Goal: Transaction & Acquisition: Subscribe to service/newsletter

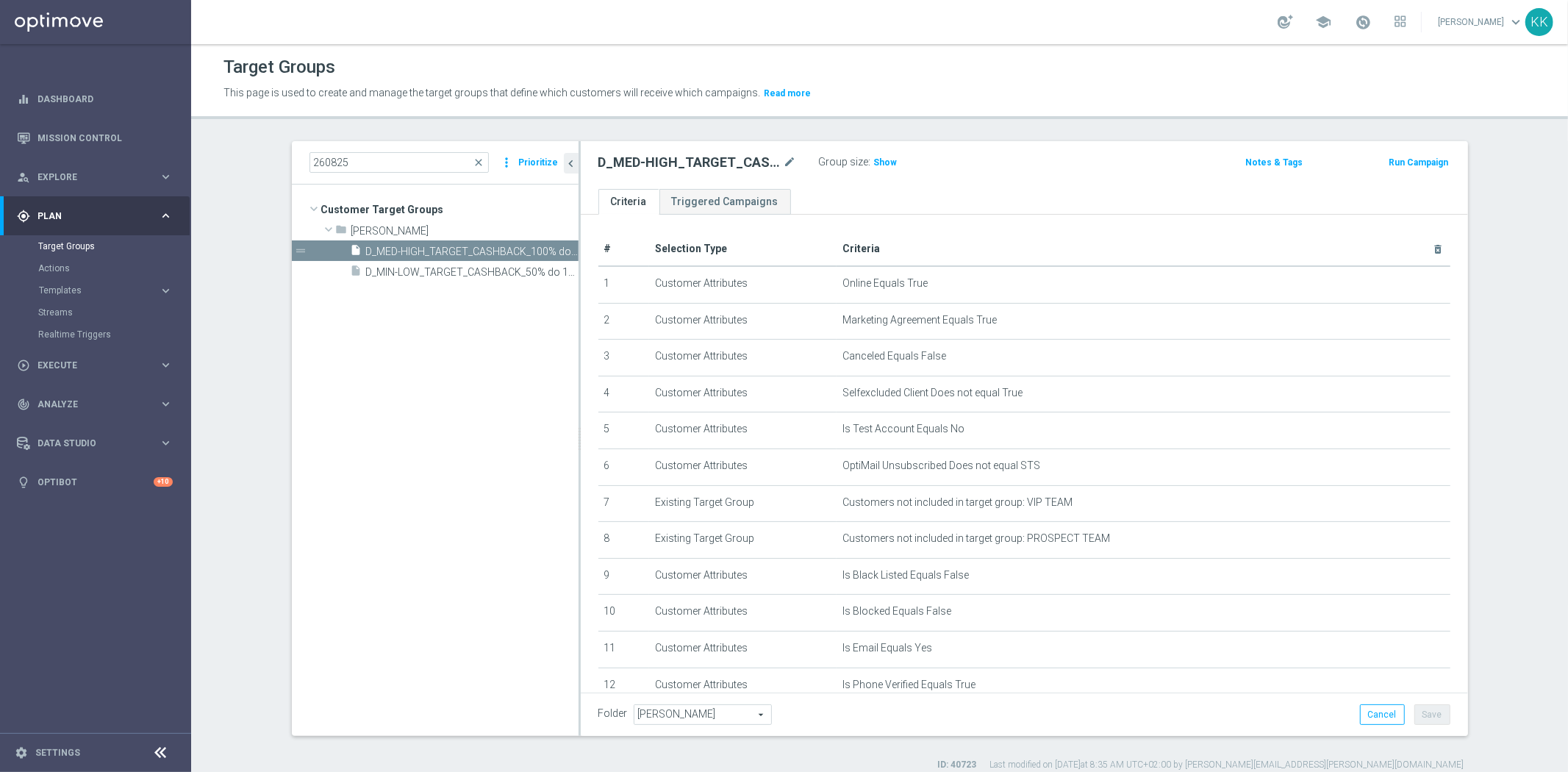
scroll to position [165, 0]
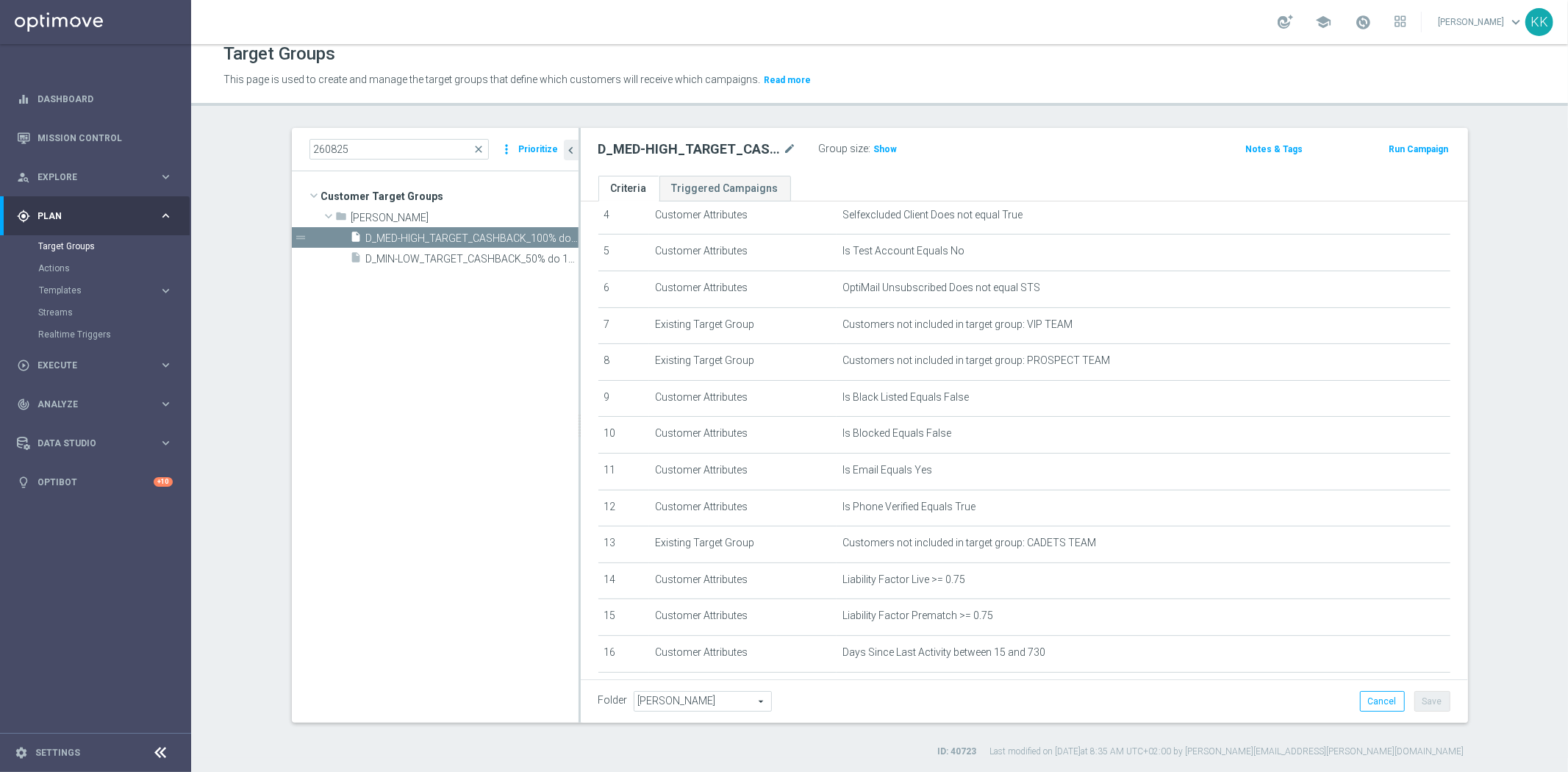
click at [87, 283] on accordion "Templates keyboard_arrow_right Optimail" at bounding box center [114, 290] width 152 height 22
click at [77, 290] on span "Templates" at bounding box center [91, 290] width 105 height 9
click at [72, 315] on link "Optimail" at bounding box center [99, 312] width 107 height 11
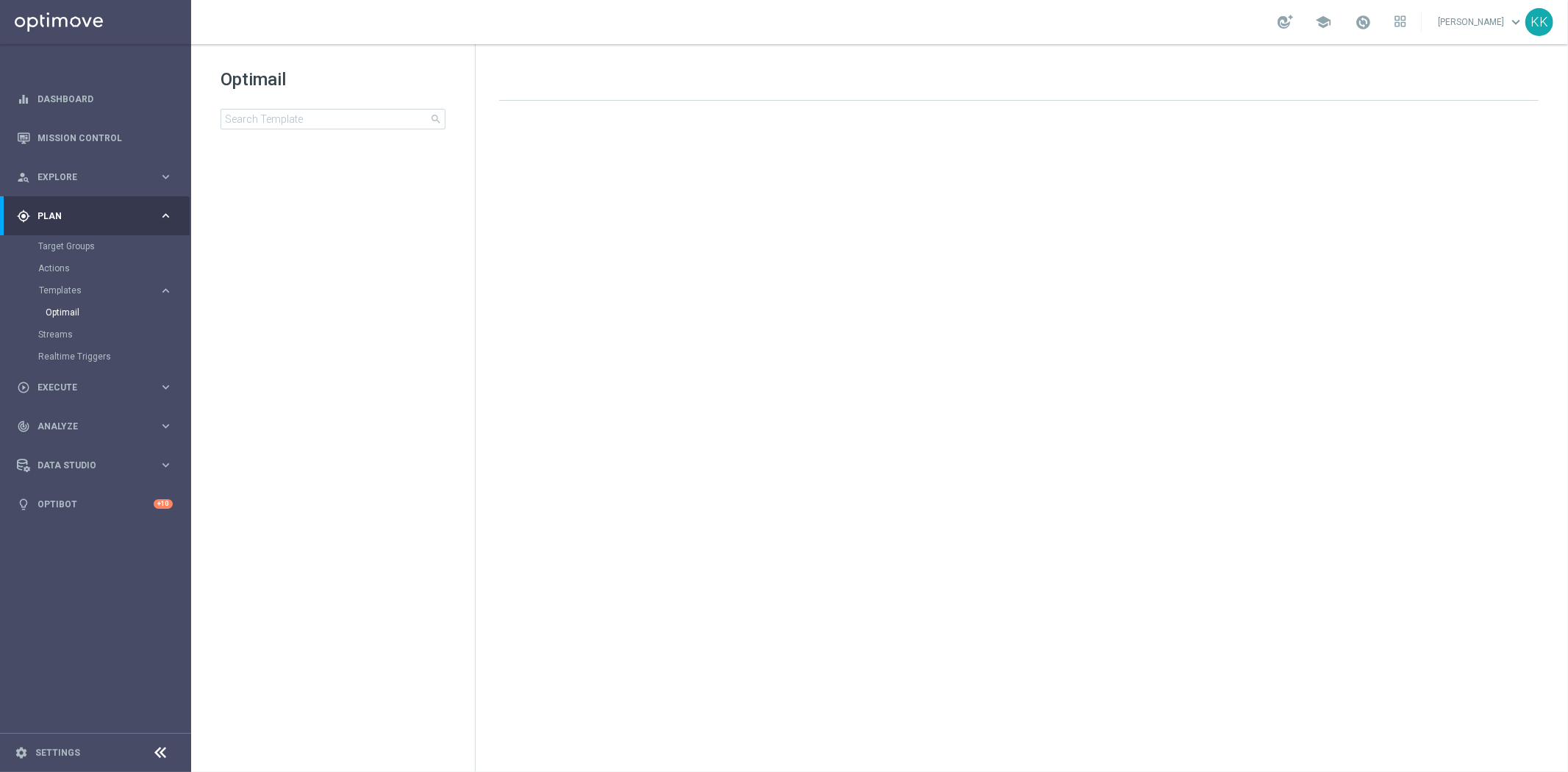
drag, startPoint x: 115, startPoint y: 604, endPoint x: -645, endPoint y: 680, distance: 763.8
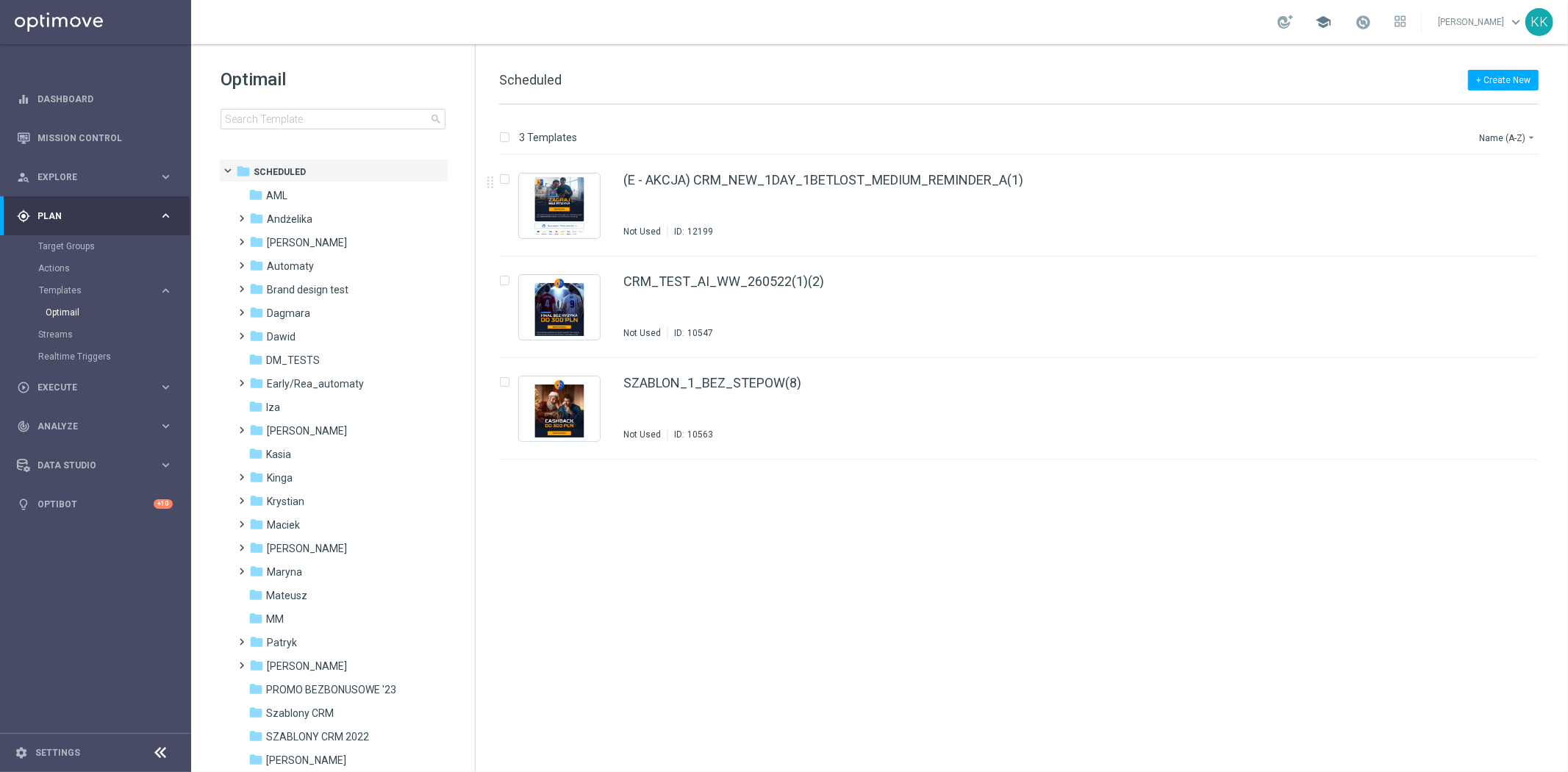
click at [1315, 20] on span "school" at bounding box center [1323, 21] width 16 height 16
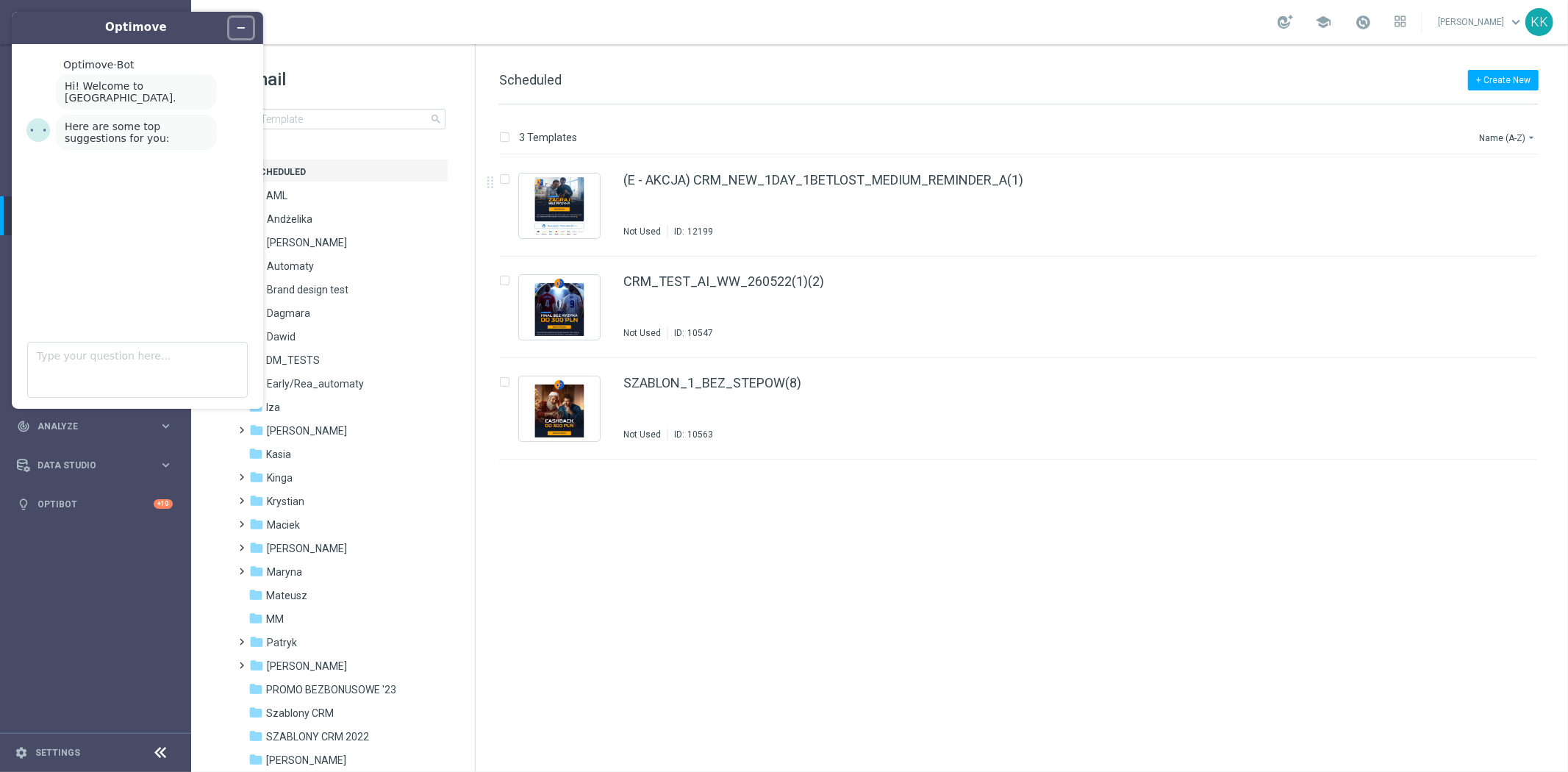
click at [240, 27] on icon "Minimize widget" at bounding box center [242, 28] width 11 height 11
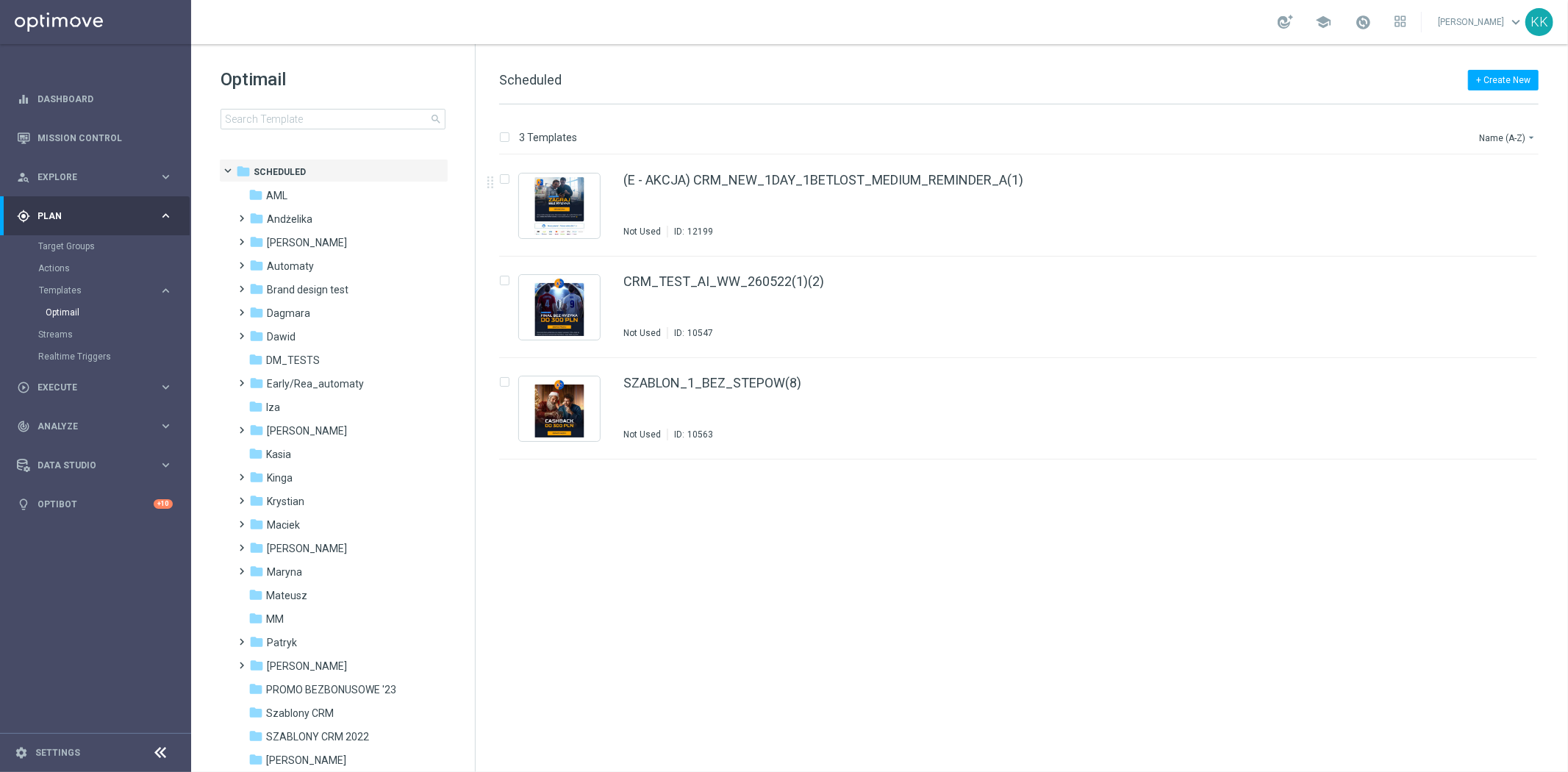
click at [1520, 18] on span "keyboard_arrow_down" at bounding box center [1515, 21] width 16 height 16
click at [904, 75] on div "+ Create New Scheduled" at bounding box center [1019, 88] width 1039 height 33
click at [324, 116] on input at bounding box center [332, 119] width 225 height 21
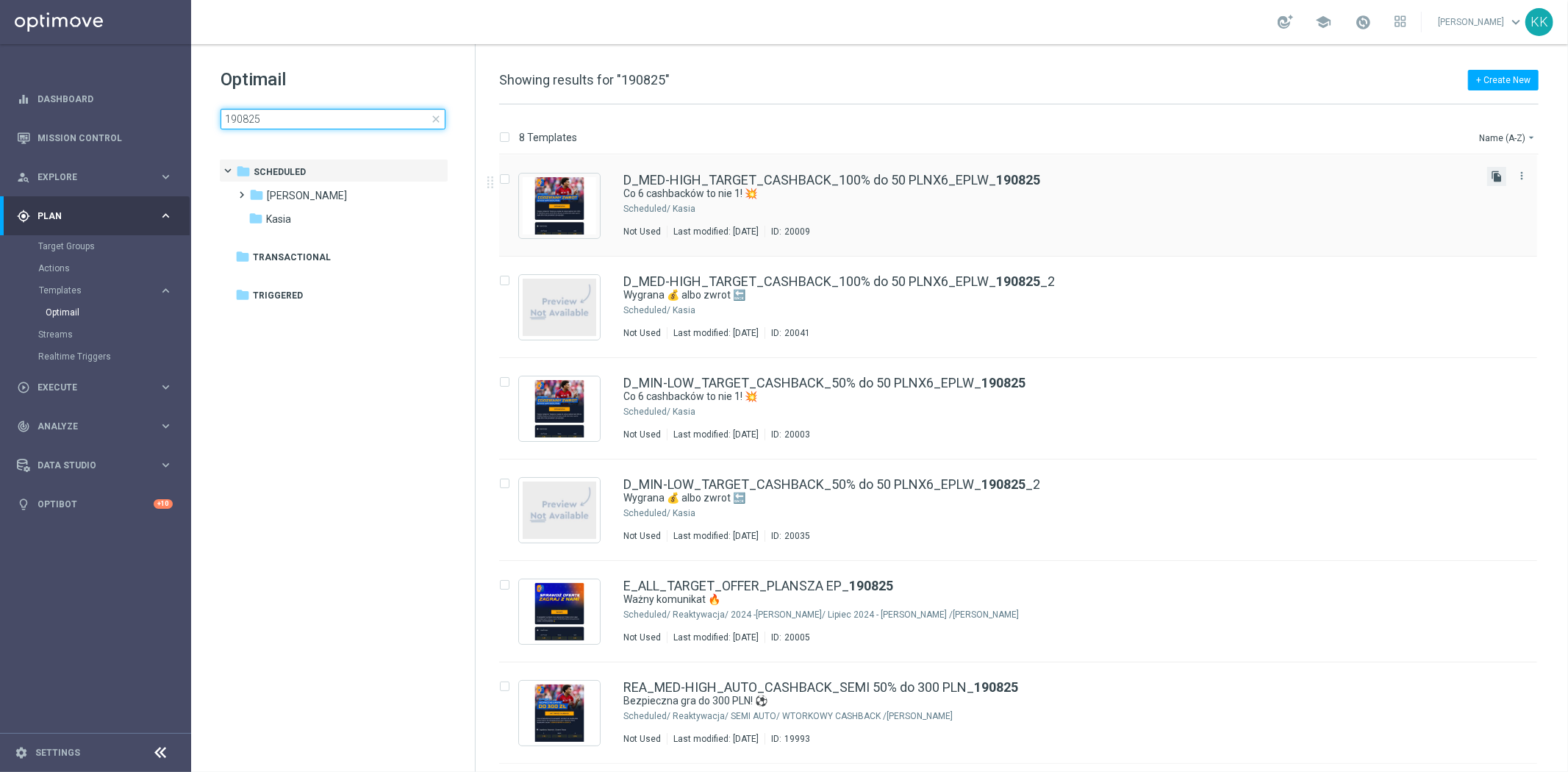
type input "190825"
click at [1490, 177] on icon "file_copy" at bounding box center [1496, 176] width 11 height 11
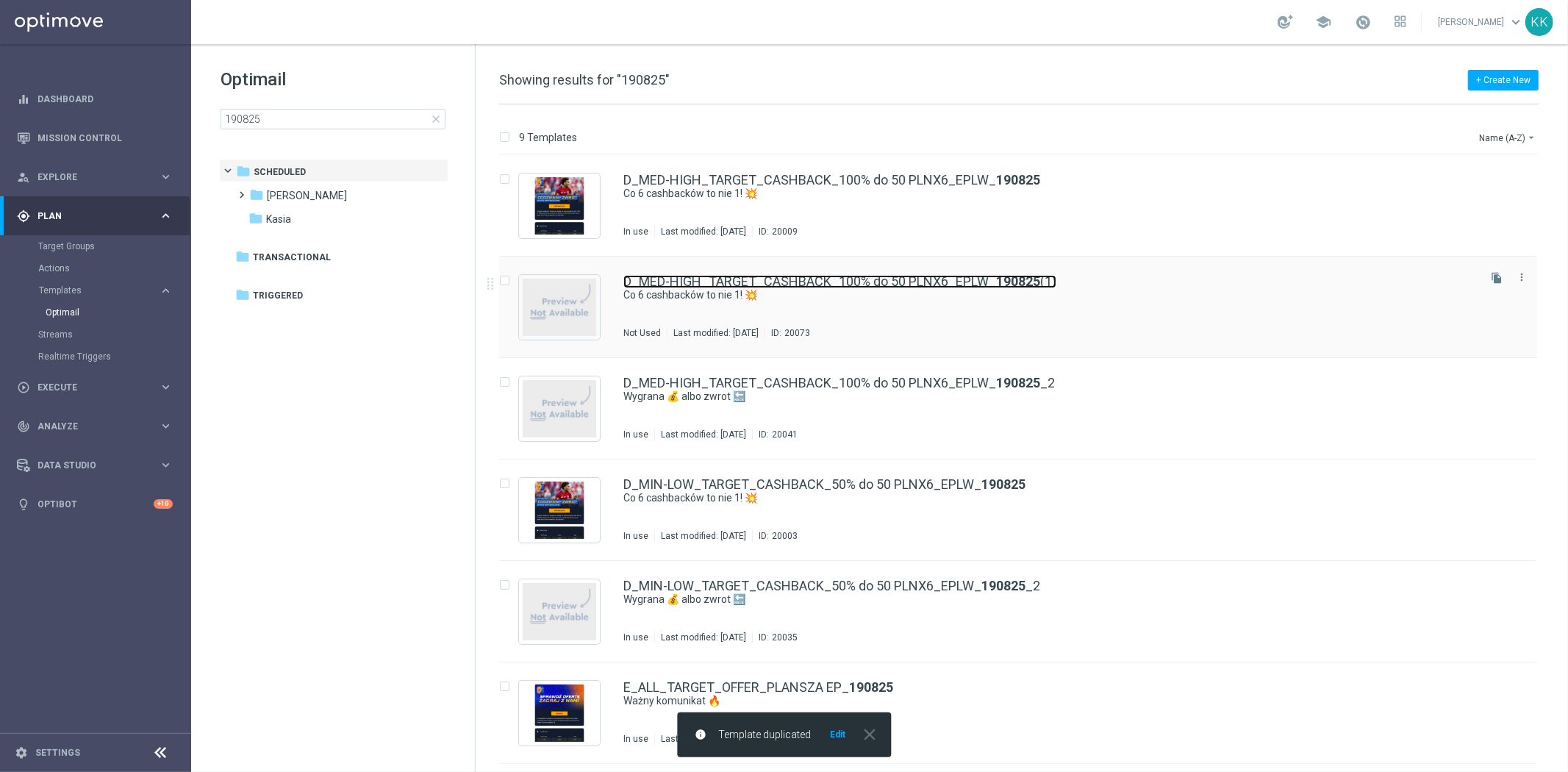
click at [1044, 281] on link "D_MED-HIGH_TARGET_CASHBACK_100% do 50 PLNX6_EPLW_ 190825 (1)" at bounding box center [840, 281] width 433 height 13
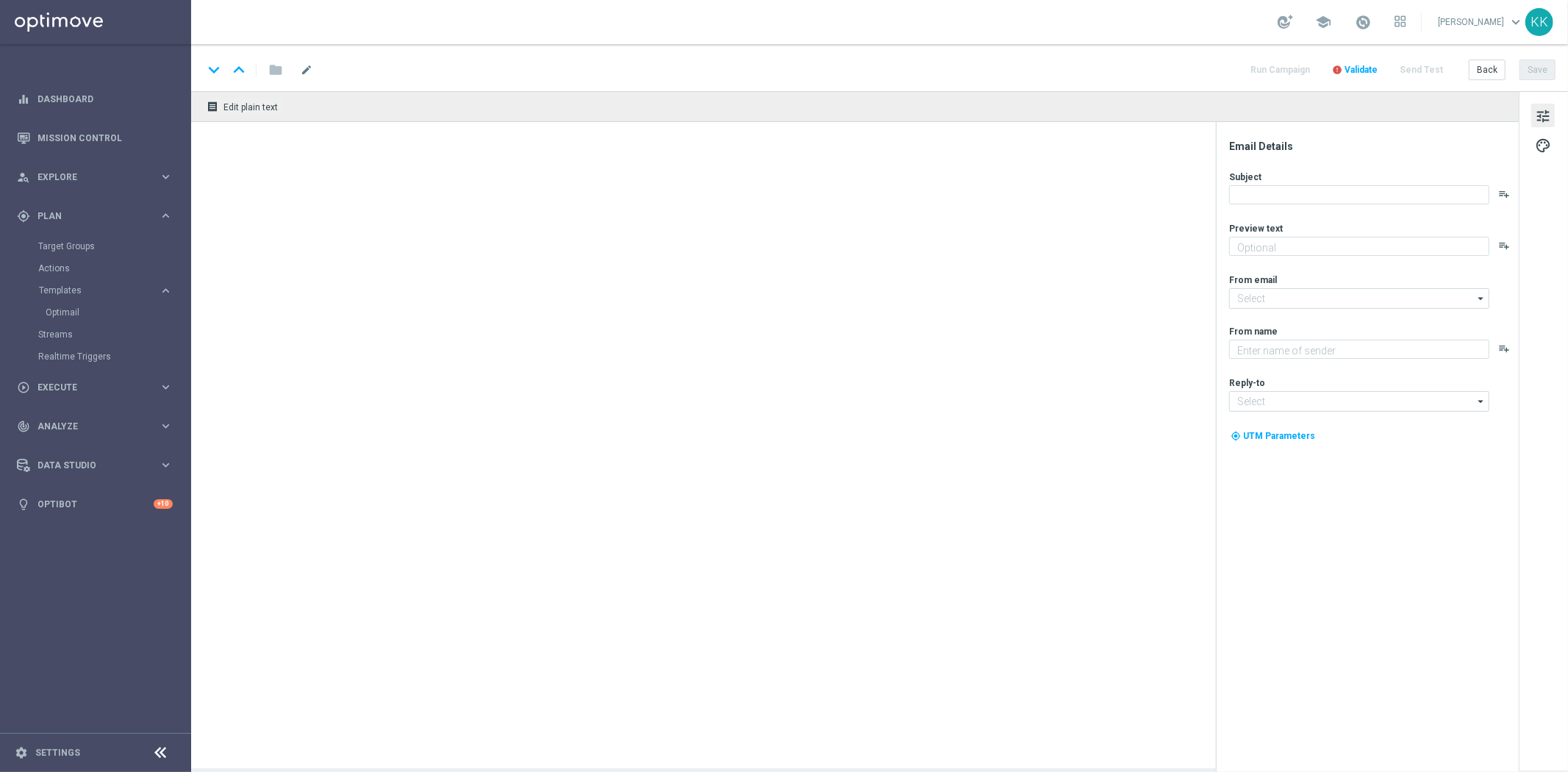
type textarea "Graj bez ryzyka codziennie 🛡️"
type textarea "STS"
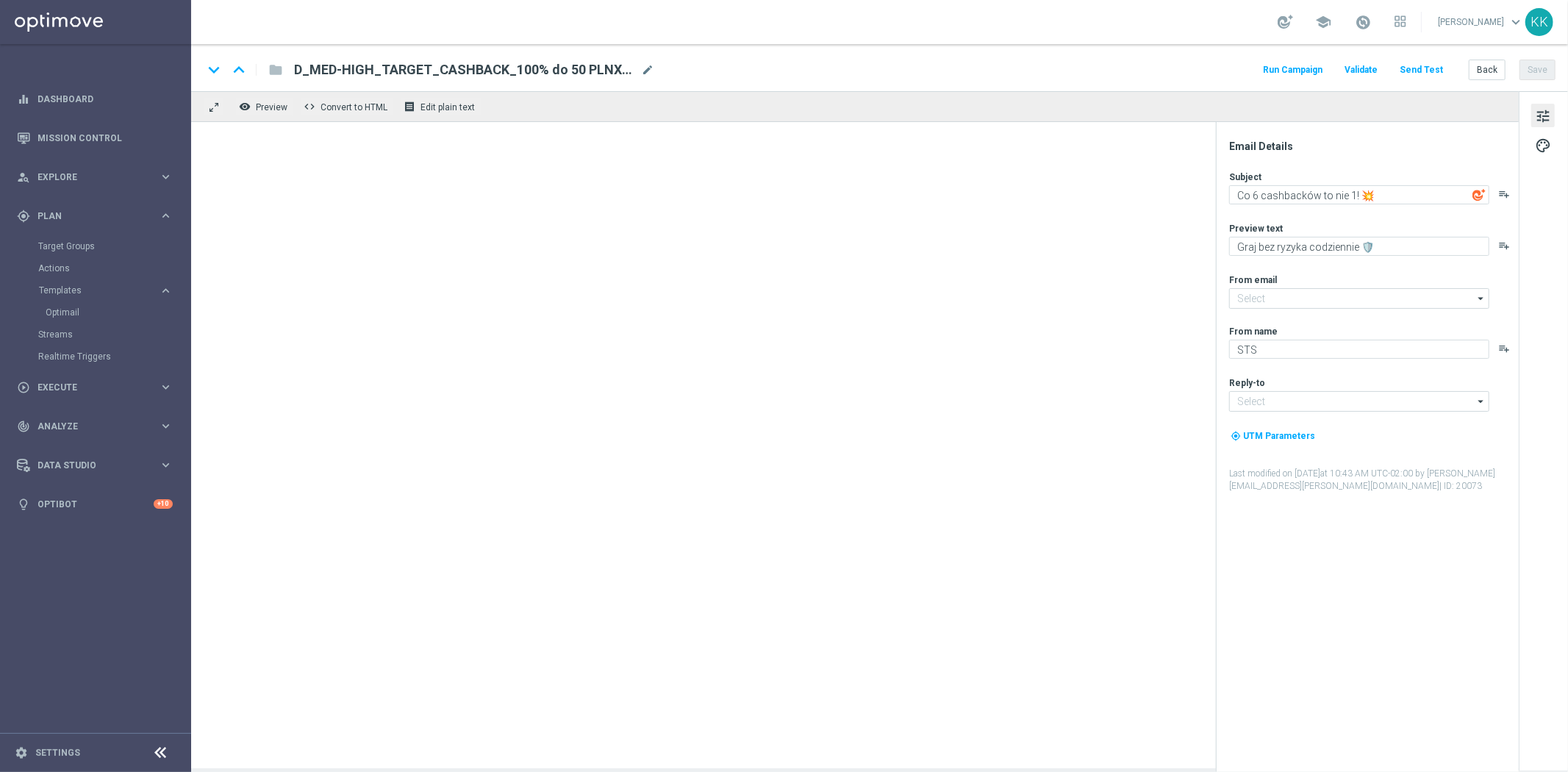
type input "[EMAIL_ADDRESS][DOMAIN_NAME]"
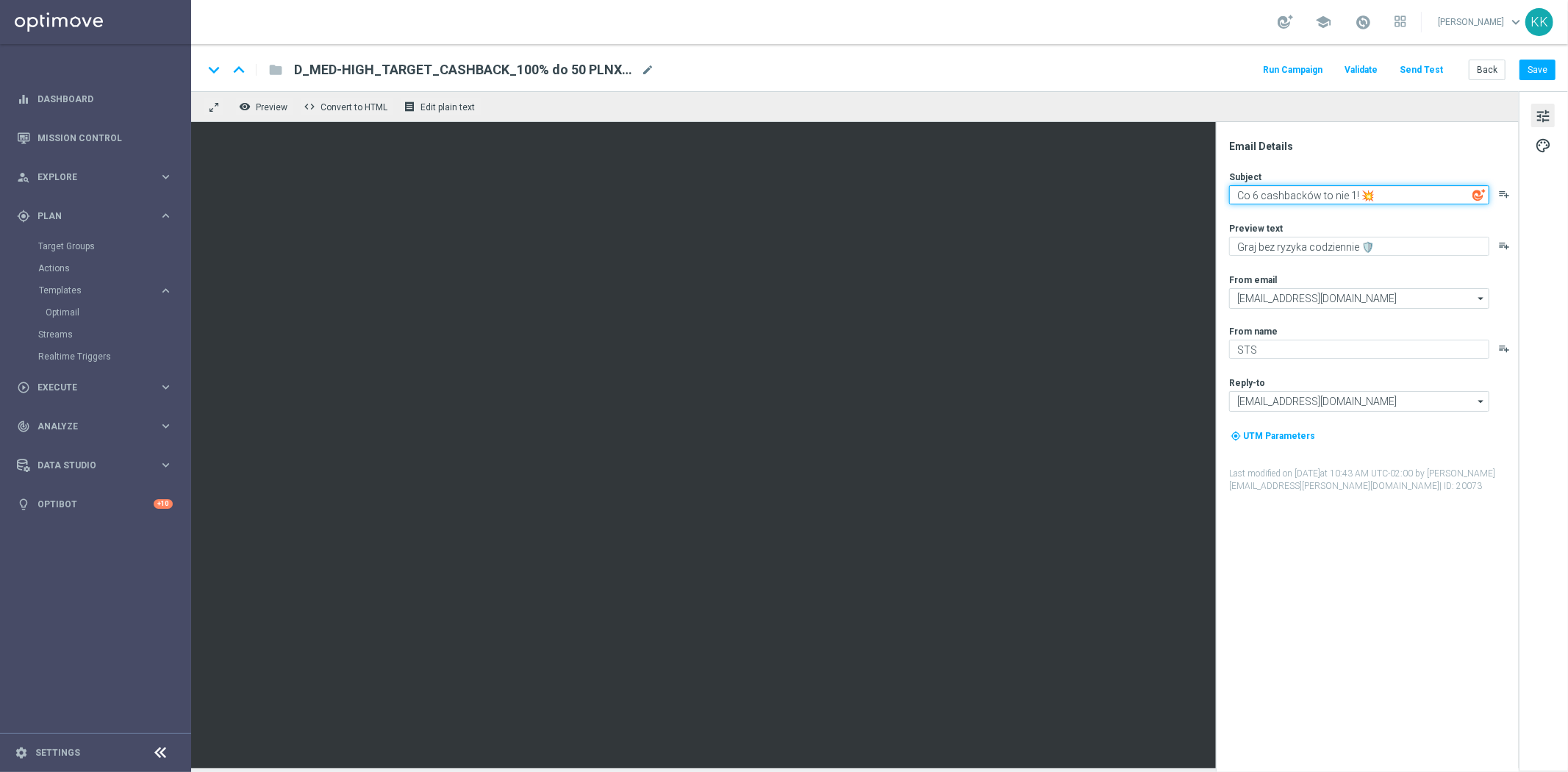
click at [1355, 203] on textarea "Co 6 cashbacków to nie 1! 💥" at bounding box center [1359, 194] width 261 height 19
paste textarea "Typuj bezpiecznie do 100 zł 🛡️"
type textarea "Typuj bezpiecznie do 100 zł 🛡️"
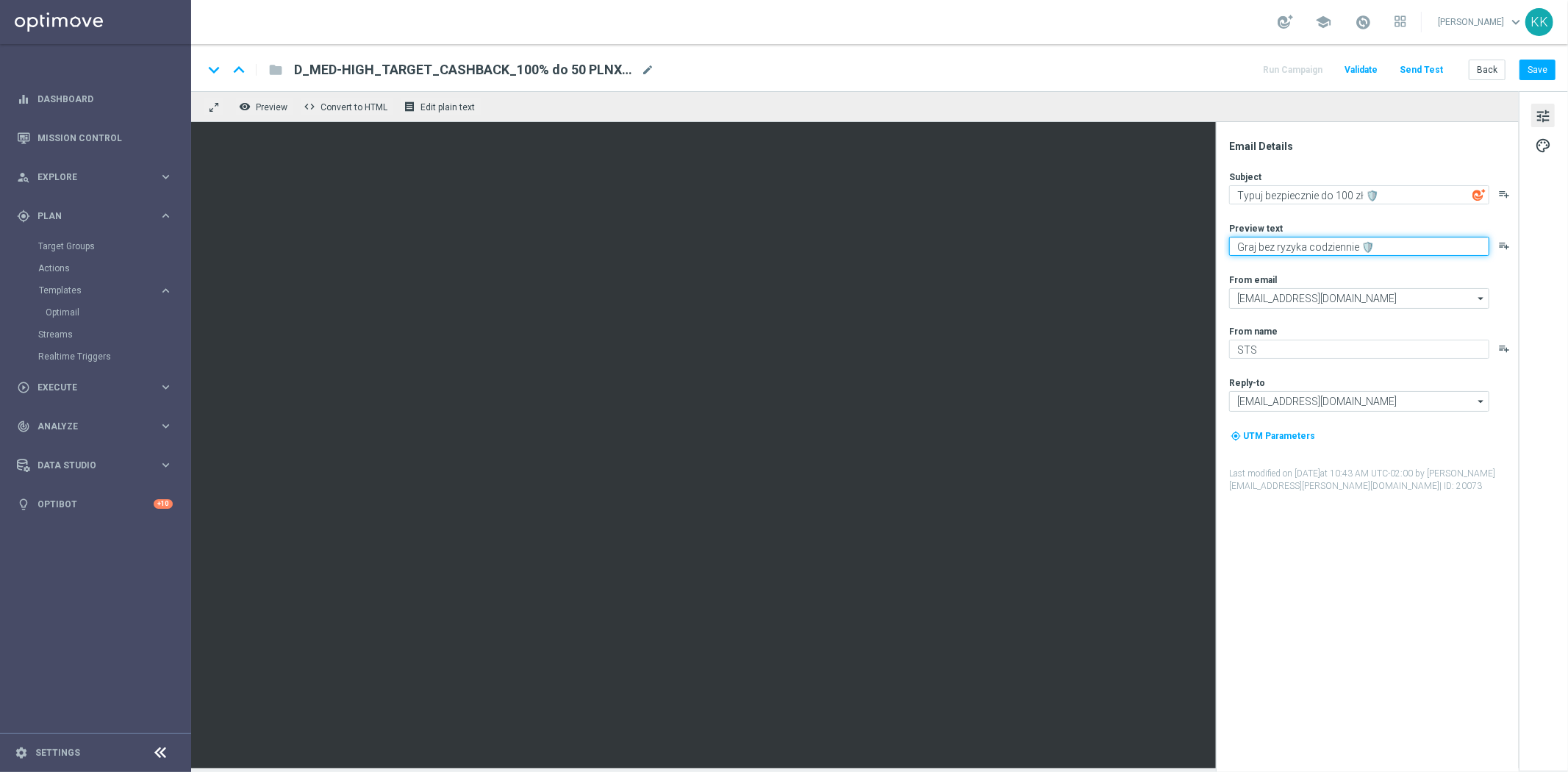
click at [1362, 239] on textarea "Graj bez ryzyka codziennie 🛡️" at bounding box center [1359, 246] width 261 height 19
type textarea "F"
paste textarea "Typuj bezpiecznie do 100 zł 🛡️"
click at [1365, 248] on textarea "Dołącz do akcji" at bounding box center [1359, 246] width 261 height 19
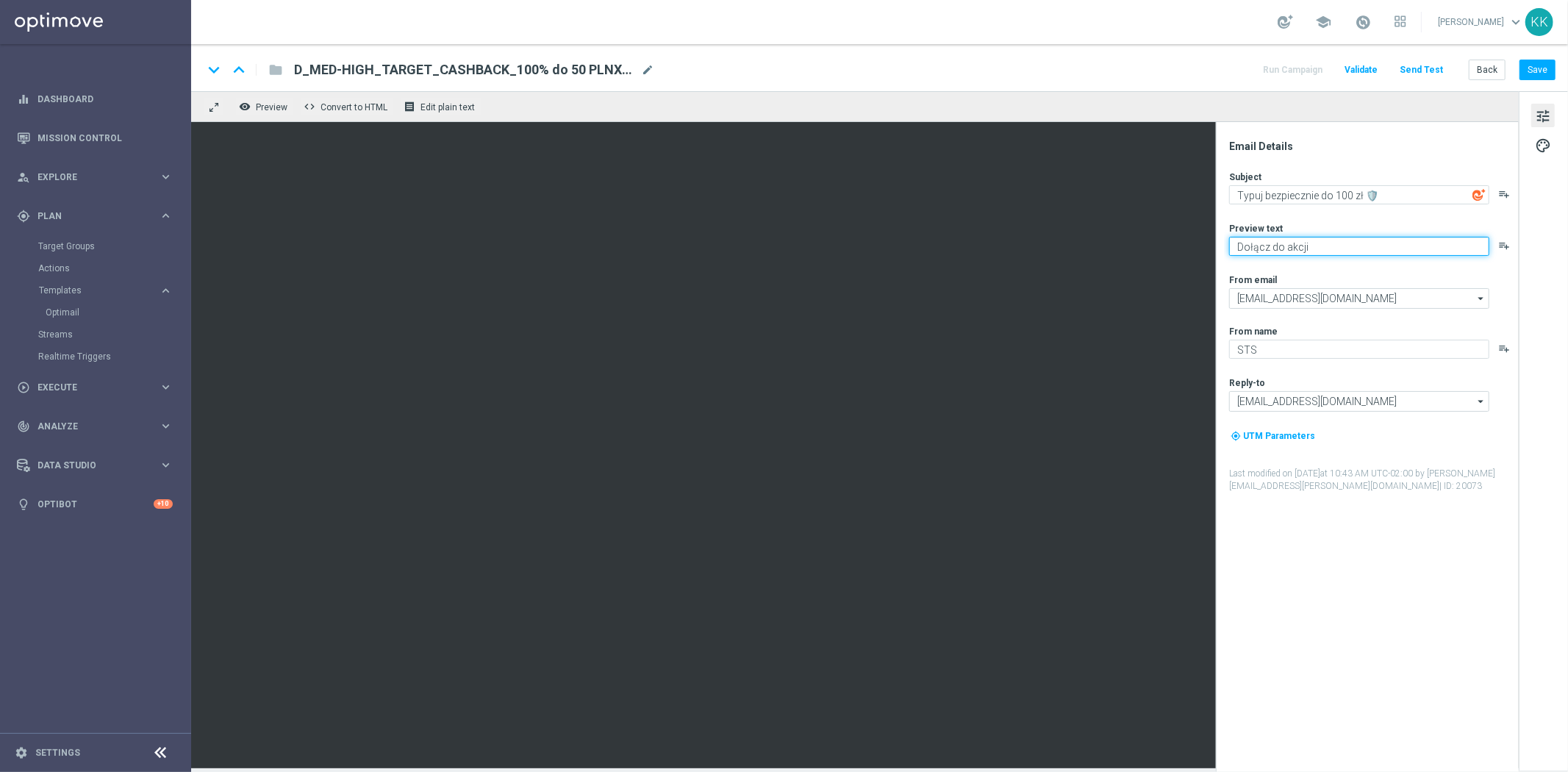
paste textarea "👈"
type textarea "Dołącz do akcji 👈"
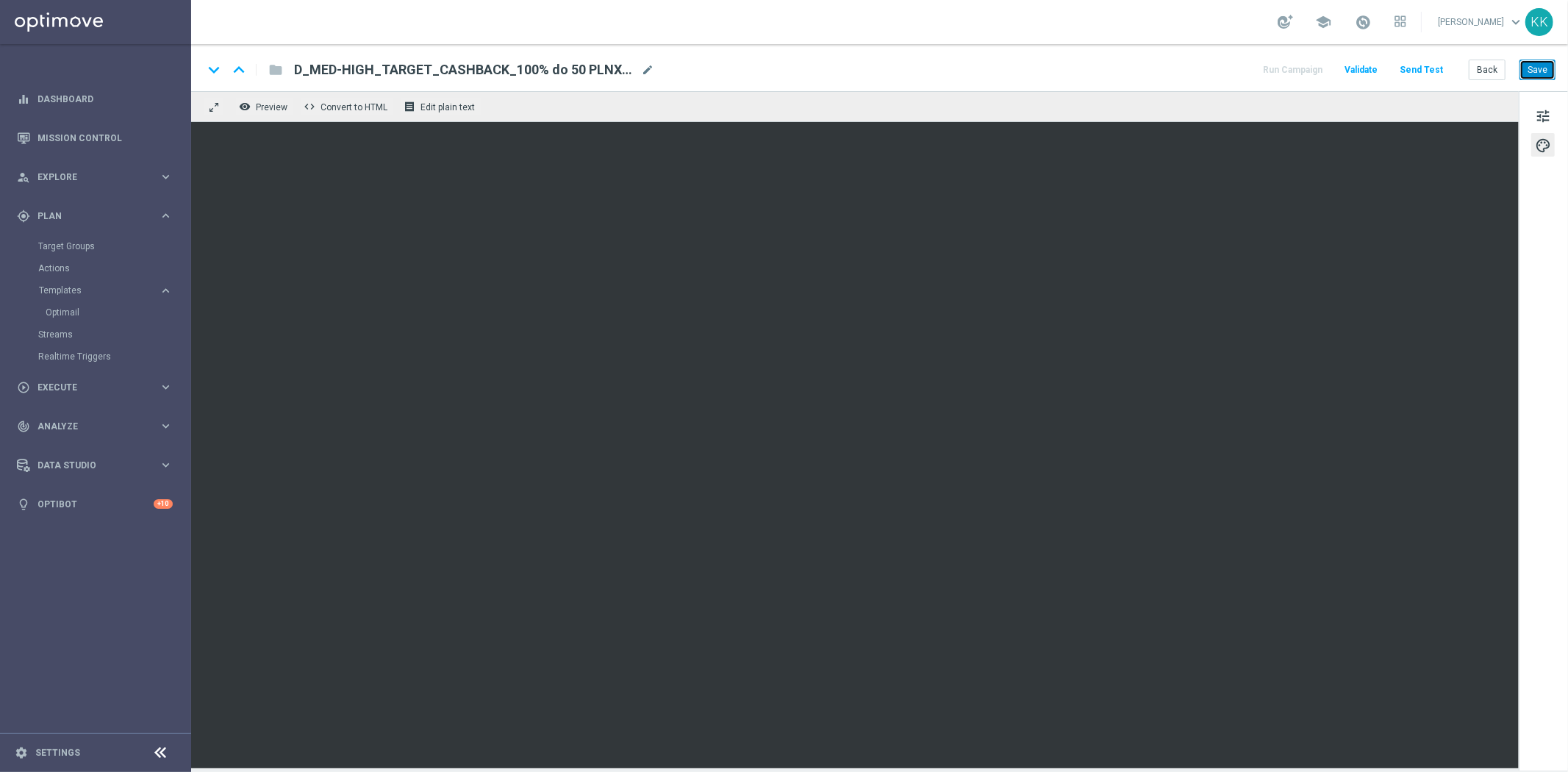
click at [1533, 61] on button "Save" at bounding box center [1537, 69] width 36 height 21
click at [656, 69] on div "keyboard_arrow_down keyboard_arrow_up folder D_MED-HIGH_TARGET_CASHBACK_100% do…" at bounding box center [878, 69] width 1352 height 19
click at [648, 74] on span "mode_edit" at bounding box center [647, 69] width 13 height 13
click at [648, 74] on input "D_MED-HIGH_TARGET_CASHBACK_100% do 50 PLNX6_EPLW_190825(1)" at bounding box center [476, 69] width 364 height 19
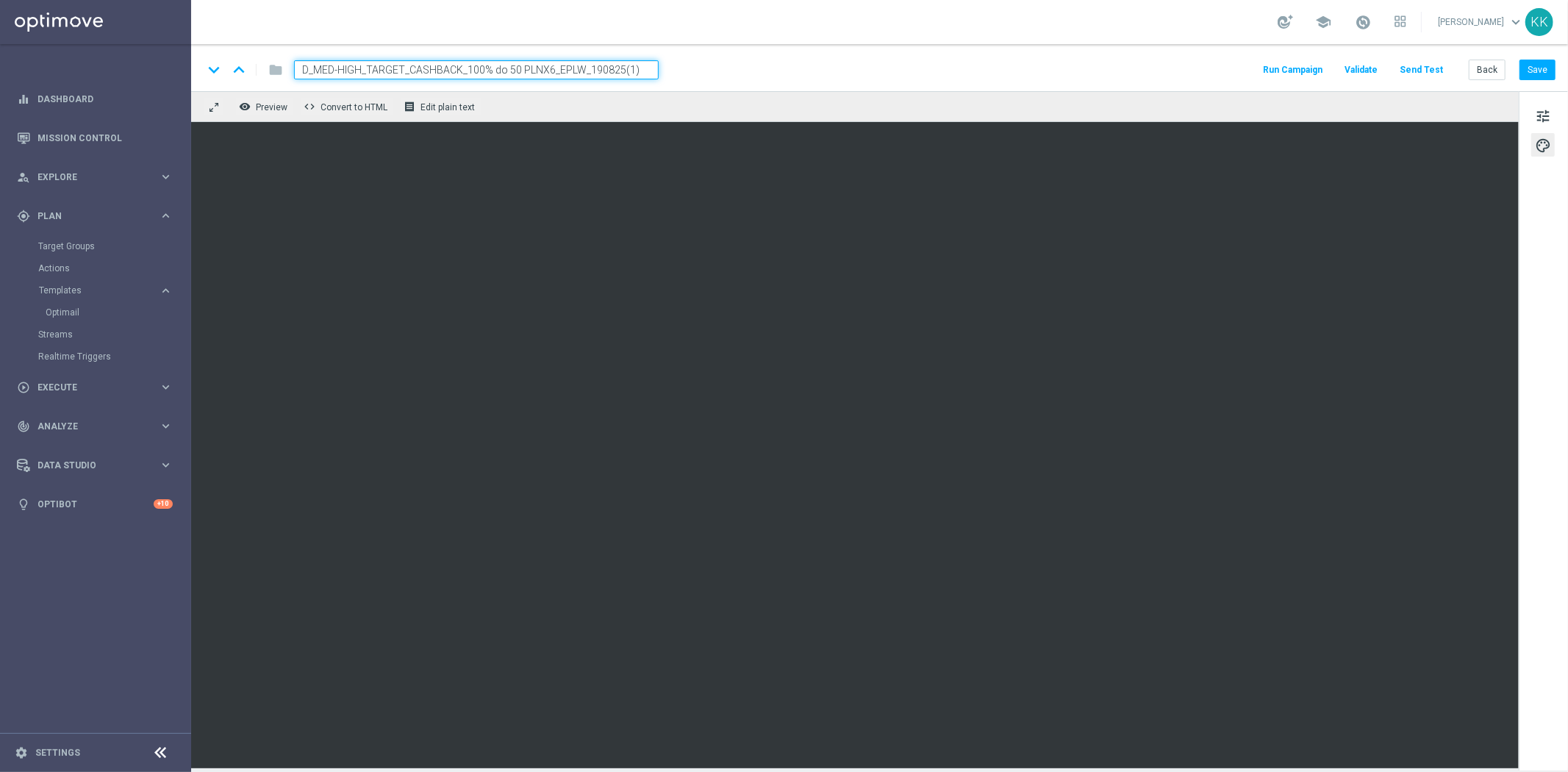
click at [648, 74] on input "D_MED-HIGH_TARGET_CASHBACK_100% do 50 PLNX6_EPLW_190825(1)" at bounding box center [476, 69] width 364 height 19
type input "v"
paste input "D_MIN-LOW_TARGET_CASHBACK_50% do 100 PLN_EPLW_260825"
type input "D_MIN-LOW_TARGET_CASHBACK_50% do 100 PLN_EPLW_260825"
click at [894, 54] on div "keyboard_arrow_down keyboard_arrow_up folder D_MIN-LOW_TARGET_CASHBACK_50% do 1…" at bounding box center [879, 68] width 1377 height 47
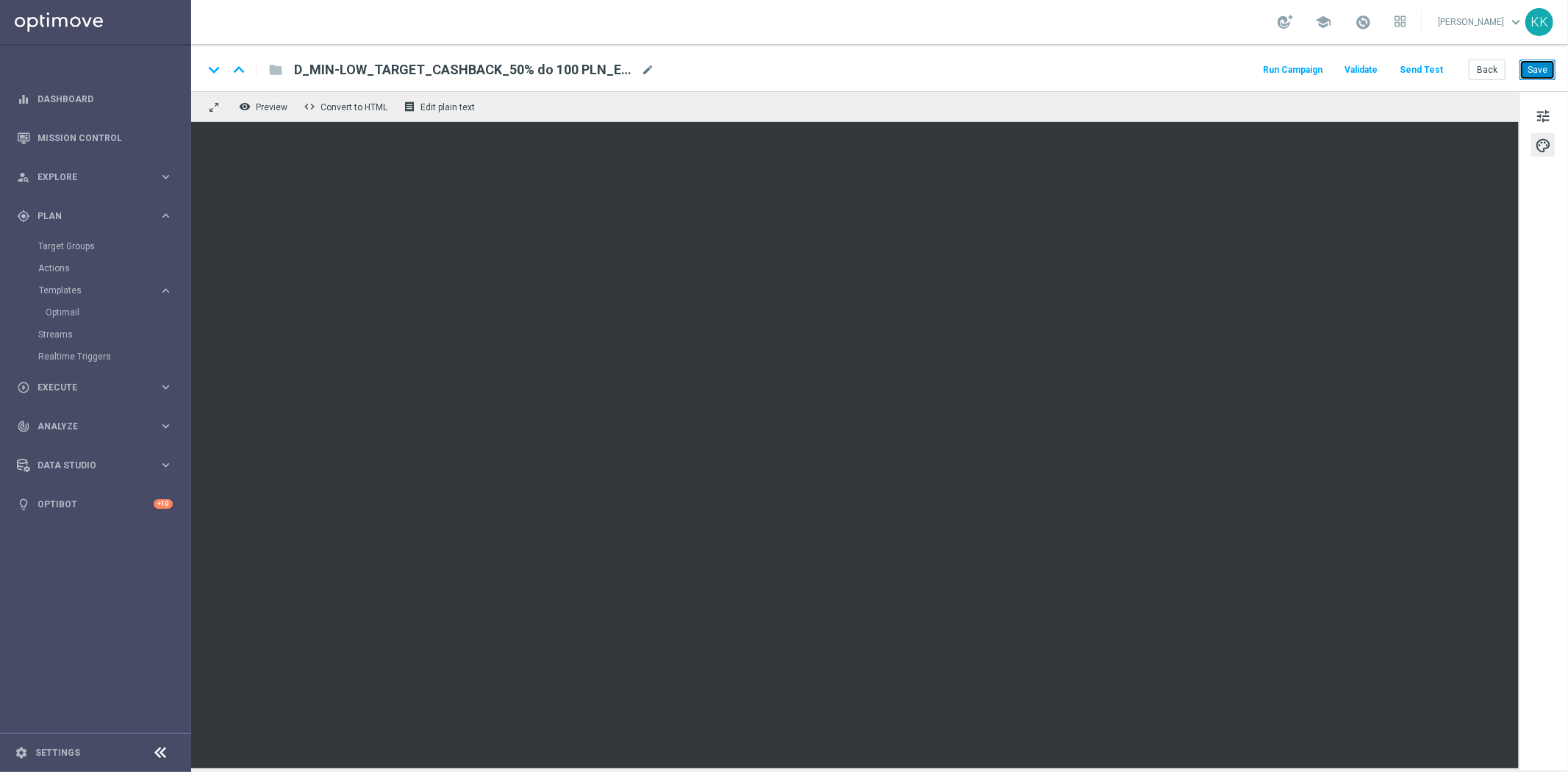
click at [1534, 75] on button "Save" at bounding box center [1537, 69] width 36 height 21
click at [1547, 72] on button "Save" at bounding box center [1537, 69] width 36 height 21
click at [1536, 114] on span "tune" at bounding box center [1542, 116] width 16 height 19
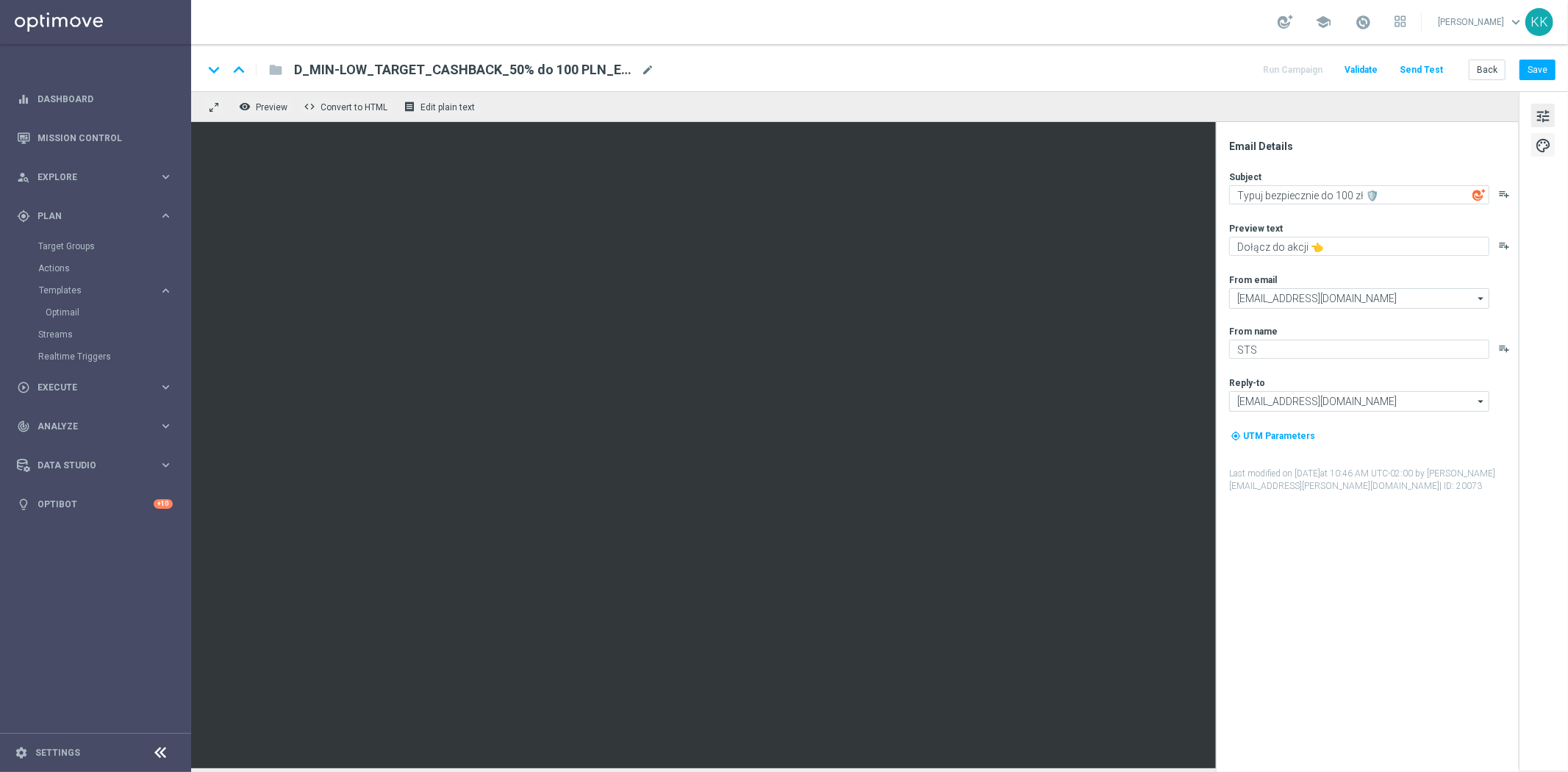
click at [1545, 149] on span "palette" at bounding box center [1542, 145] width 16 height 19
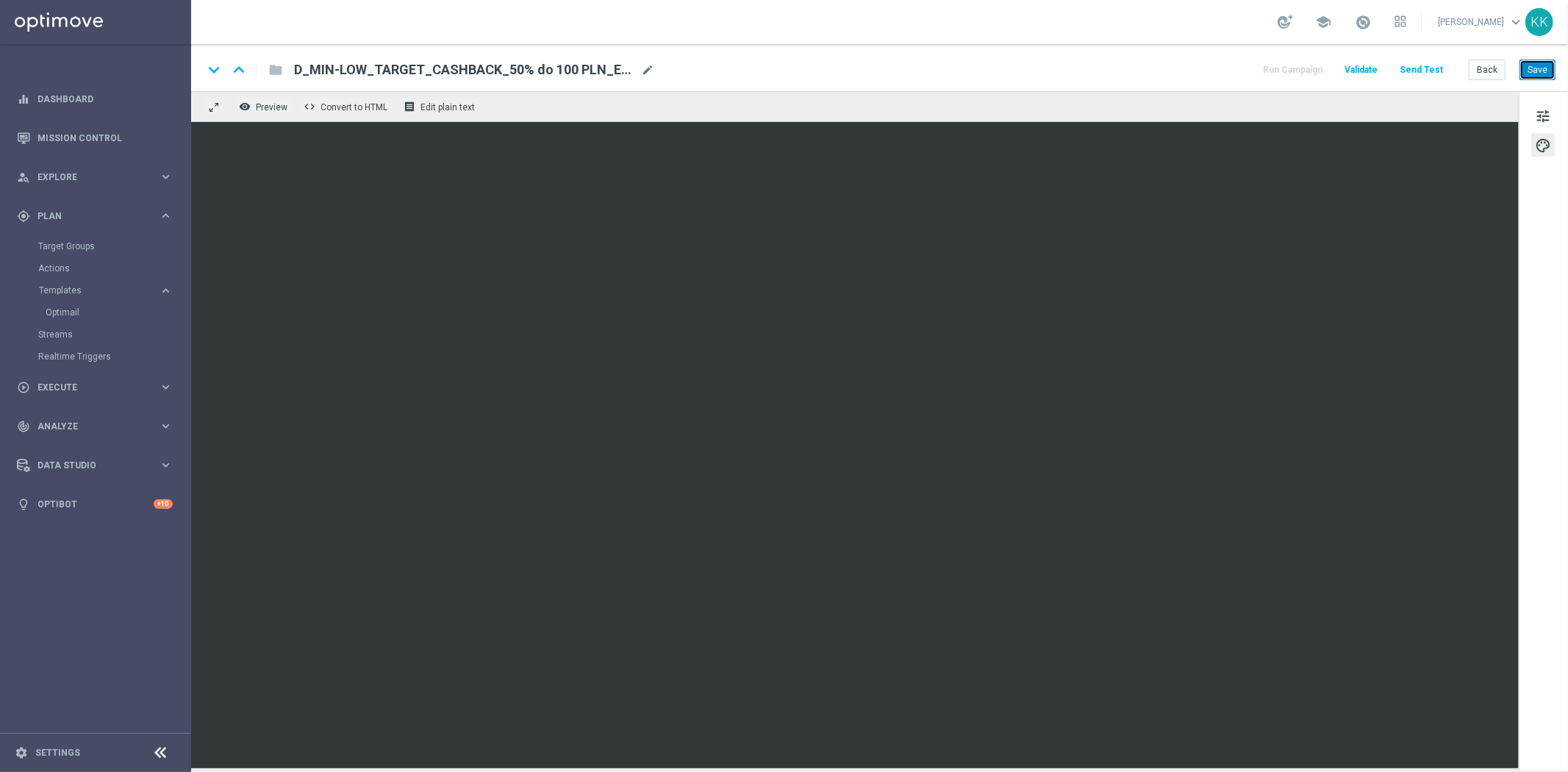
click at [1551, 63] on button "Save" at bounding box center [1537, 69] width 36 height 21
click at [1532, 117] on button "tune" at bounding box center [1542, 115] width 24 height 24
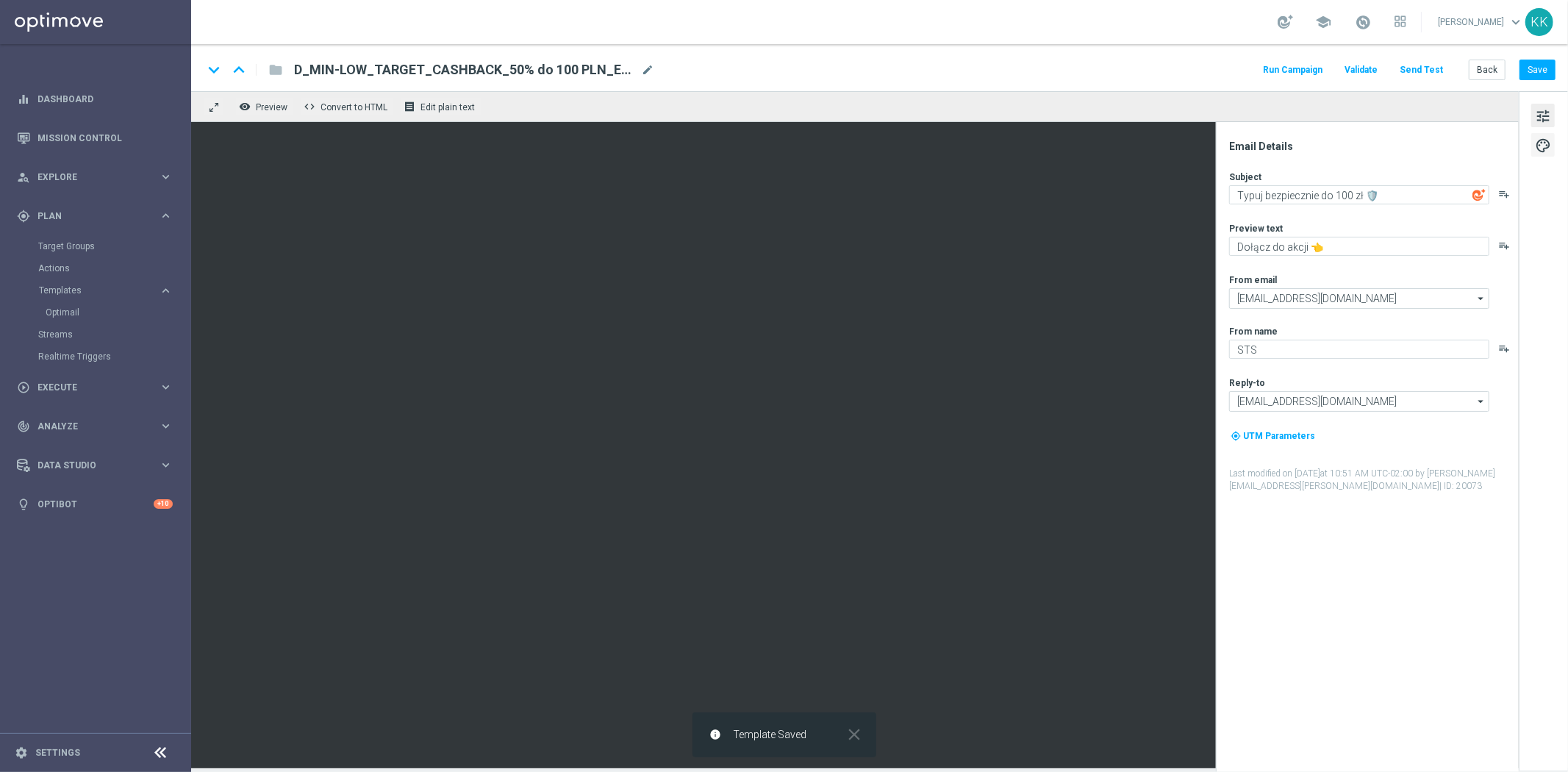
click at [1544, 143] on span "palette" at bounding box center [1542, 145] width 16 height 19
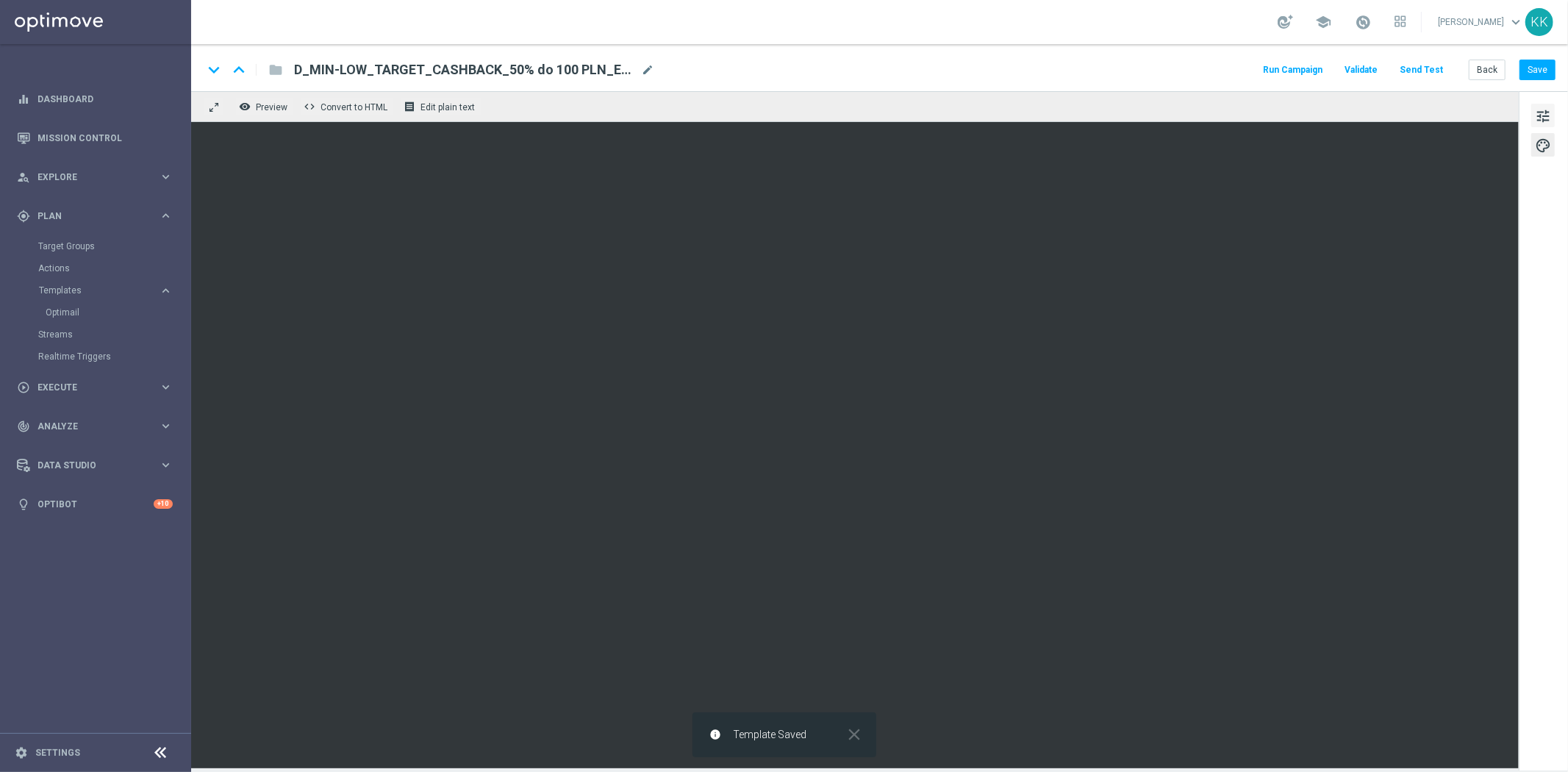
click at [1547, 116] on span "tune" at bounding box center [1542, 116] width 16 height 19
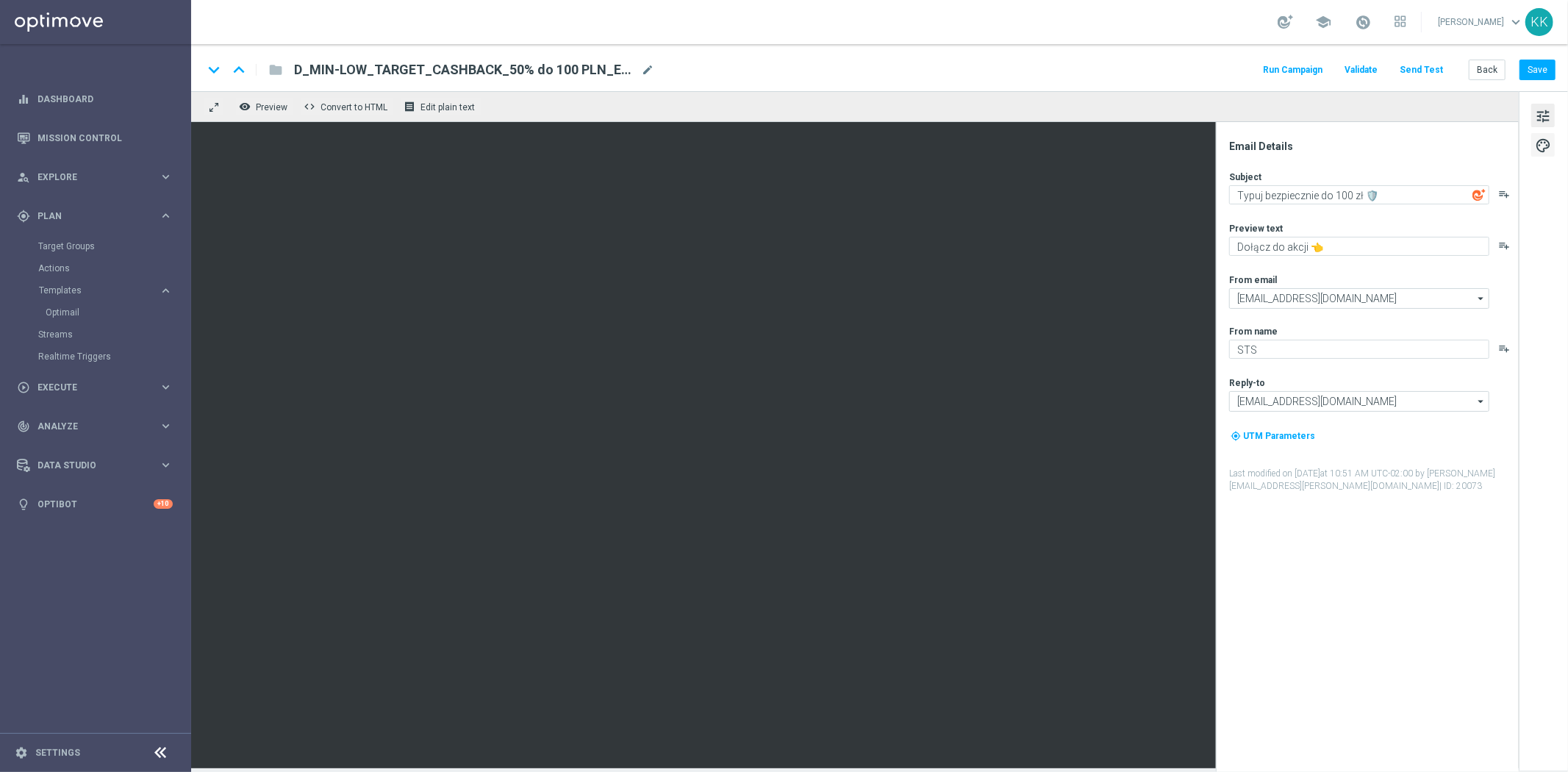
click at [1547, 134] on button "palette" at bounding box center [1542, 145] width 24 height 24
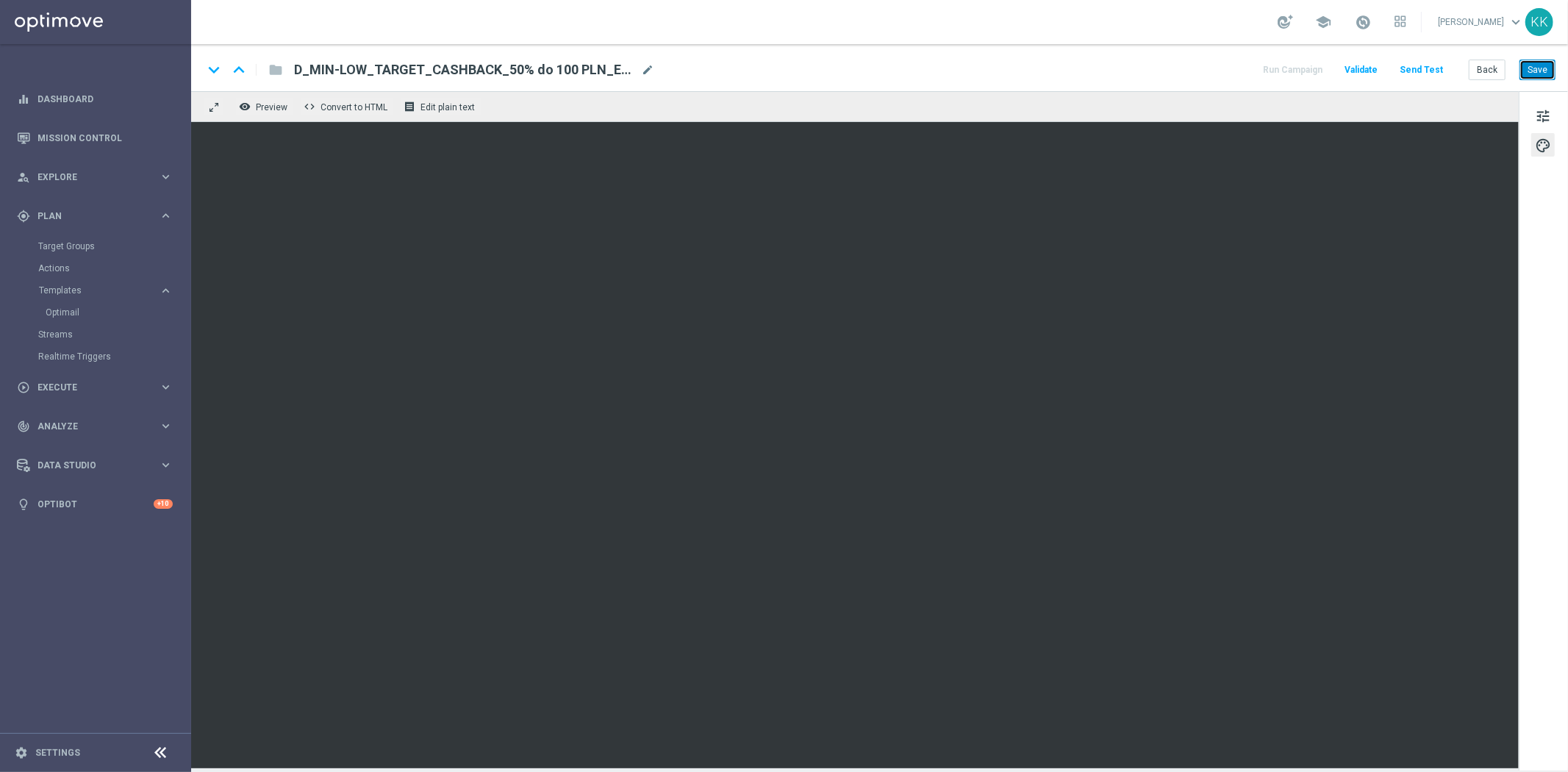
click at [1551, 69] on button "Save" at bounding box center [1537, 69] width 36 height 21
click at [1547, 68] on button "Save" at bounding box center [1537, 69] width 36 height 21
click at [1553, 75] on button "Save" at bounding box center [1537, 69] width 36 height 21
click at [1544, 71] on button "Save" at bounding box center [1537, 69] width 36 height 21
click at [1530, 73] on button "Save" at bounding box center [1537, 69] width 36 height 21
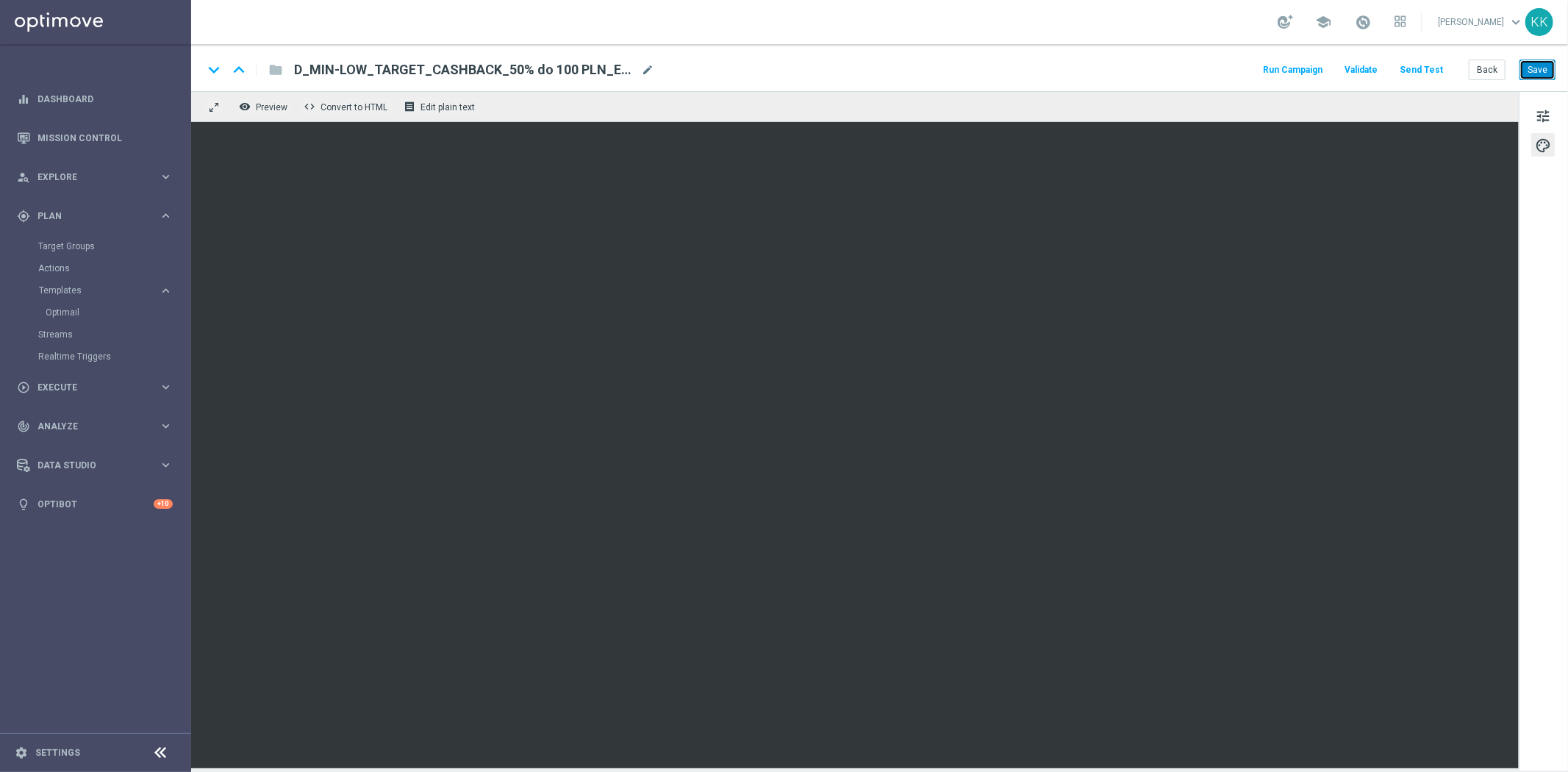
click at [1537, 63] on button "Save" at bounding box center [1537, 69] width 36 height 21
click at [1538, 112] on span "tune" at bounding box center [1542, 116] width 16 height 19
click at [1518, 57] on div "keyboard_arrow_down keyboard_arrow_up folder D_MIN-LOW_TARGET_CASHBACK_50% do 1…" at bounding box center [879, 68] width 1377 height 47
click at [1531, 61] on button "Save" at bounding box center [1537, 69] width 36 height 21
click at [1548, 70] on button "Save" at bounding box center [1537, 69] width 36 height 21
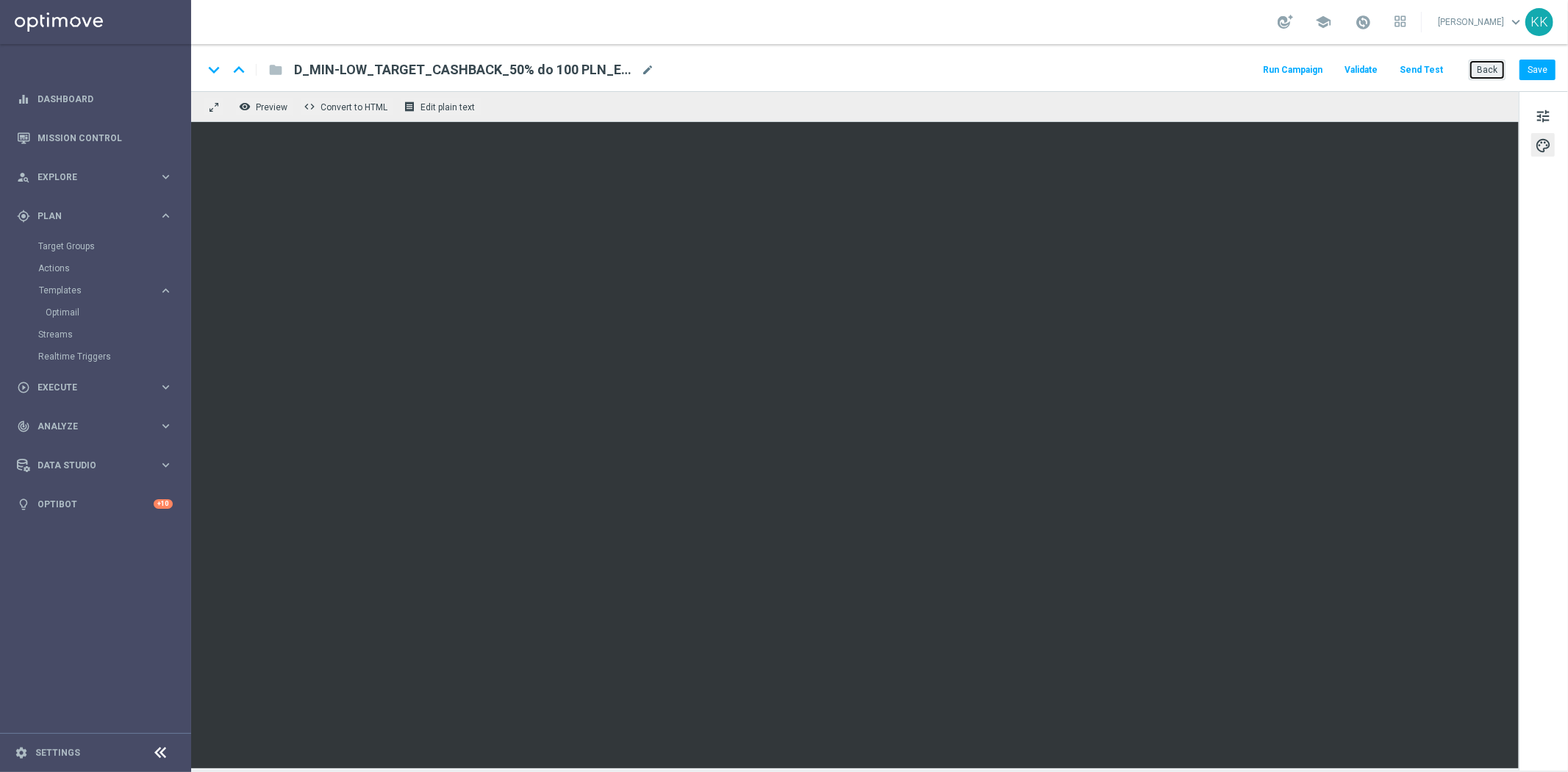
click at [1483, 72] on button "Back" at bounding box center [1486, 69] width 37 height 21
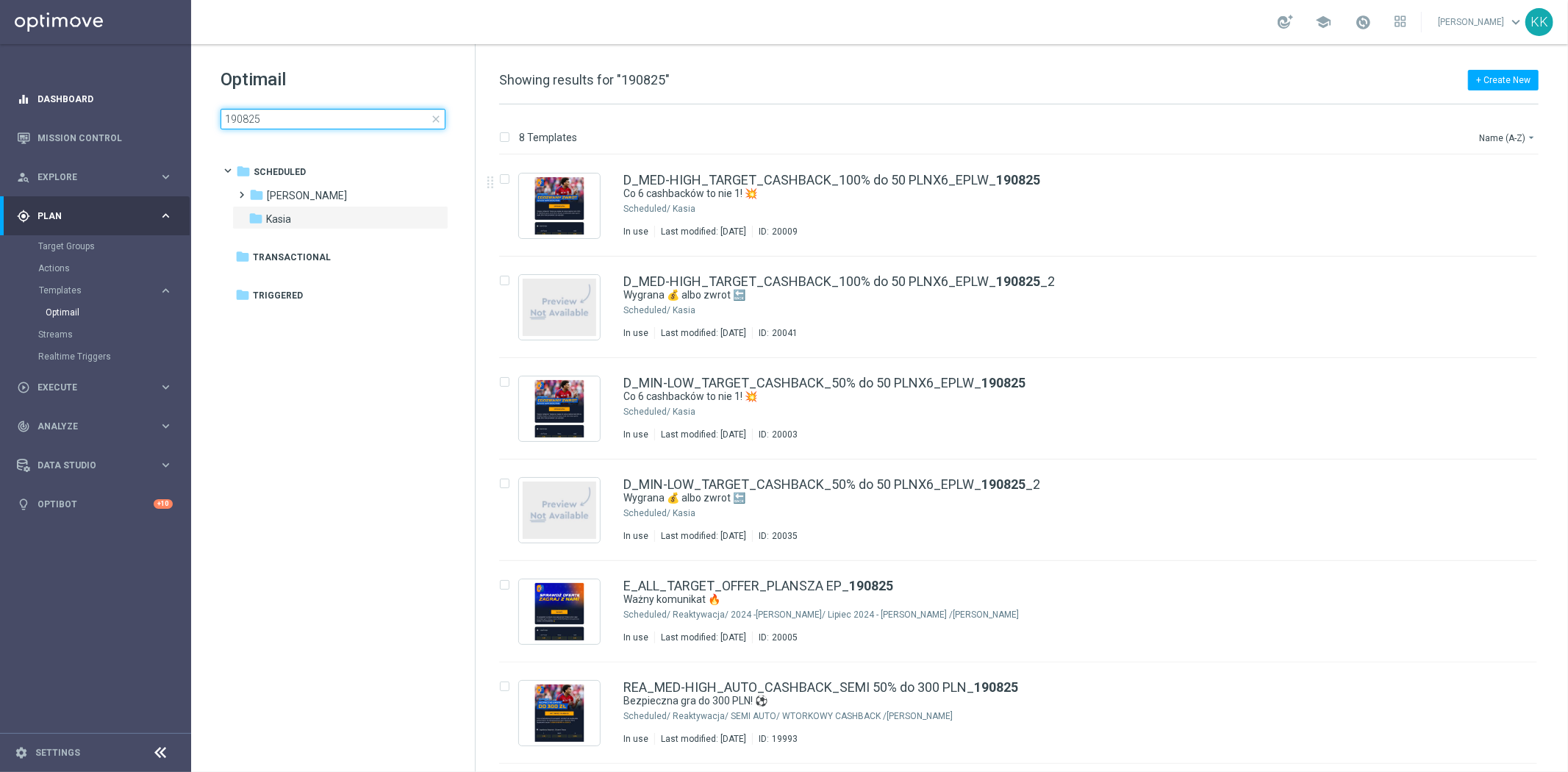
click at [109, 112] on main "equalizer Dashboard Mission Control" at bounding box center [784, 386] width 1568 height 772
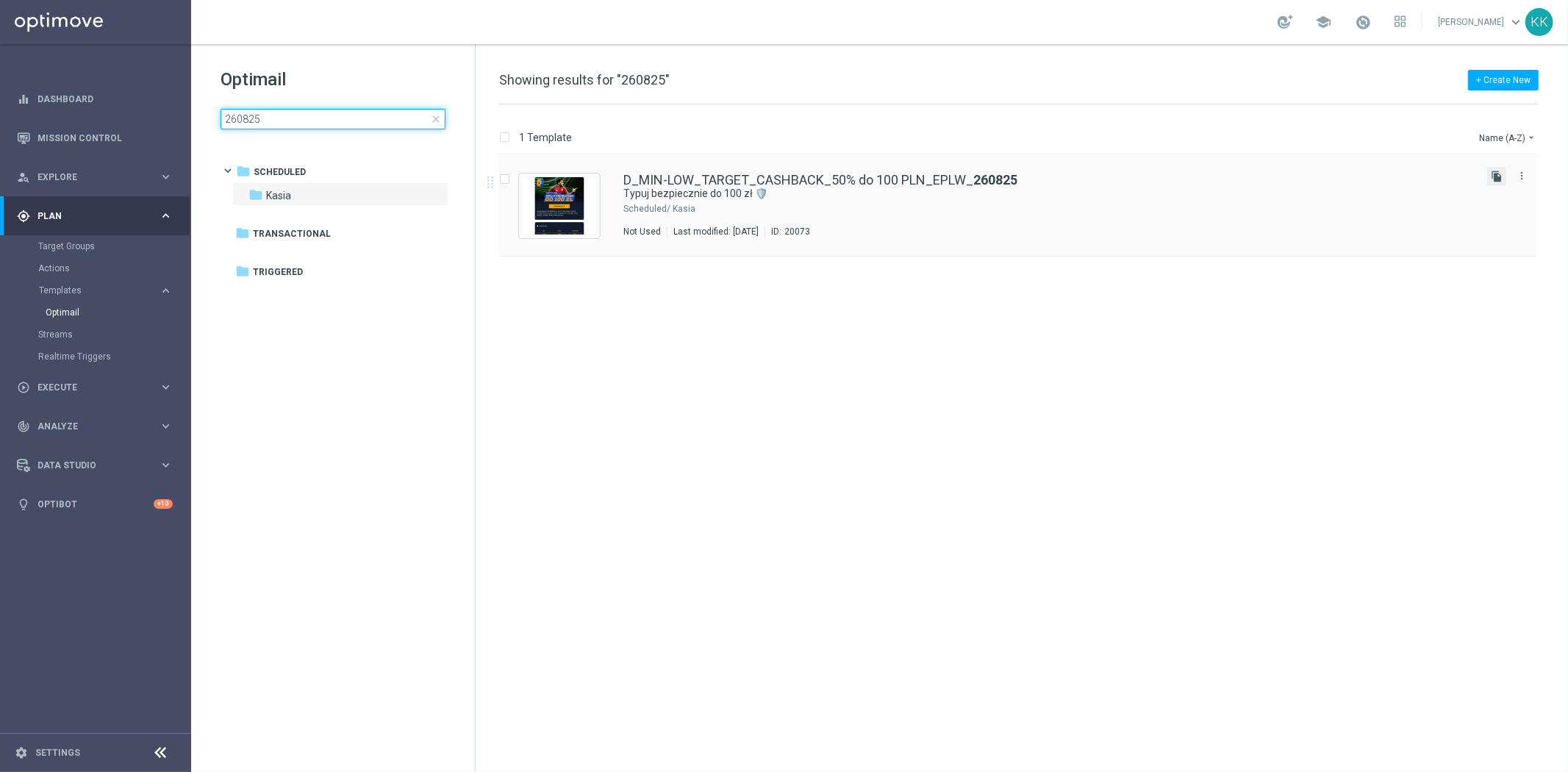
type input "260825"
drag, startPoint x: 1490, startPoint y: 177, endPoint x: 1438, endPoint y: 184, distance: 52.5
click at [1490, 177] on icon "file_copy" at bounding box center [1496, 176] width 11 height 11
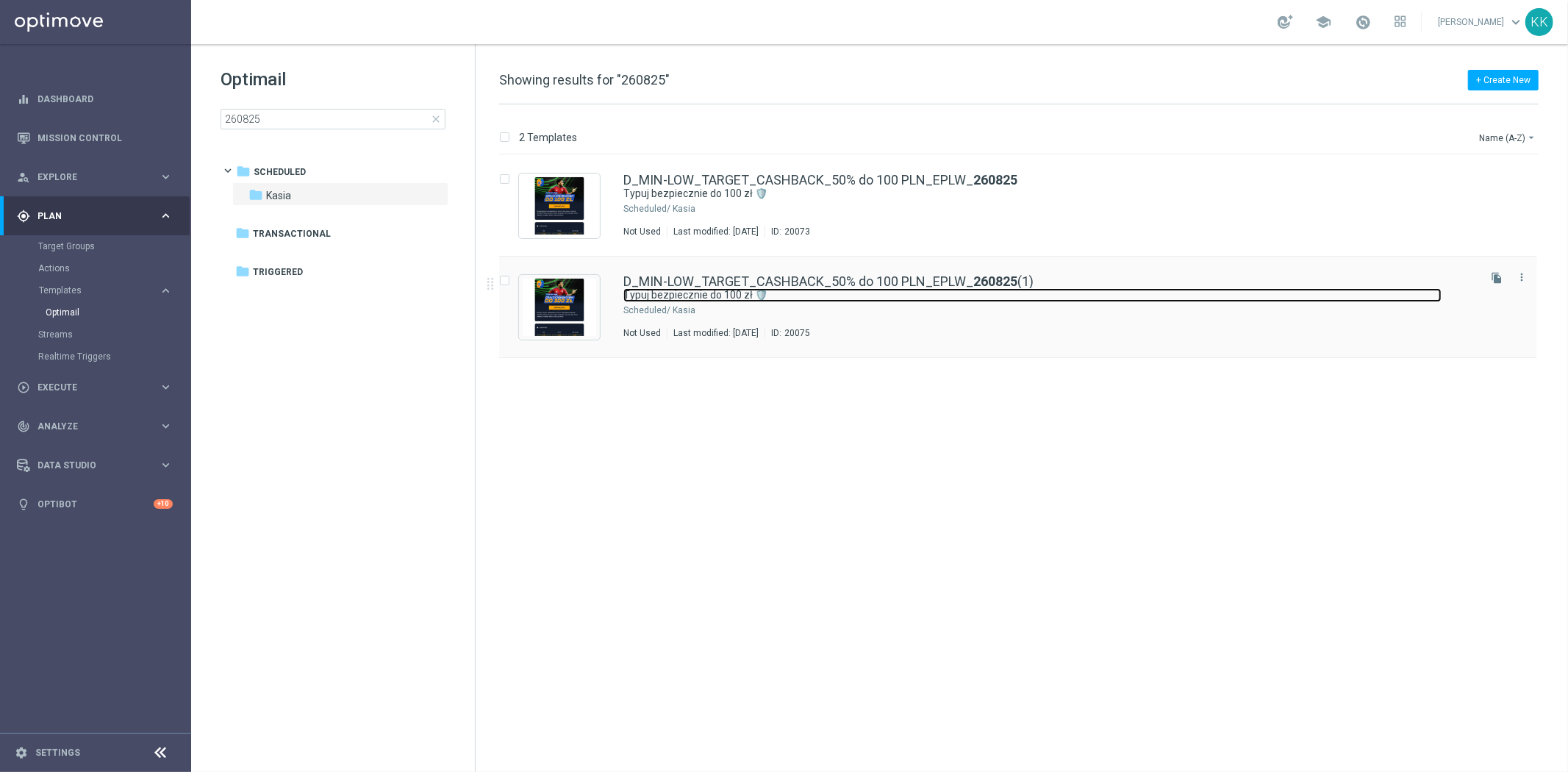
click at [1167, 290] on link "Typuj bezpiecznie do 100 zł 🛡️" at bounding box center [1032, 295] width 818 height 14
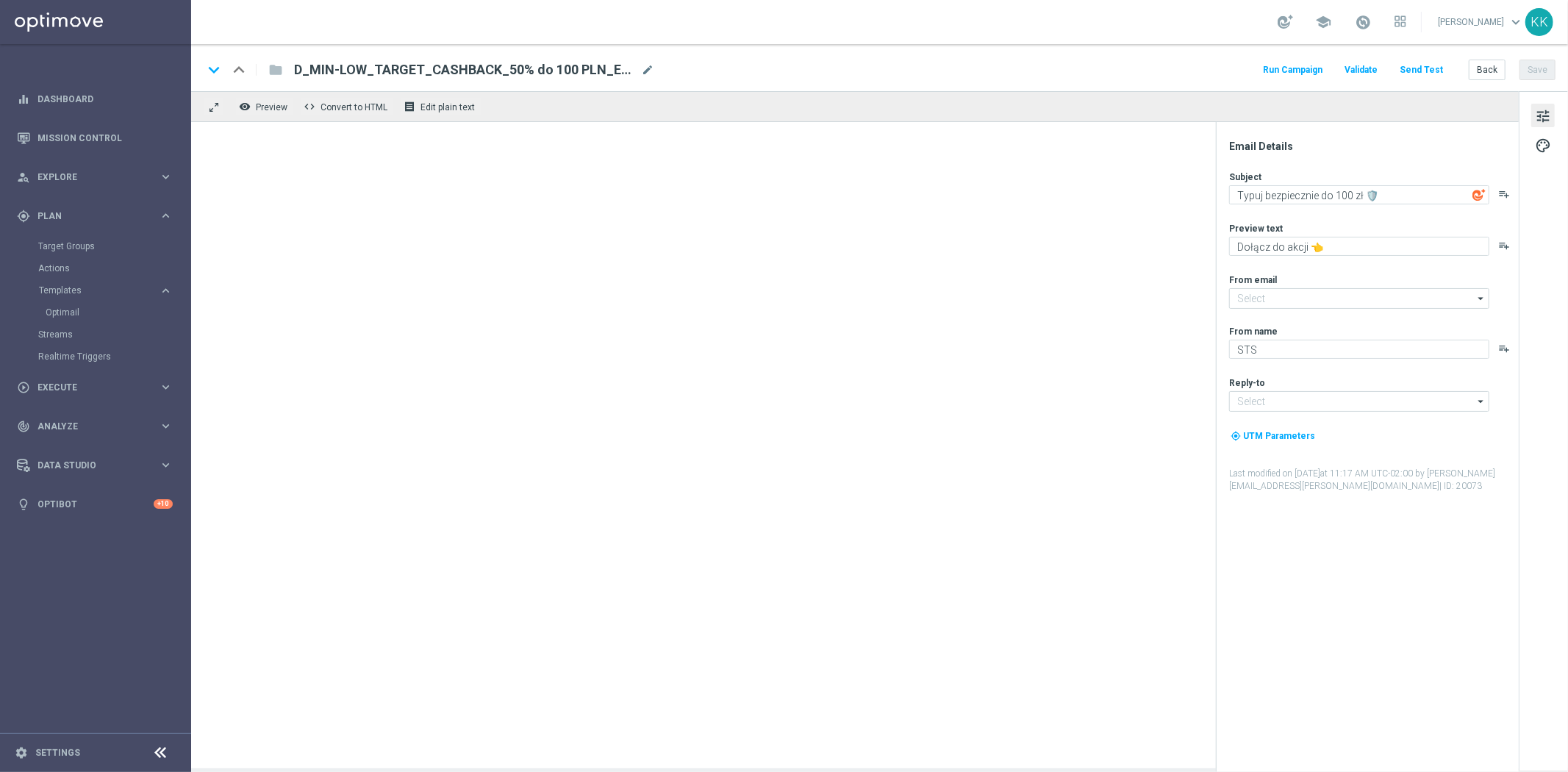
type input "[EMAIL_ADDRESS][DOMAIN_NAME]"
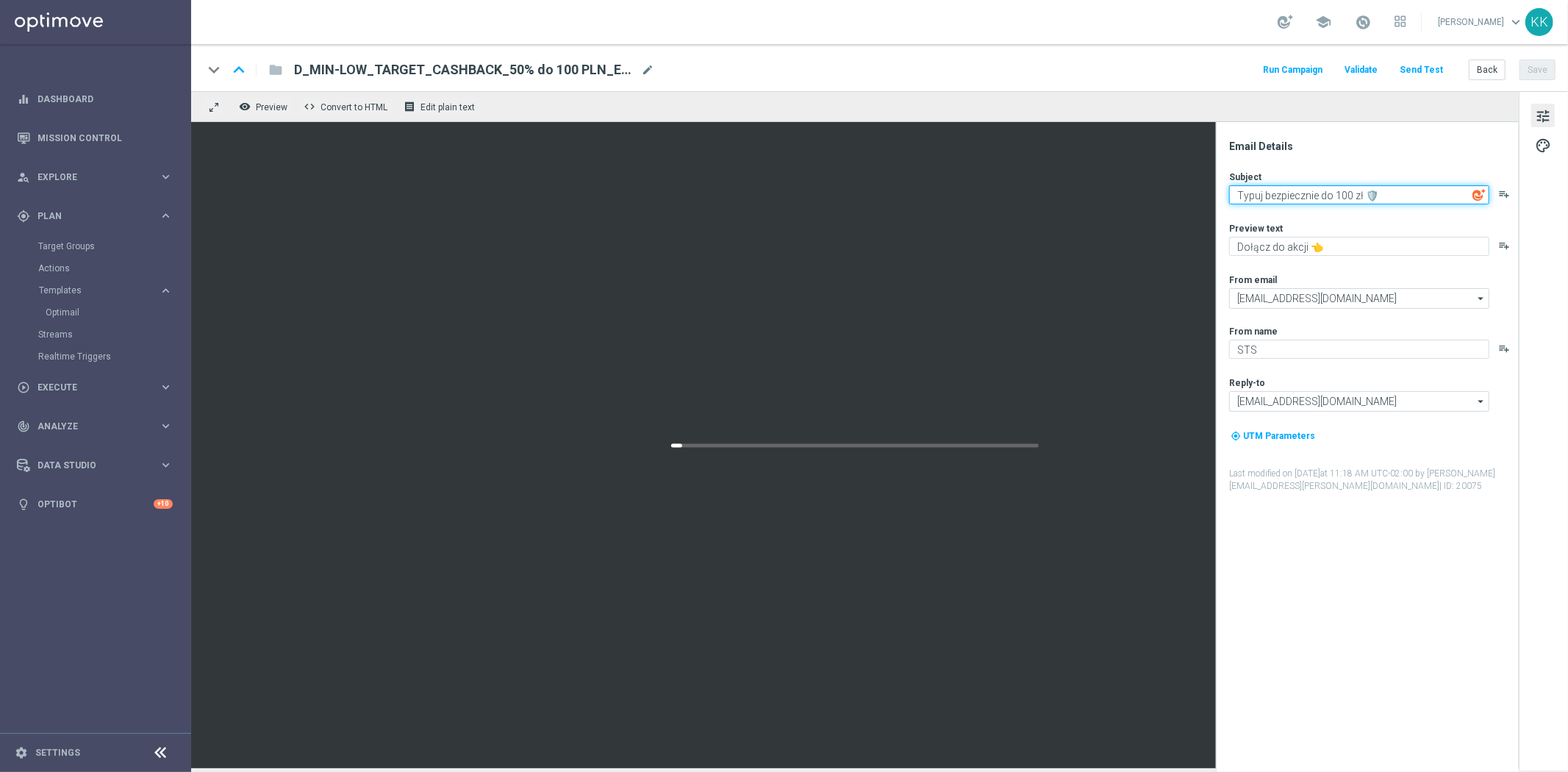
click at [1342, 196] on textarea "Typuj bezpiecznie do 100 zł 🛡️" at bounding box center [1359, 194] width 261 height 19
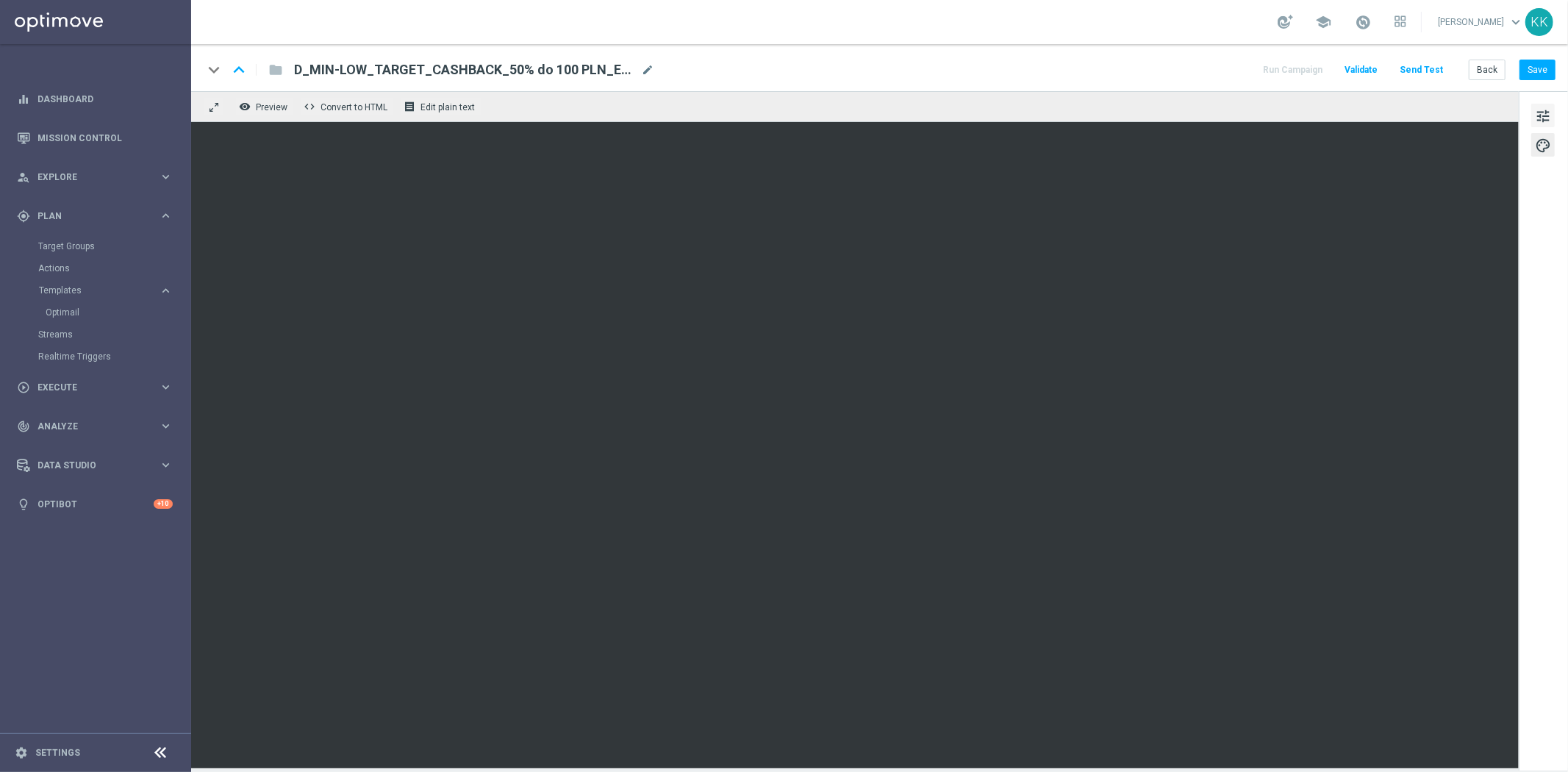
click at [1549, 111] on span "tune" at bounding box center [1542, 116] width 16 height 19
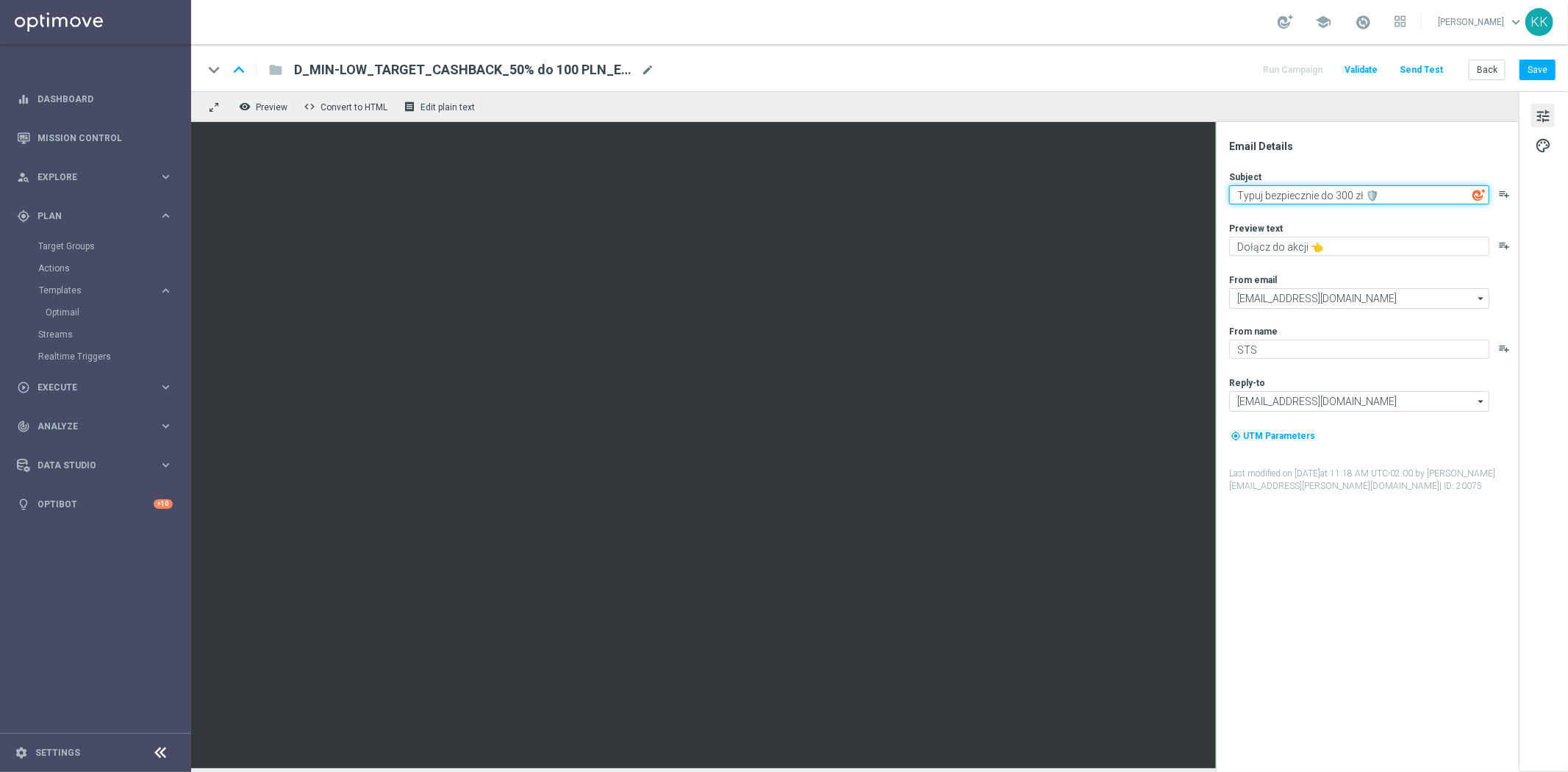
click at [1318, 194] on textarea "Typuj bezpiecznie do 300 zł 🛡️" at bounding box center [1359, 194] width 261 height 19
type textarea "Typuj bez ryzyka do 300 zł 🛡️"
click at [1539, 84] on div "keyboard_arrow_down keyboard_arrow_up folder D_MIN-LOW_TARGET_CASHBACK_50% do 1…" at bounding box center [879, 68] width 1377 height 47
click at [1539, 73] on button "Save" at bounding box center [1537, 69] width 36 height 21
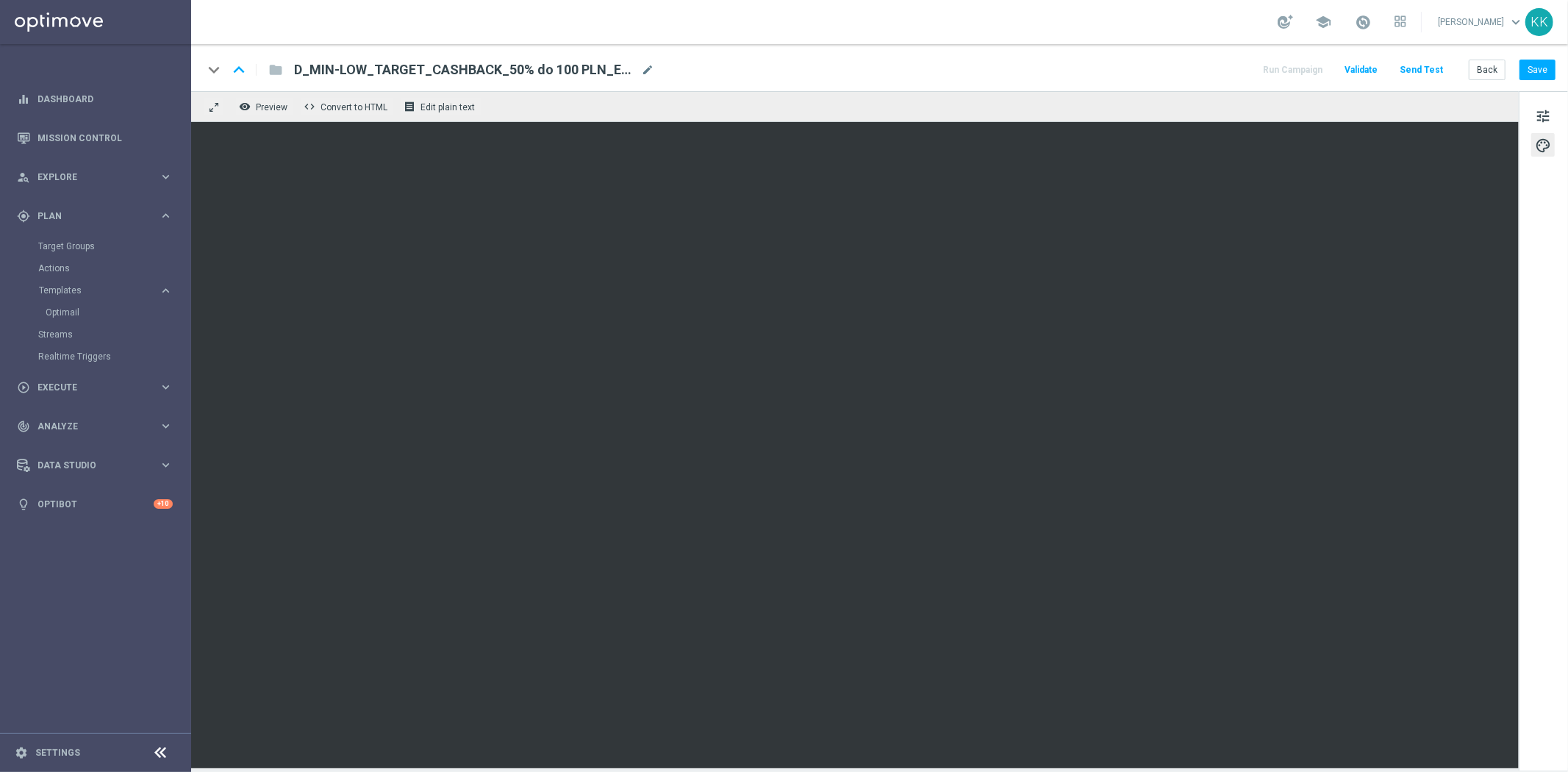
click at [1527, 100] on div "tune palette" at bounding box center [1543, 431] width 50 height 679
click at [1554, 105] on div "tune palette" at bounding box center [1543, 431] width 50 height 679
click at [1549, 112] on span "tune" at bounding box center [1542, 116] width 16 height 19
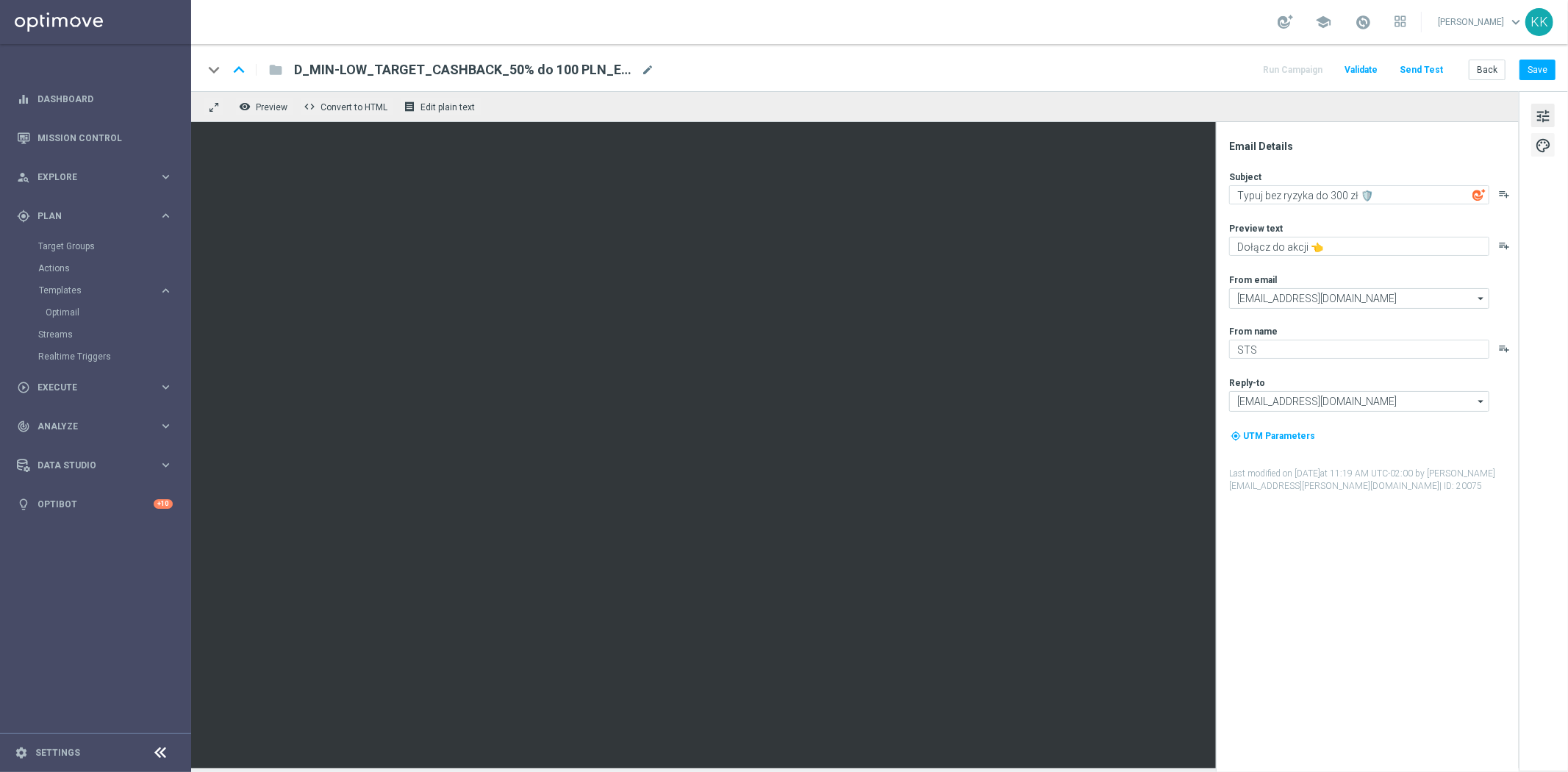
click at [1545, 147] on span "palette" at bounding box center [1542, 145] width 16 height 19
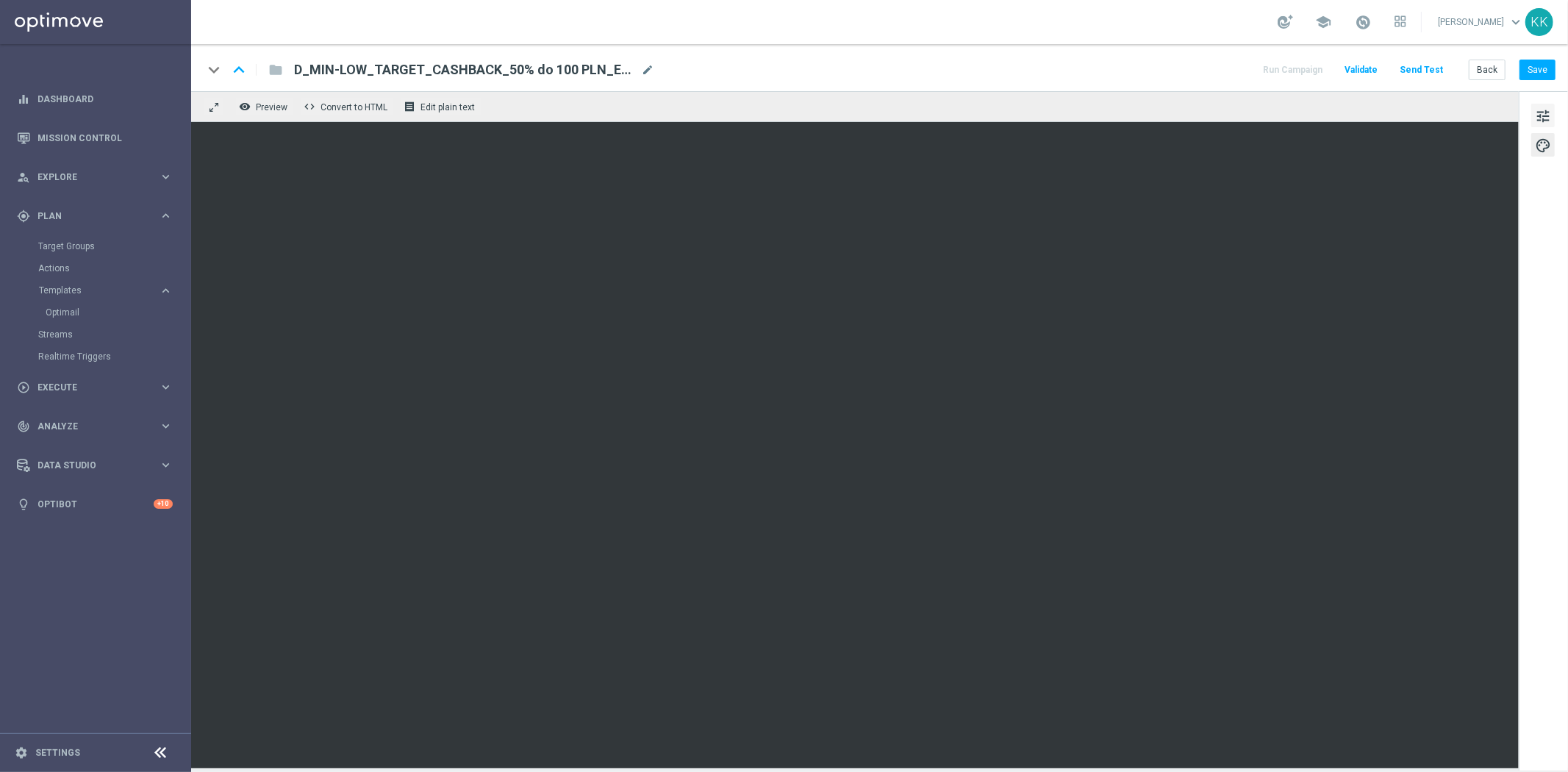
click at [1546, 114] on span "tune" at bounding box center [1542, 116] width 16 height 19
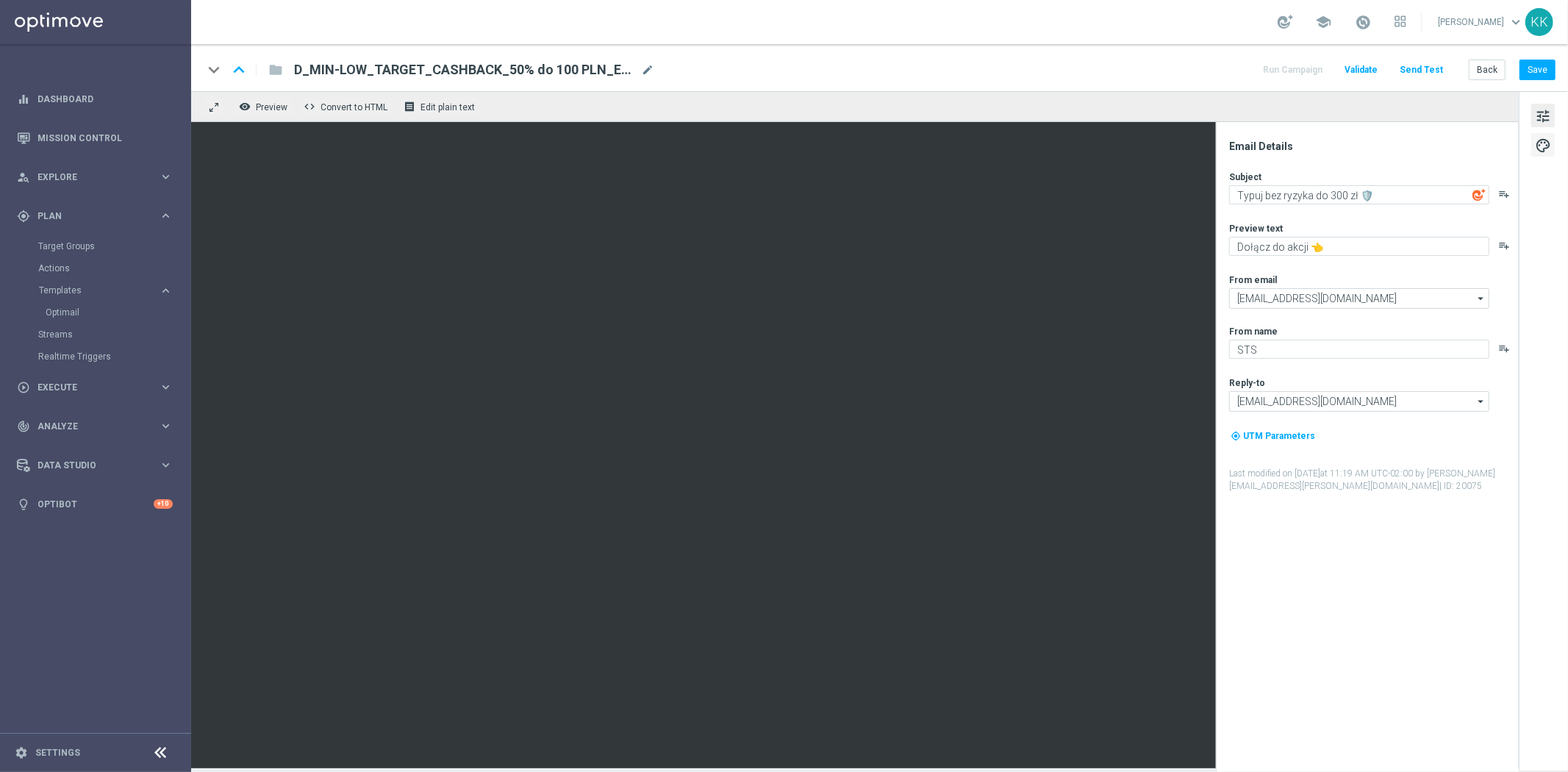
click at [1533, 148] on button "palette" at bounding box center [1542, 145] width 24 height 24
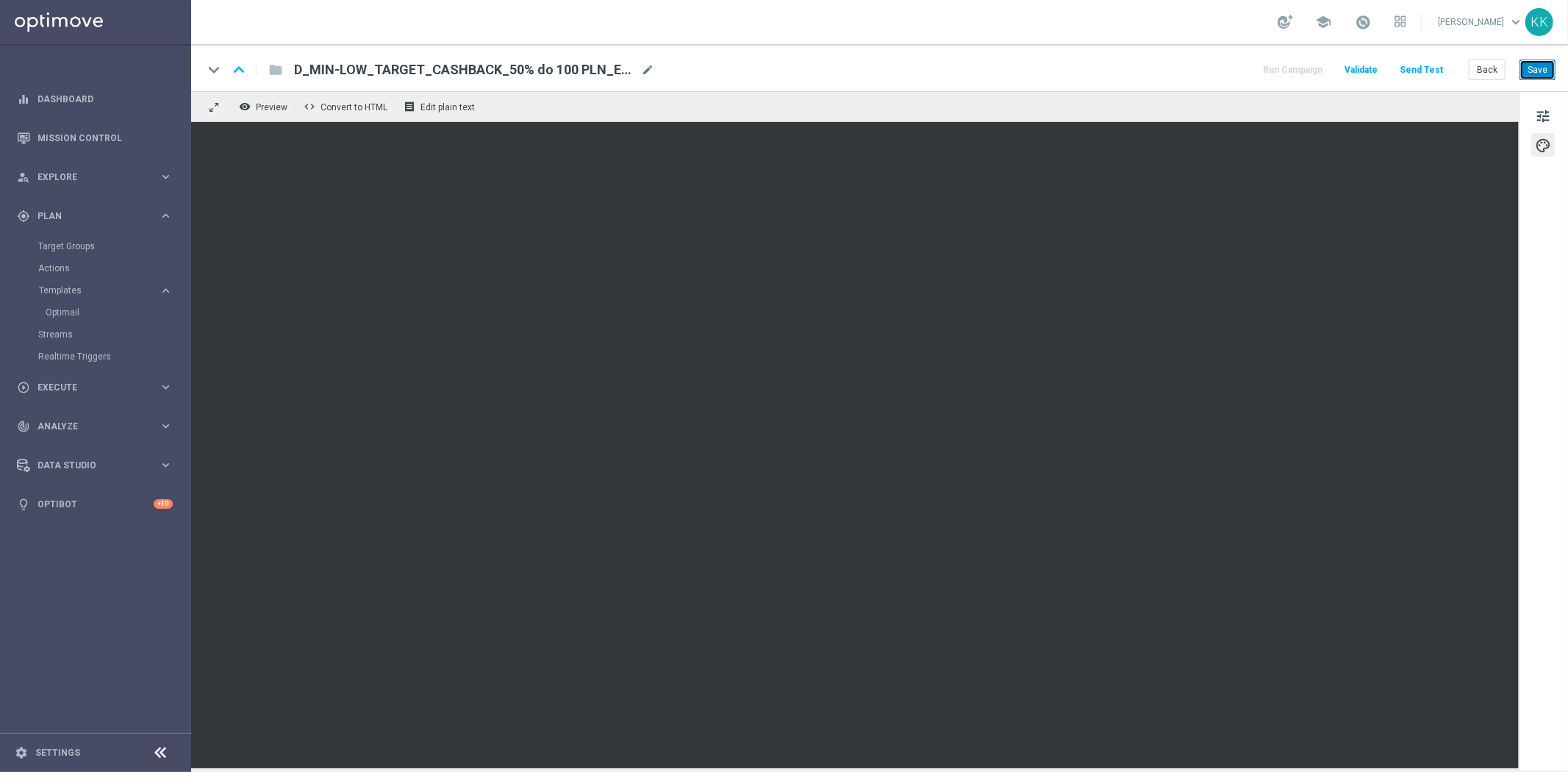
click at [1541, 75] on button "Save" at bounding box center [1537, 69] width 36 height 21
click at [1531, 74] on button "Save" at bounding box center [1537, 69] width 36 height 21
click at [1487, 75] on button "Back" at bounding box center [1486, 69] width 37 height 21
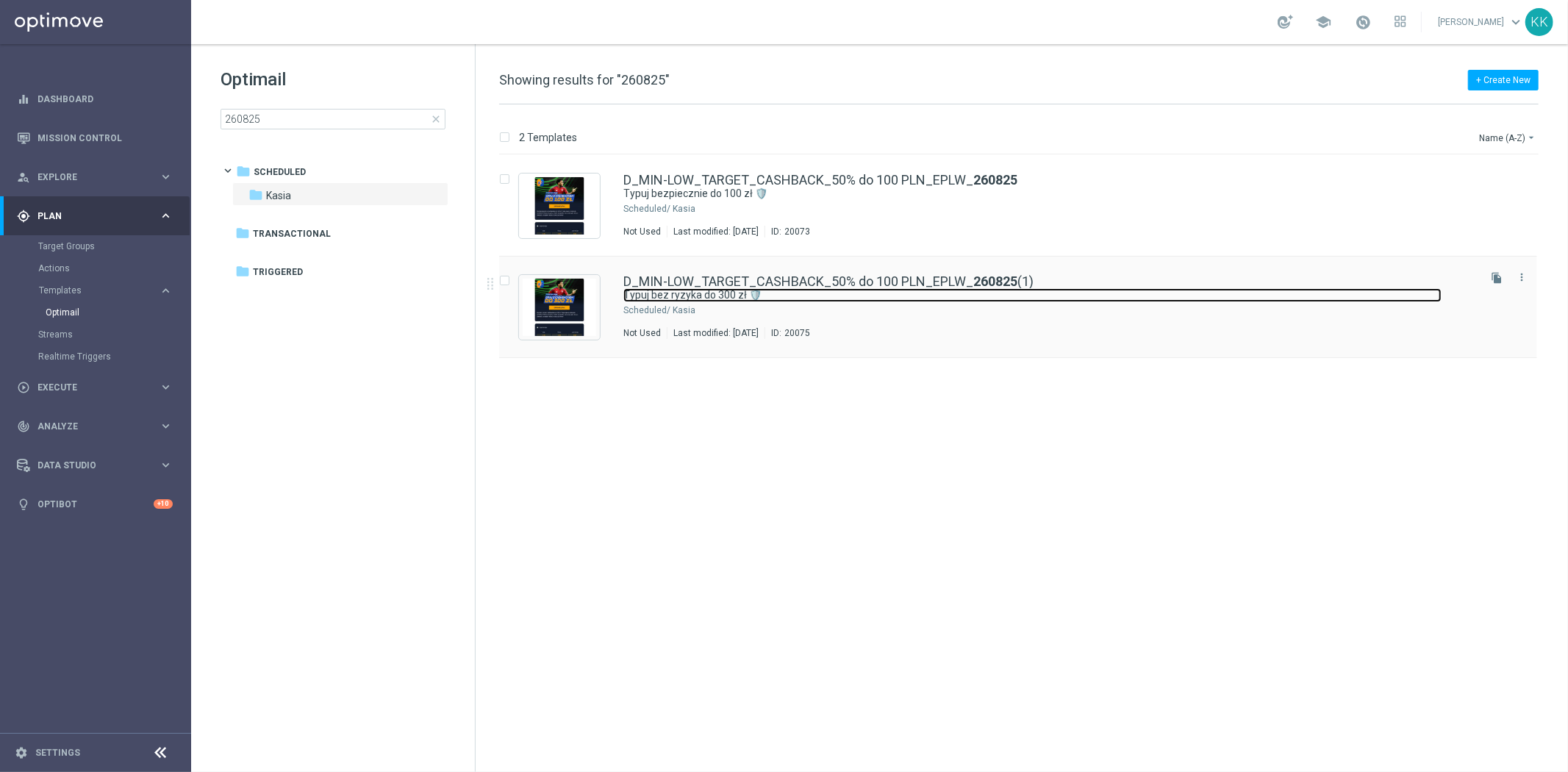
click at [846, 300] on link "Typuj bez ryzyka do 300 zł 🛡️" at bounding box center [1032, 295] width 818 height 14
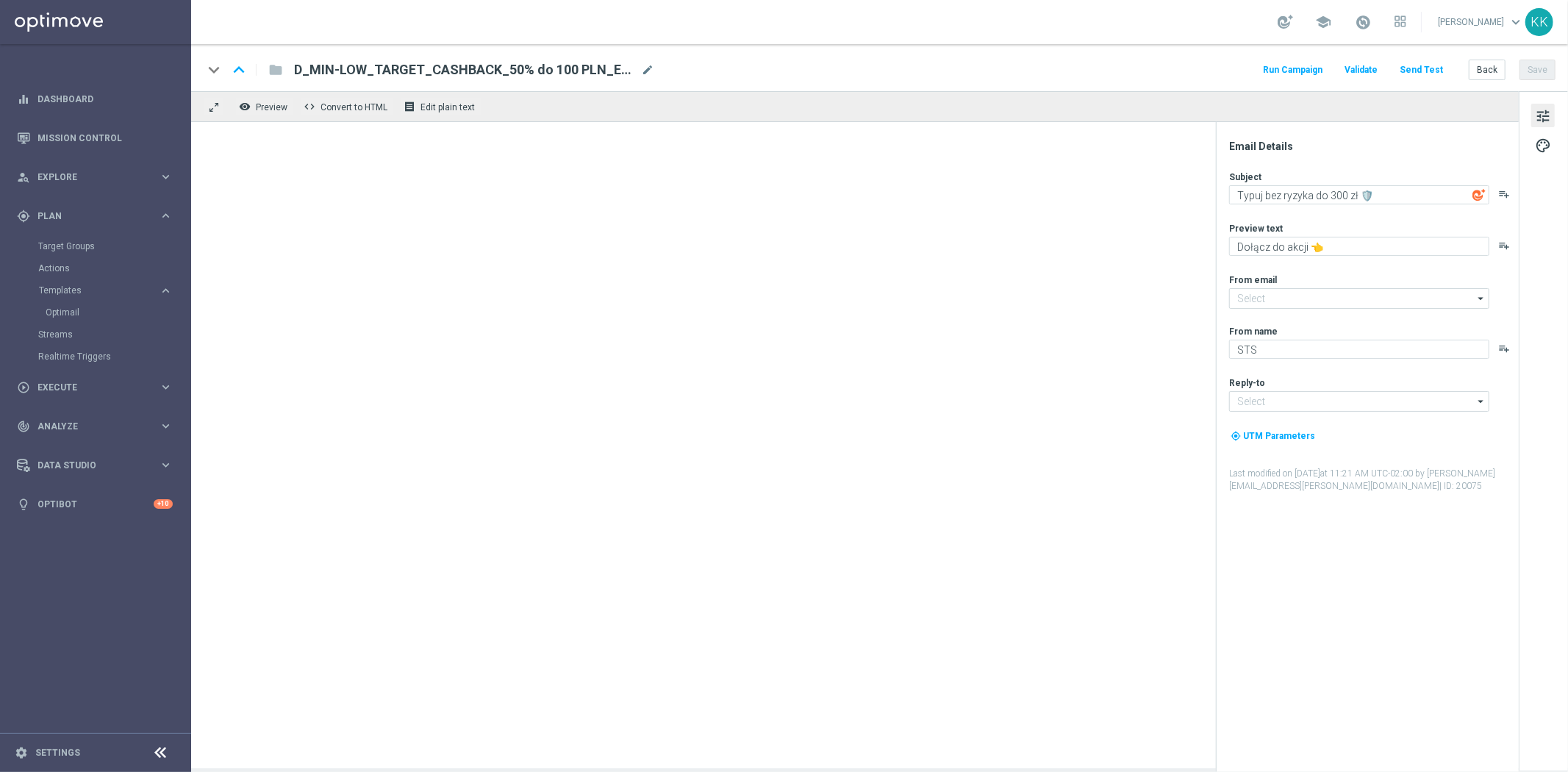
type input "[EMAIL_ADDRESS][DOMAIN_NAME]"
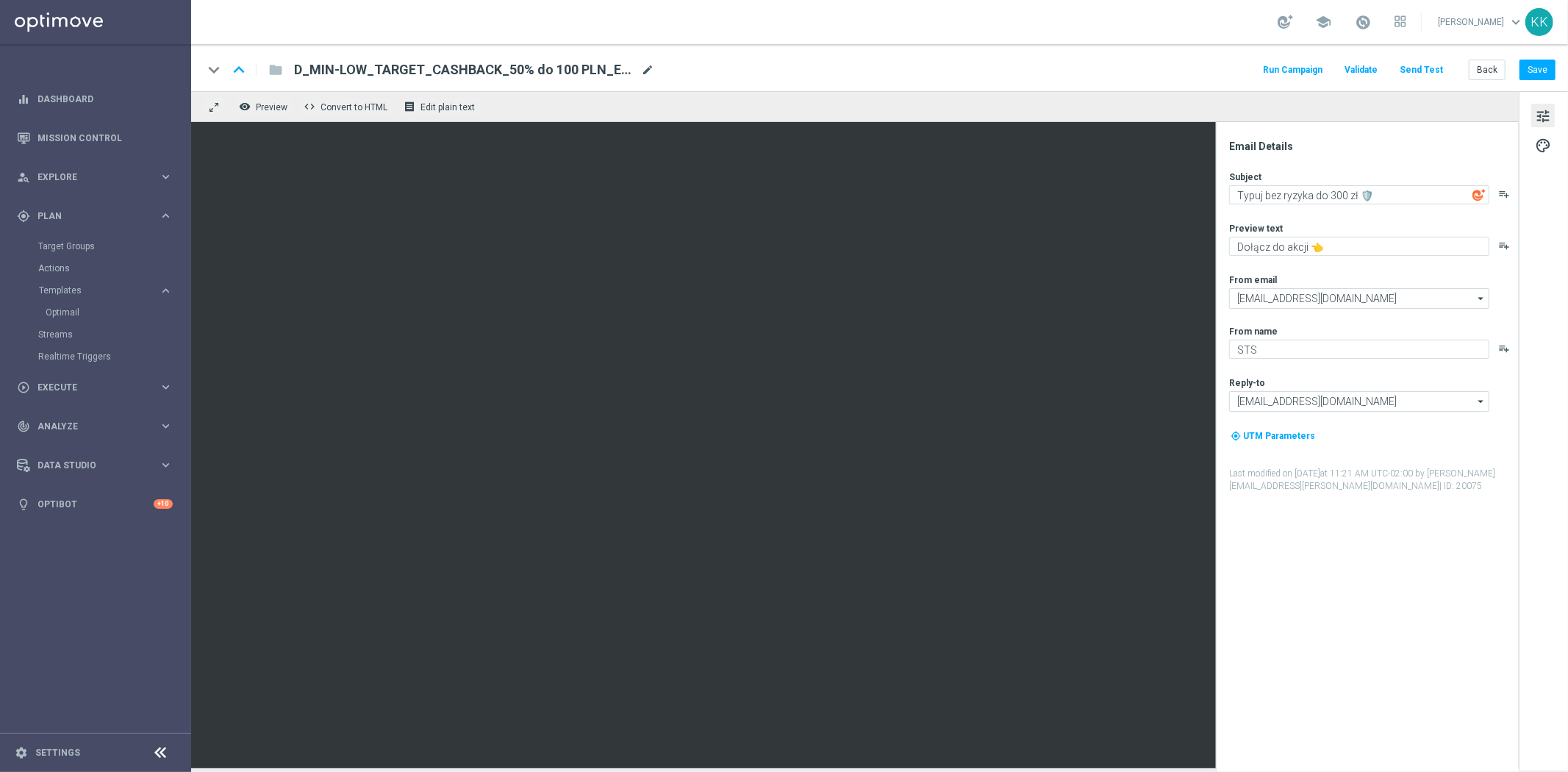
click at [648, 70] on span "mode_edit" at bounding box center [647, 69] width 13 height 13
click at [625, 65] on input "D_MIN-LOW_TARGET_CASHBACK_50% do 100 PLN_EPLW_260825(1)" at bounding box center [476, 69] width 364 height 19
paste input "ED-HIGH_TARGET_CASHBACK_100% do 300 PLN_EPLW_260825"
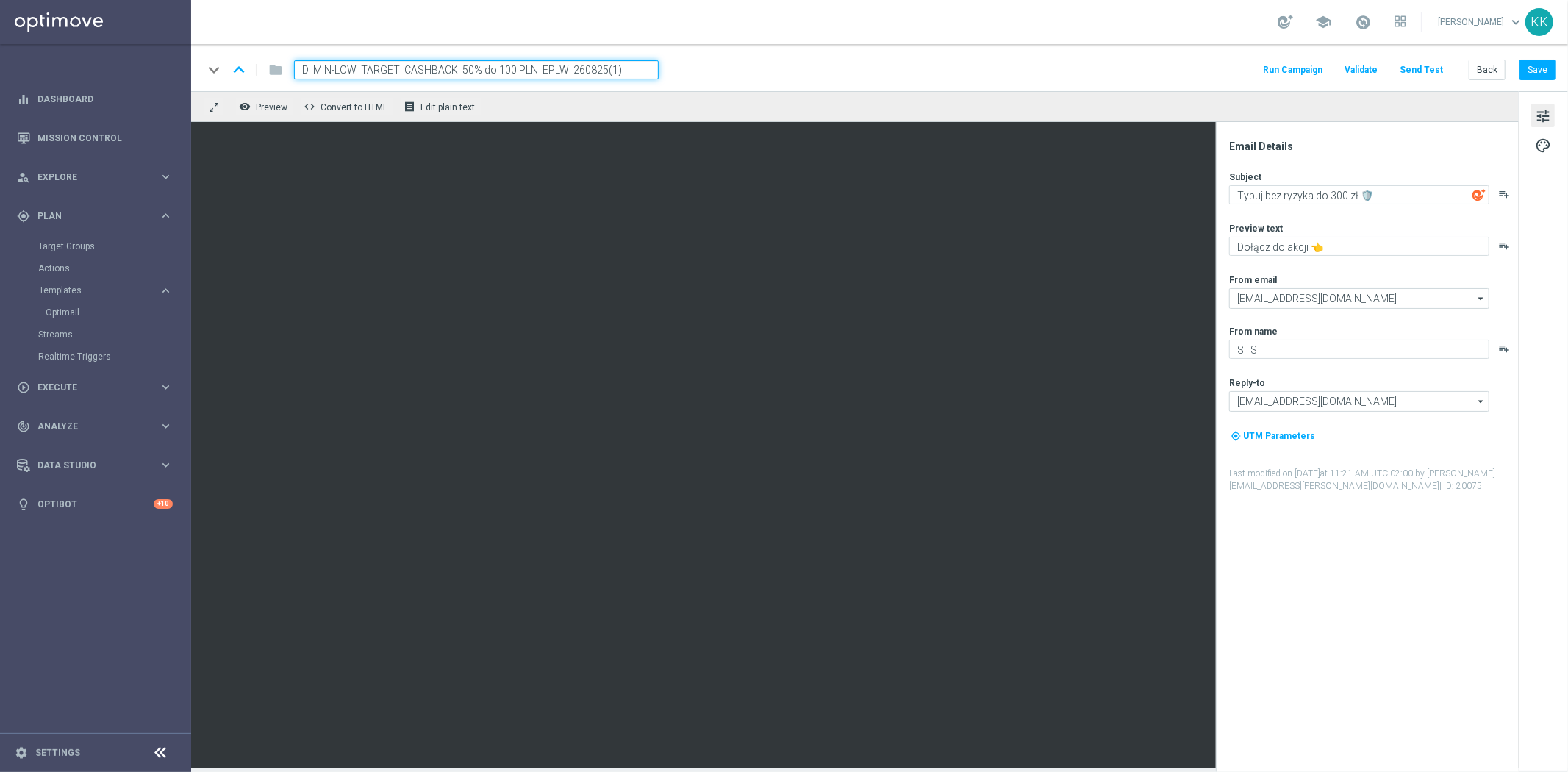
type input "D_MED-HIGH_TARGET_CASHBACK_100% do 300 PLN_EPLW_260825"
click at [912, 71] on div "keyboard_arrow_down keyboard_arrow_up folder D_MED-HIGH_TARGET_CASHBACK_100% do…" at bounding box center [878, 69] width 1352 height 19
click at [1527, 67] on button "Save" at bounding box center [1537, 69] width 36 height 21
click at [1467, 77] on div "Run Campaign Validate Send Test Back Save" at bounding box center [1407, 69] width 295 height 19
click at [1486, 62] on button "Back" at bounding box center [1486, 69] width 37 height 21
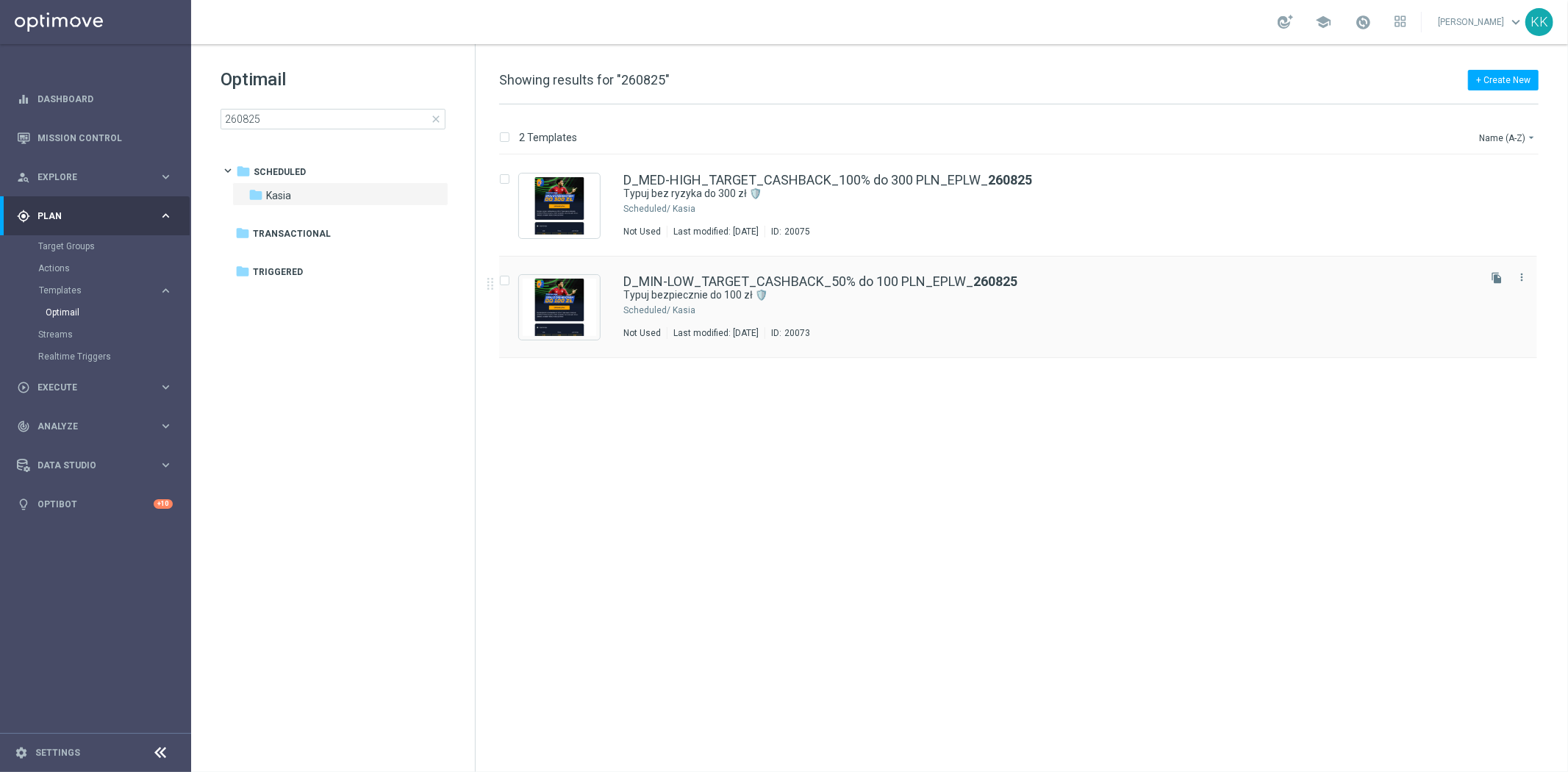
click at [855, 312] on div "Kasia" at bounding box center [1074, 309] width 802 height 11
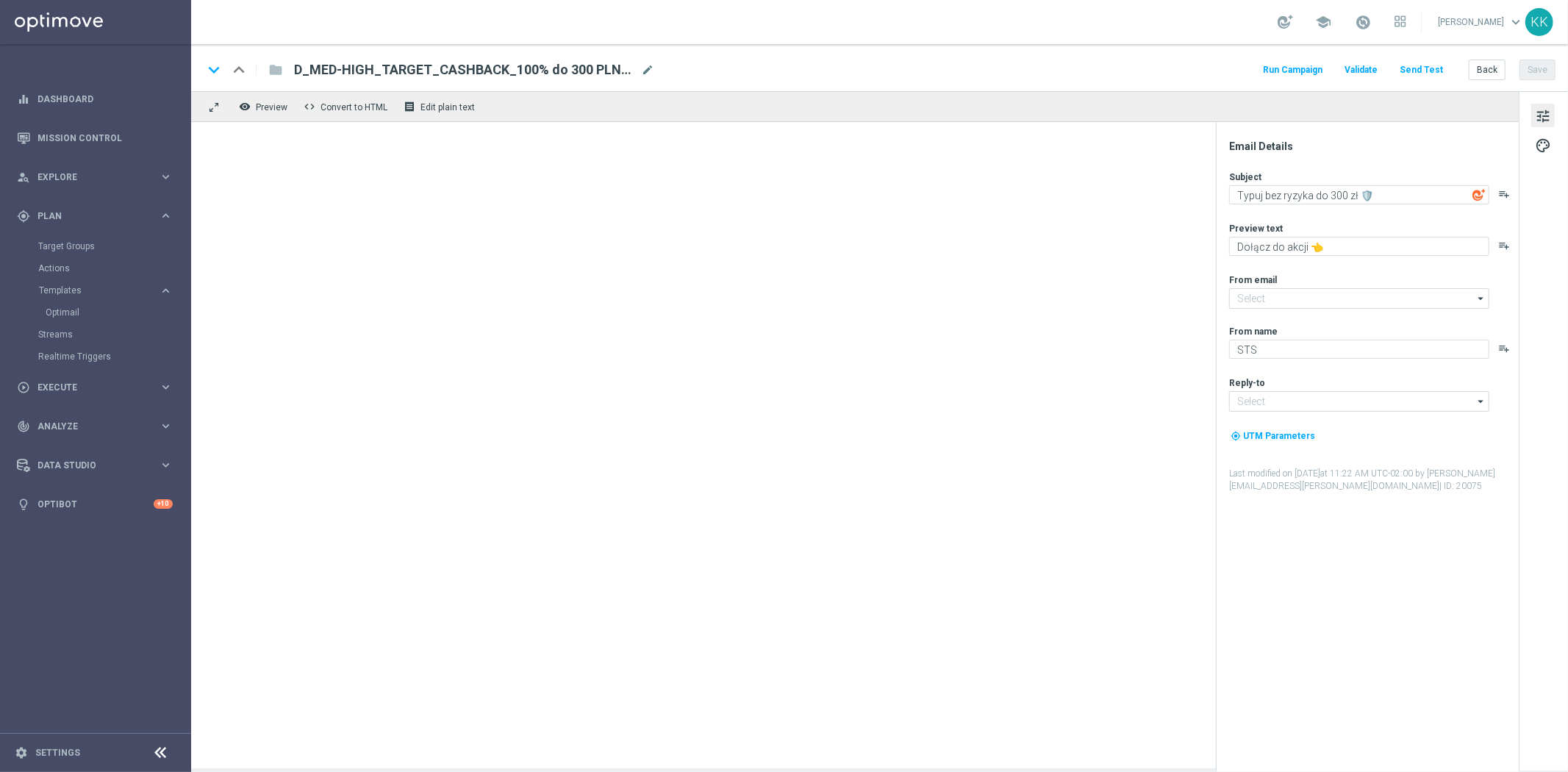
type input "[EMAIL_ADDRESS][DOMAIN_NAME]"
type textarea "Typuj bezpiecznie do 100 zł 🛡️"
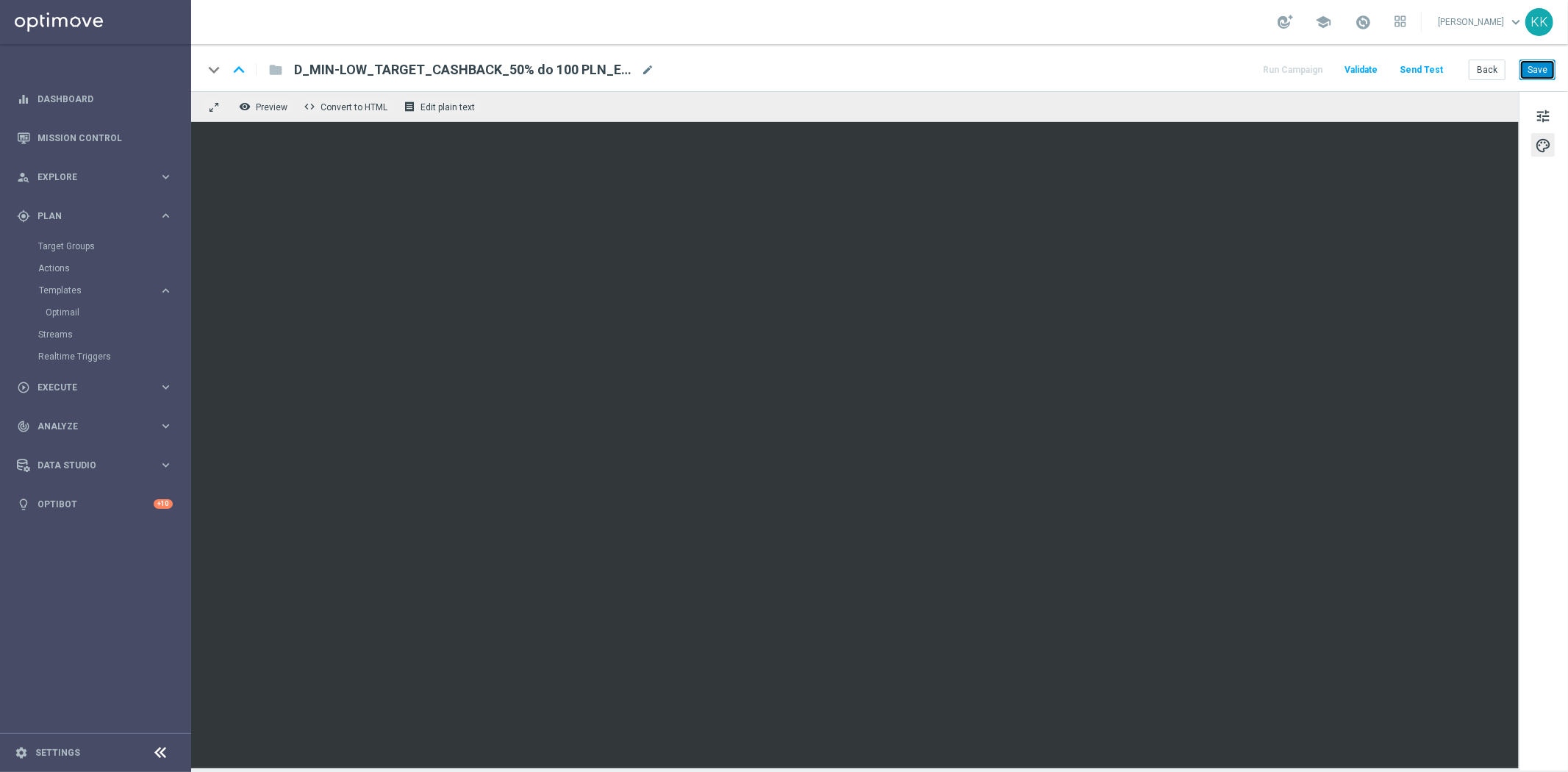
click at [1537, 72] on button "Save" at bounding box center [1537, 69] width 36 height 21
click at [1554, 67] on button "Save" at bounding box center [1537, 69] width 36 height 21
click at [1483, 68] on button "Back" at bounding box center [1486, 69] width 37 height 21
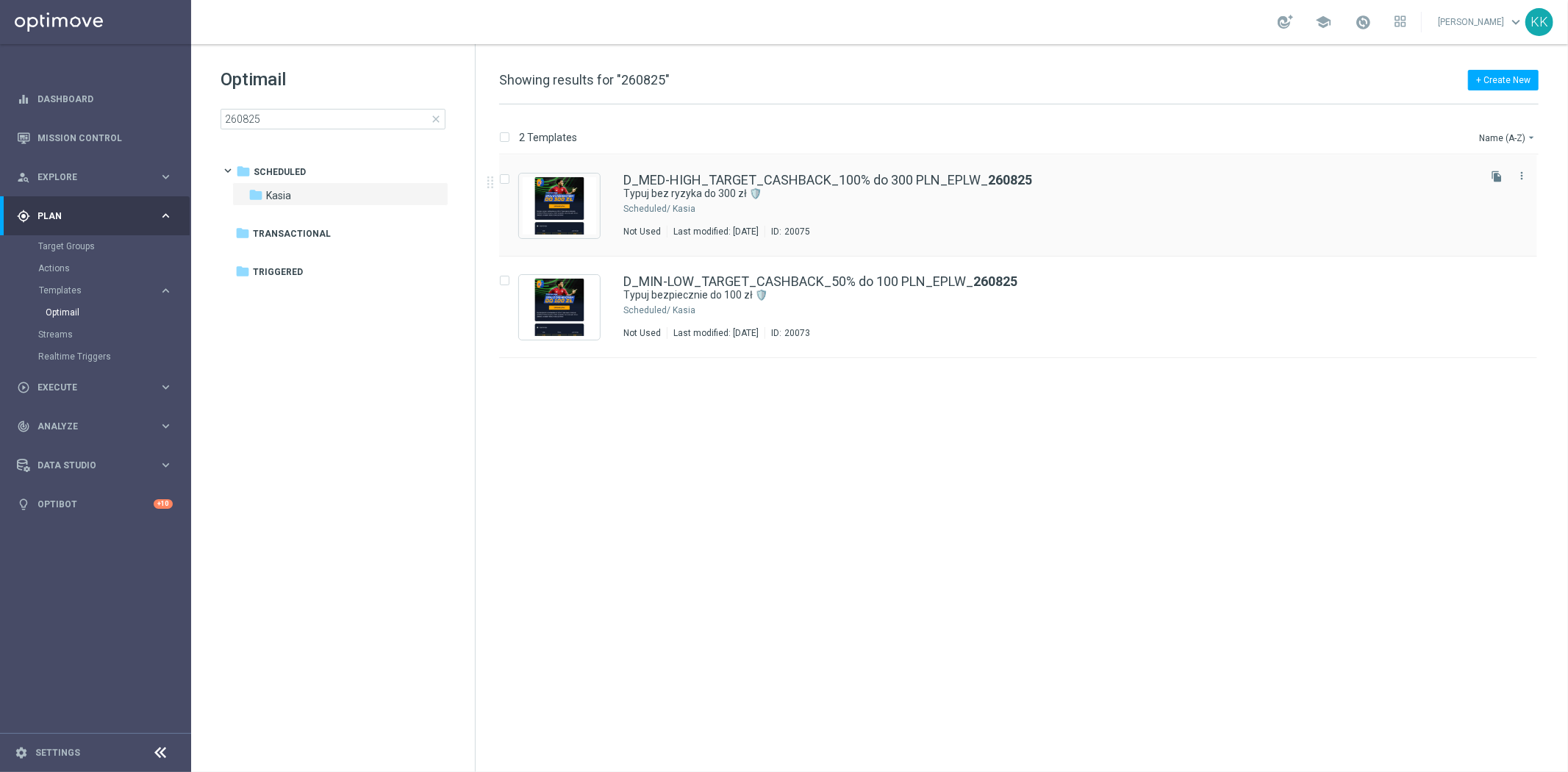
click at [759, 217] on div "D_MED-HIGH_TARGET_CASHBACK_100% do 300 PLN_EPLW_ 260825 Typuj bez ryzyka do 300…" at bounding box center [1049, 206] width 852 height 64
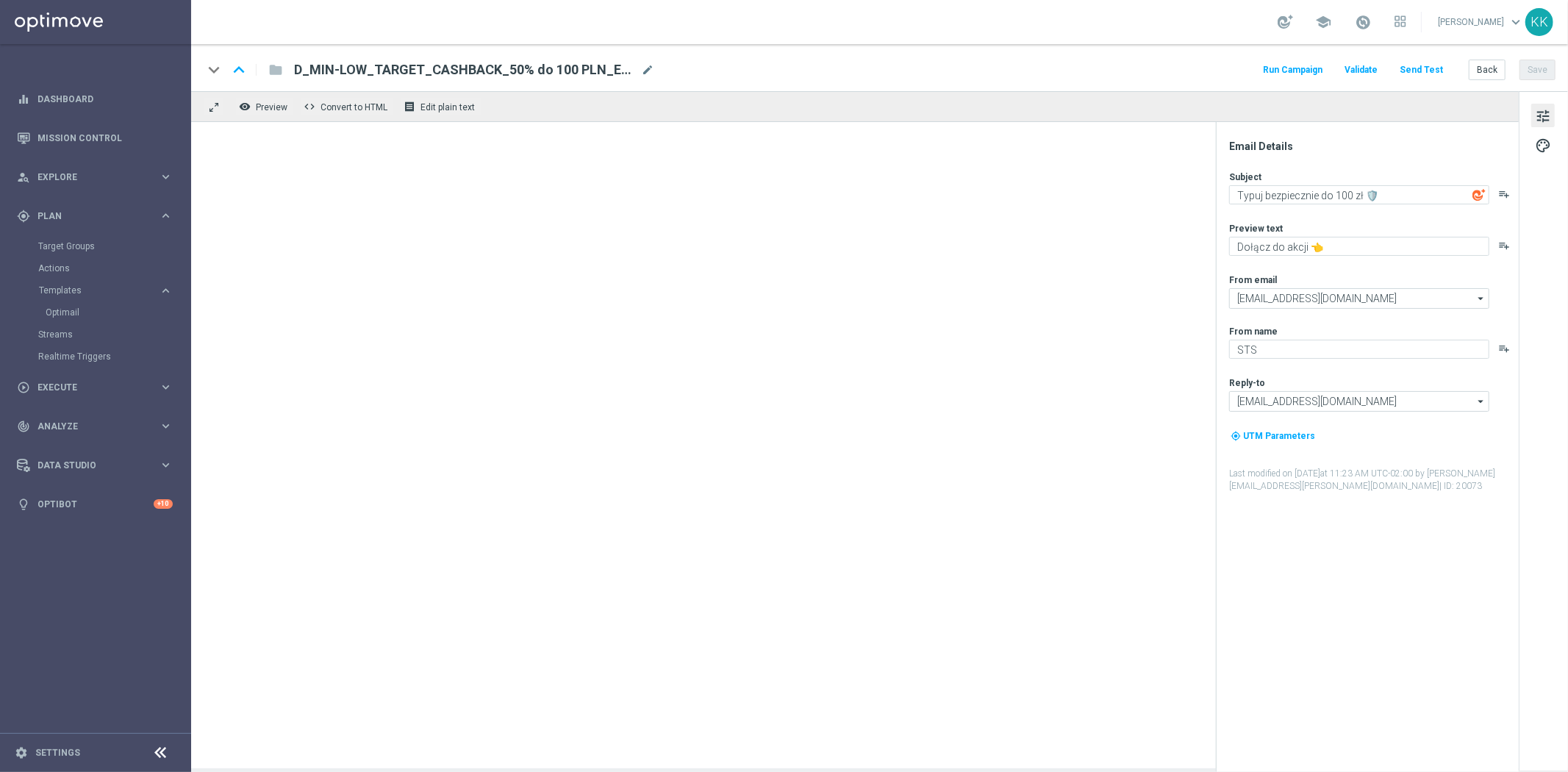
type textarea "Typuj bez ryzyka do 300 zł 🛡️"
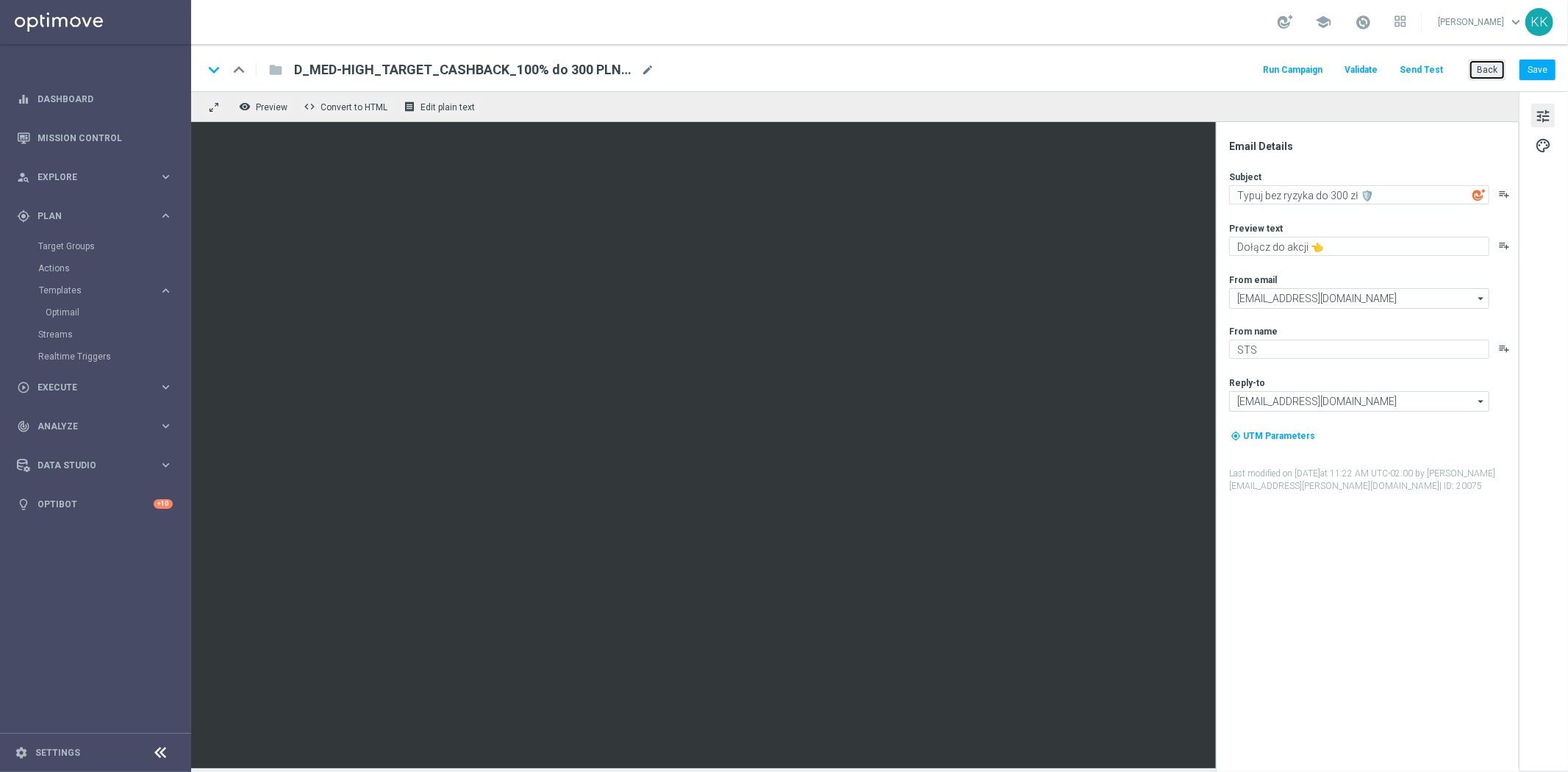
click at [1490, 66] on button "Back" at bounding box center [1486, 69] width 37 height 21
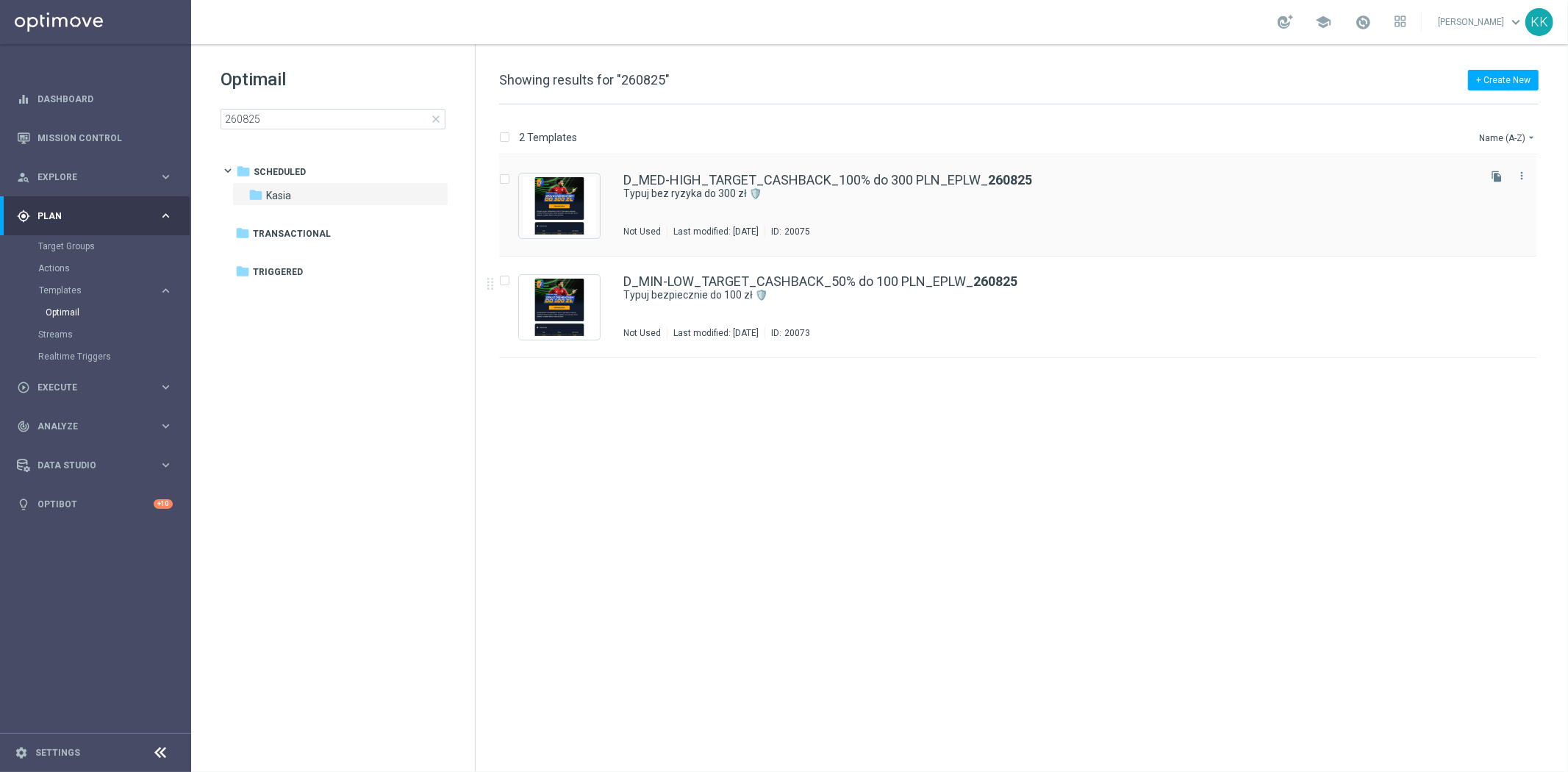
click at [686, 210] on div "D_MED-HIGH_TARGET_CASHBACK_100% do 300 PLN_EPLW_ 260825 Typuj bez ryzyka do 300…" at bounding box center [1049, 206] width 852 height 64
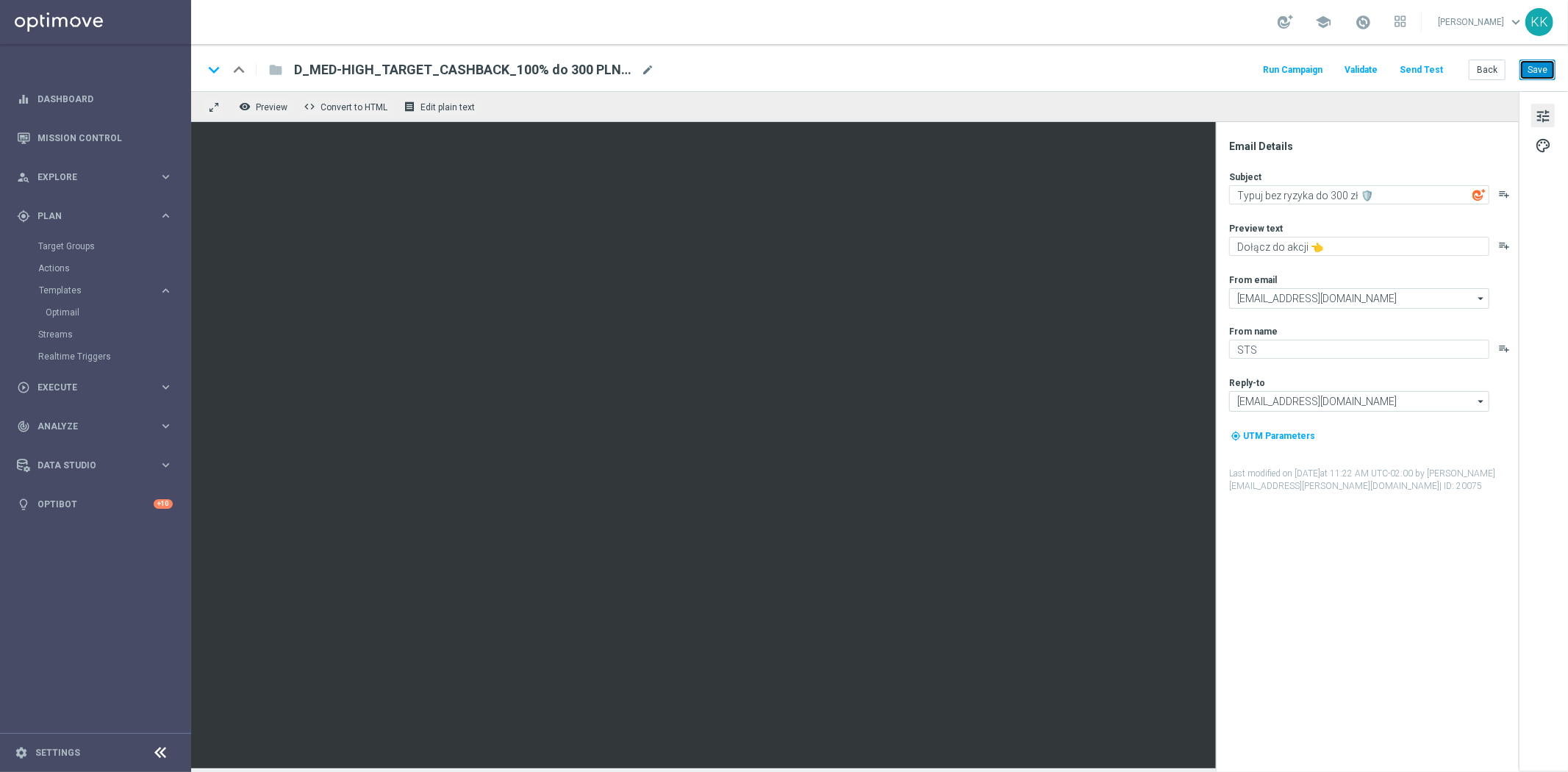
click at [1540, 69] on button "Save" at bounding box center [1537, 69] width 36 height 21
click at [1485, 61] on button "Back" at bounding box center [1486, 69] width 37 height 21
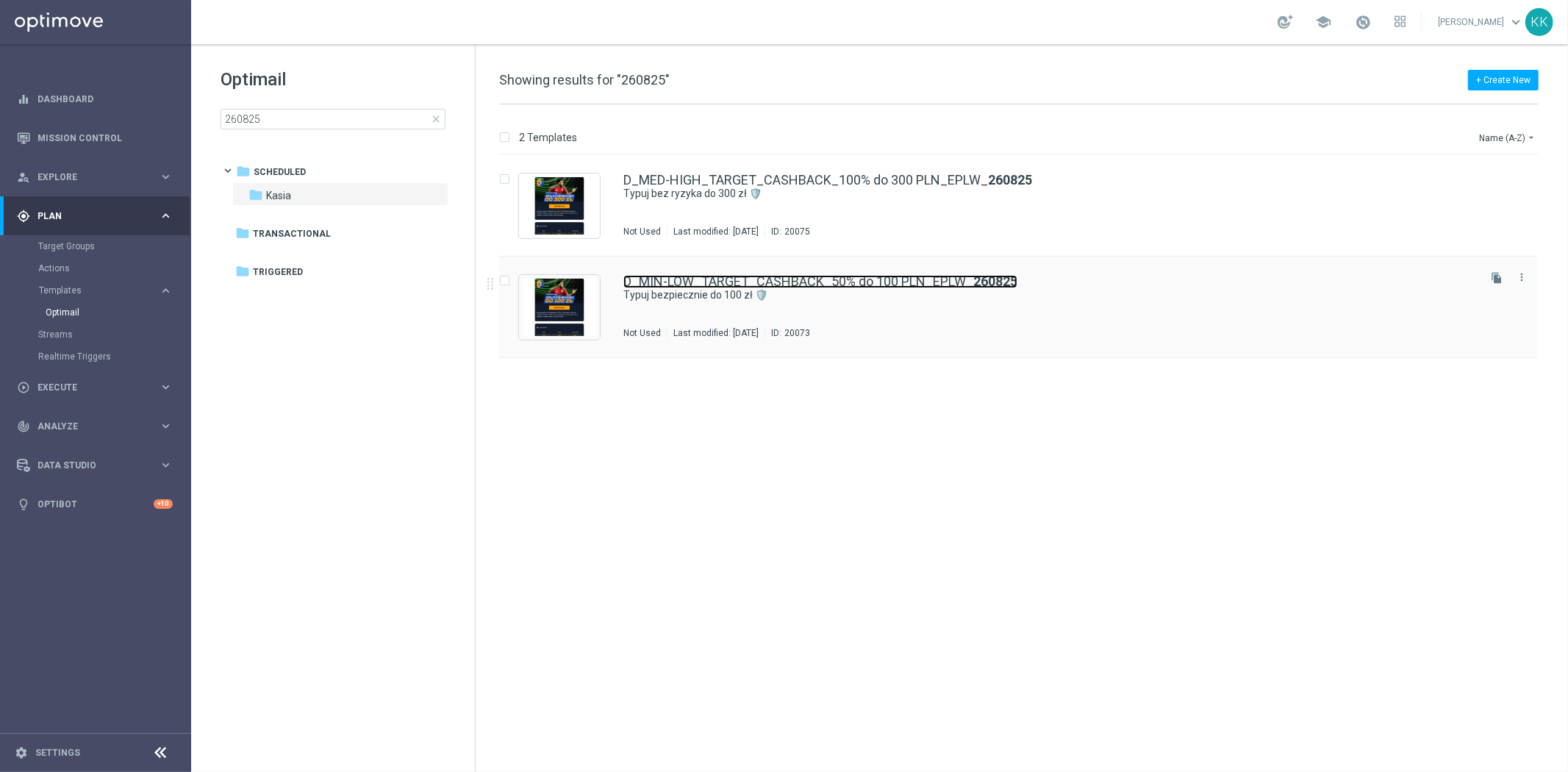
click at [781, 285] on link "D_MIN-LOW_TARGET_CASHBACK_50% do 100 PLN_EPLW_ 260825" at bounding box center [820, 281] width 394 height 13
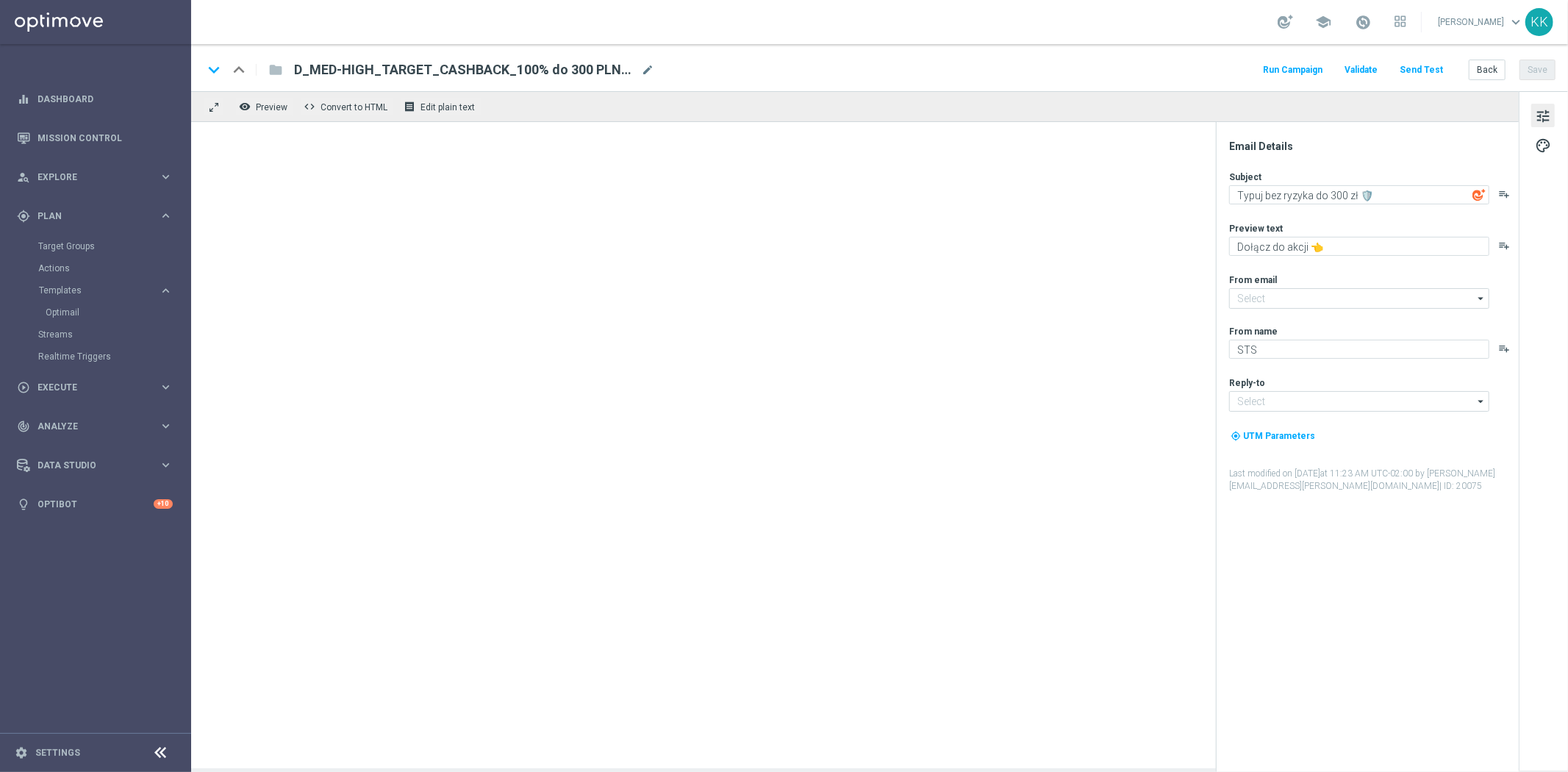
type input "[EMAIL_ADDRESS][DOMAIN_NAME]"
type textarea "Typuj bezpiecznie do 100 zł 🛡️"
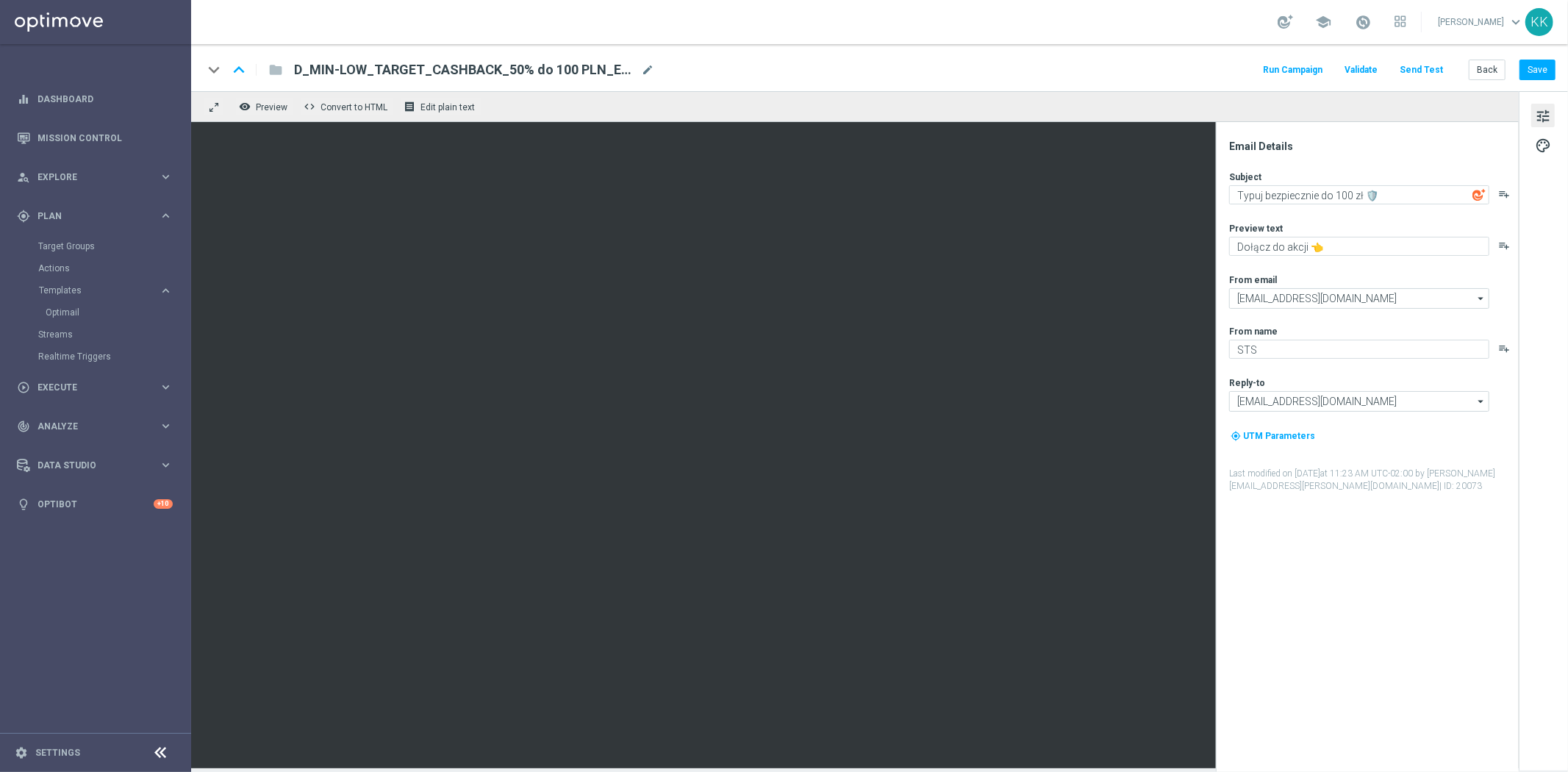
click at [1430, 64] on button "Send Test" at bounding box center [1421, 70] width 48 height 20
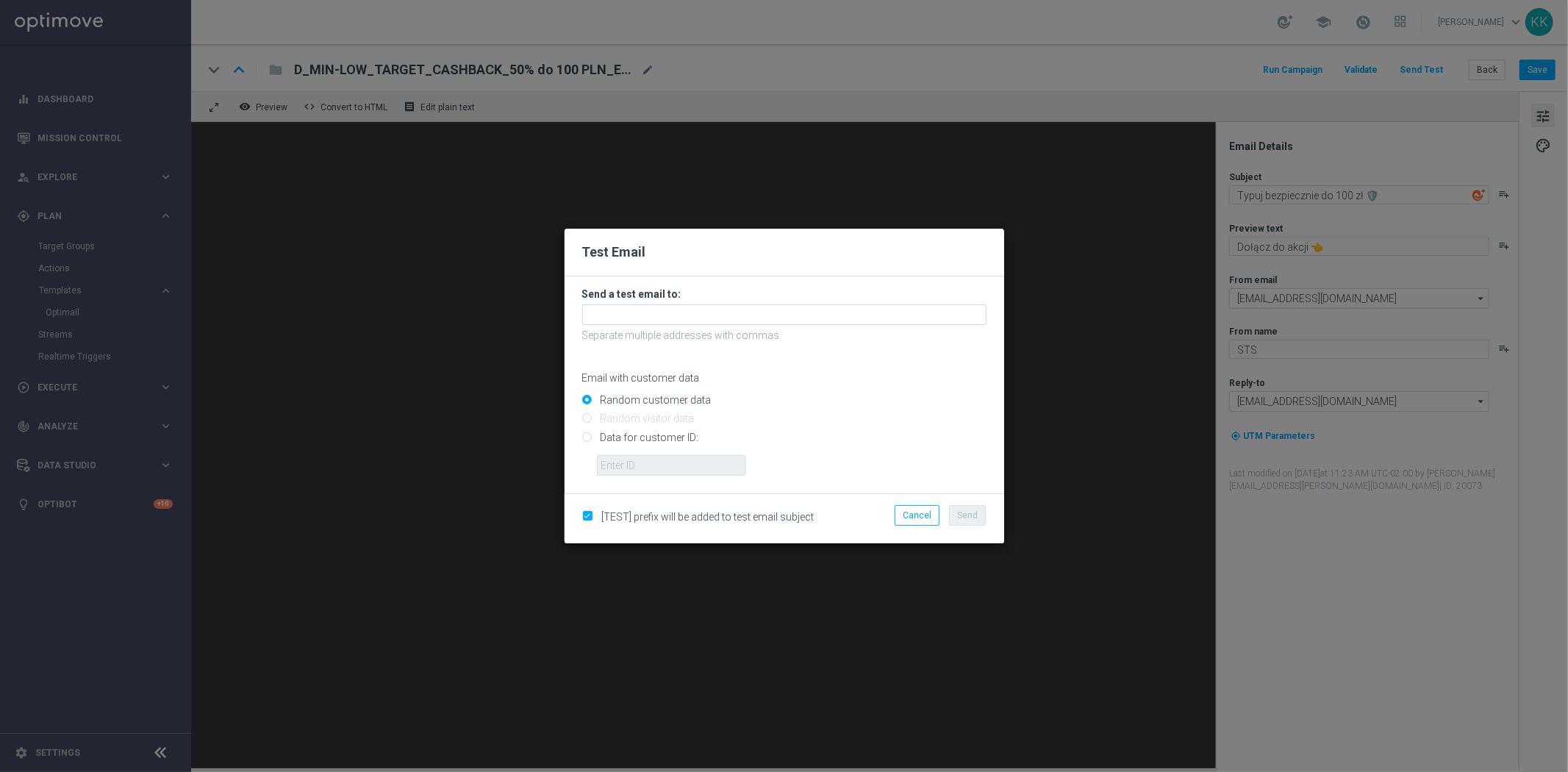
click at [713, 328] on p "Separate multiple addresses with commas" at bounding box center [784, 335] width 405 height 13
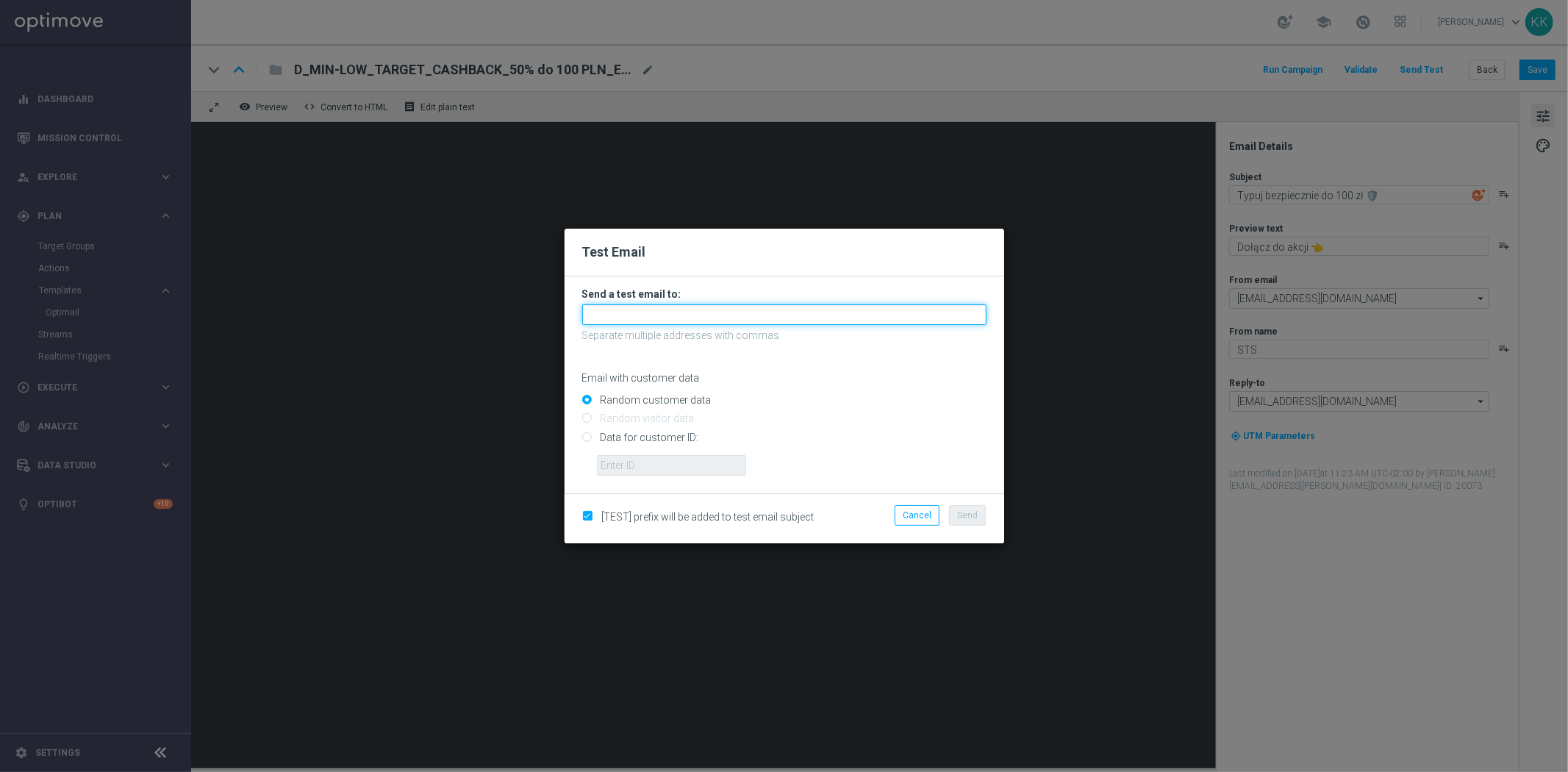
click at [707, 314] on input "text" at bounding box center [784, 314] width 405 height 21
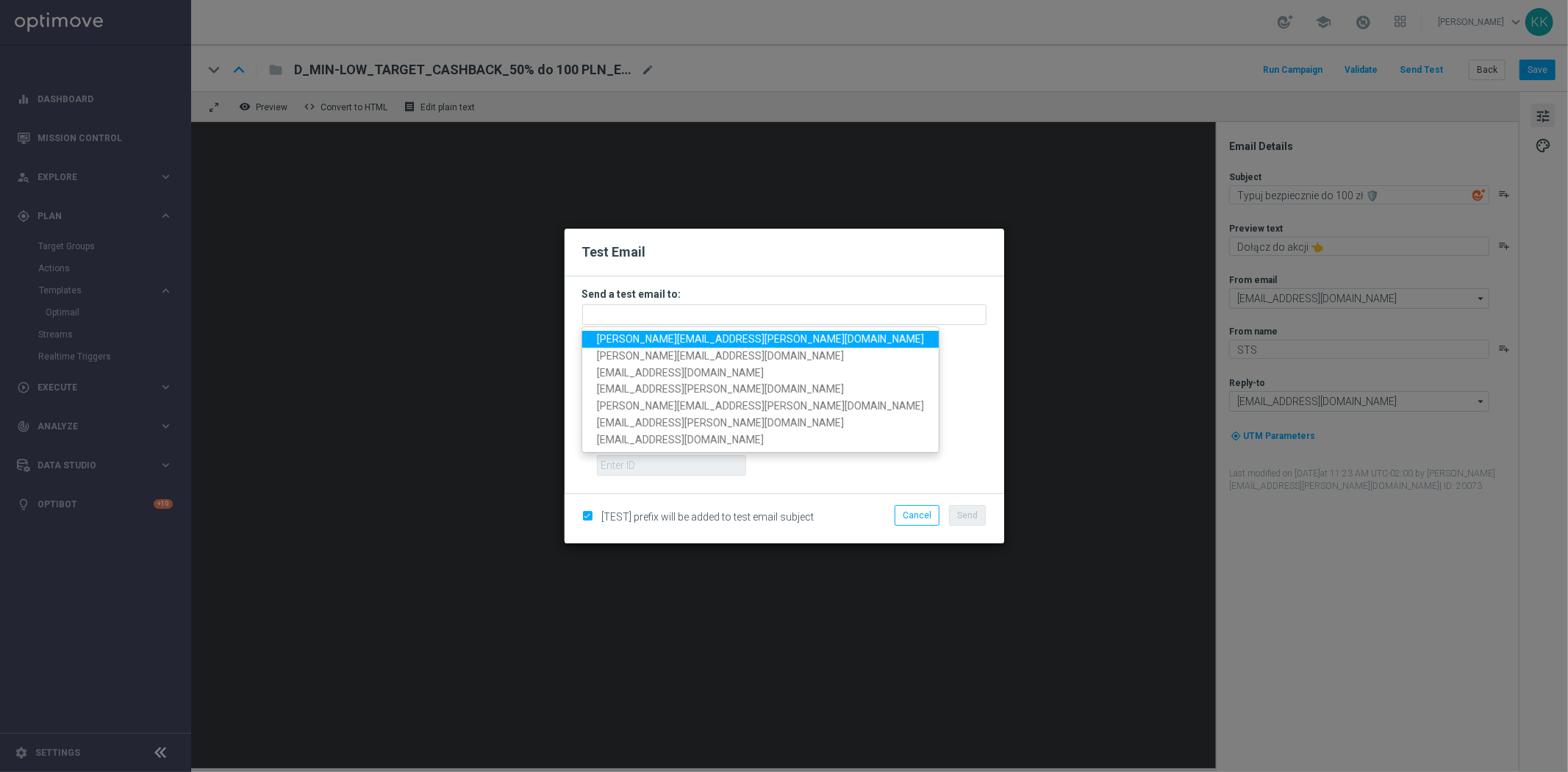
click at [650, 337] on span "[PERSON_NAME][EMAIL_ADDRESS][PERSON_NAME][DOMAIN_NAME]" at bounding box center [760, 338] width 327 height 11
type input "[PERSON_NAME][EMAIL_ADDRESS][PERSON_NAME][DOMAIN_NAME]"
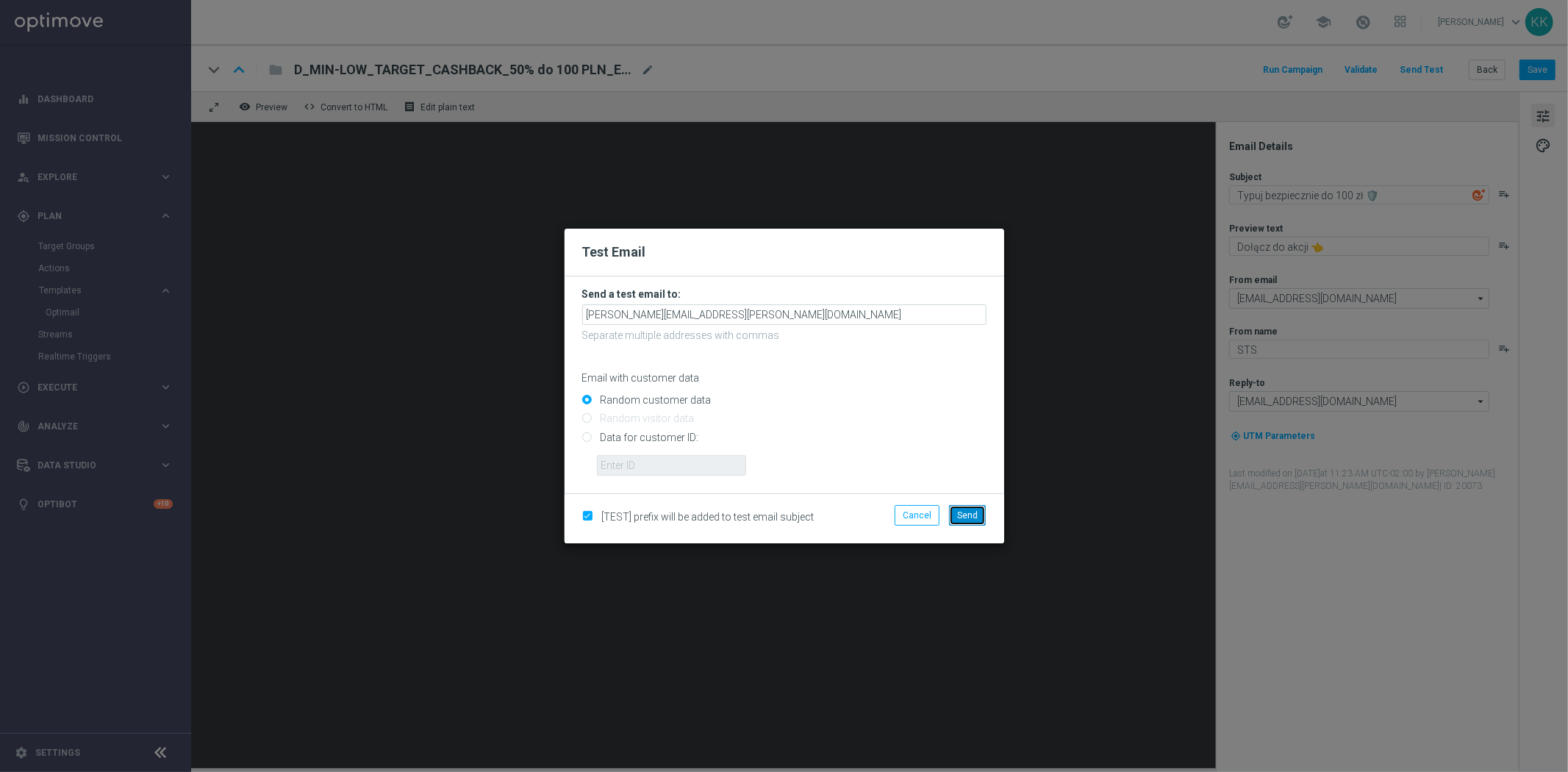
click at [970, 517] on span "Send" at bounding box center [967, 516] width 21 height 11
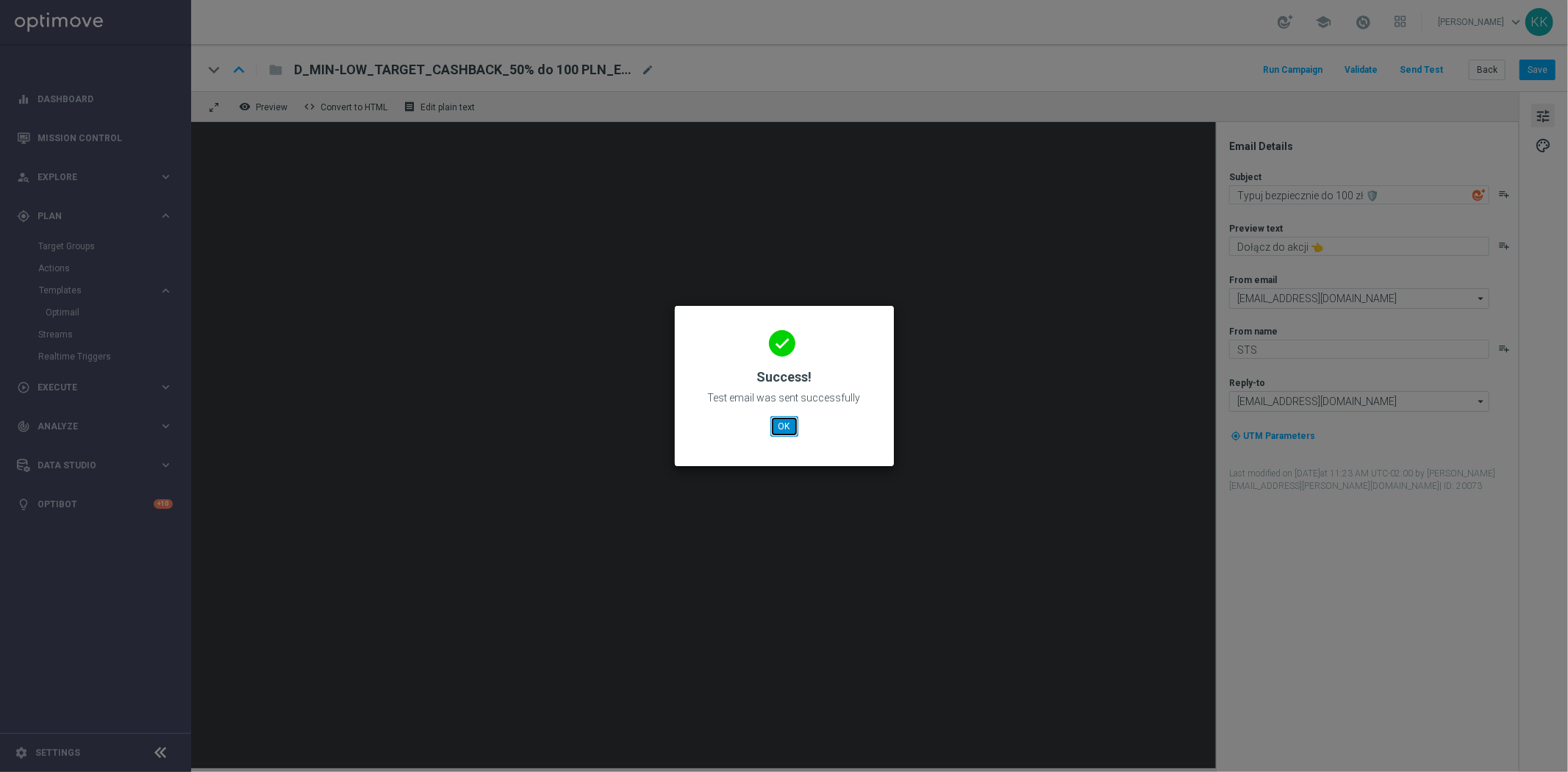
click at [785, 427] on button "OK" at bounding box center [784, 426] width 28 height 21
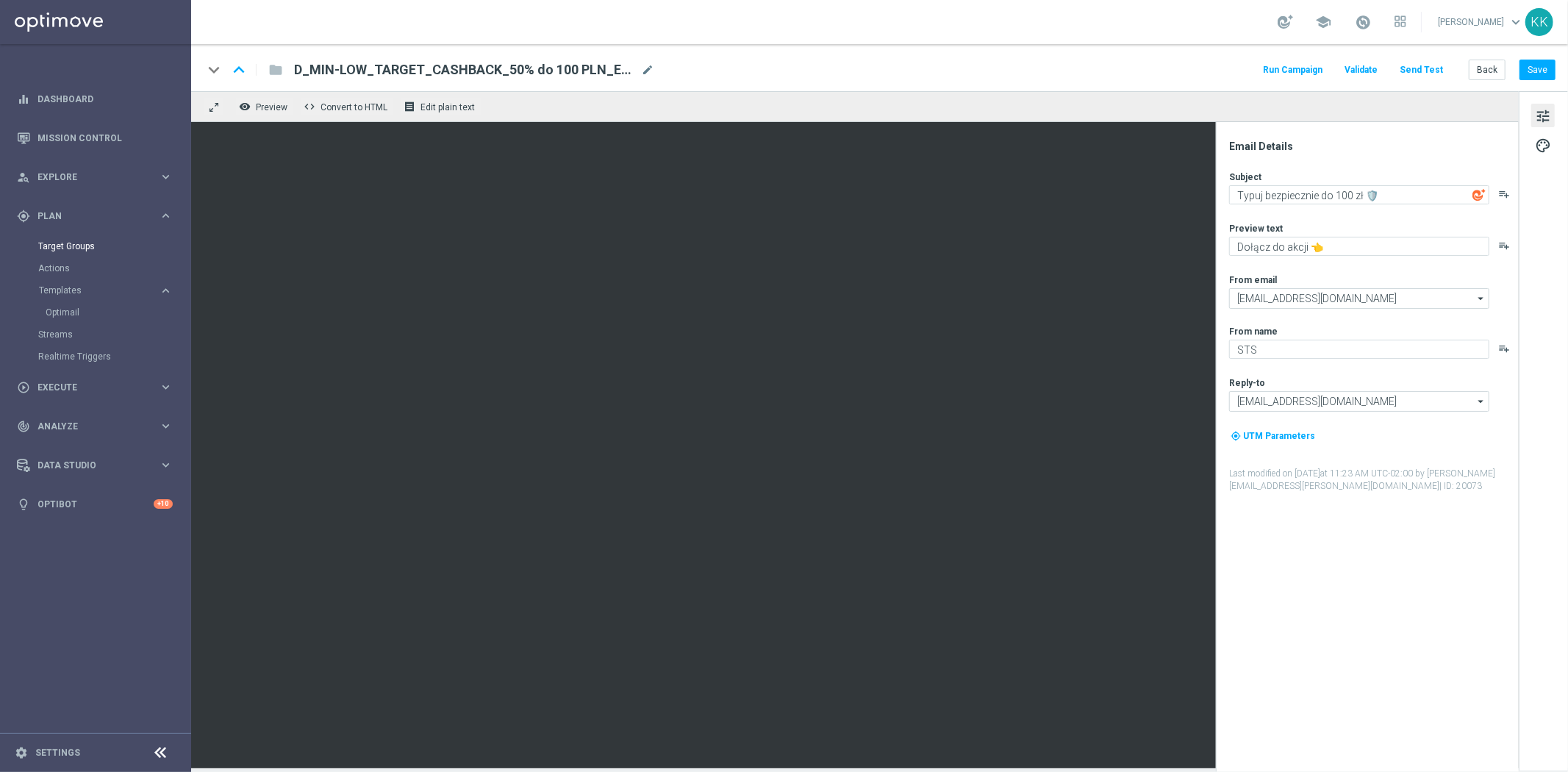
click at [72, 238] on div "Target Groups" at bounding box center [114, 246] width 152 height 22
click at [77, 245] on link "Target Groups" at bounding box center [95, 245] width 114 height 11
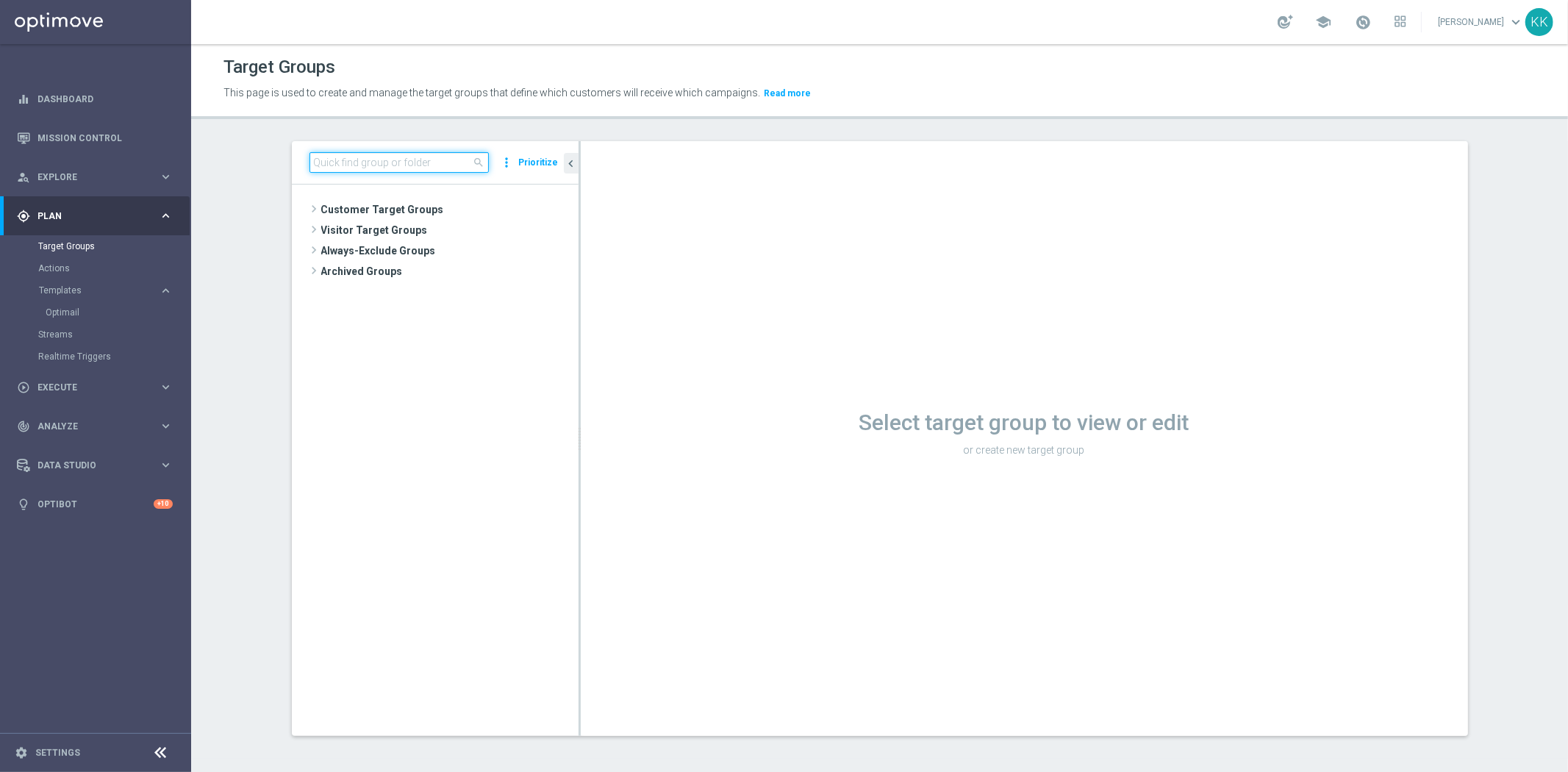
click at [370, 172] on input at bounding box center [398, 162] width 179 height 21
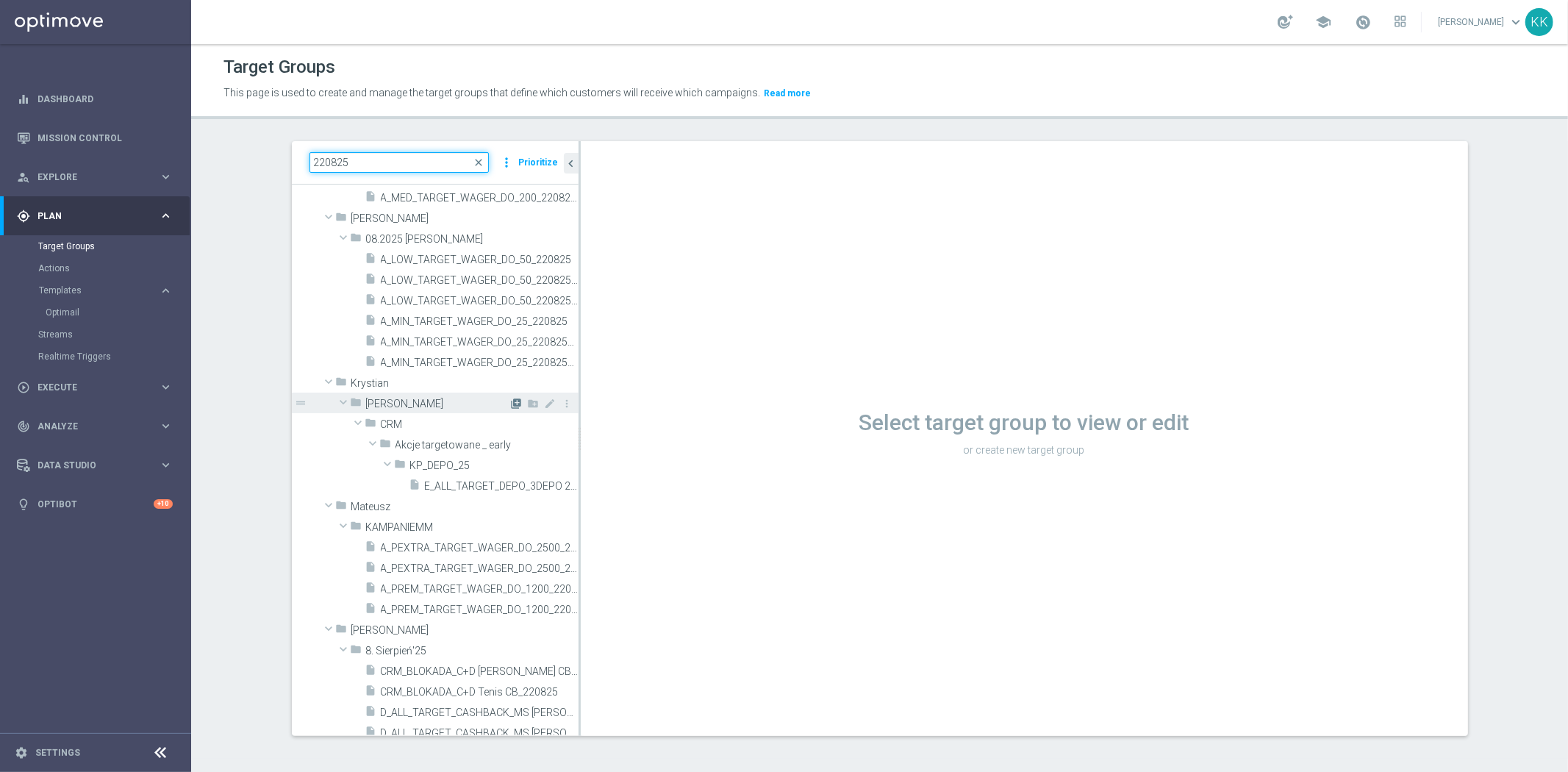
scroll to position [527, 0]
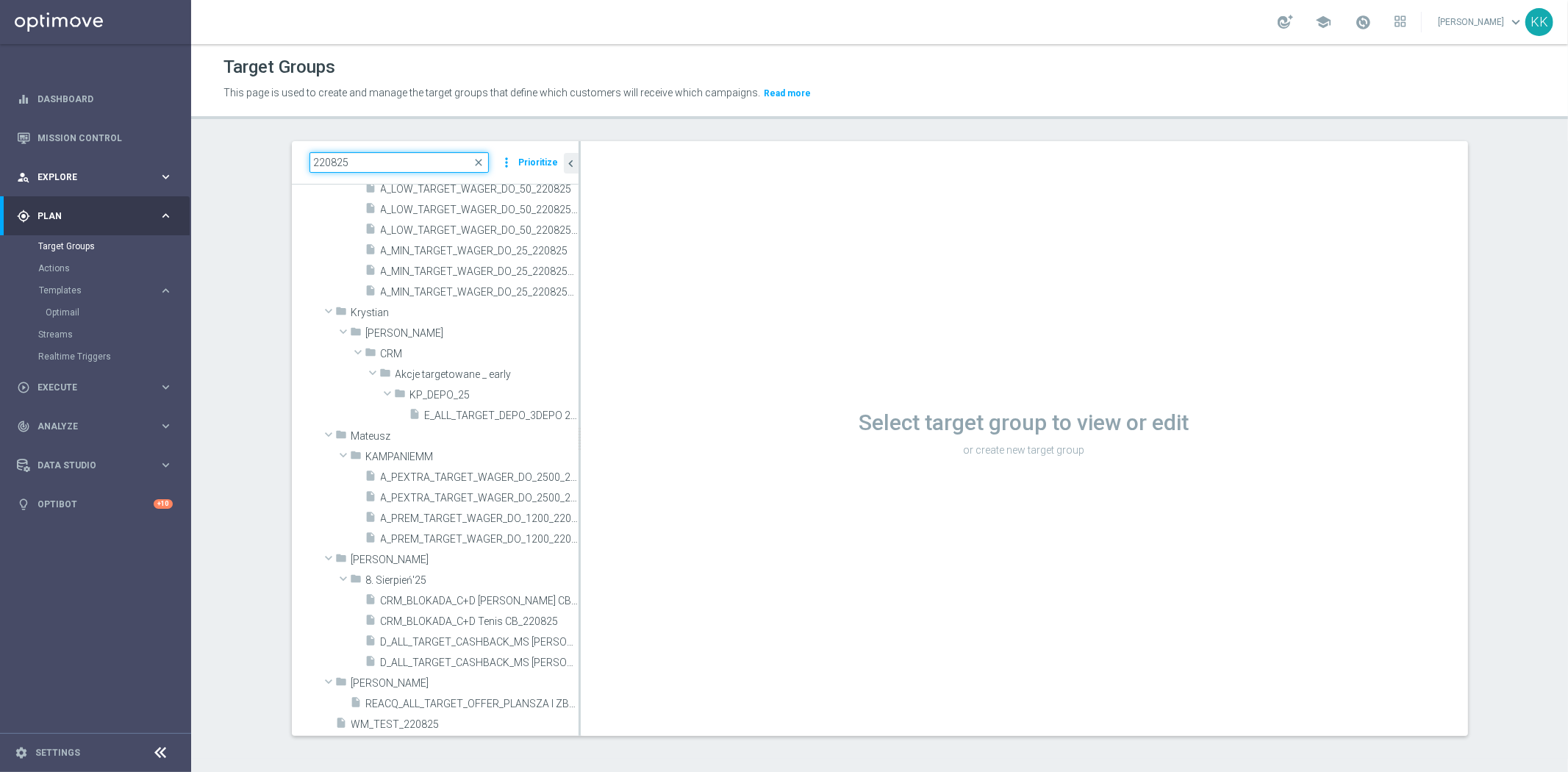
drag, startPoint x: 368, startPoint y: 165, endPoint x: 157, endPoint y: 163, distance: 211.0
click at [157, 163] on main "equalizer Dashboard Mission Control" at bounding box center [784, 386] width 1568 height 772
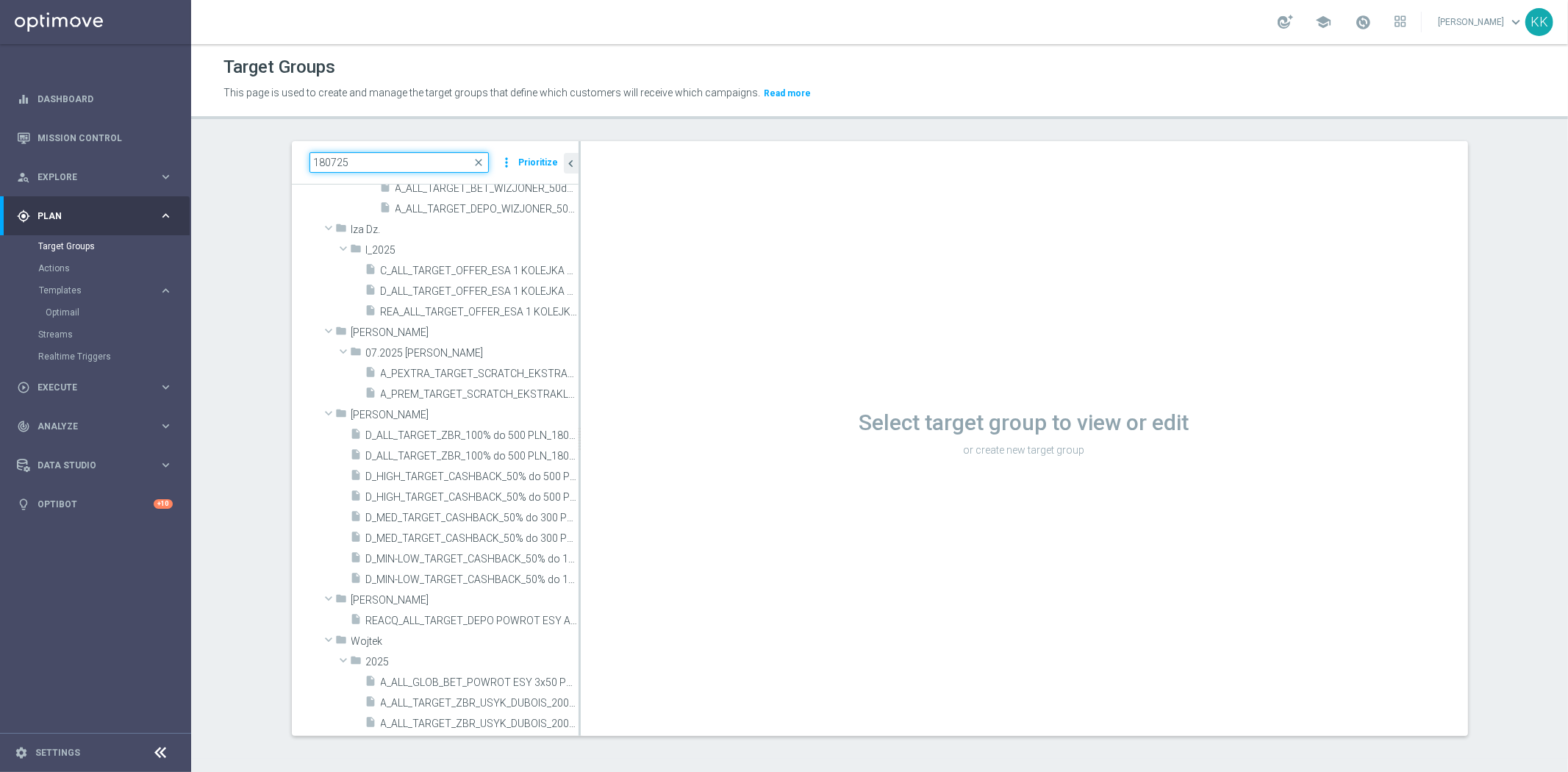
scroll to position [2, 0]
type input "180725"
click at [474, 437] on span "D_ALL_TARGET_ZBR_100% do 500 PLN_180725" at bounding box center [455, 434] width 179 height 12
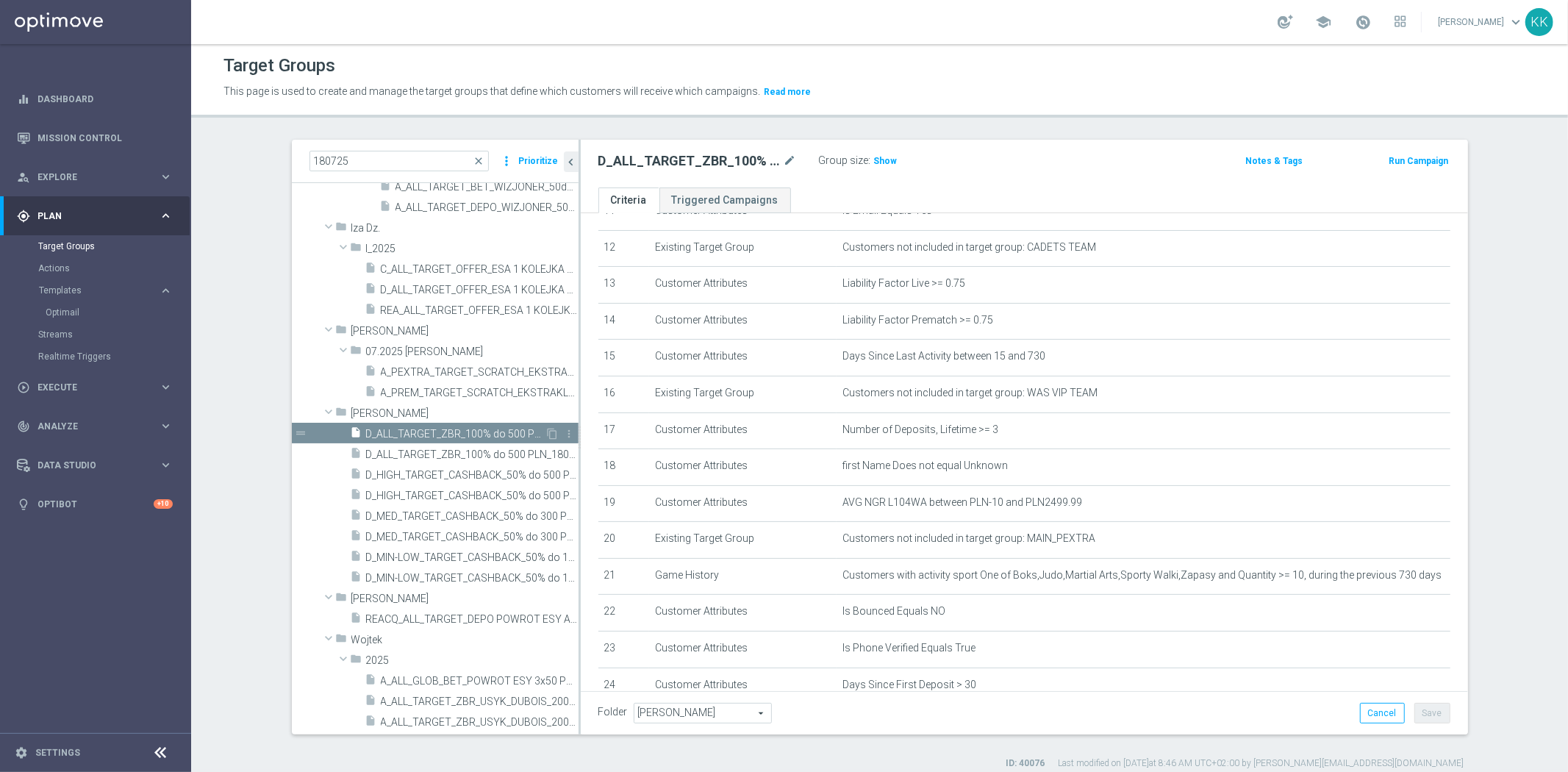
scroll to position [527, 0]
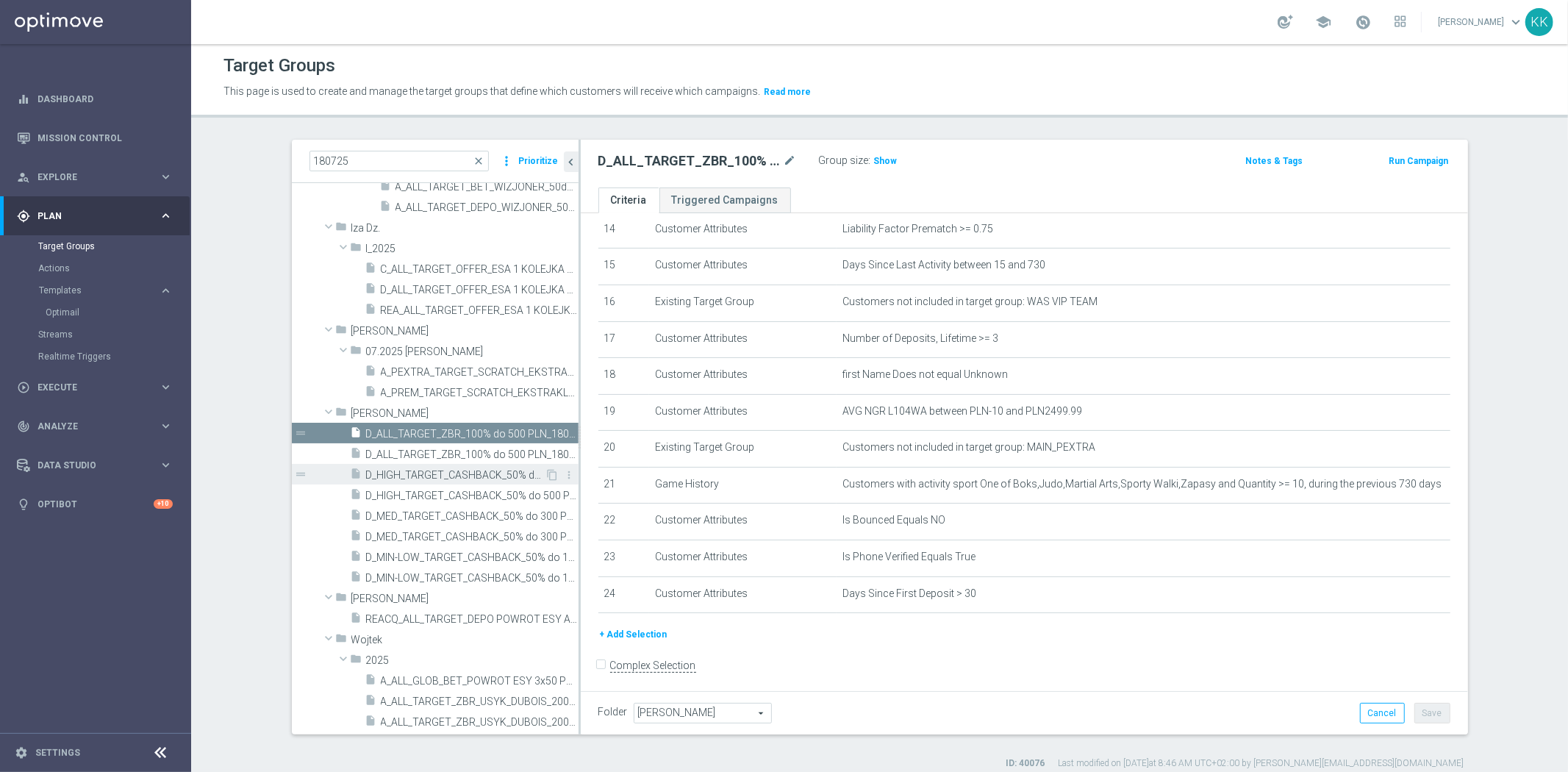
drag, startPoint x: 532, startPoint y: 435, endPoint x: 443, endPoint y: 472, distance: 96.4
click at [0, 0] on icon "content_copy" at bounding box center [0, 0] width 0 height 0
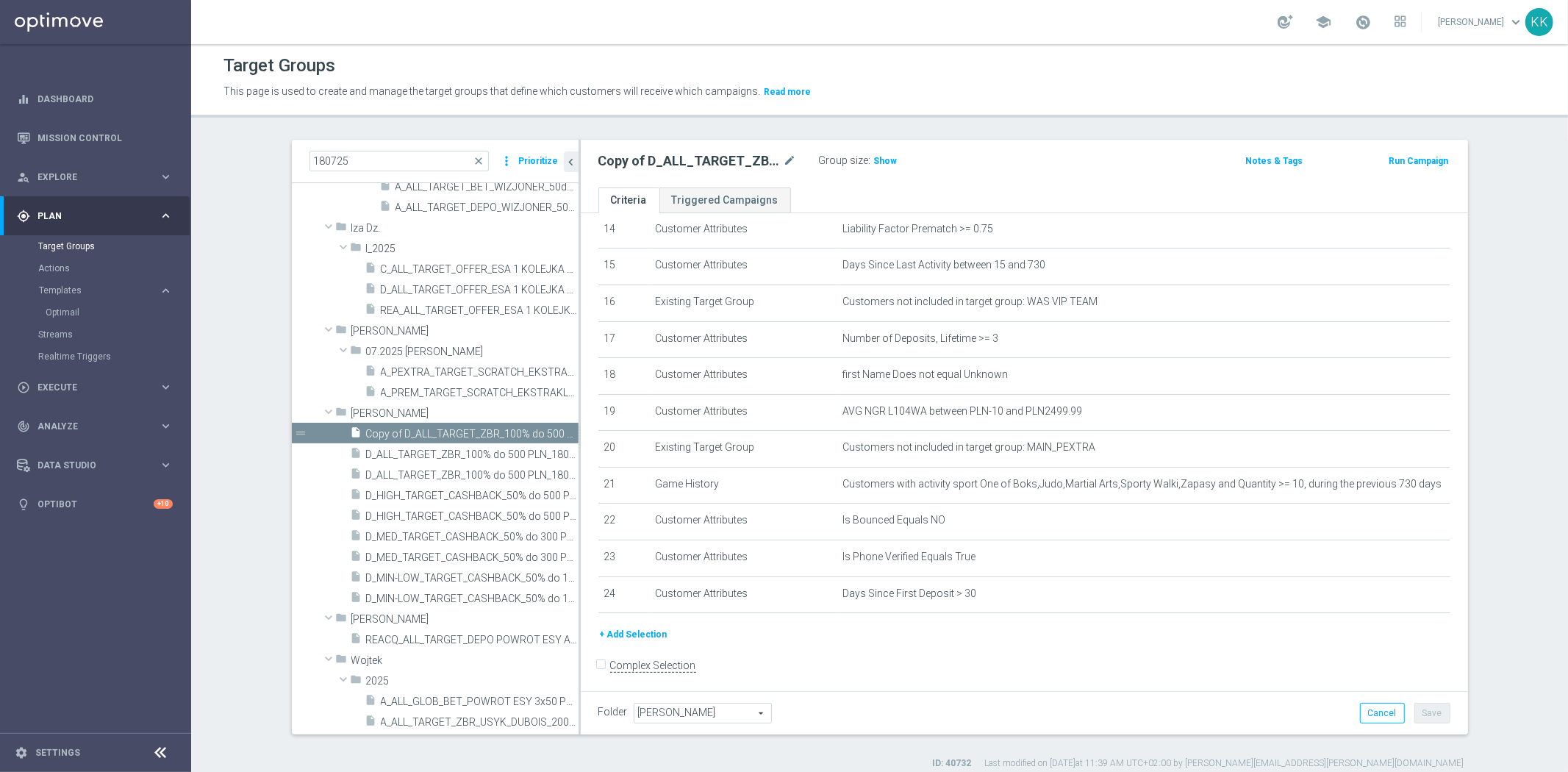
scroll to position [336, 0]
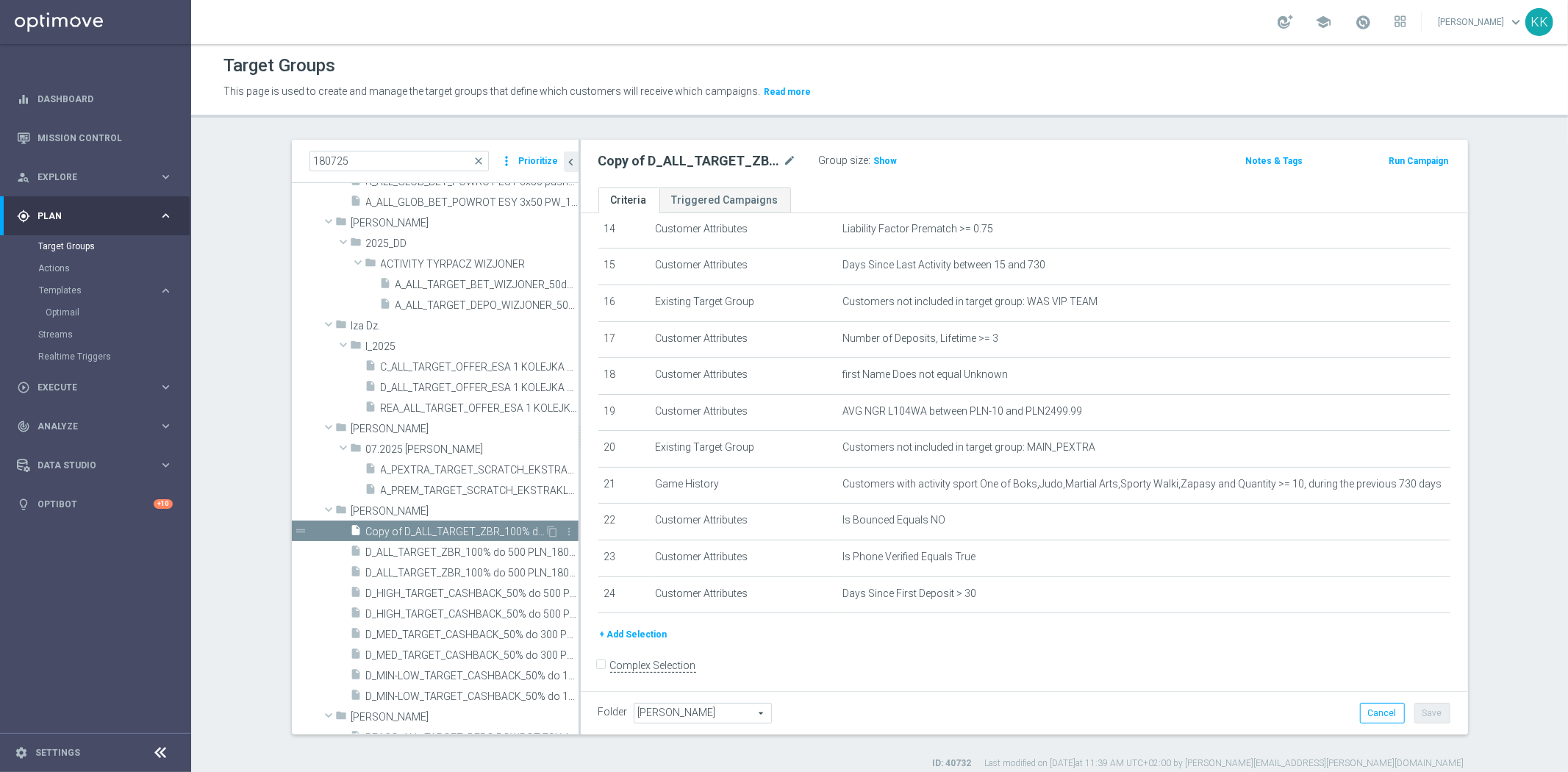
click at [443, 527] on span "Copy of D_ALL_TARGET_ZBR_100% do 500 PLN_180725" at bounding box center [455, 532] width 179 height 12
click at [784, 152] on icon "mode_edit" at bounding box center [789, 161] width 13 height 18
type input "D_ALL_TARGET_WAGER_50% do 300 PLN_EUROBASKET_280825"
click at [978, 96] on p "This page is used to create and manage the target groups that define which cust…" at bounding box center [712, 91] width 978 height 16
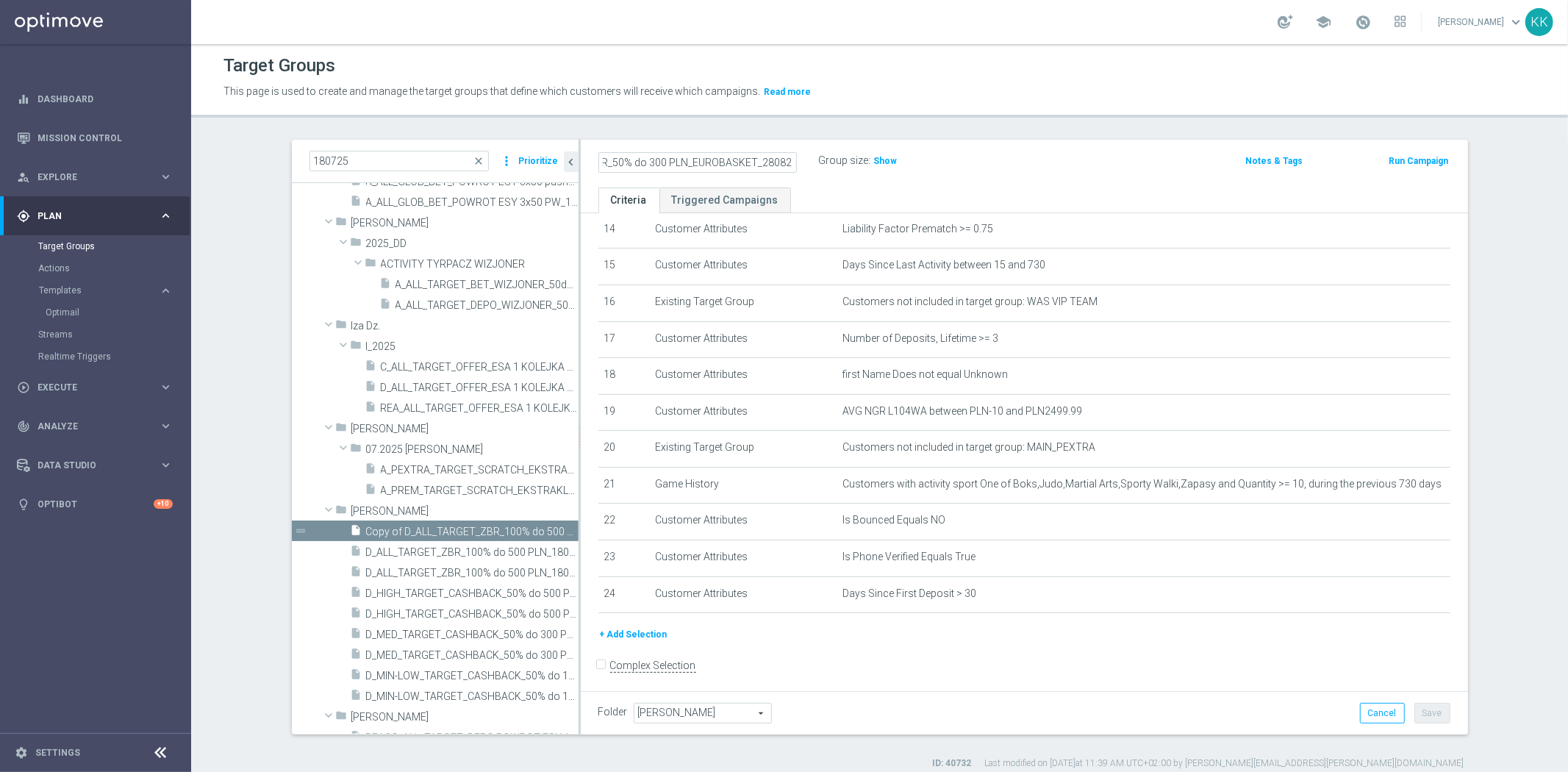
scroll to position [0, 0]
click at [770, 155] on h2 "D_ALL_TARGET_WAGER_50% do 300 PLN_EUROBASKET_280825" at bounding box center [689, 161] width 182 height 18
click at [783, 155] on icon "mode_edit" at bounding box center [789, 161] width 13 height 18
click at [1052, 127] on div "Target Groups This page is used to create and manage the target groups that def…" at bounding box center [879, 408] width 1377 height 728
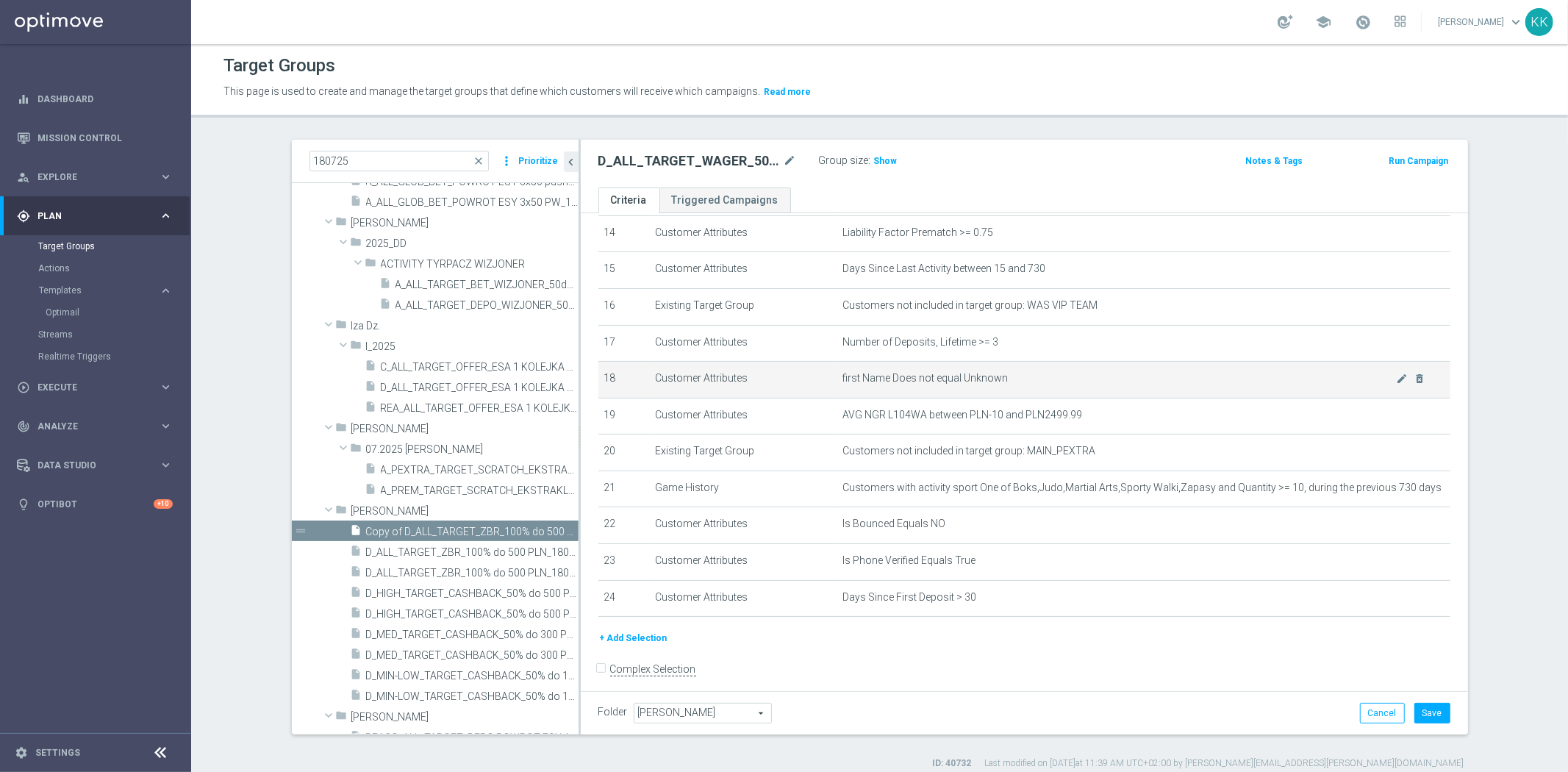
scroll to position [527, 0]
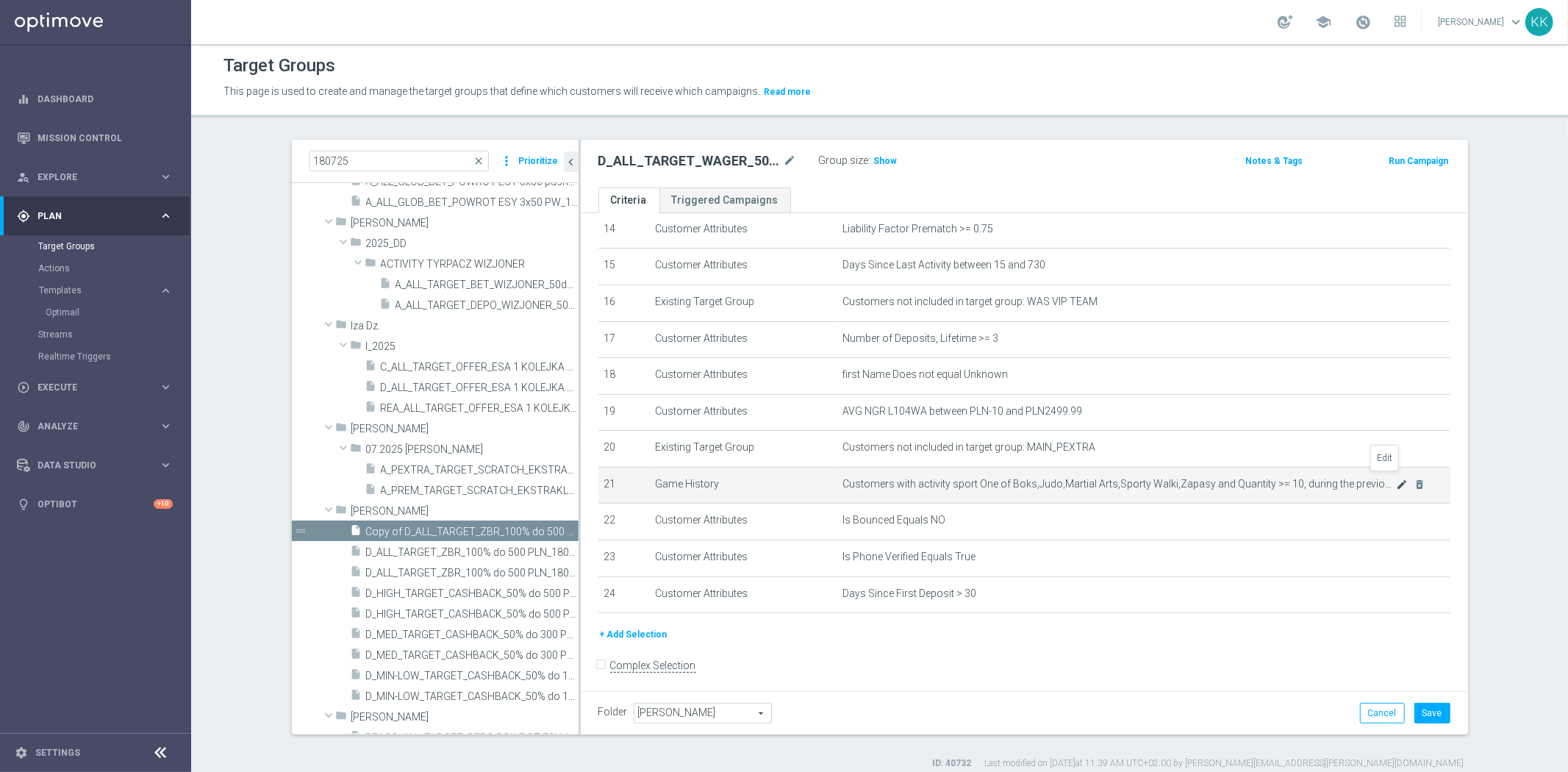
click at [1396, 479] on icon "mode_edit" at bounding box center [1401, 484] width 11 height 11
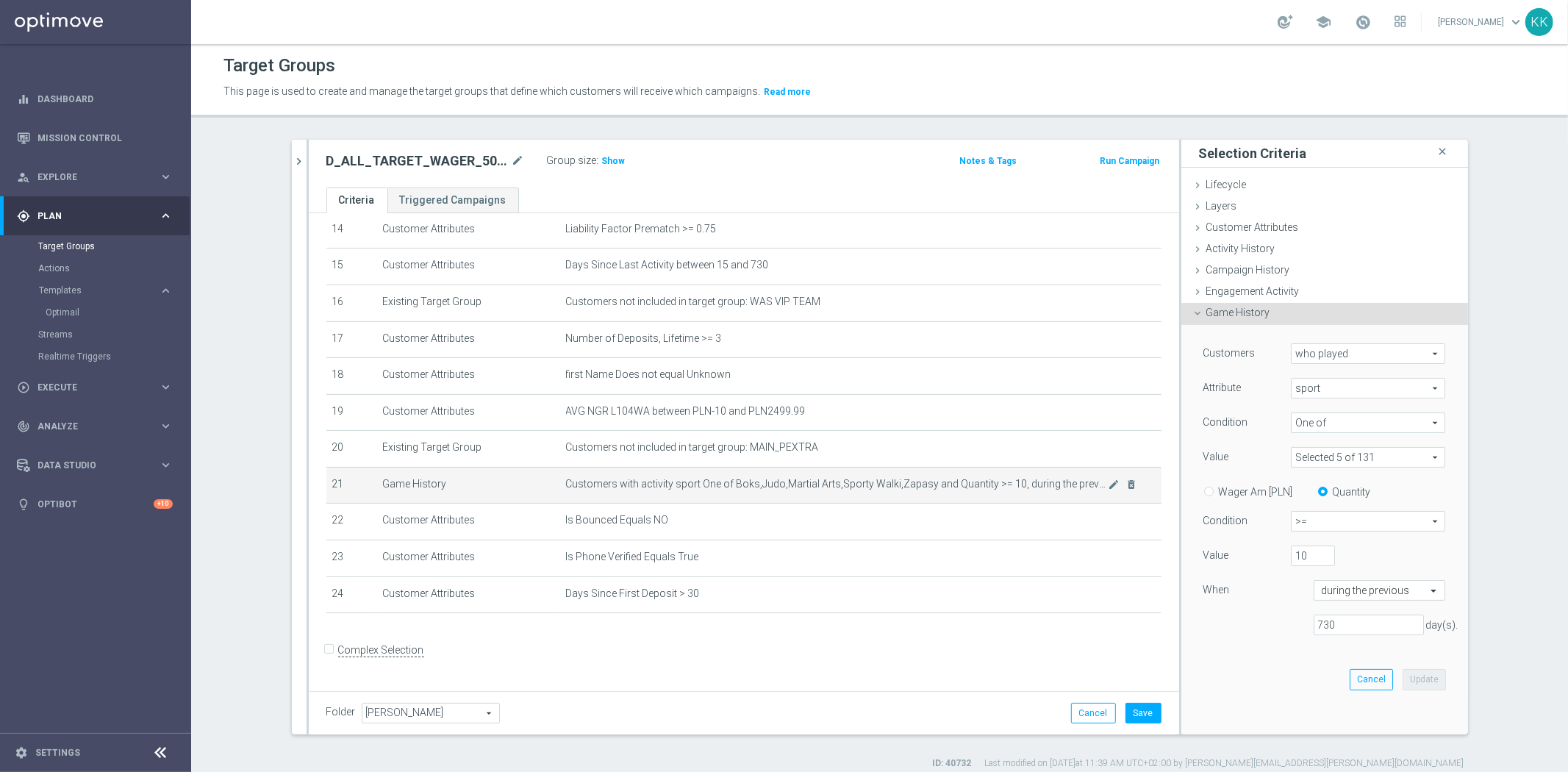
scroll to position [511, 0]
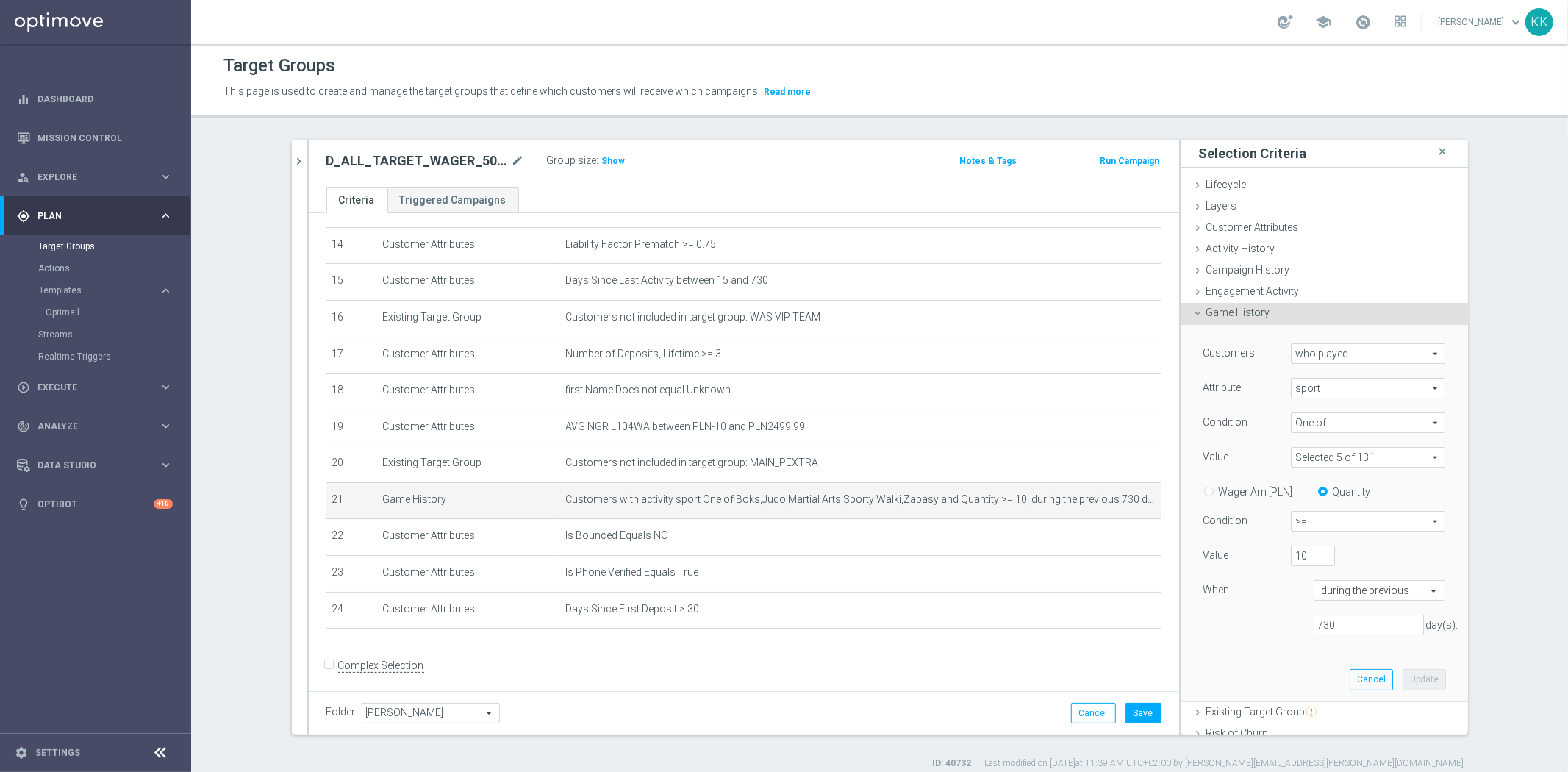
click at [1331, 471] on div "Customers who played who played arrow_drop_down search Attribute sport sport ar…" at bounding box center [1324, 495] width 242 height 303
click at [1332, 462] on span at bounding box center [1368, 457] width 153 height 19
click at [1297, 485] on input "Show Selected" at bounding box center [1301, 489] width 10 height 10
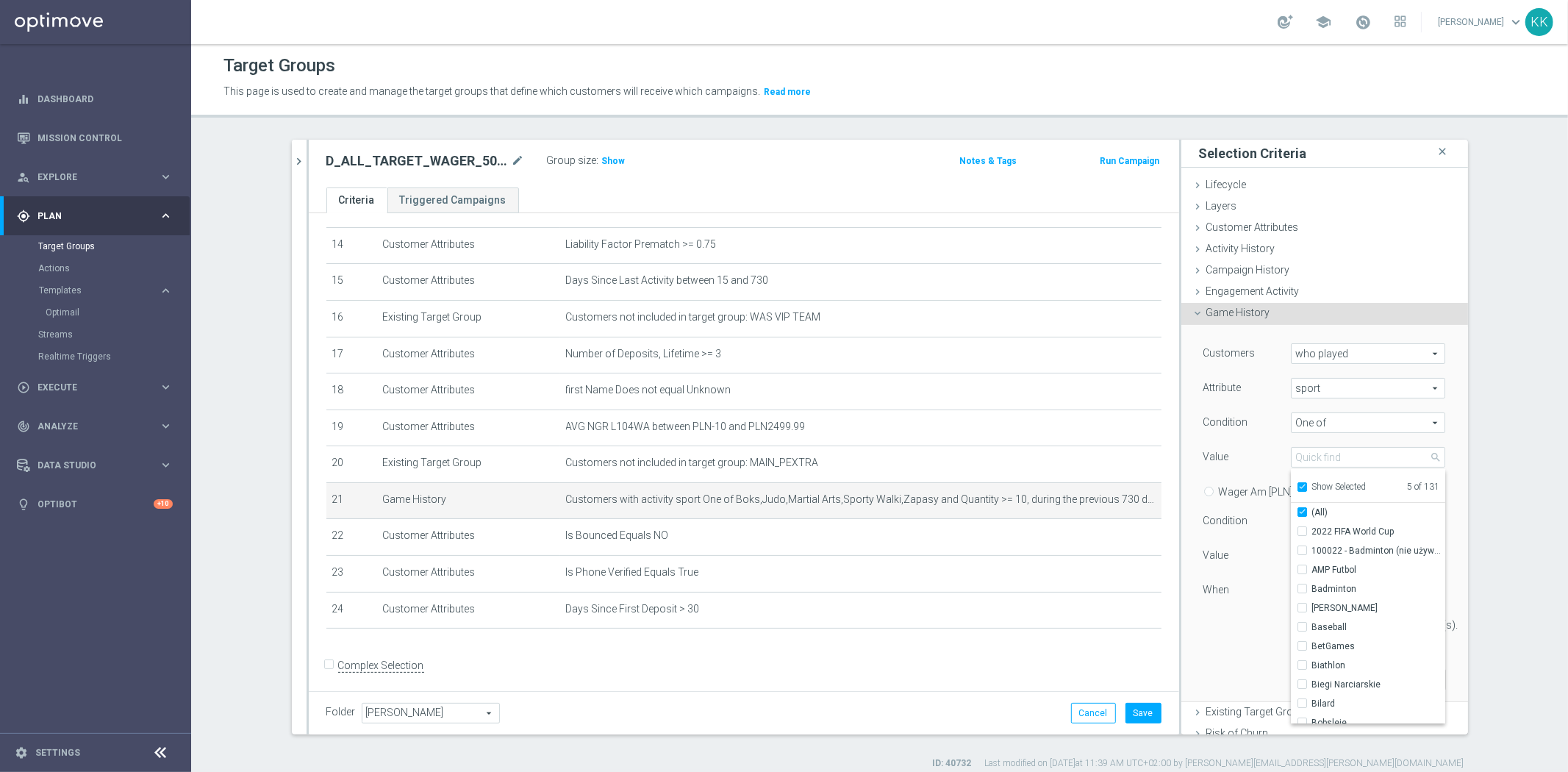
checkbox input "true"
click at [1311, 531] on label "Boks" at bounding box center [1378, 531] width 134 height 19
click at [1301, 531] on input "Boks" at bounding box center [1306, 532] width 10 height 10
checkbox input "false"
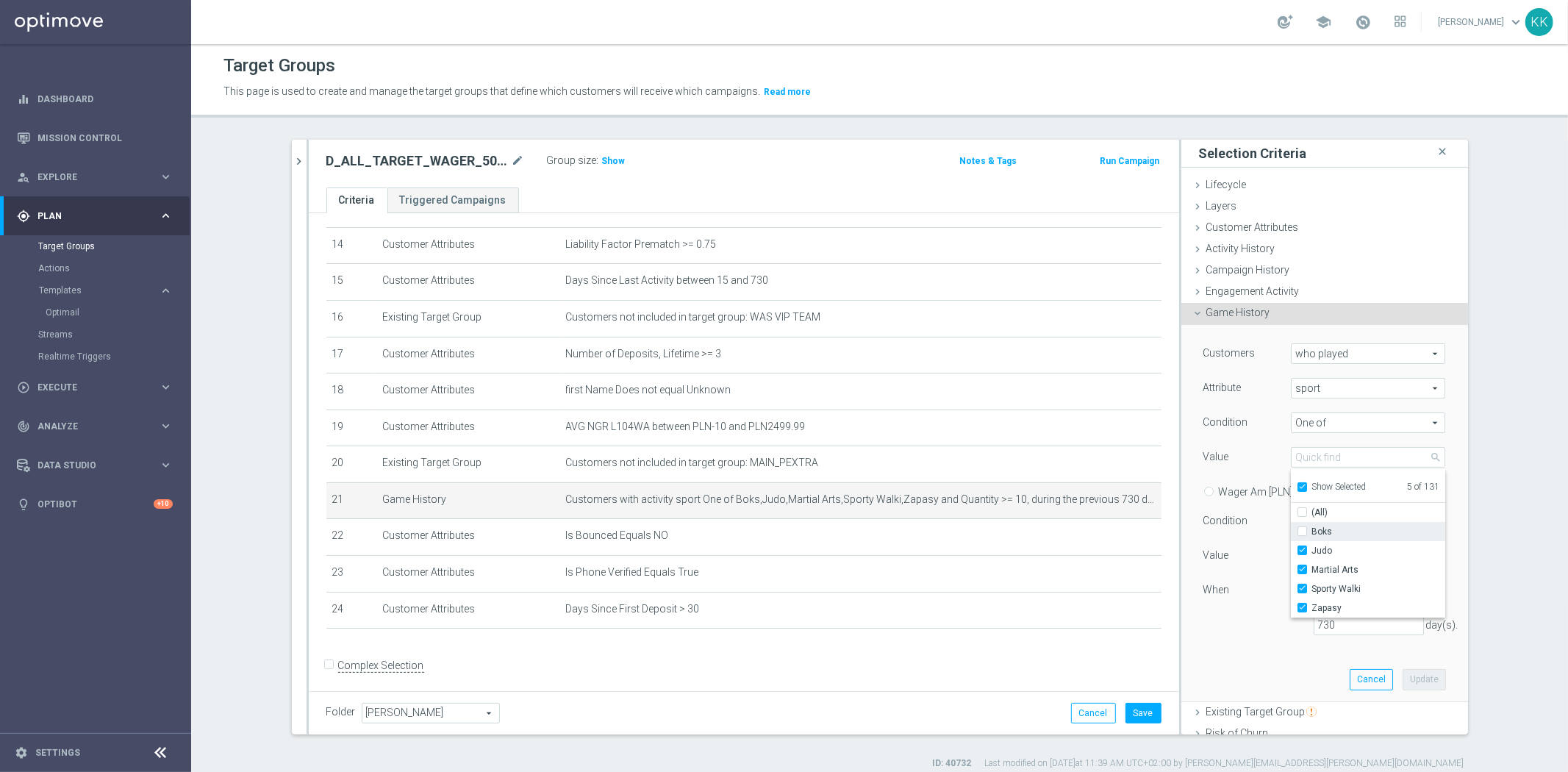
type input "Selected 4 of 131"
checkbox input "false"
click at [1311, 545] on label "Judo" at bounding box center [1378, 550] width 134 height 19
click at [1301, 546] on input "Judo" at bounding box center [1306, 551] width 10 height 10
checkbox input "false"
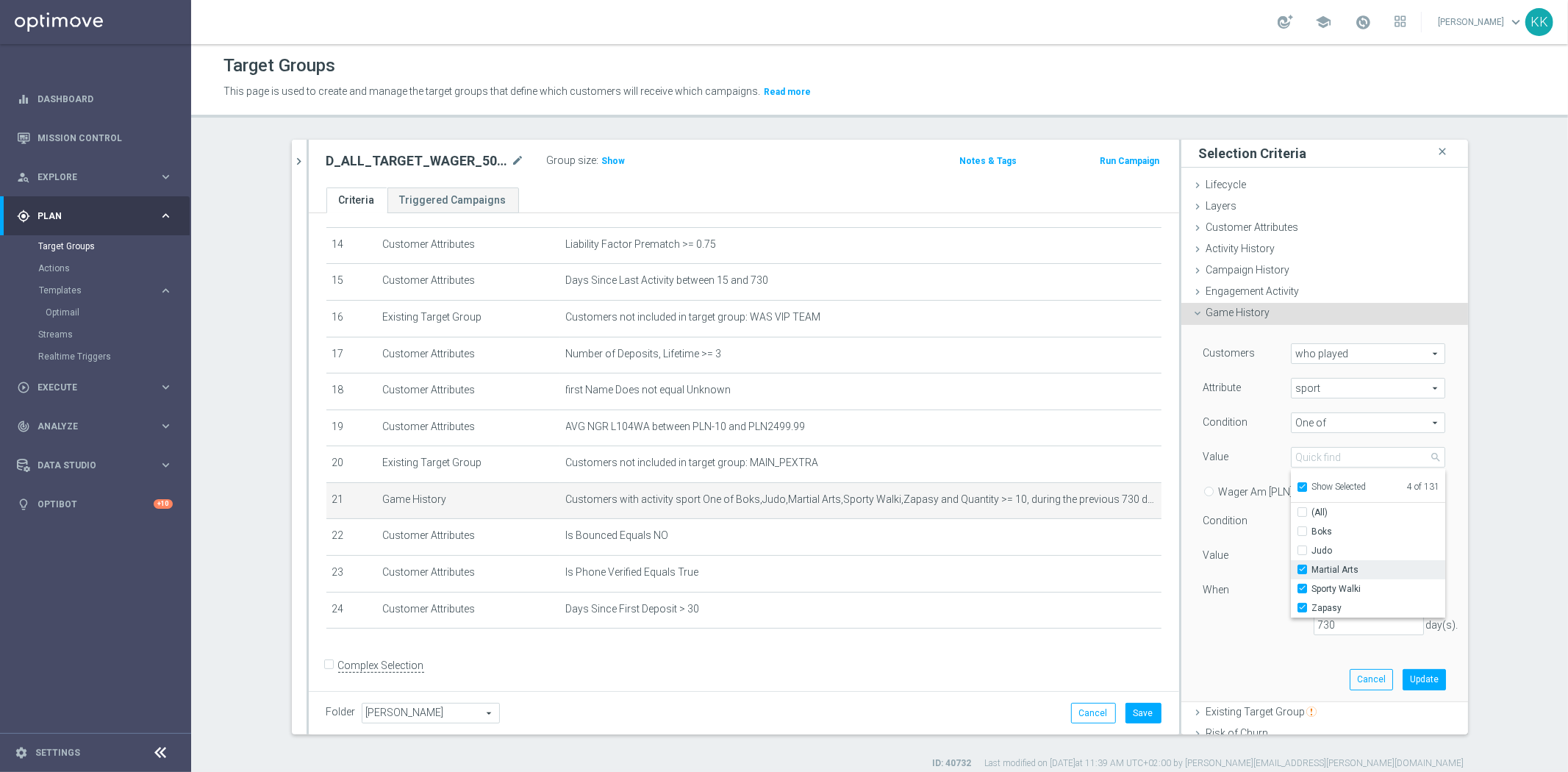
type input "Selected 3 of 131"
click at [1311, 570] on label "Martial Arts" at bounding box center [1378, 569] width 134 height 19
click at [1301, 570] on input "Martial Arts" at bounding box center [1306, 570] width 10 height 10
checkbox input "false"
type input "Selected 2 of 131"
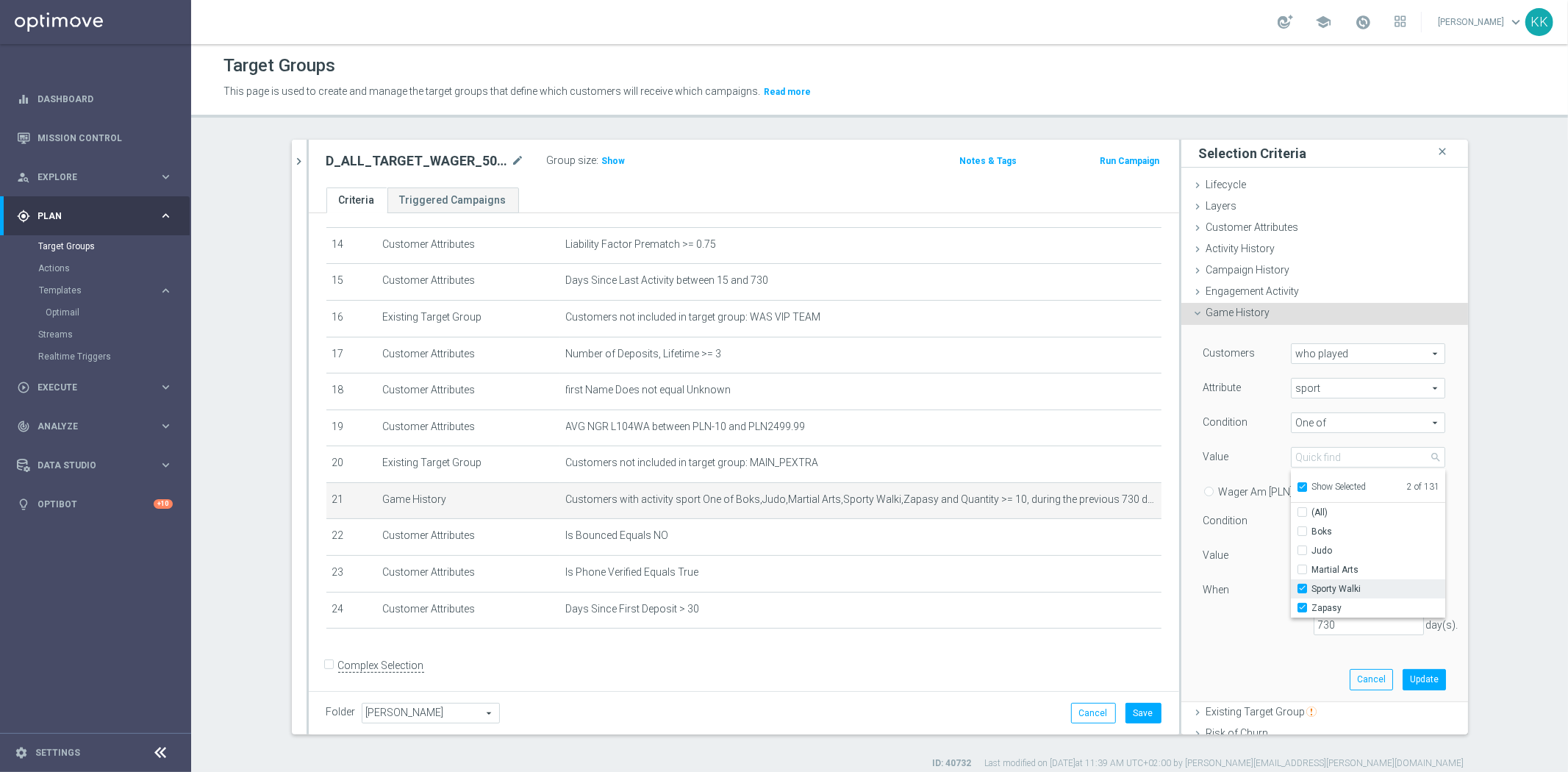
click at [1311, 591] on label "Sporty Walki" at bounding box center [1378, 588] width 134 height 19
click at [1301, 591] on input "Sporty Walki" at bounding box center [1306, 589] width 10 height 10
checkbox input "false"
type input "Zapasy"
click at [1311, 610] on label "Zapasy" at bounding box center [1378, 607] width 134 height 19
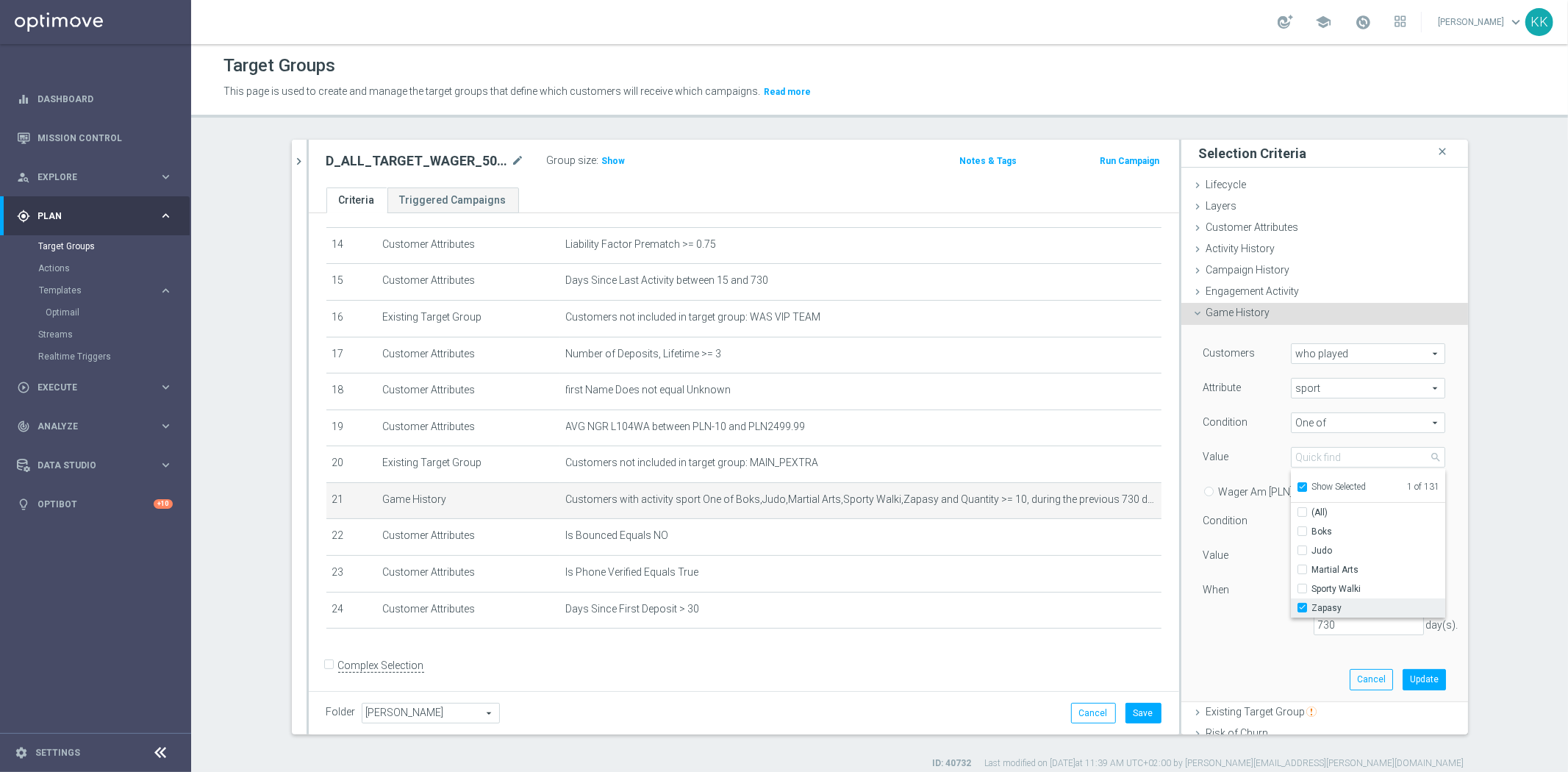
click at [1301, 610] on input "Zapasy" at bounding box center [1306, 608] width 10 height 10
checkbox input "false"
type input "Select"
click at [1297, 488] on input "Show Selected" at bounding box center [1301, 489] width 10 height 10
checkbox input "false"
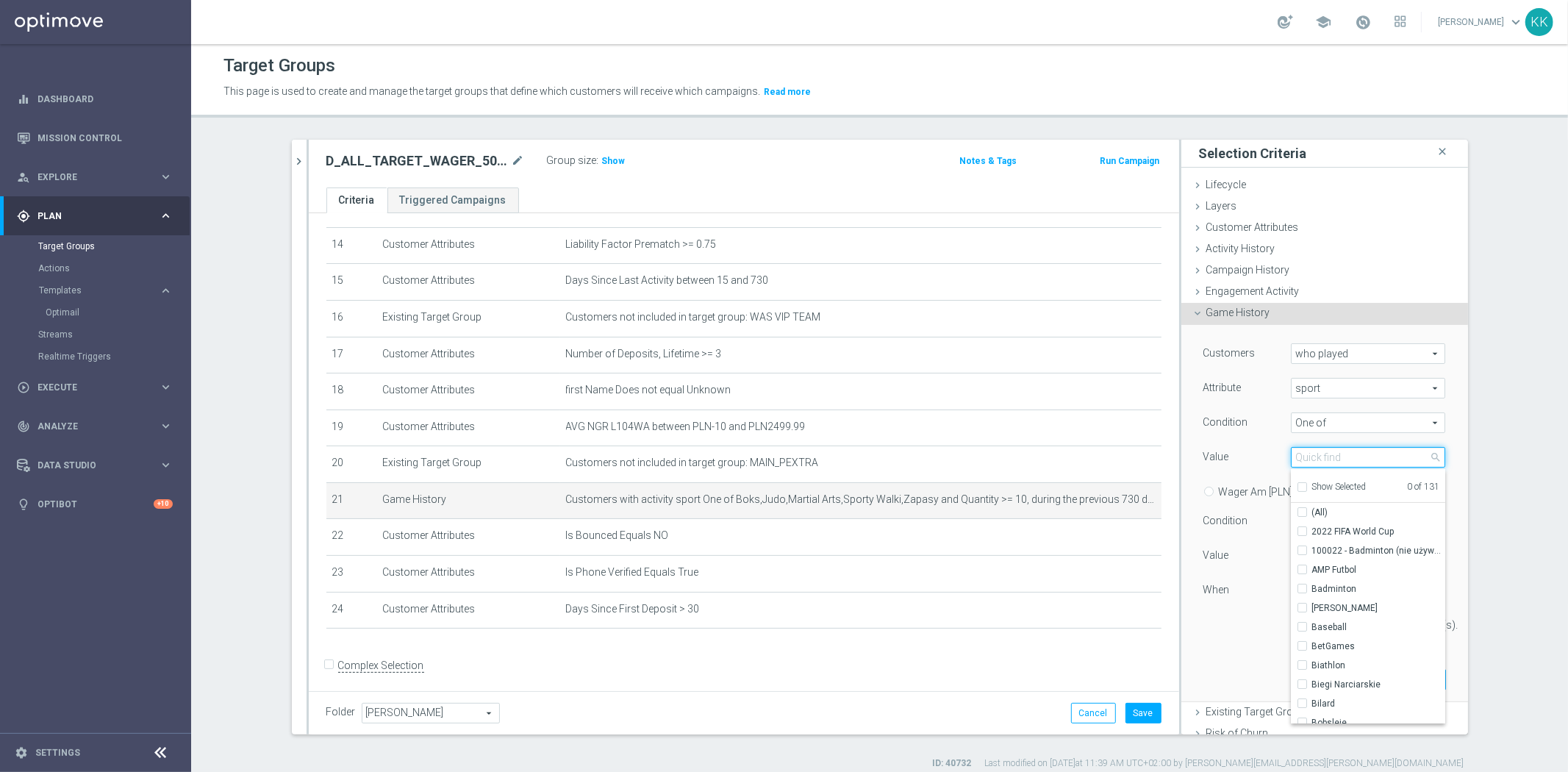
click at [1291, 456] on input "search" at bounding box center [1368, 457] width 155 height 21
type input "KOSZ"
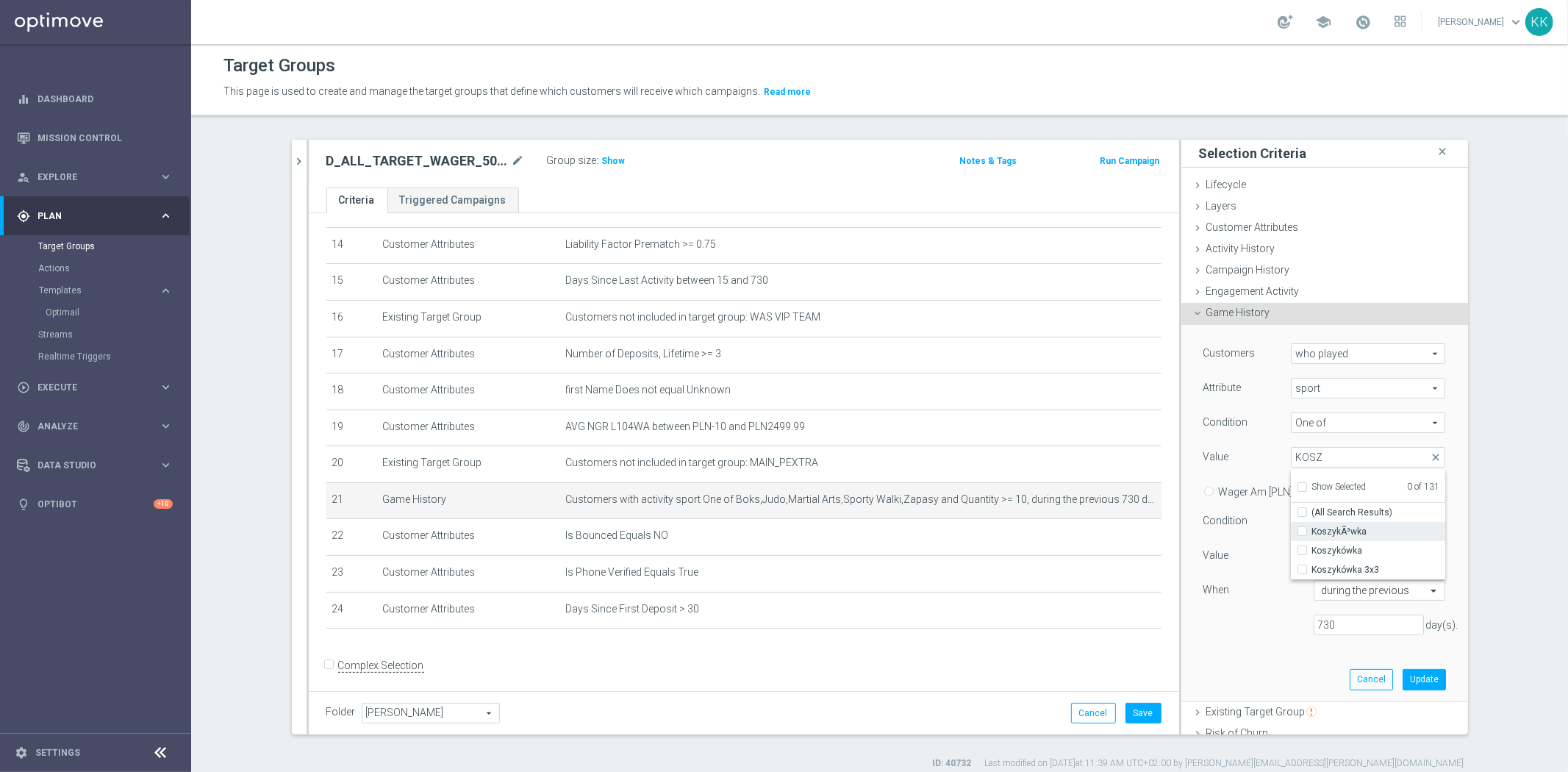
click at [1301, 531] on input "KoszykÃ³wka" at bounding box center [1306, 532] width 10 height 10
checkbox input "true"
type input "KoszykÃ³wka"
click at [1301, 548] on input "Koszykówka" at bounding box center [1306, 551] width 10 height 10
checkbox input "true"
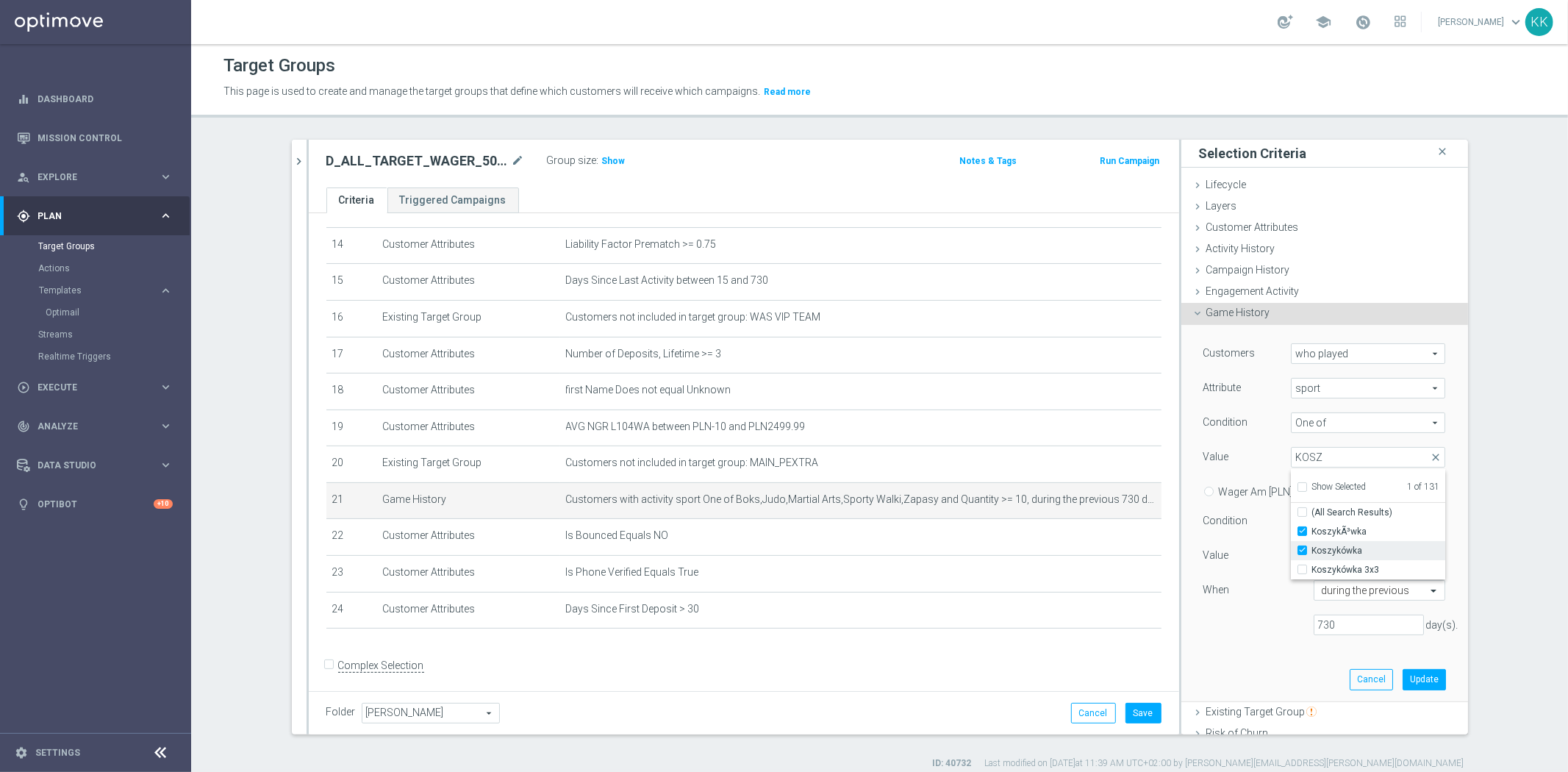
type input "Selected 2 of 131"
click at [1259, 637] on div "Customers who played who played arrow_drop_down search Attribute sport sport ar…" at bounding box center [1324, 495] width 242 height 303
click at [1301, 549] on input "10" at bounding box center [1313, 556] width 44 height 21
type input "12"
click at [1407, 677] on button "Update" at bounding box center [1424, 679] width 43 height 21
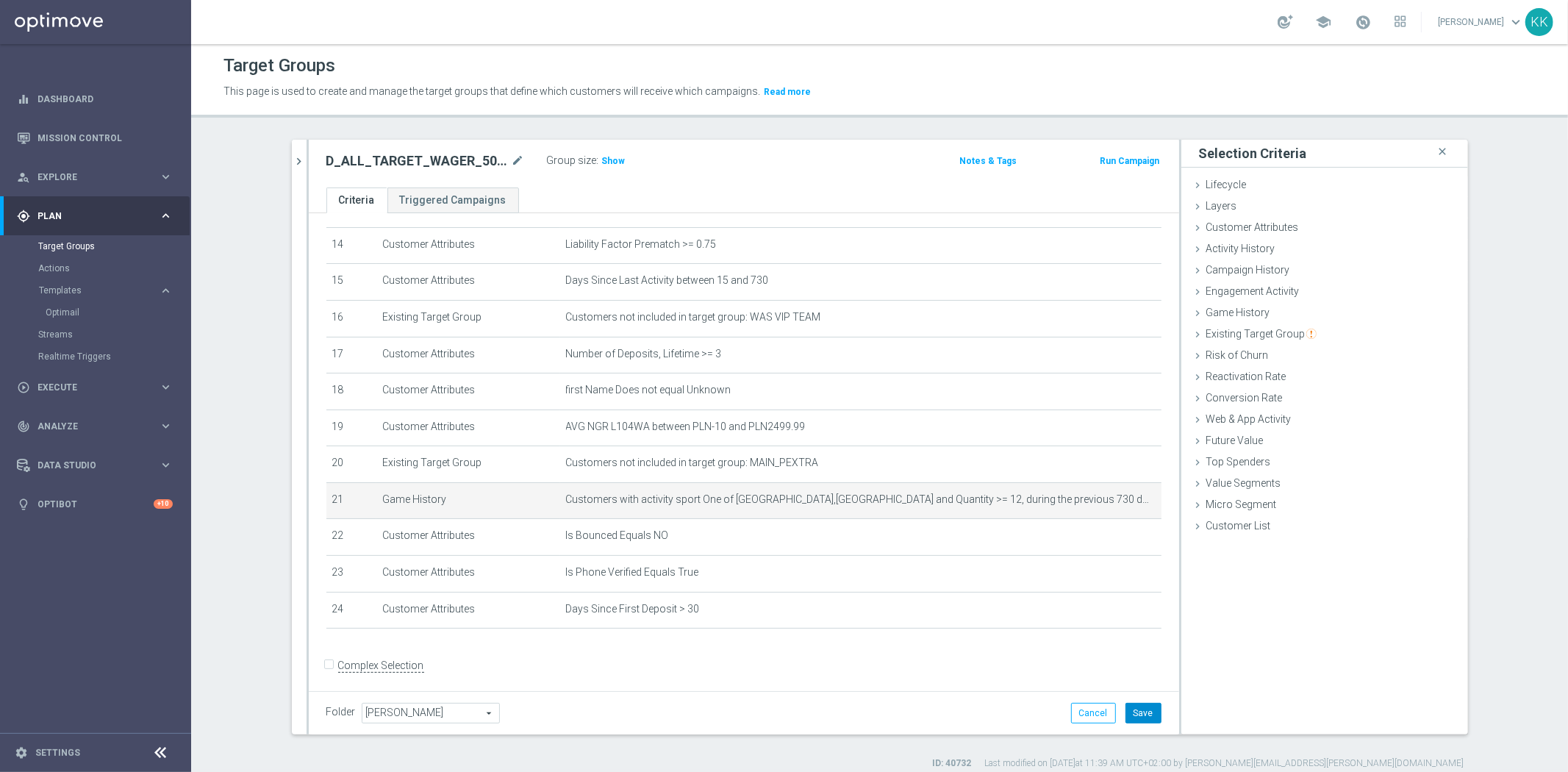
click at [1134, 707] on button "Save" at bounding box center [1143, 713] width 36 height 21
click at [610, 156] on span "Show" at bounding box center [613, 162] width 24 height 11
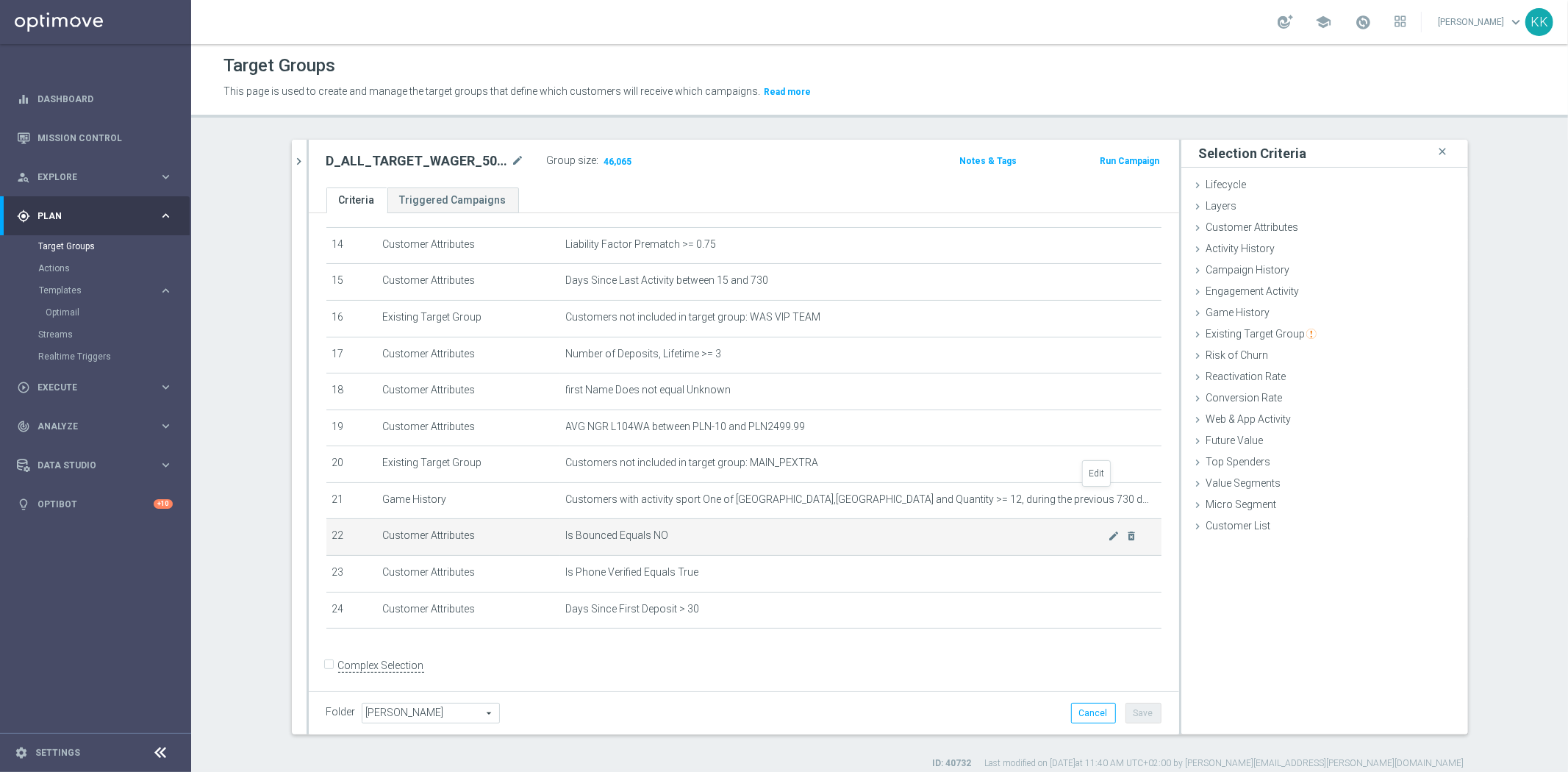
drag, startPoint x: 1095, startPoint y: 489, endPoint x: 1121, endPoint y: 537, distance: 54.6
click at [0, 0] on icon "mode_edit" at bounding box center [0, 0] width 0 height 0
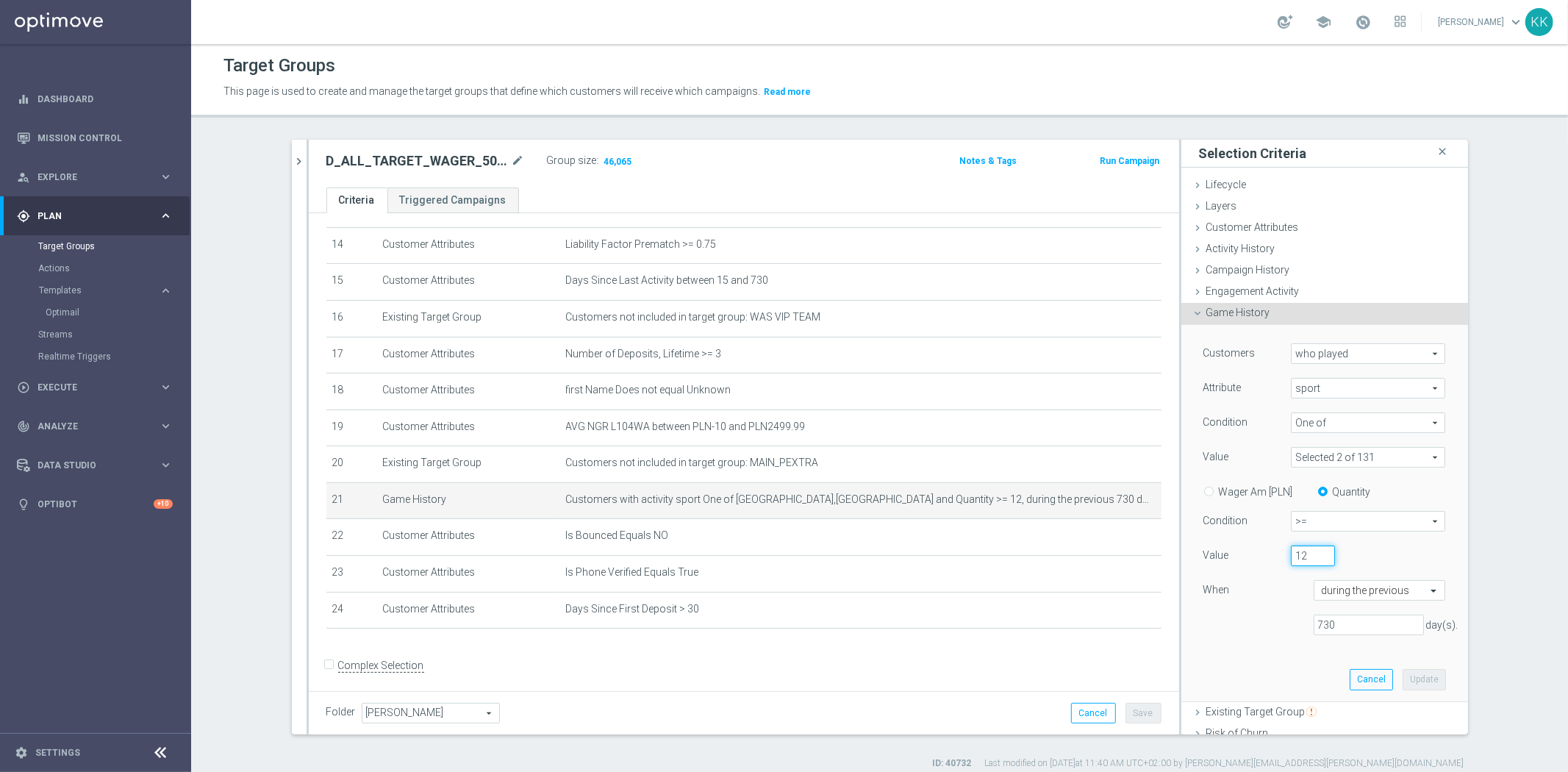
drag, startPoint x: 1296, startPoint y: 555, endPoint x: 1237, endPoint y: 557, distance: 59.0
click at [1237, 557] on div "Value 12" at bounding box center [1324, 557] width 264 height 24
type input "48"
click at [1403, 684] on button "Update" at bounding box center [1424, 679] width 43 height 21
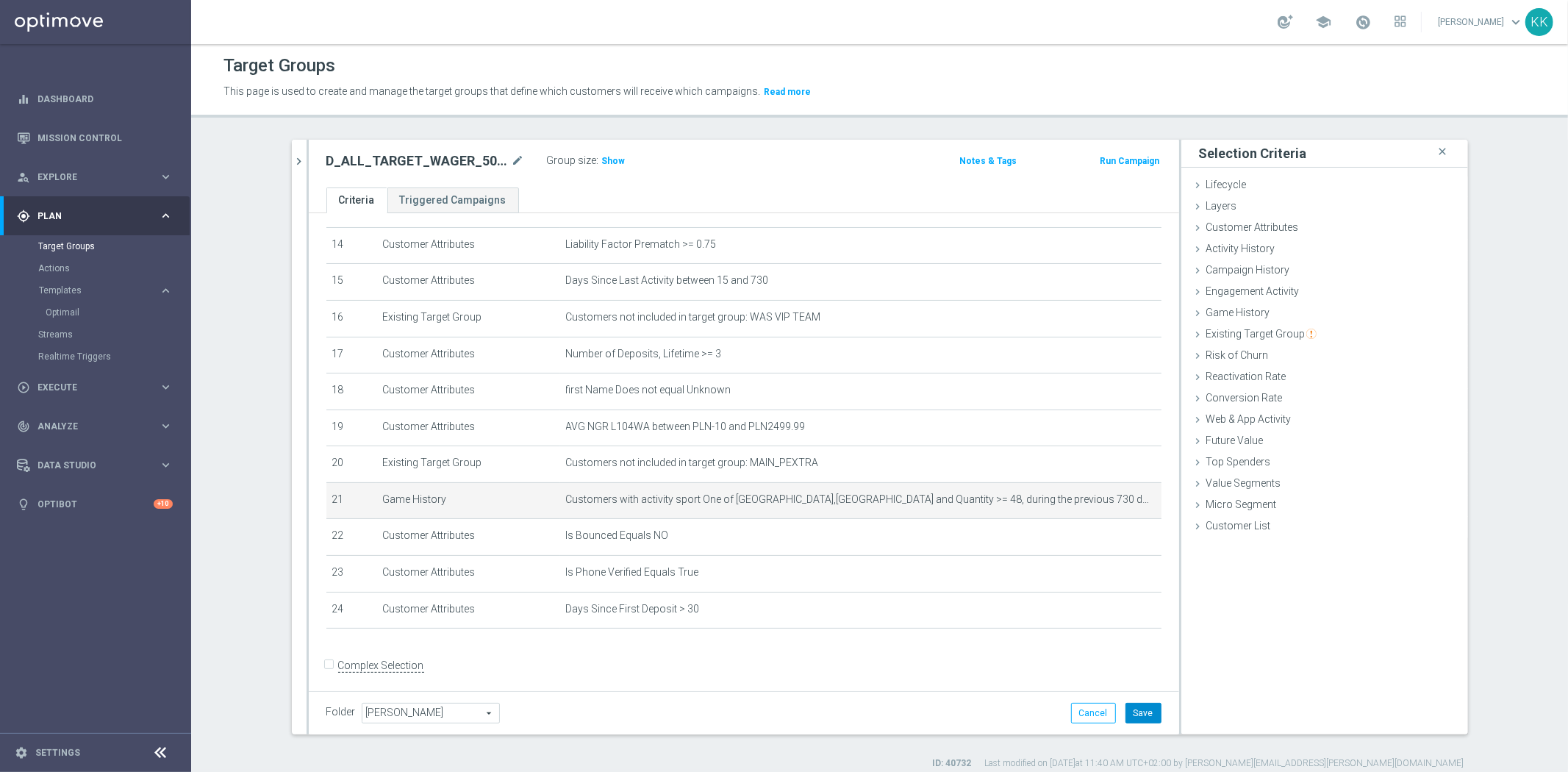
click at [1150, 710] on button "Save" at bounding box center [1143, 713] width 36 height 21
click at [610, 153] on h3 "Show" at bounding box center [613, 161] width 27 height 16
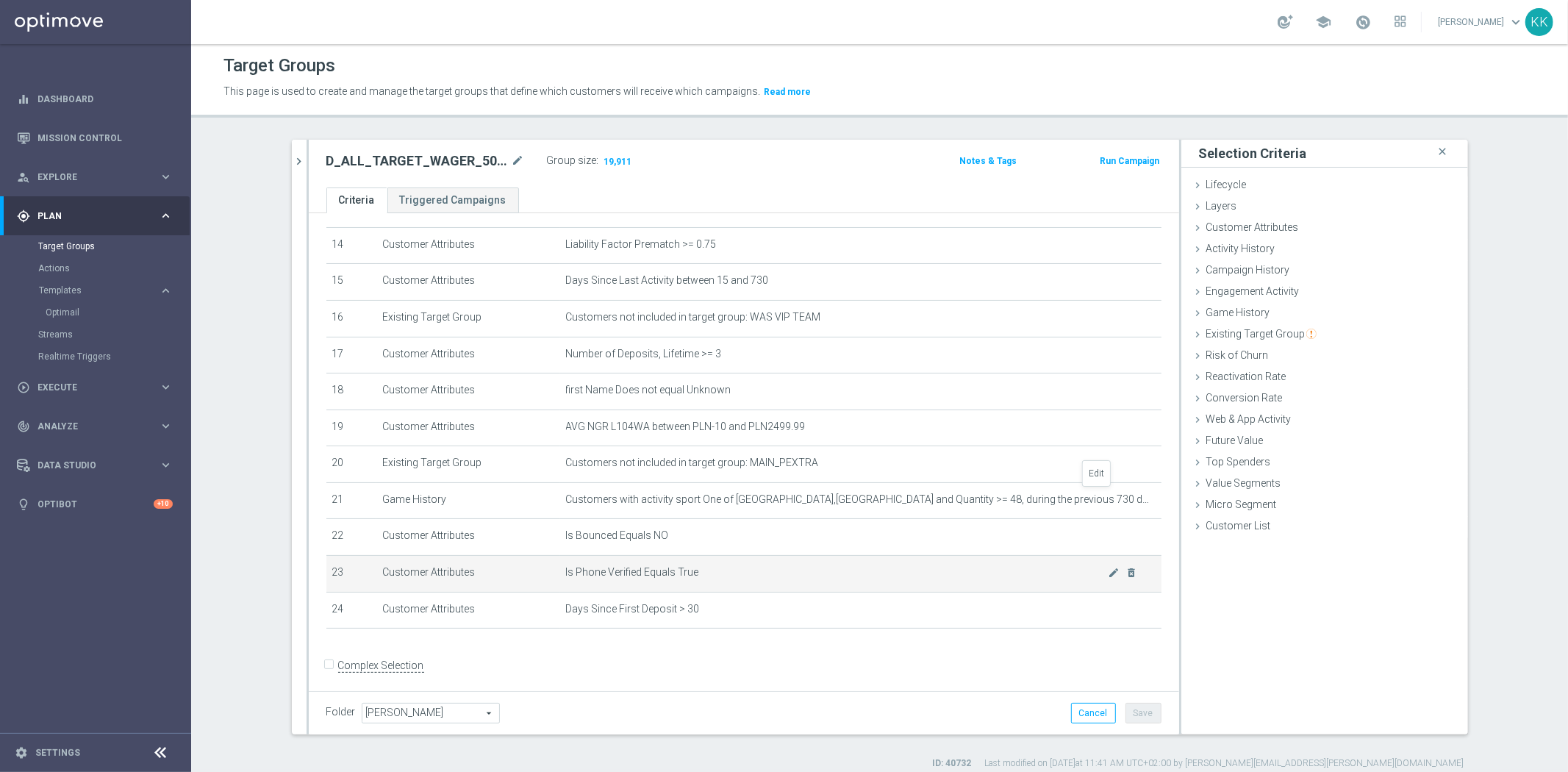
click at [0, 0] on icon "mode_edit" at bounding box center [0, 0] width 0 height 0
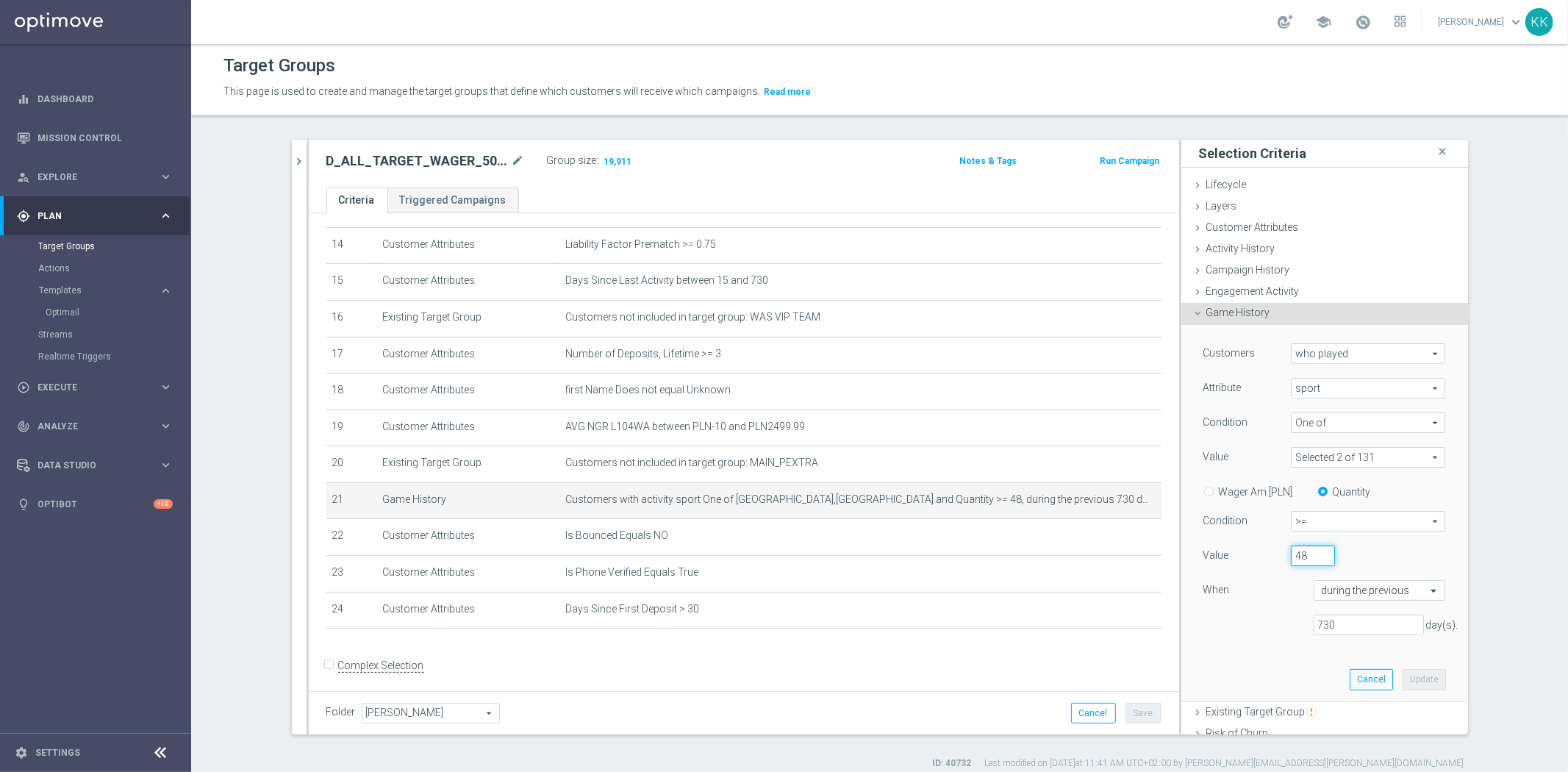
drag, startPoint x: 1300, startPoint y: 549, endPoint x: 1174, endPoint y: 550, distance: 126.0
click at [1198, 550] on div "Value 48" at bounding box center [1324, 557] width 264 height 24
type input "60"
click at [1421, 685] on button "Update" at bounding box center [1424, 679] width 43 height 21
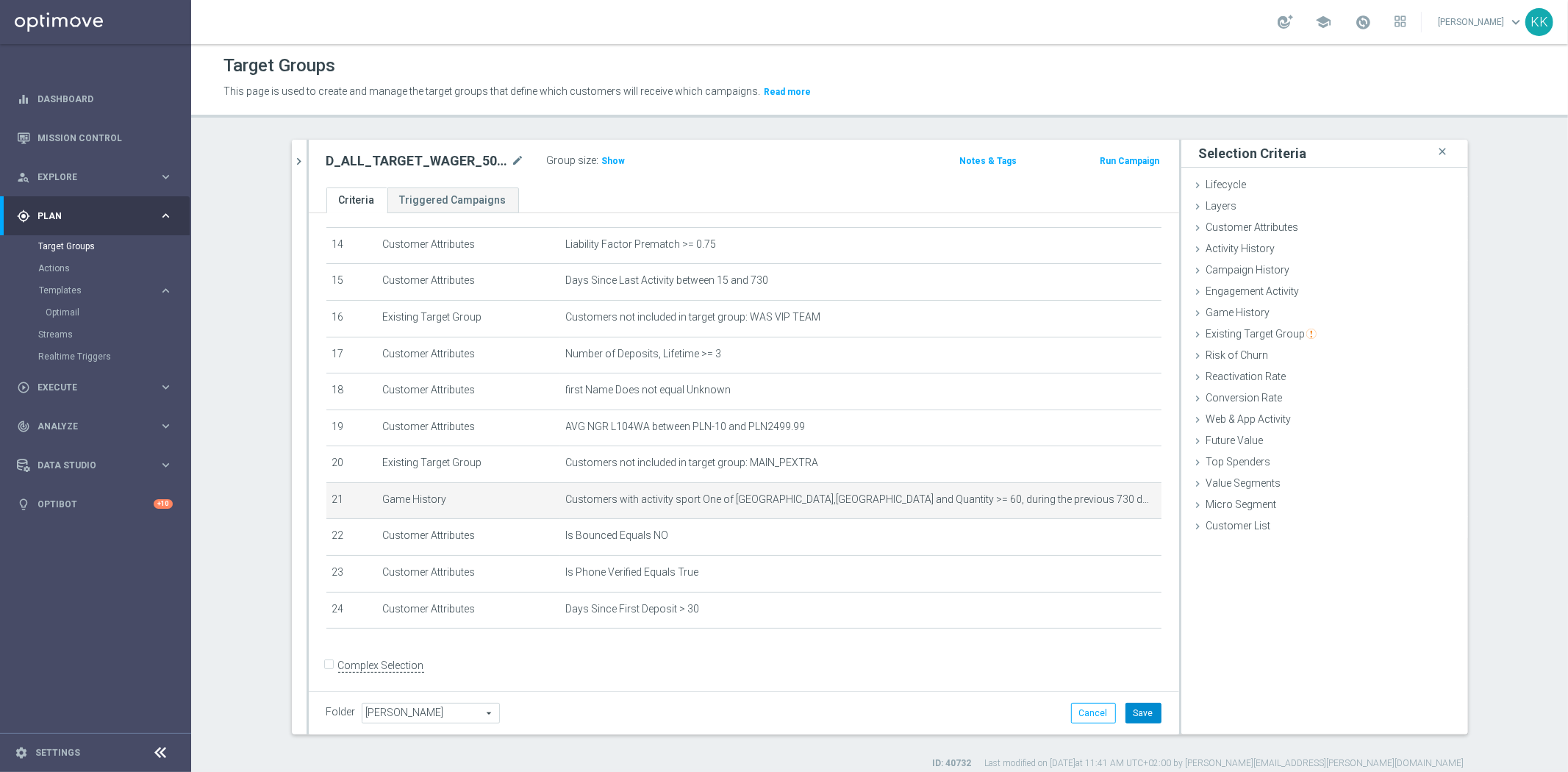
click at [1147, 706] on button "Save" at bounding box center [1143, 713] width 36 height 21
click at [600, 153] on h3 "Show" at bounding box center [613, 161] width 27 height 16
click at [83, 306] on link "Optimail" at bounding box center [99, 312] width 107 height 11
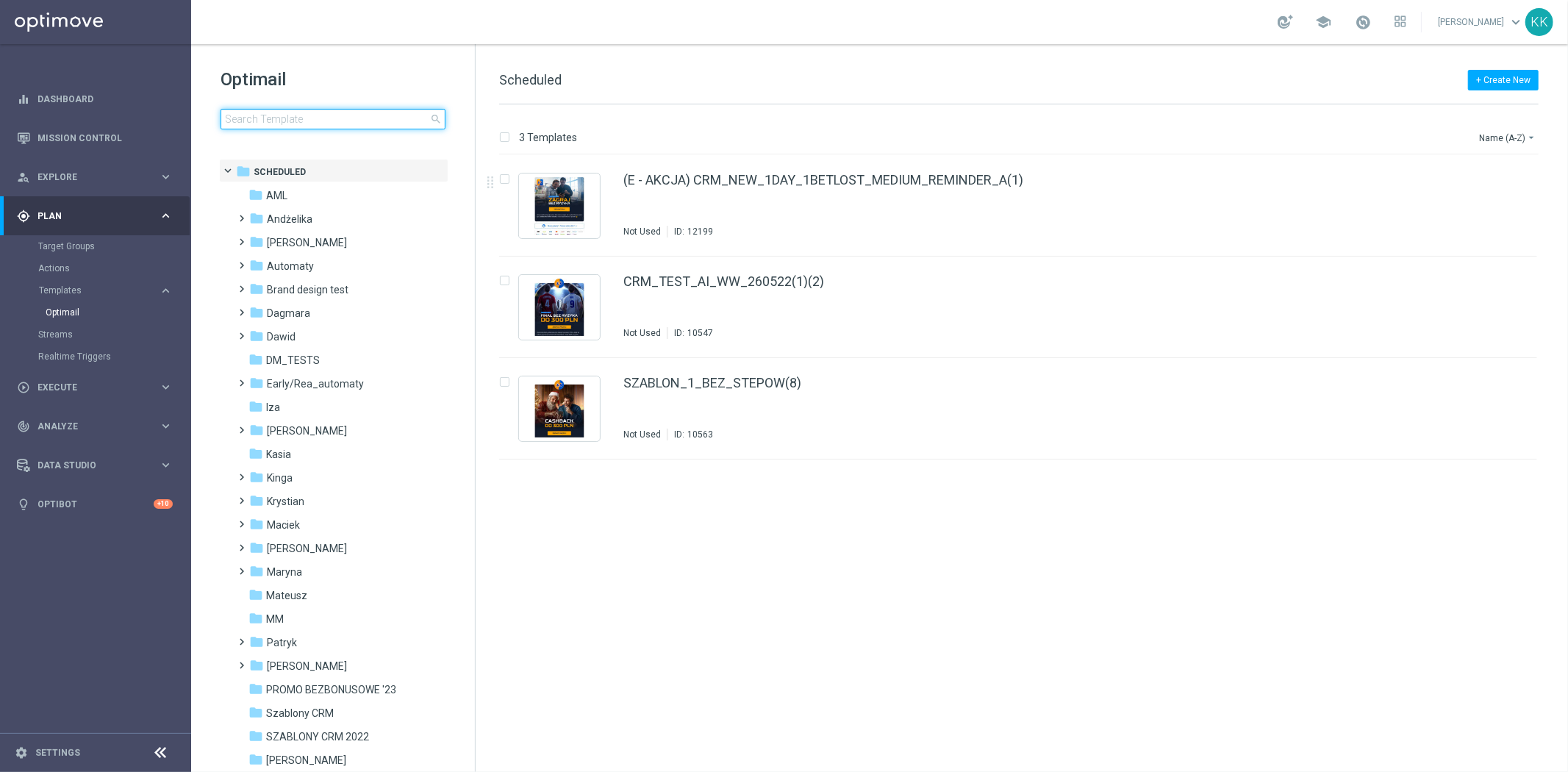
click at [272, 122] on input at bounding box center [332, 119] width 225 height 21
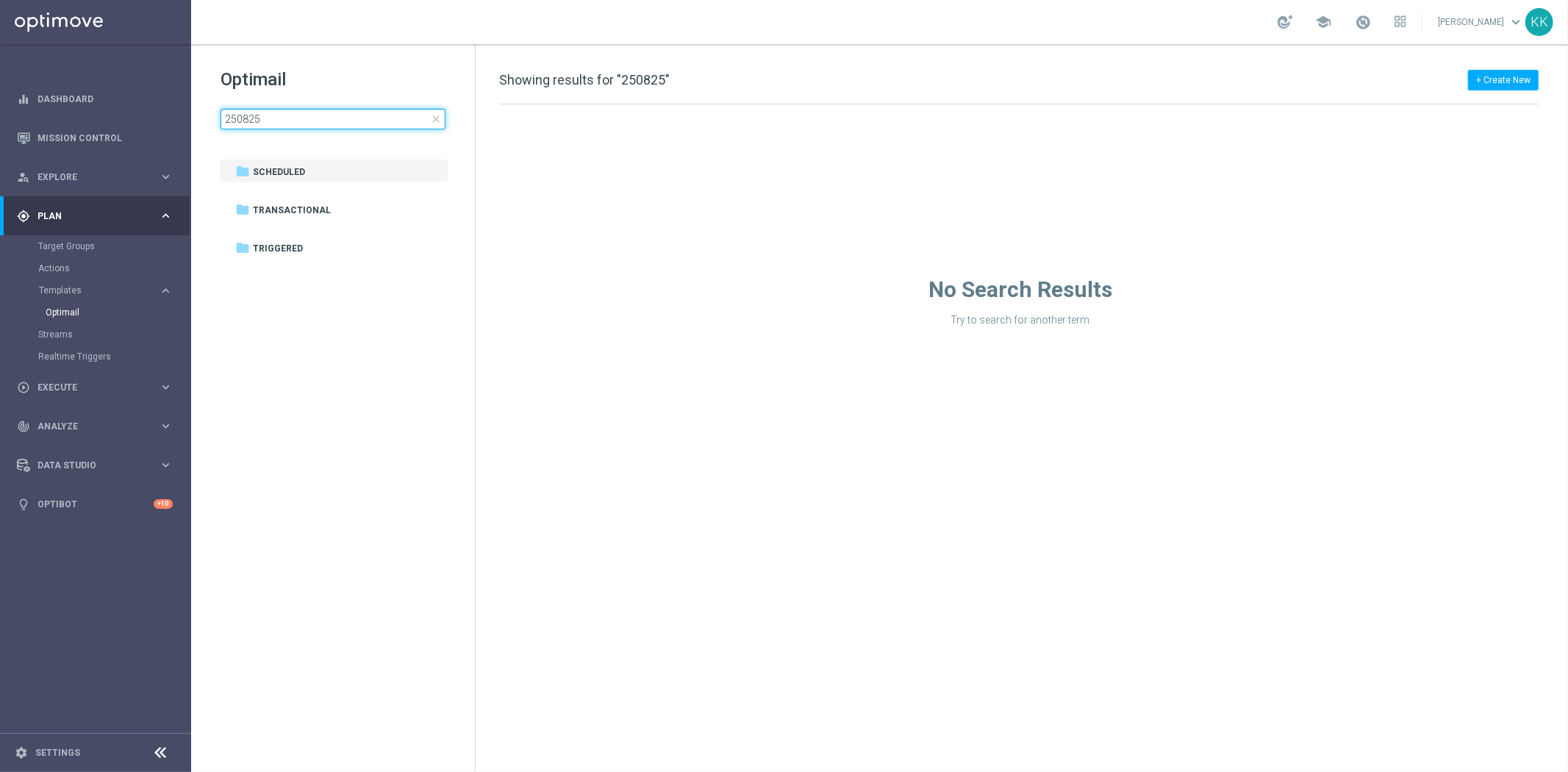
click at [236, 114] on input "250825" at bounding box center [332, 119] width 225 height 21
type input "260825"
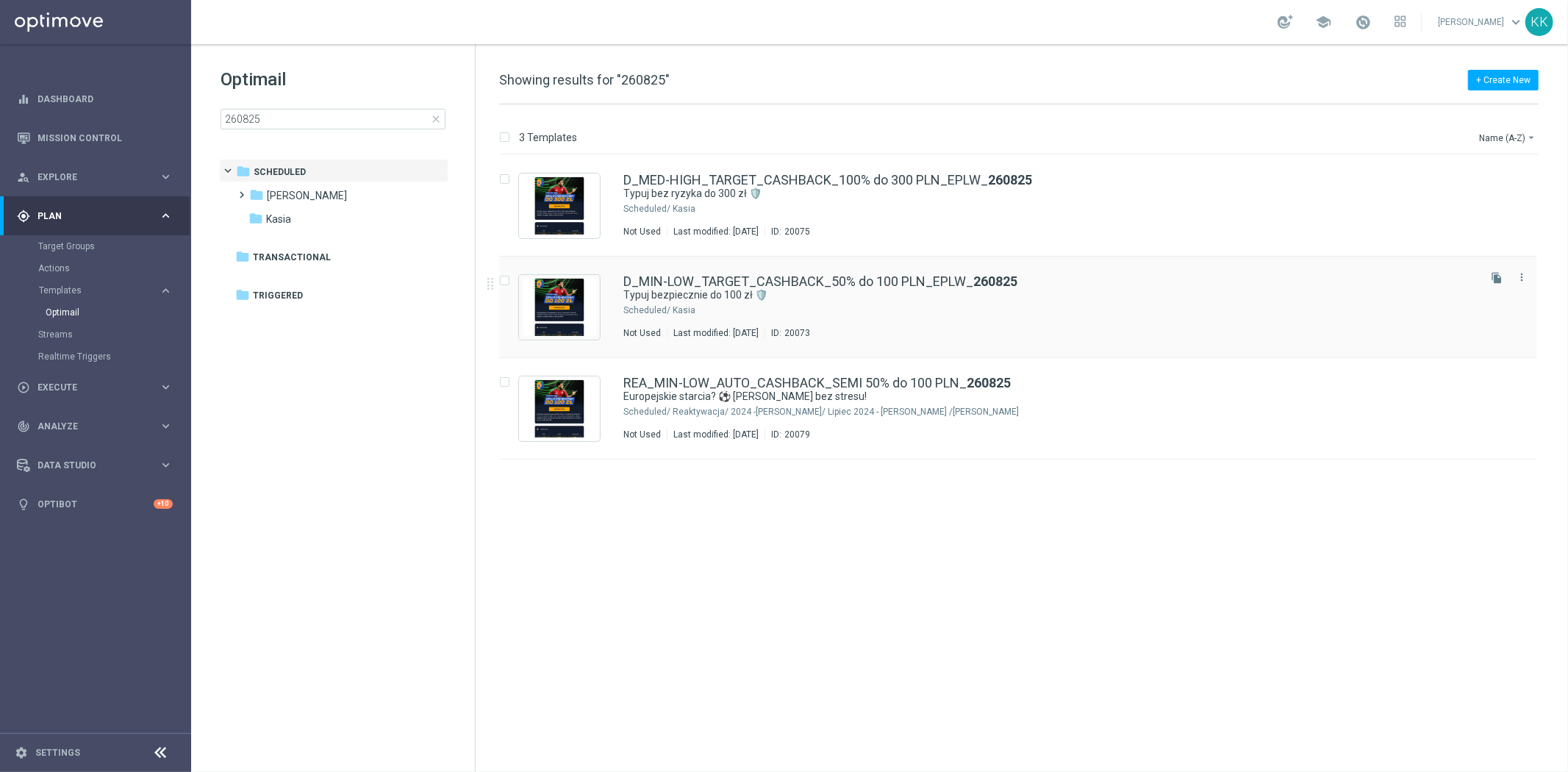
drag, startPoint x: 850, startPoint y: 305, endPoint x: 850, endPoint y: 326, distance: 21.0
click at [850, 305] on div "Kasia" at bounding box center [1074, 309] width 802 height 11
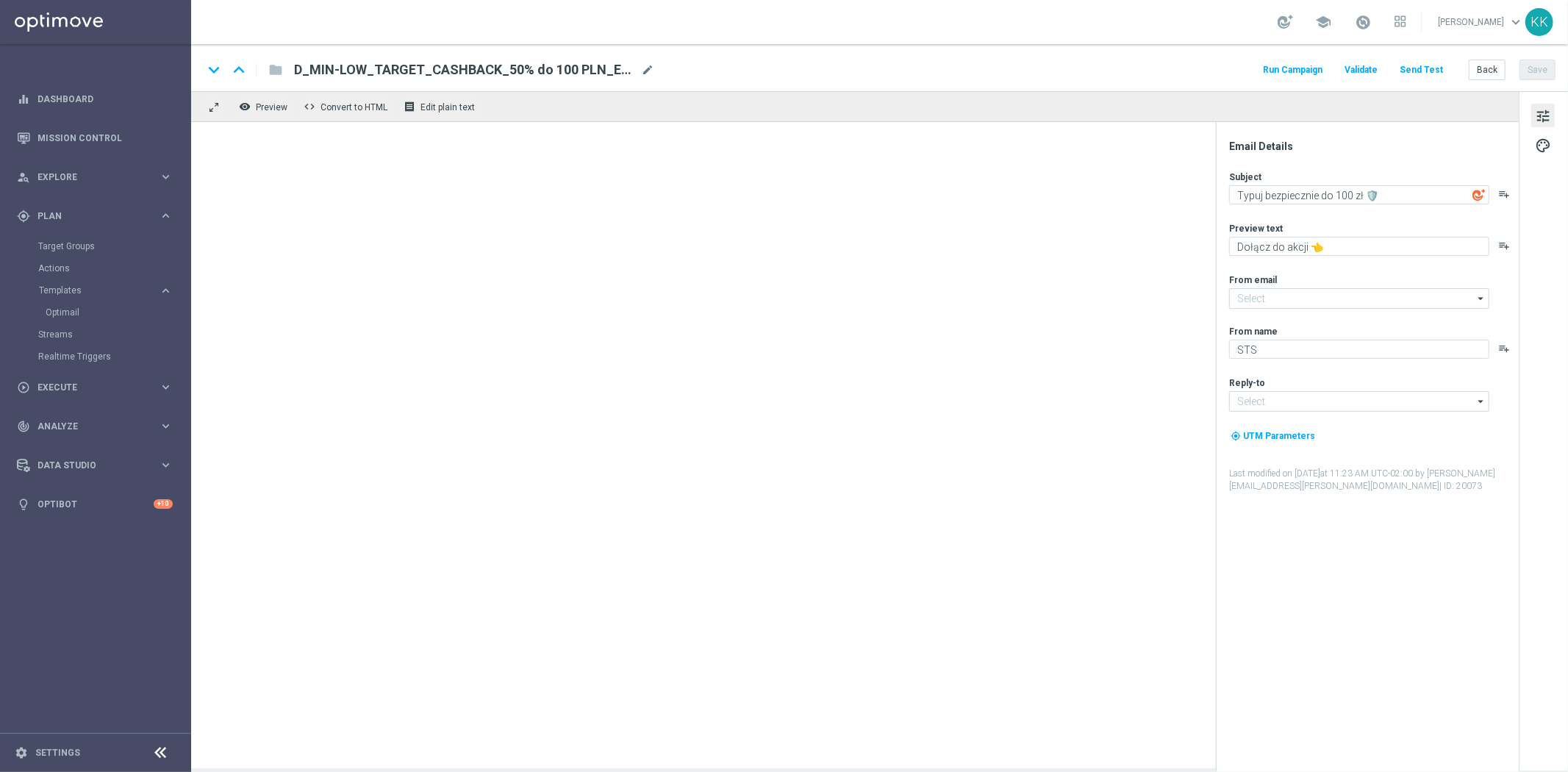
type input "[EMAIL_ADDRESS][DOMAIN_NAME]"
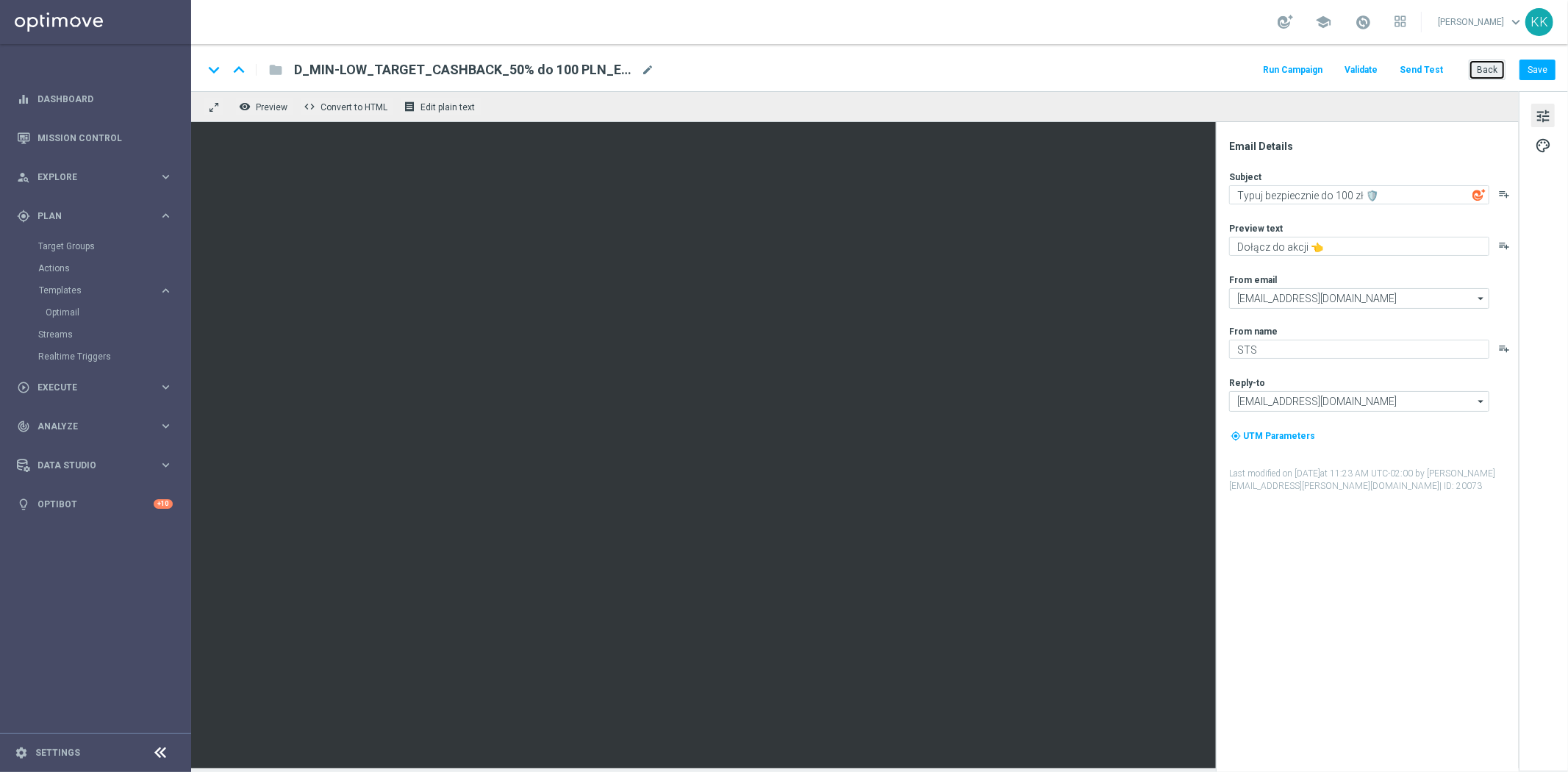
click at [1473, 69] on button "Back" at bounding box center [1486, 69] width 37 height 21
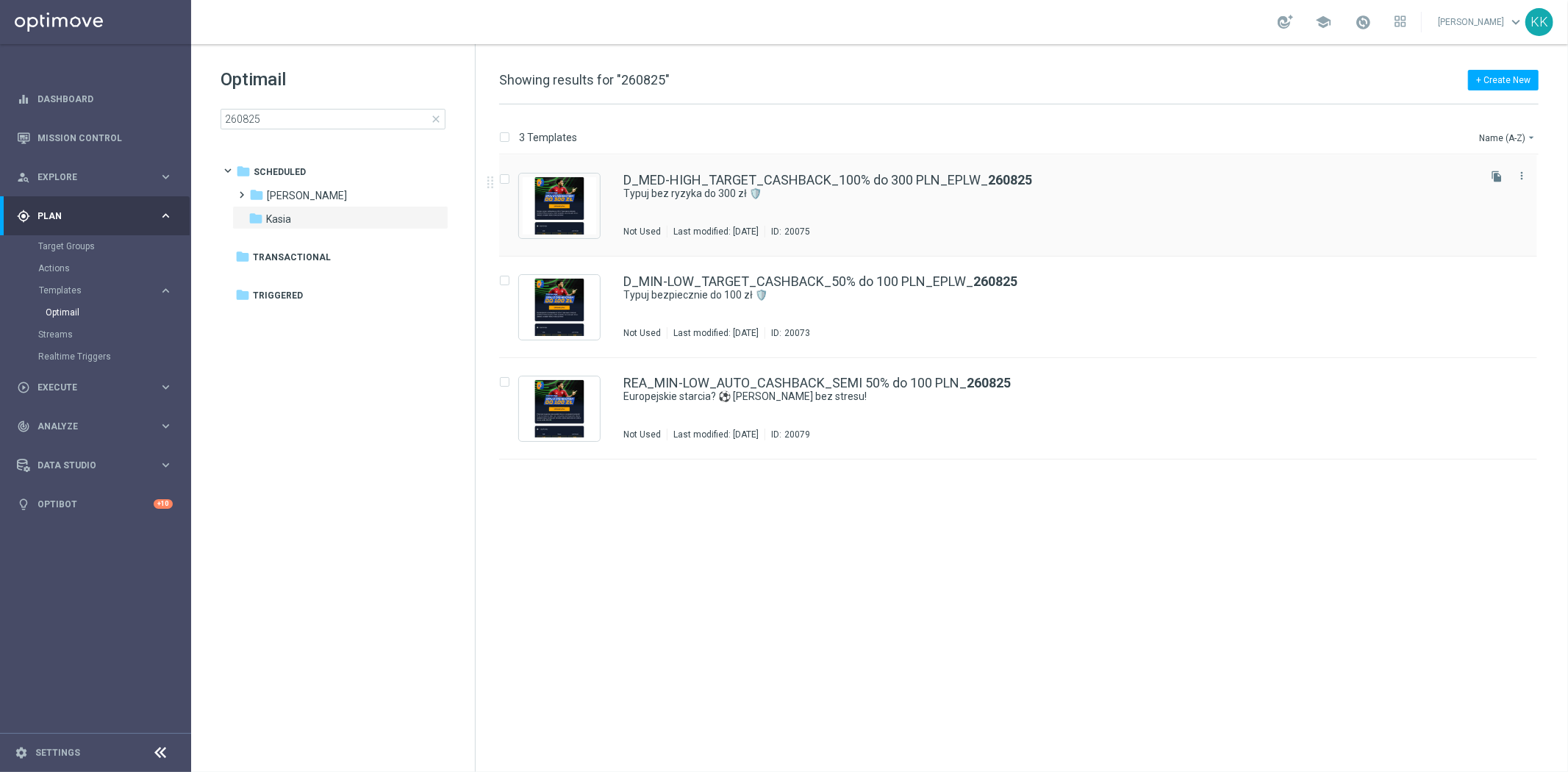
click at [782, 207] on div "D_MED-HIGH_TARGET_CASHBACK_100% do 300 PLN_EPLW_ 260825 Typuj bez ryzyka do 300…" at bounding box center [1049, 206] width 852 height 64
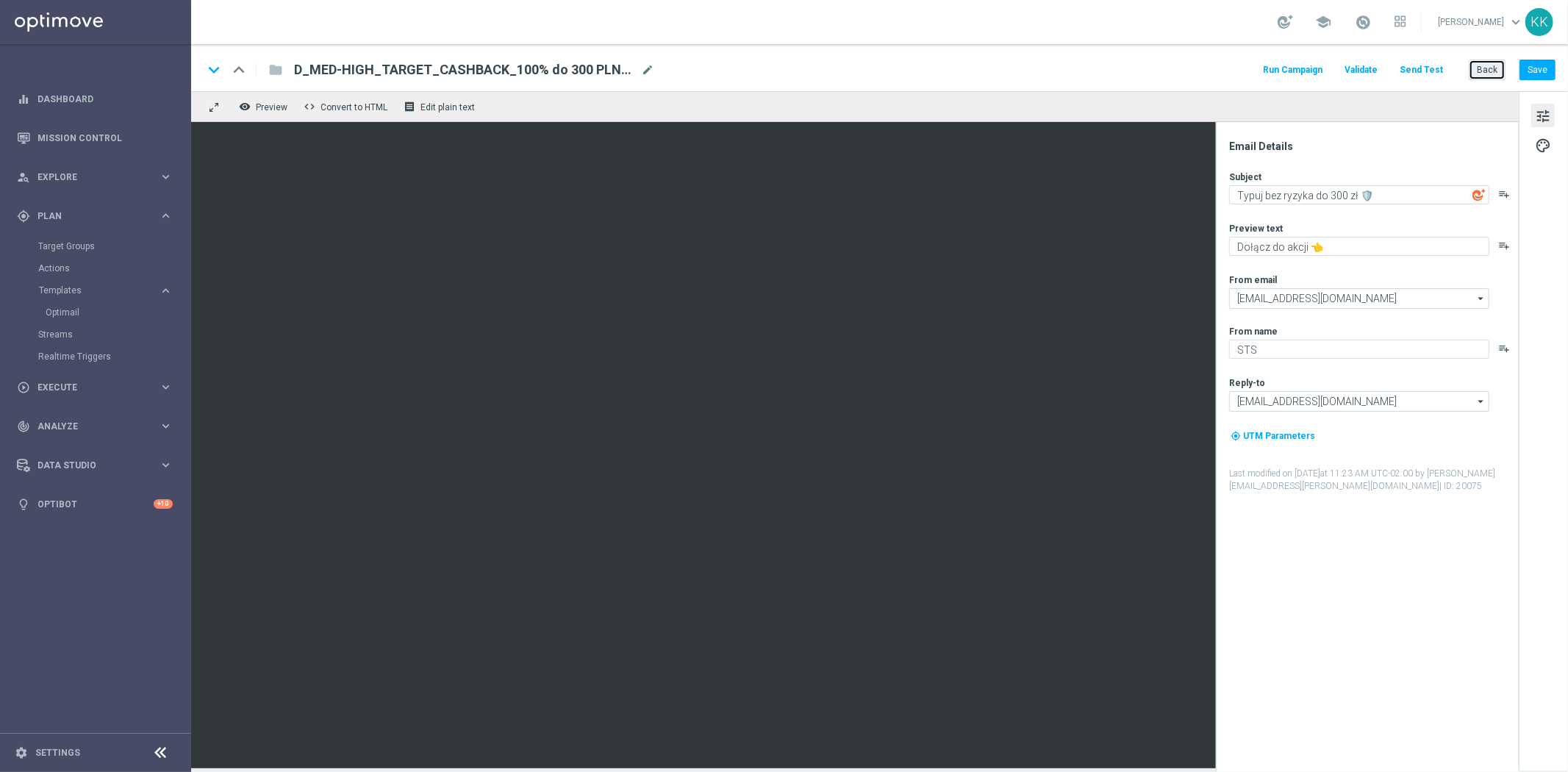
click at [1483, 62] on button "Back" at bounding box center [1486, 69] width 37 height 21
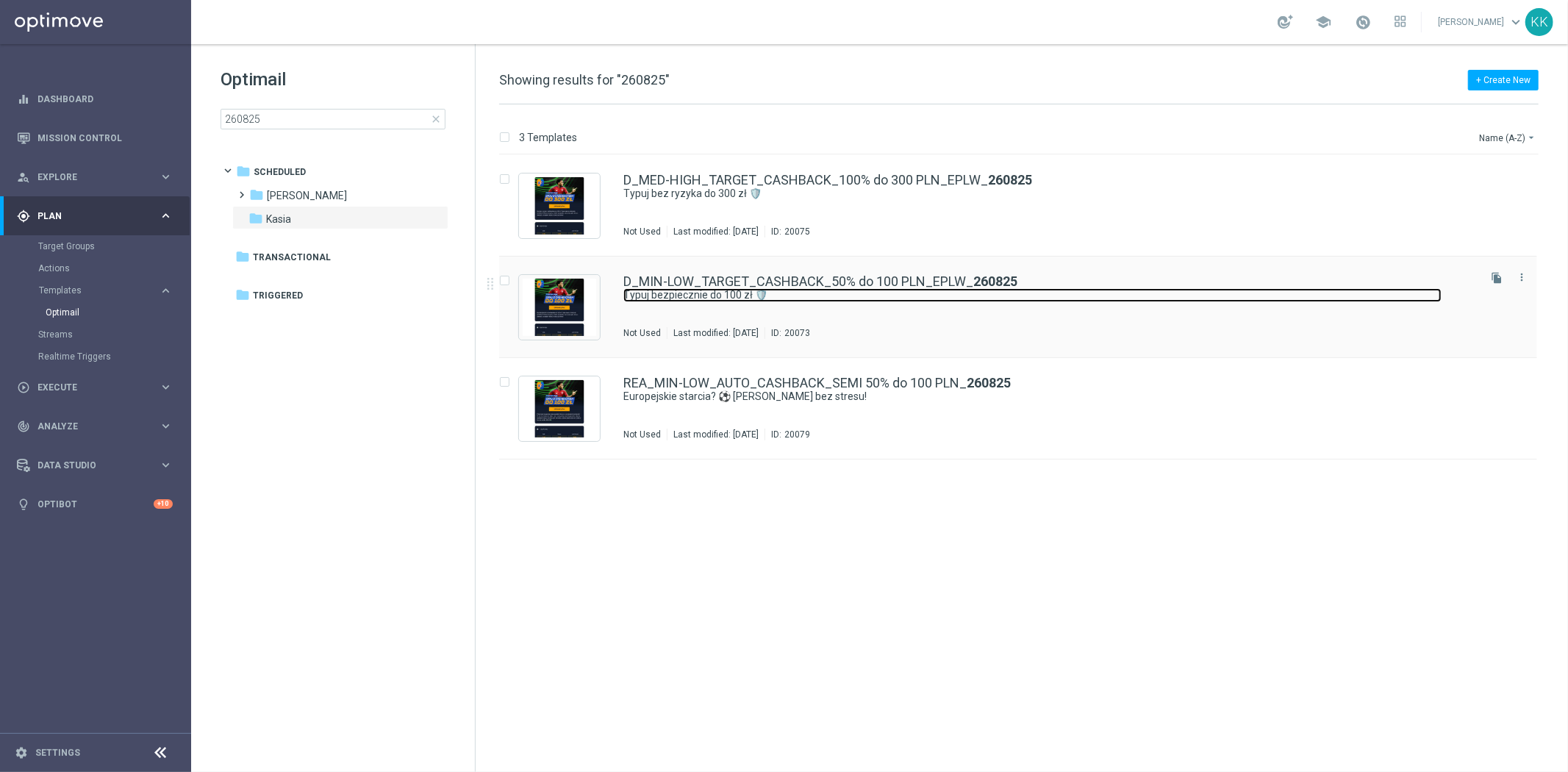
click at [694, 296] on link "Typuj bezpiecznie do 100 zł 🛡️" at bounding box center [1032, 295] width 818 height 14
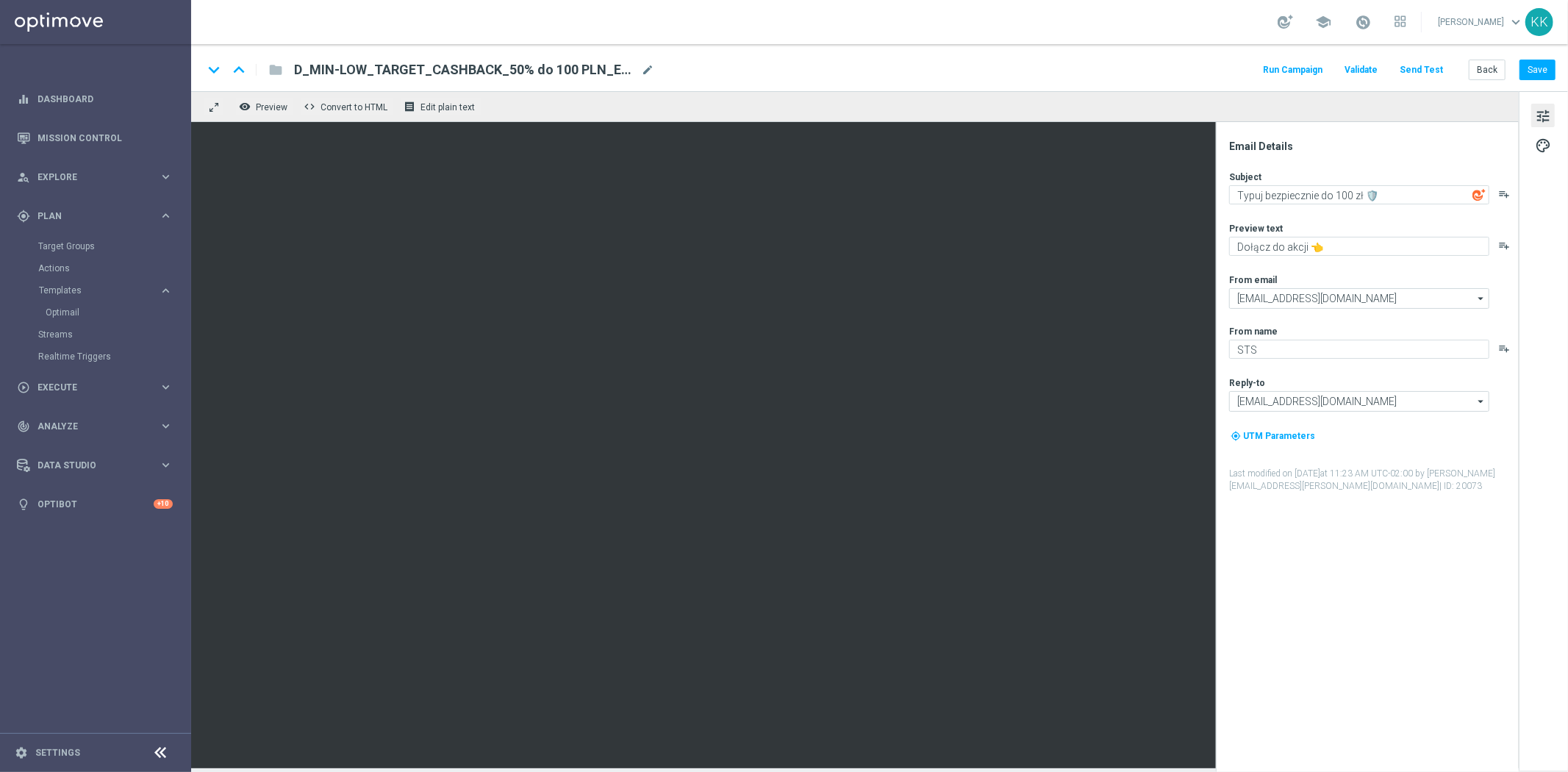
click at [1416, 70] on button "Send Test" at bounding box center [1421, 70] width 48 height 20
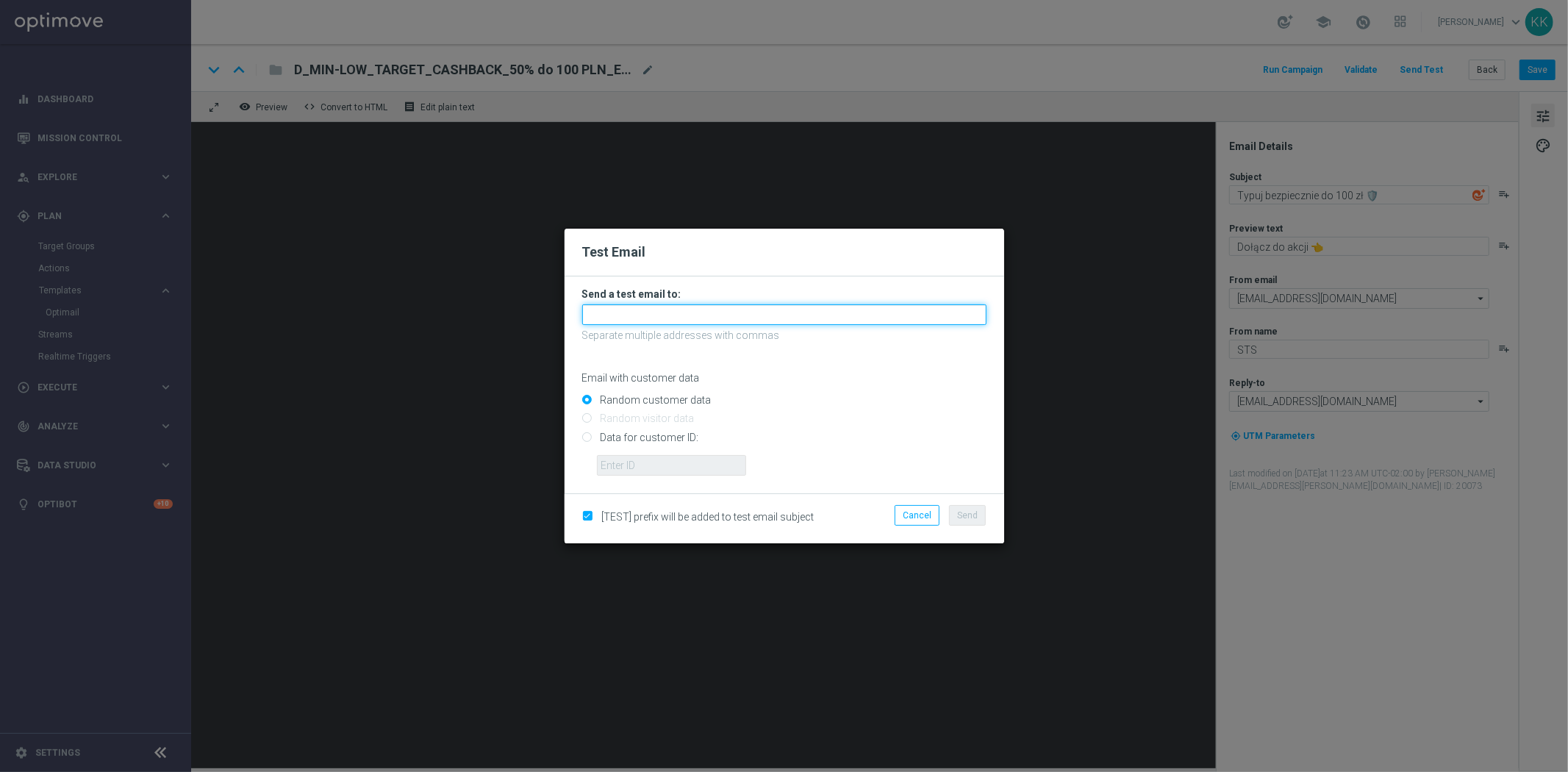
click at [754, 305] on input "text" at bounding box center [784, 314] width 405 height 21
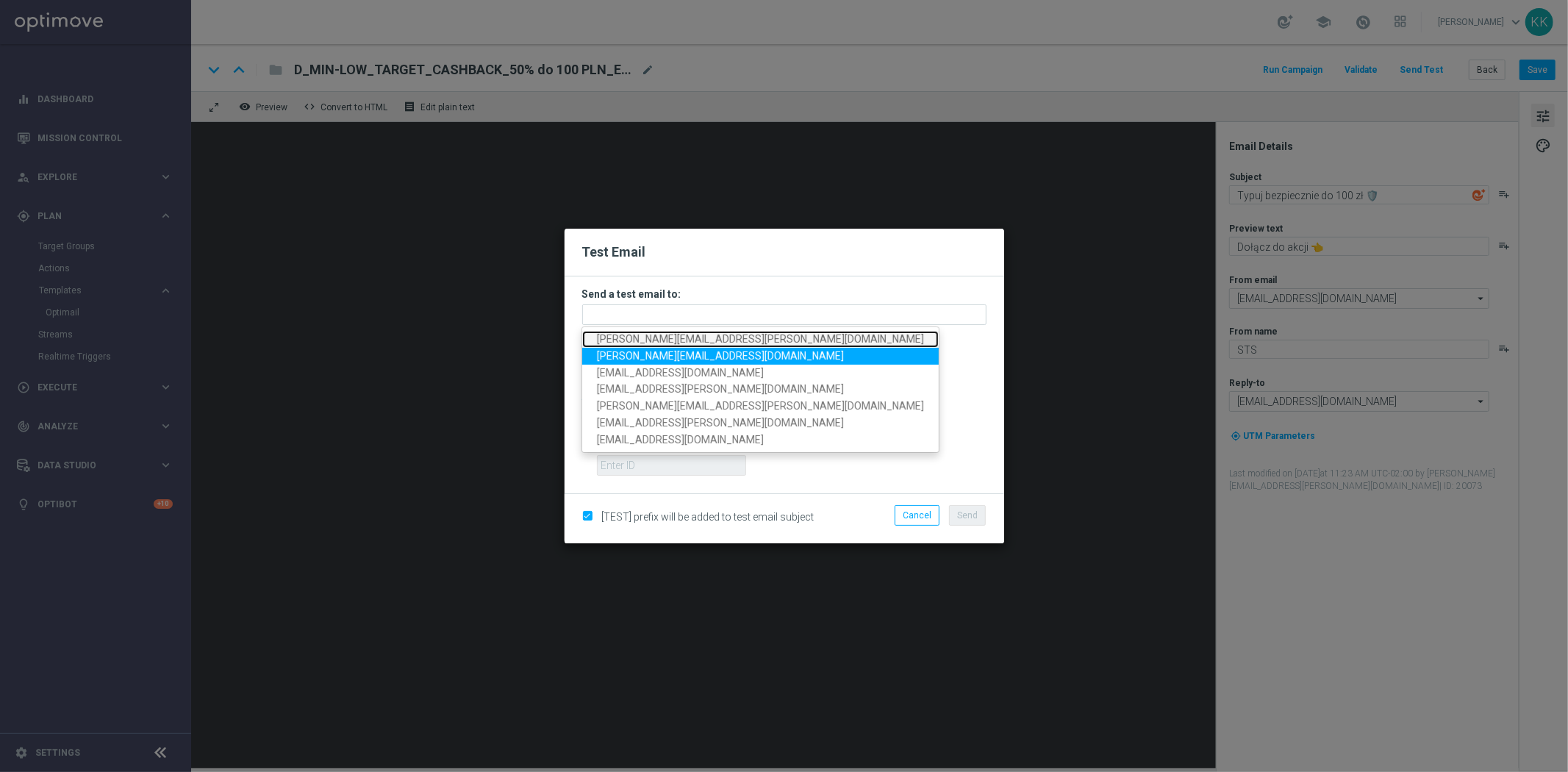
click at [699, 338] on span "[PERSON_NAME][EMAIL_ADDRESS][PERSON_NAME][DOMAIN_NAME]" at bounding box center [760, 338] width 327 height 11
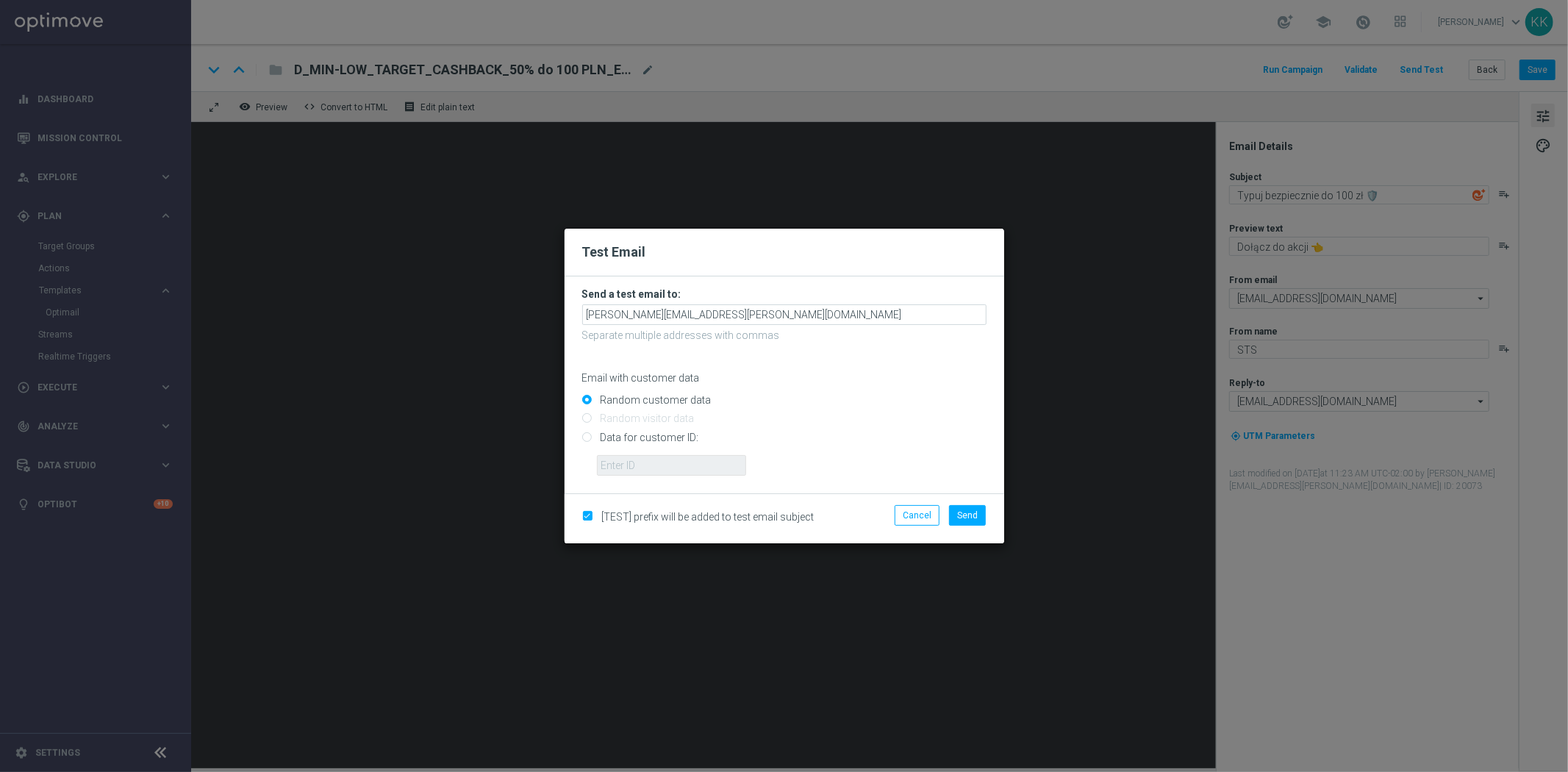
click at [862, 302] on form "Send a test email to: [PERSON_NAME][EMAIL_ADDRESS][PERSON_NAME][DOMAIN_NAME] Se…" at bounding box center [784, 381] width 405 height 188
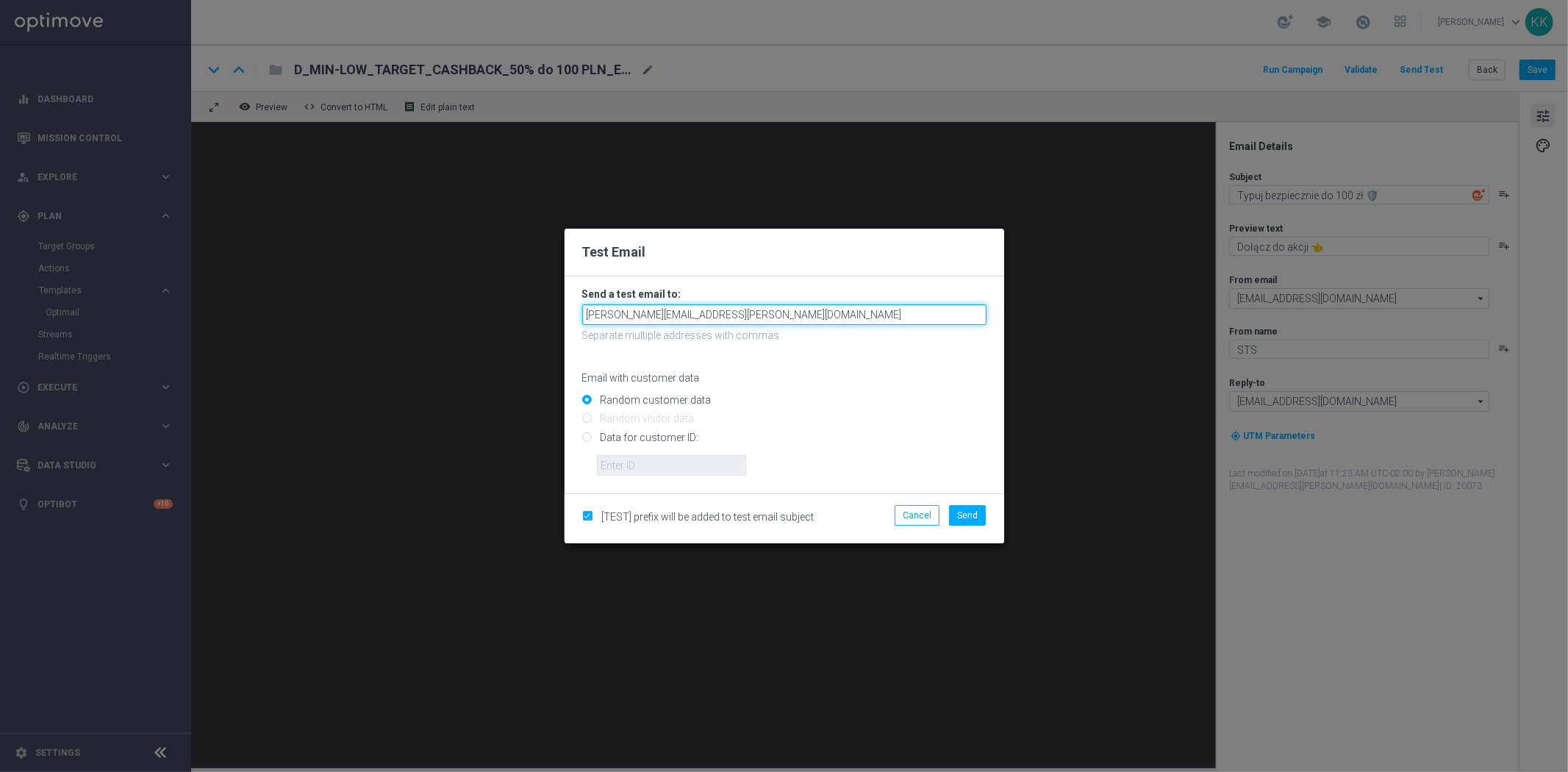
click at [855, 313] on input "[PERSON_NAME][EMAIL_ADDRESS][PERSON_NAME][DOMAIN_NAME]" at bounding box center [784, 314] width 405 height 21
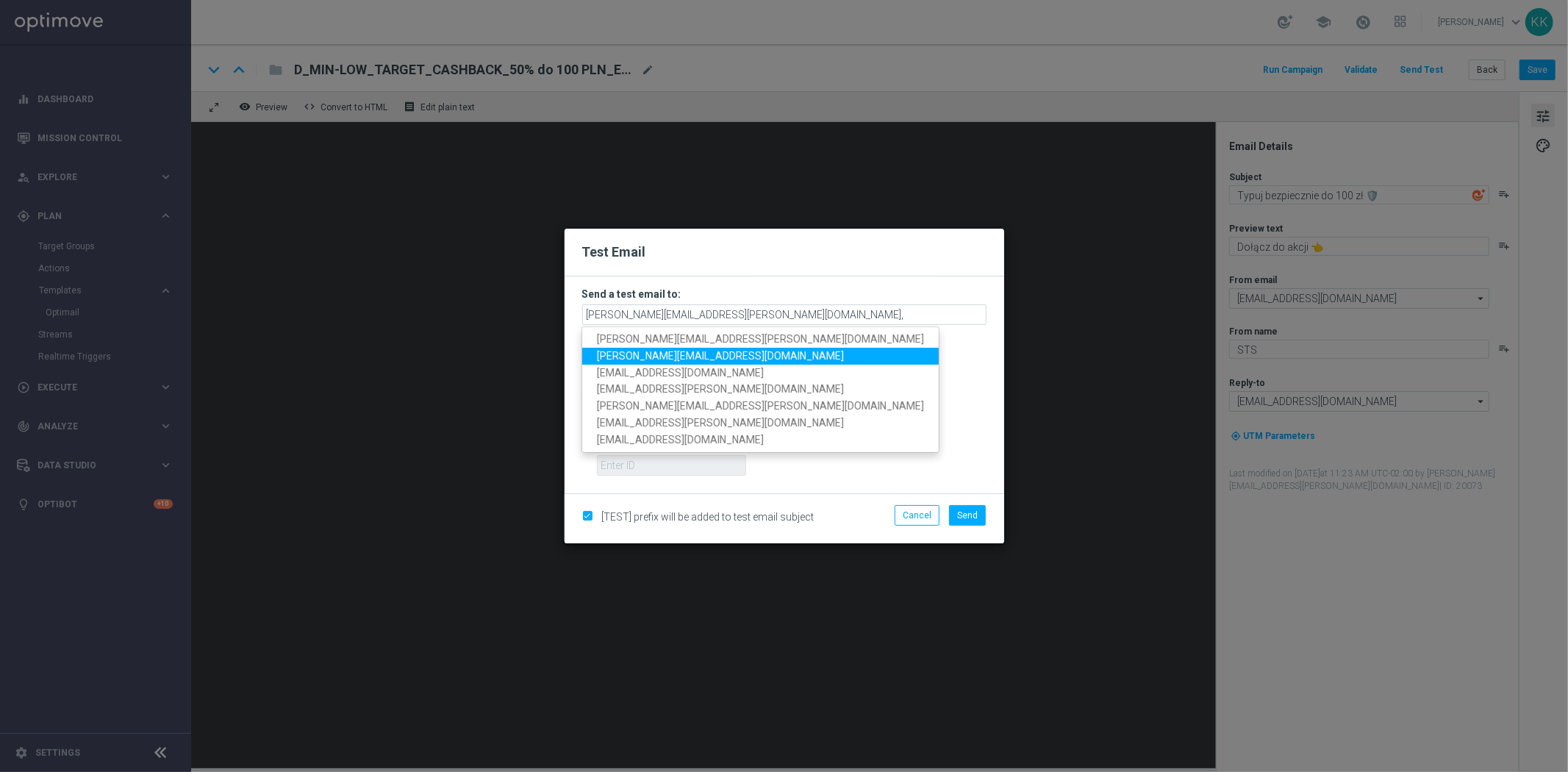
click at [696, 356] on span "[PERSON_NAME][EMAIL_ADDRESS][DOMAIN_NAME]" at bounding box center [720, 355] width 247 height 11
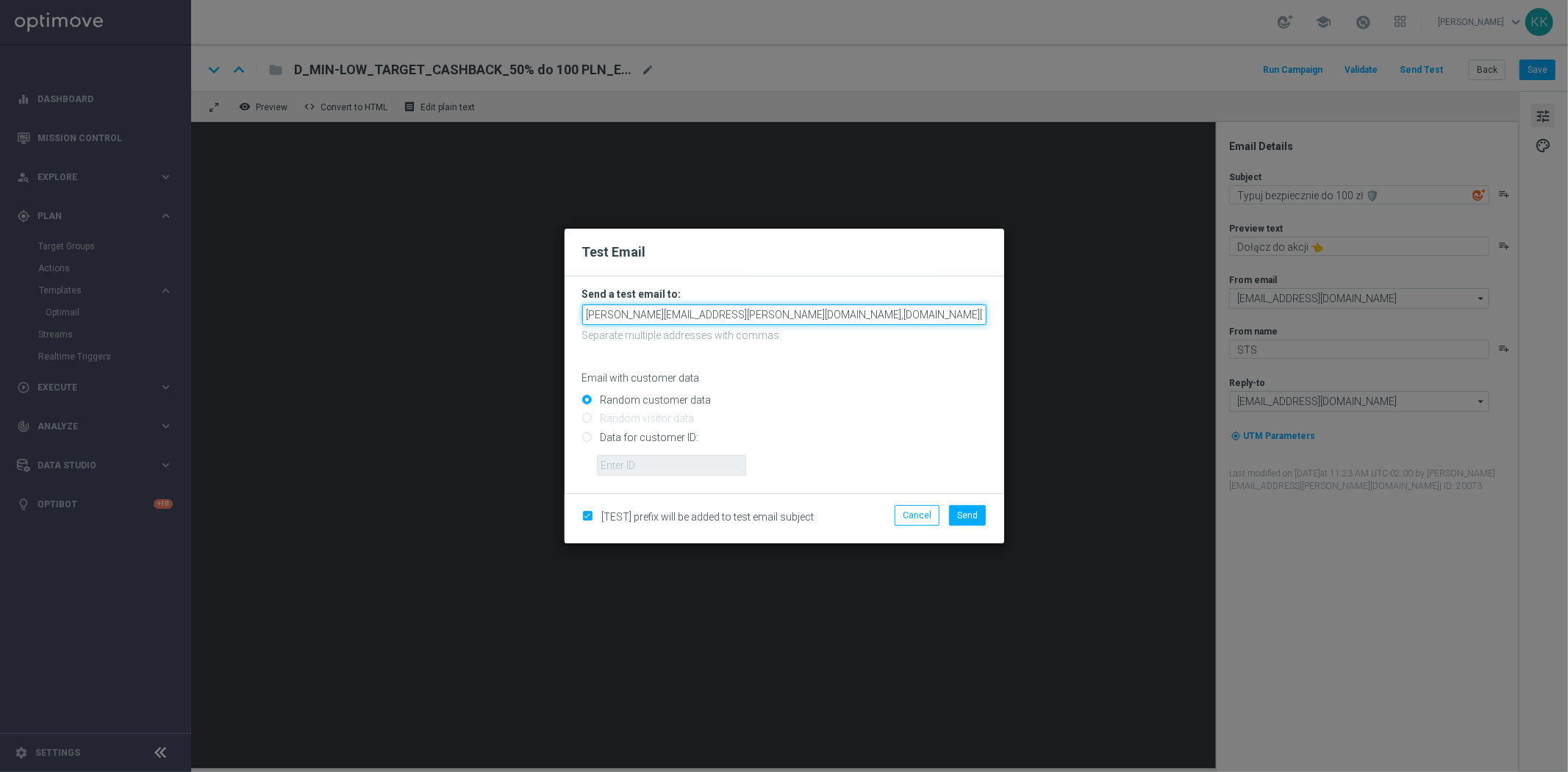
click at [887, 312] on input "[PERSON_NAME][EMAIL_ADDRESS][PERSON_NAME][DOMAIN_NAME],[DOMAIN_NAME][EMAIL_ADDR…" at bounding box center [784, 314] width 405 height 21
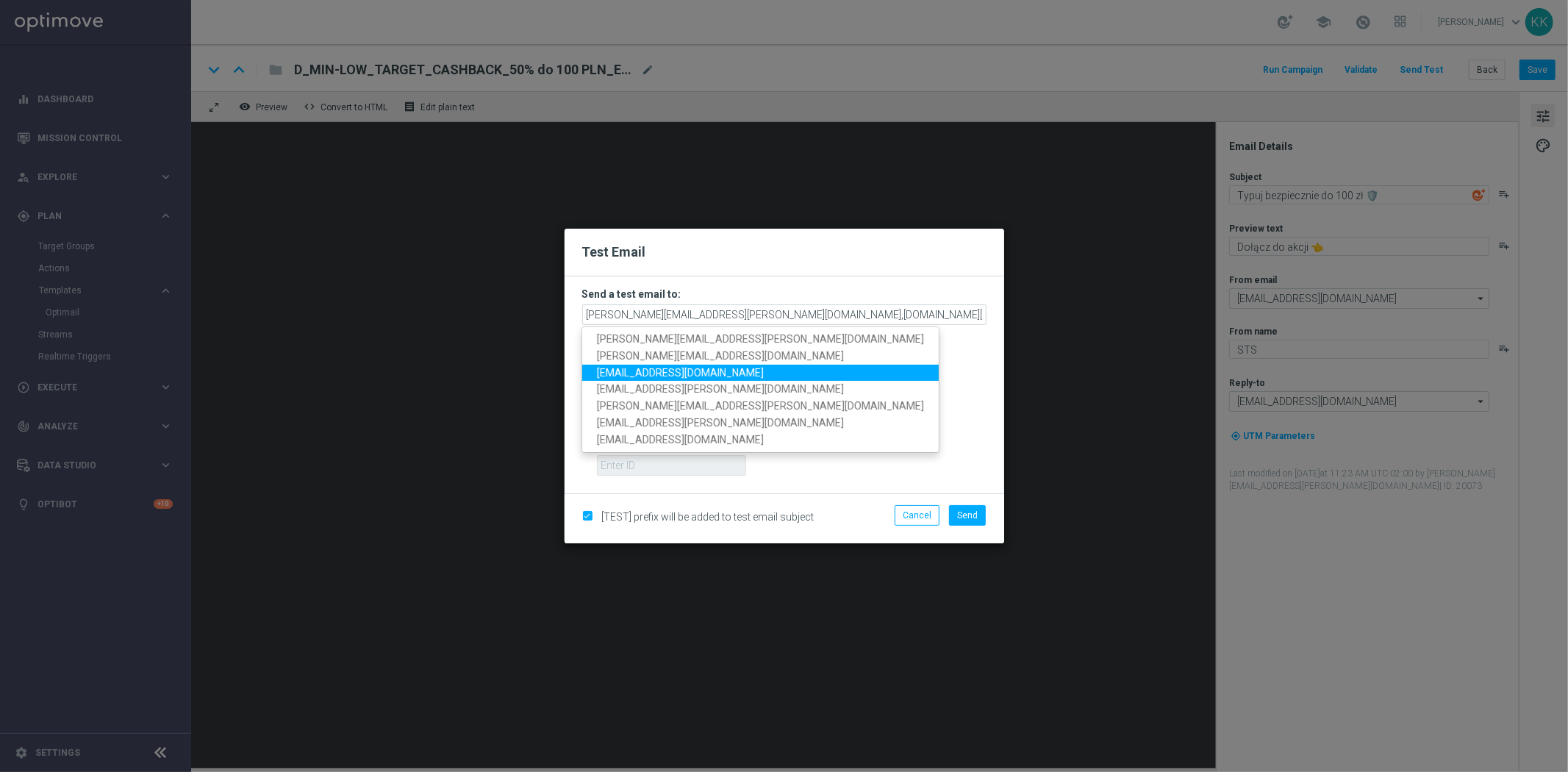
click at [716, 371] on span "[EMAIL_ADDRESS][DOMAIN_NAME]" at bounding box center [680, 371] width 167 height 11
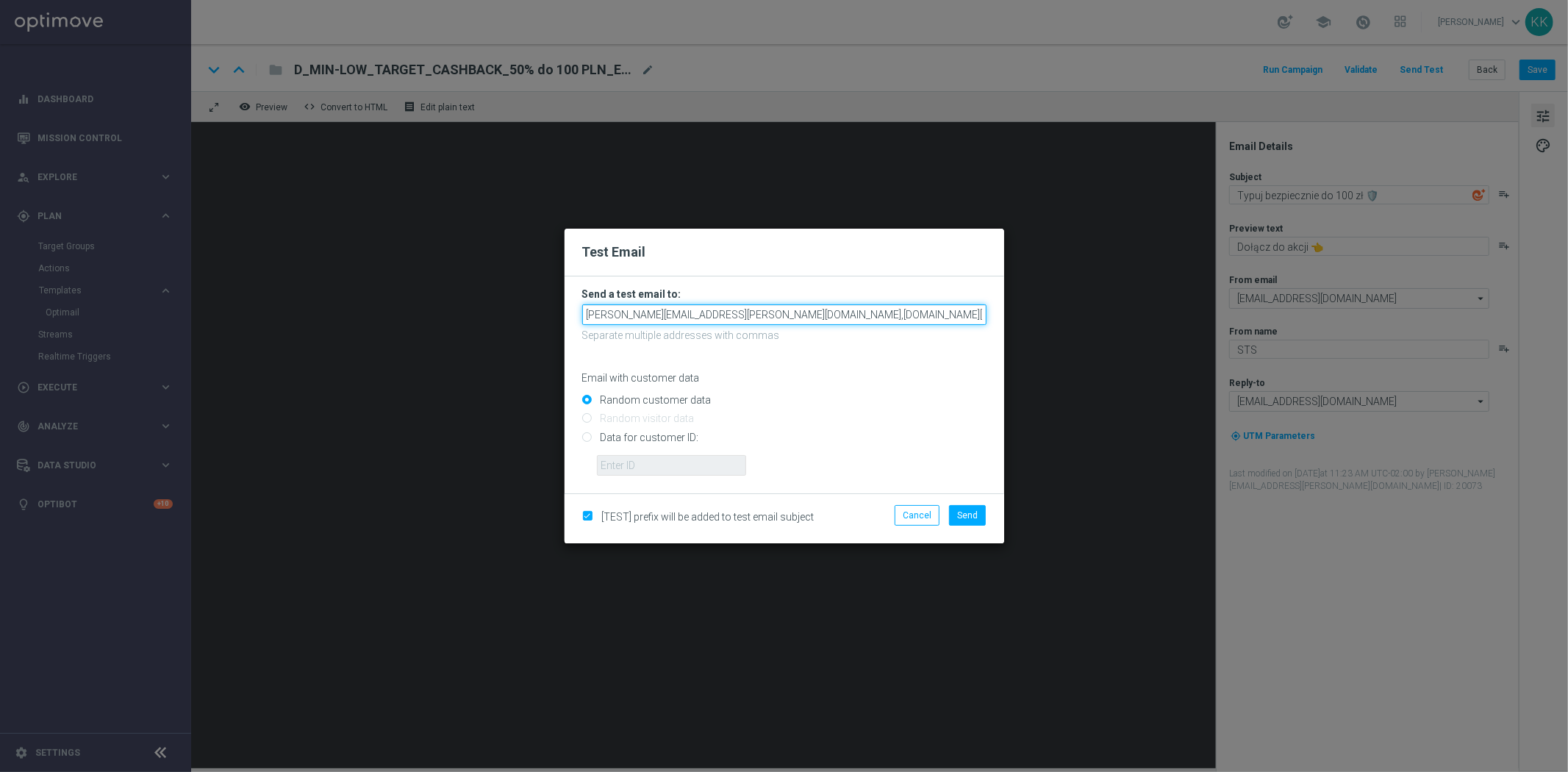
click at [968, 309] on input "[PERSON_NAME][EMAIL_ADDRESS][PERSON_NAME][DOMAIN_NAME],[DOMAIN_NAME][EMAIL_ADDR…" at bounding box center [784, 314] width 405 height 21
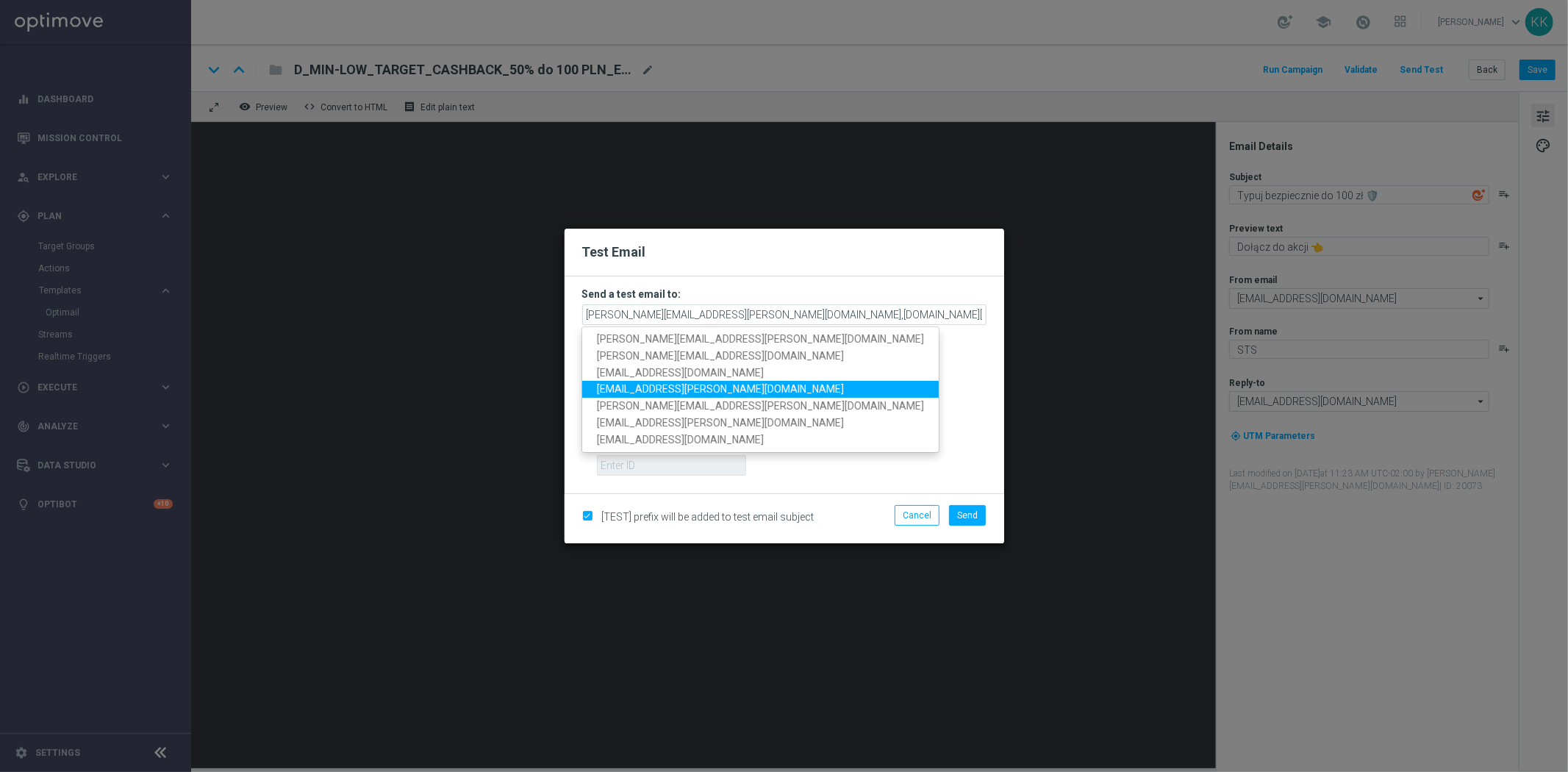
click at [696, 390] on span "[EMAIL_ADDRESS][PERSON_NAME][DOMAIN_NAME]" at bounding box center [720, 389] width 247 height 11
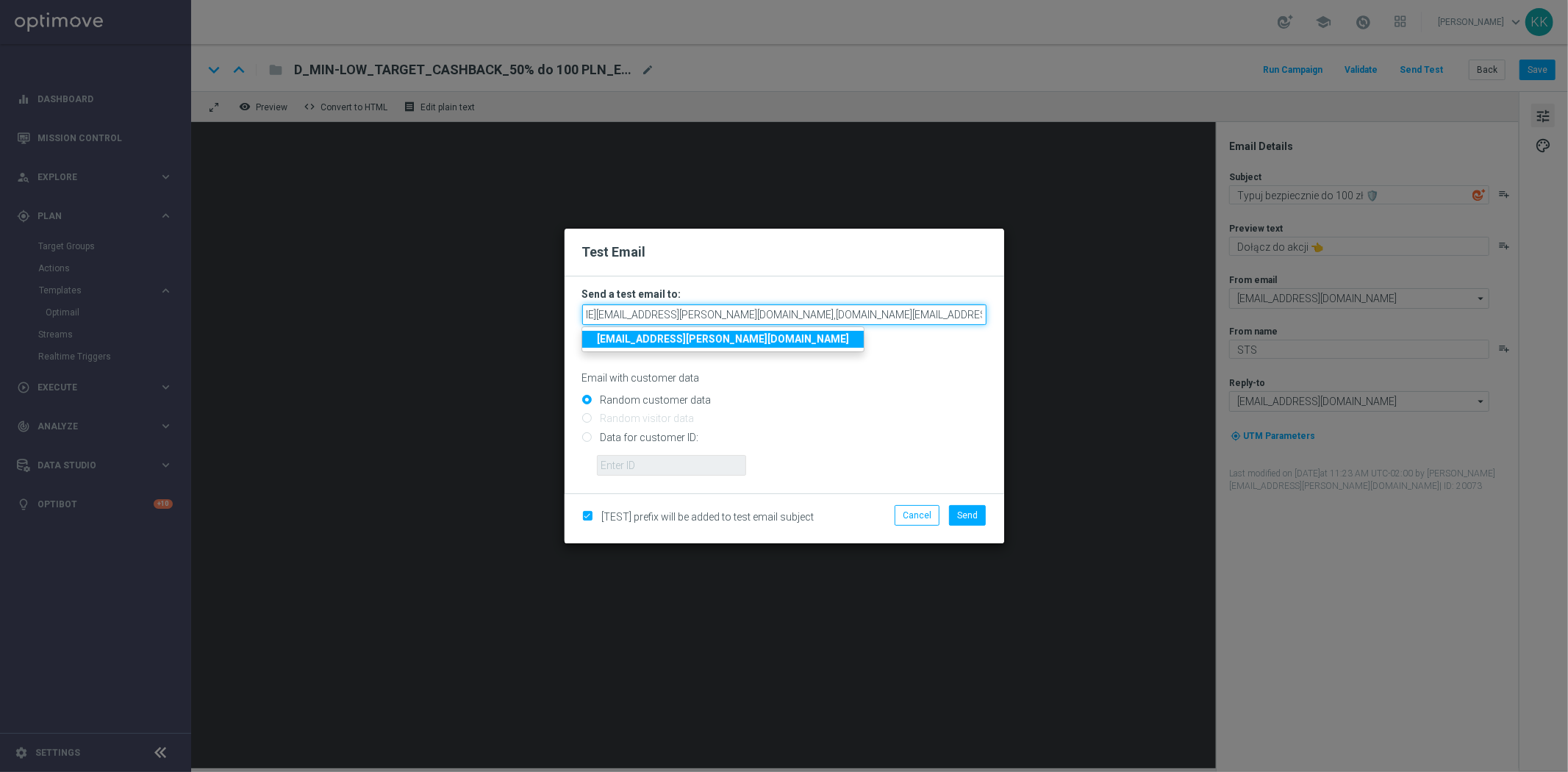
drag, startPoint x: 906, startPoint y: 315, endPoint x: 1498, endPoint y: 261, distance: 594.5
click at [1464, 263] on modal-container "Test Email Send a test email to: [PERSON_NAME][EMAIL_ADDRESS][PERSON_NAME][DOMA…" at bounding box center [784, 386] width 1568 height 772
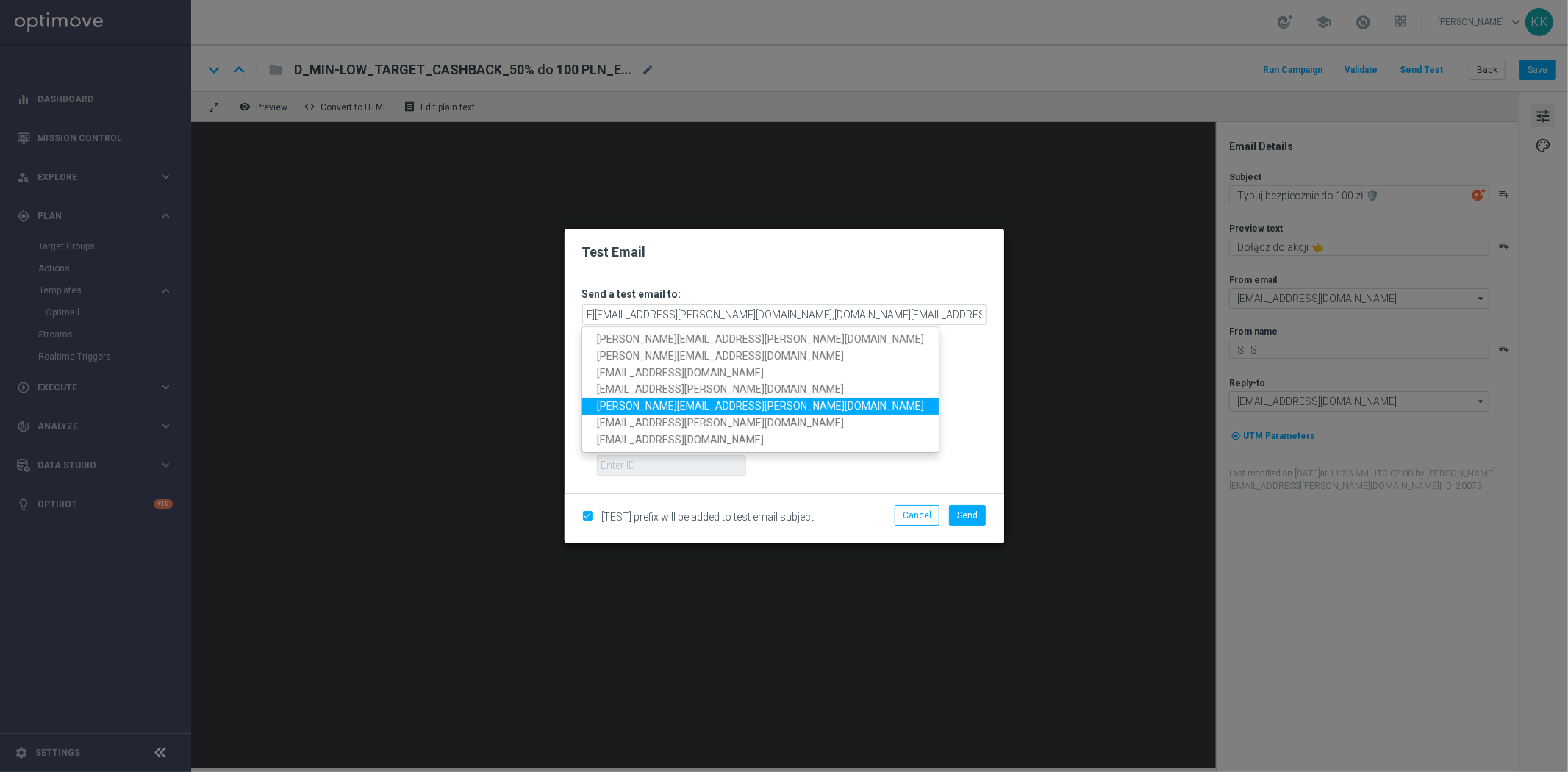
click at [747, 405] on link "[PERSON_NAME][EMAIL_ADDRESS][PERSON_NAME][DOMAIN_NAME]" at bounding box center [760, 406] width 357 height 17
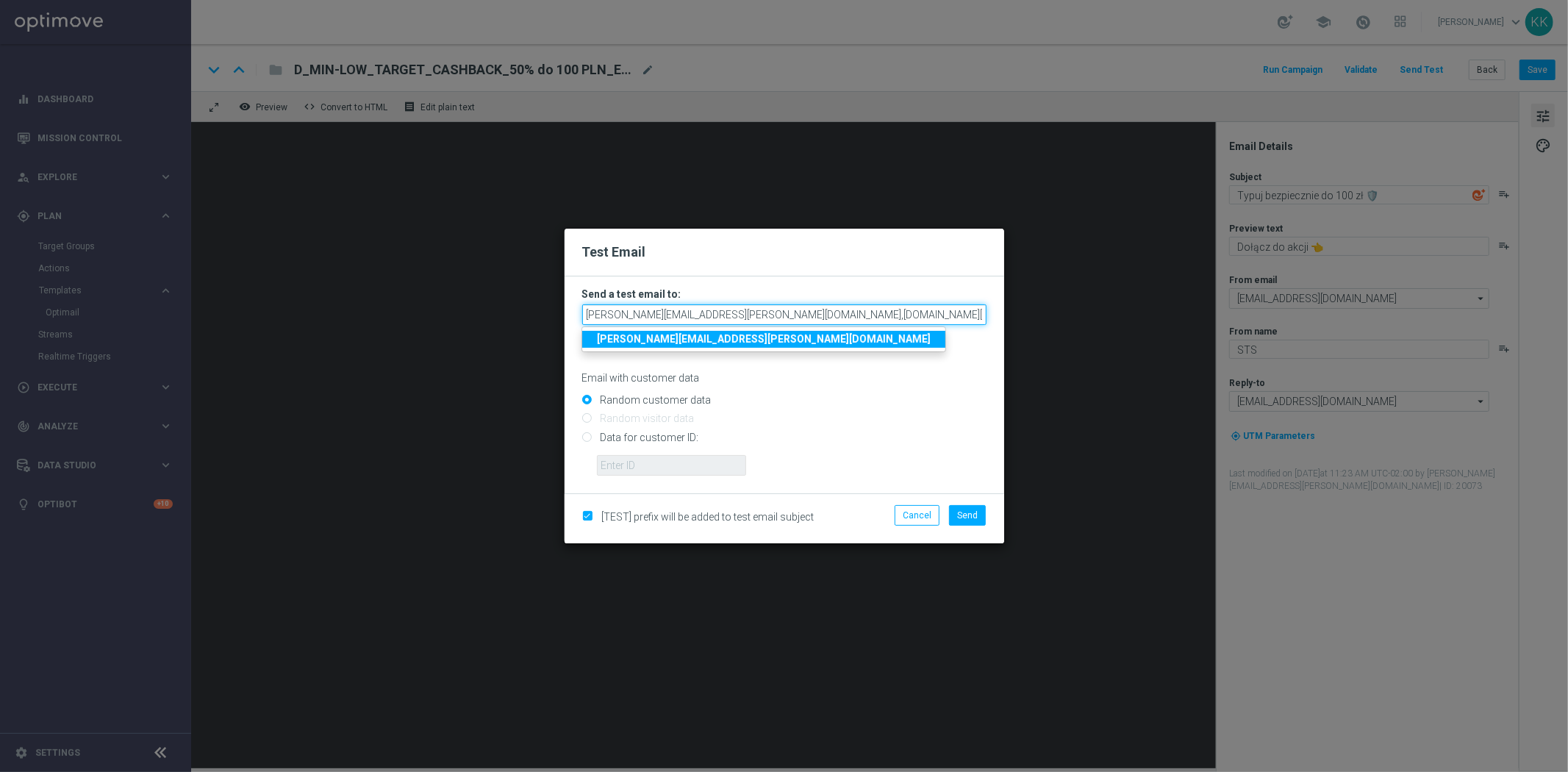
drag, startPoint x: 939, startPoint y: 314, endPoint x: 1365, endPoint y: 239, distance: 432.6
click at [1365, 239] on modal-container "Test Email Send a test email to: [PERSON_NAME][EMAIL_ADDRESS][PERSON_NAME][DOMA…" at bounding box center [784, 386] width 1568 height 772
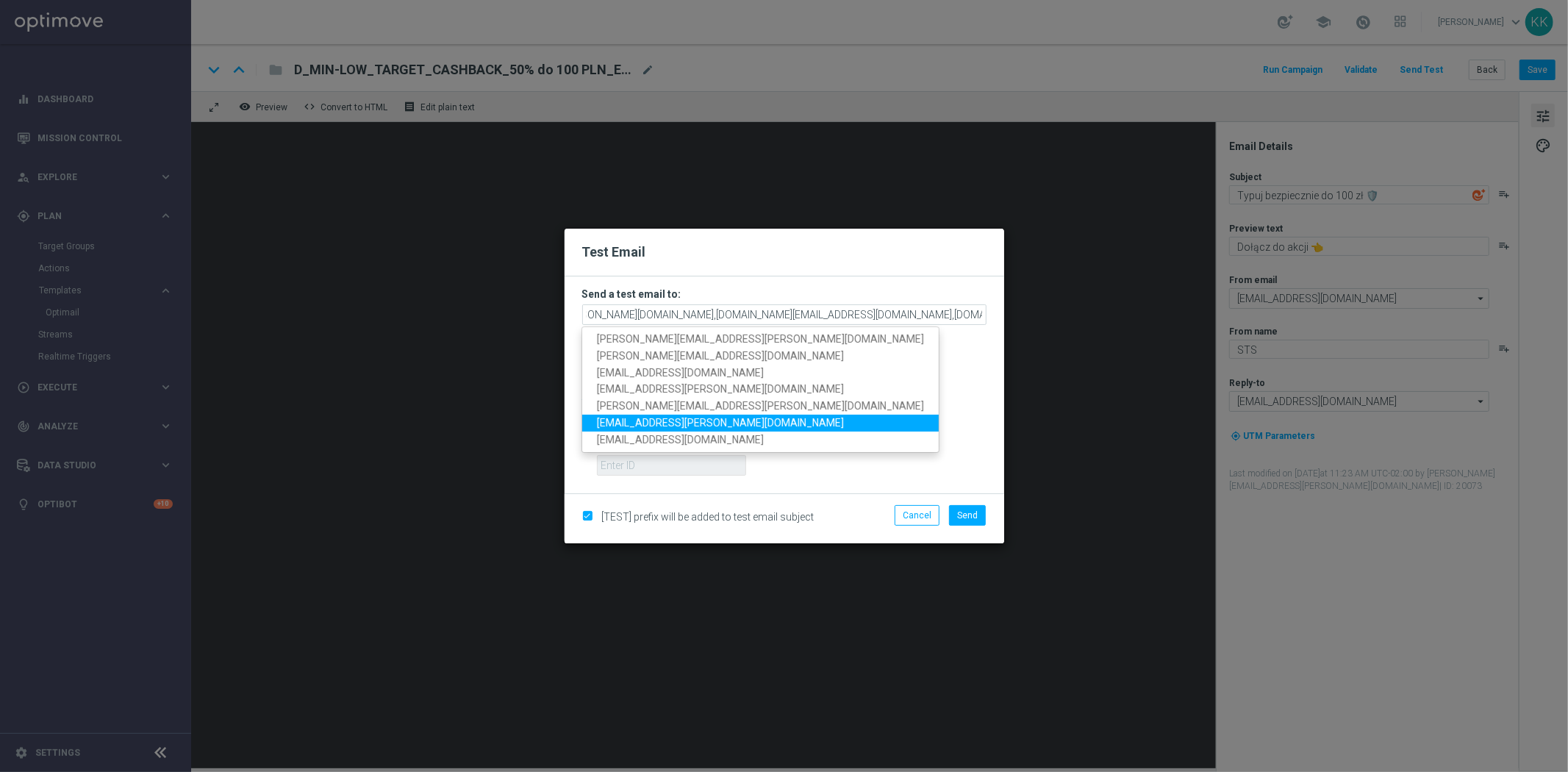
click at [734, 418] on link "[EMAIL_ADDRESS][PERSON_NAME][DOMAIN_NAME]" at bounding box center [760, 423] width 357 height 17
type input "[PERSON_NAME][EMAIL_ADDRESS][PERSON_NAME][DOMAIN_NAME],[DOMAIN_NAME][EMAIL_ADDR…"
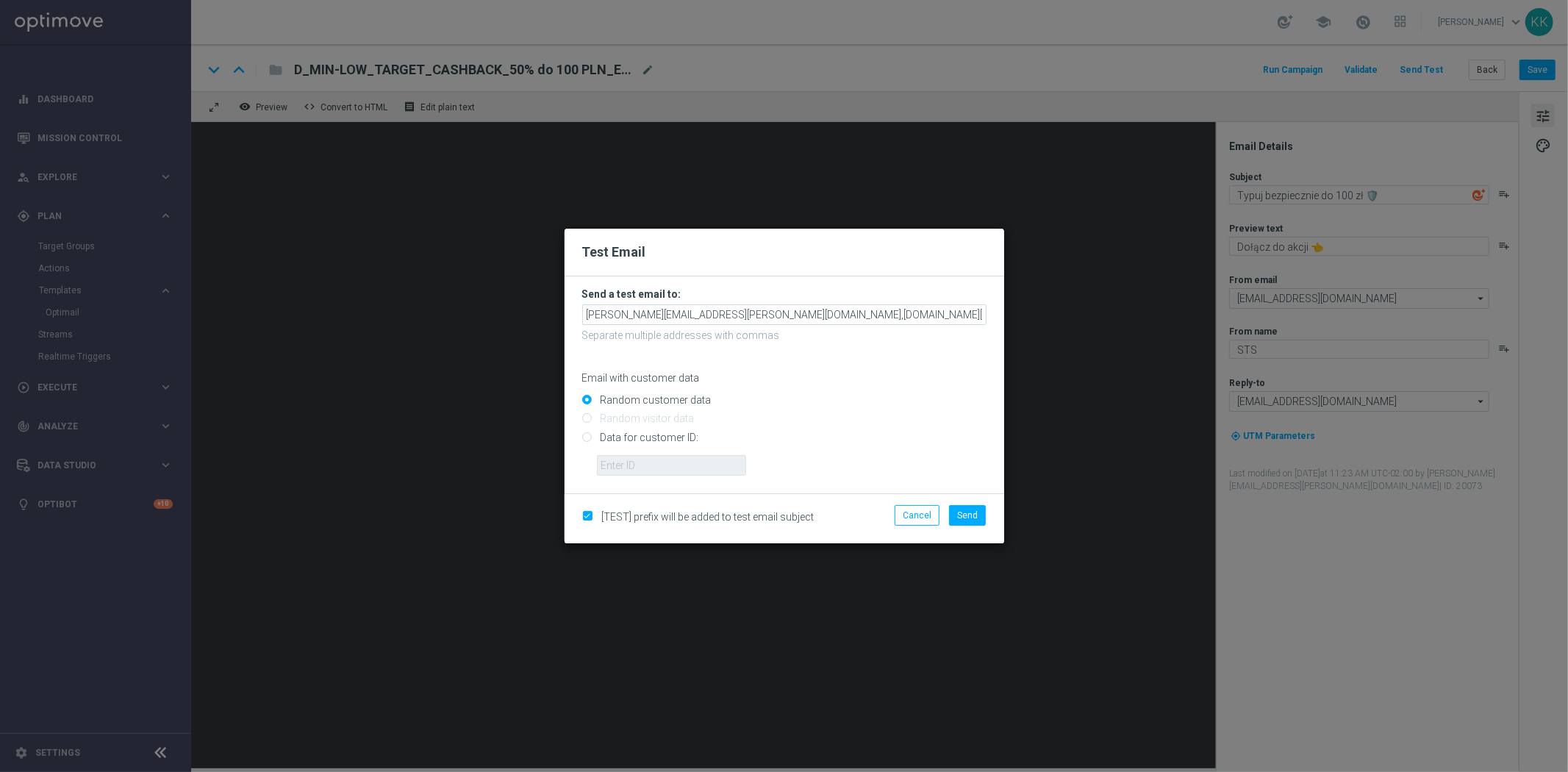
click at [893, 376] on p "Email with customer data" at bounding box center [784, 377] width 405 height 13
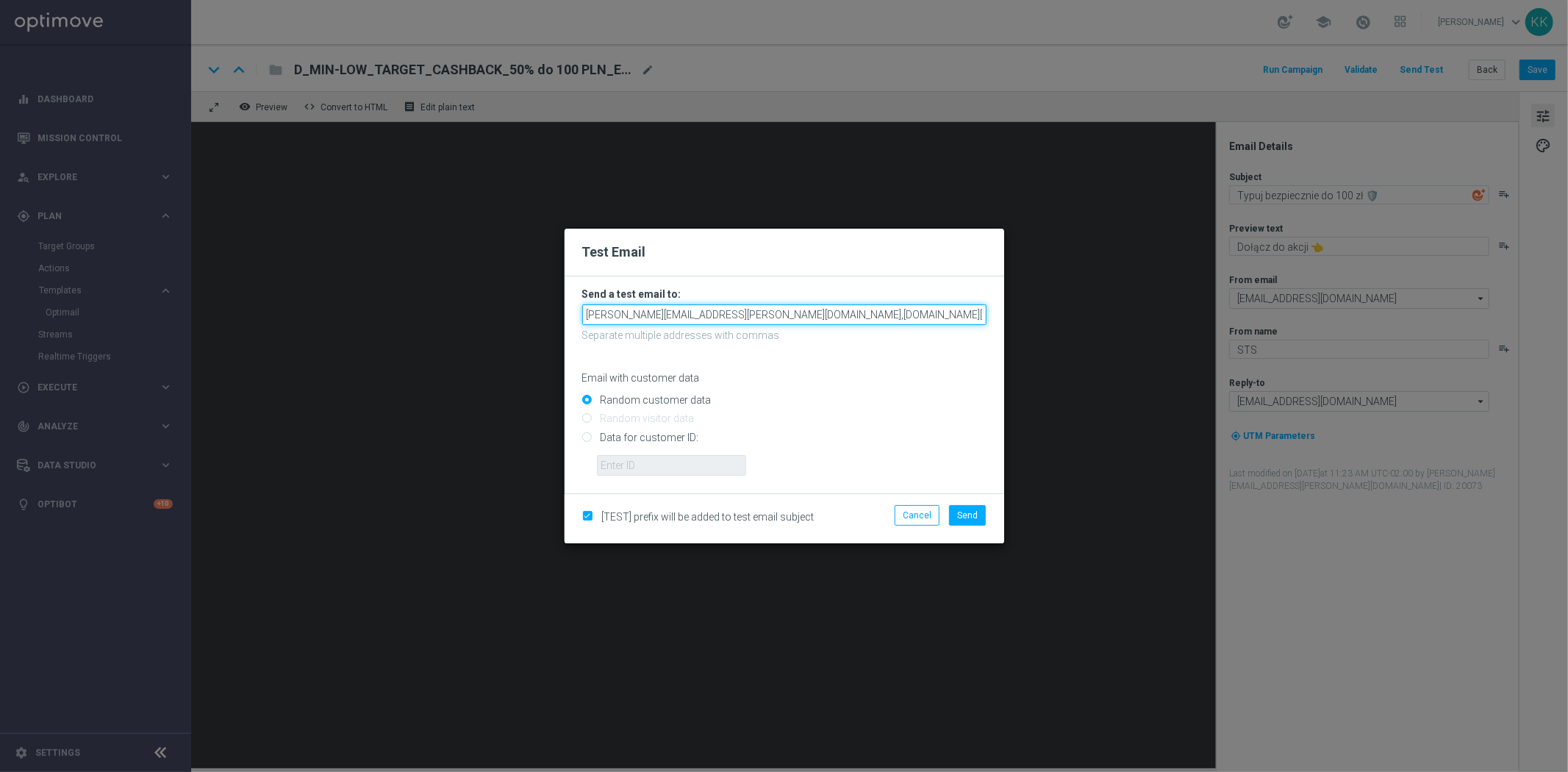
click at [849, 319] on input "[PERSON_NAME][EMAIL_ADDRESS][PERSON_NAME][DOMAIN_NAME],[DOMAIN_NAME][EMAIL_ADDR…" at bounding box center [784, 314] width 405 height 21
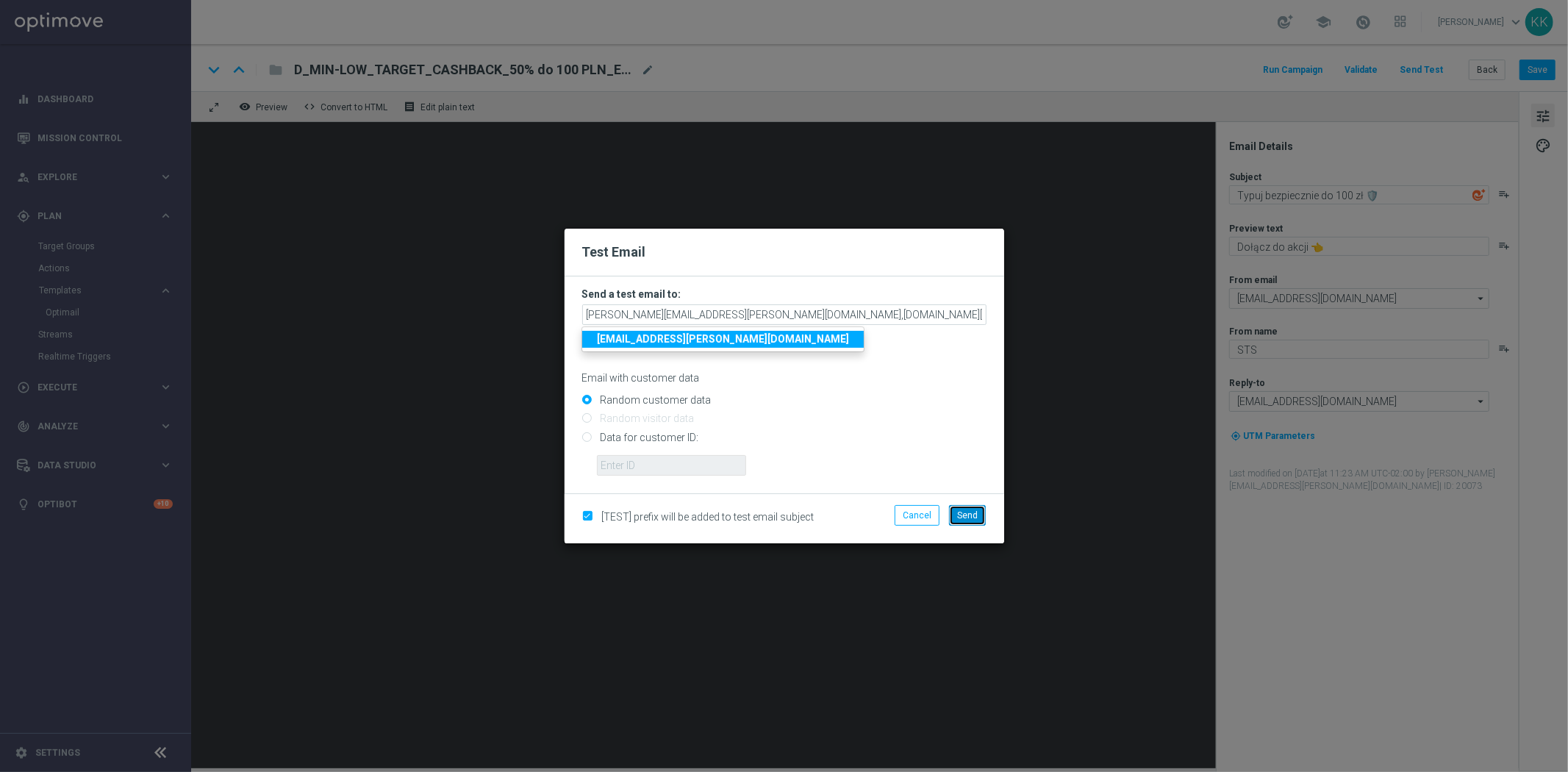
click at [975, 517] on span "Send" at bounding box center [967, 516] width 21 height 11
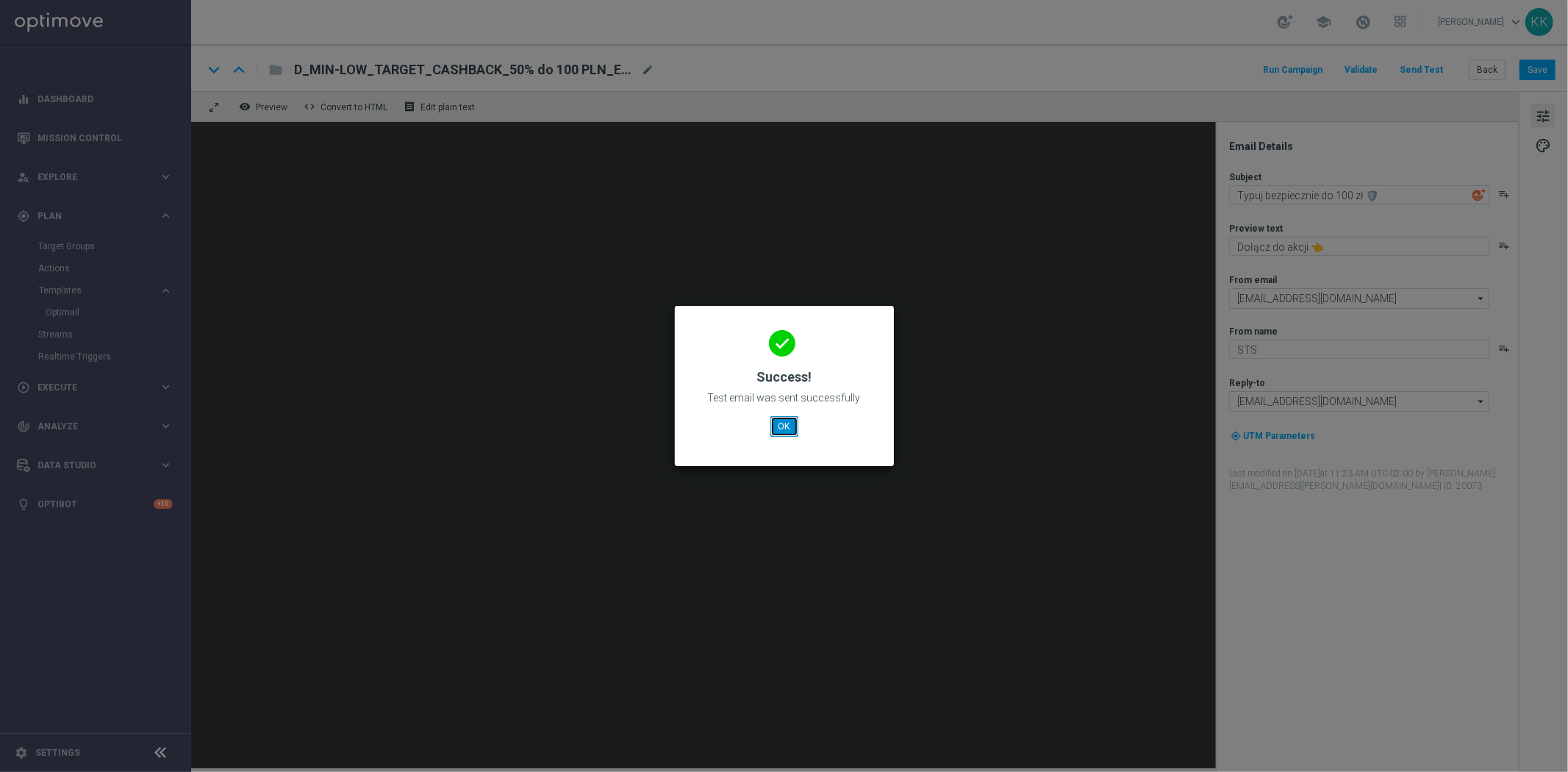
click at [795, 425] on button "OK" at bounding box center [784, 426] width 28 height 21
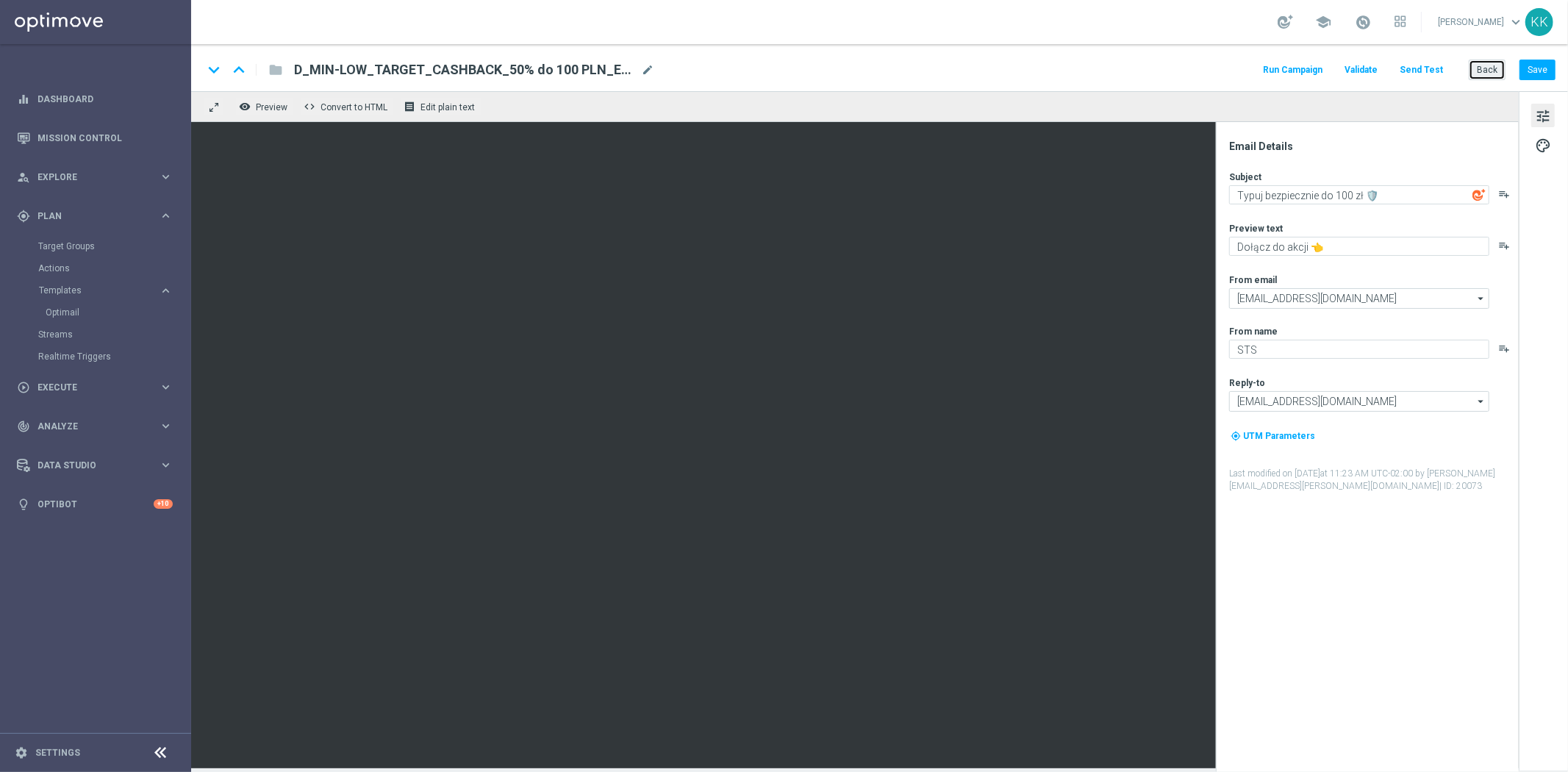
click at [1486, 69] on button "Back" at bounding box center [1486, 69] width 37 height 21
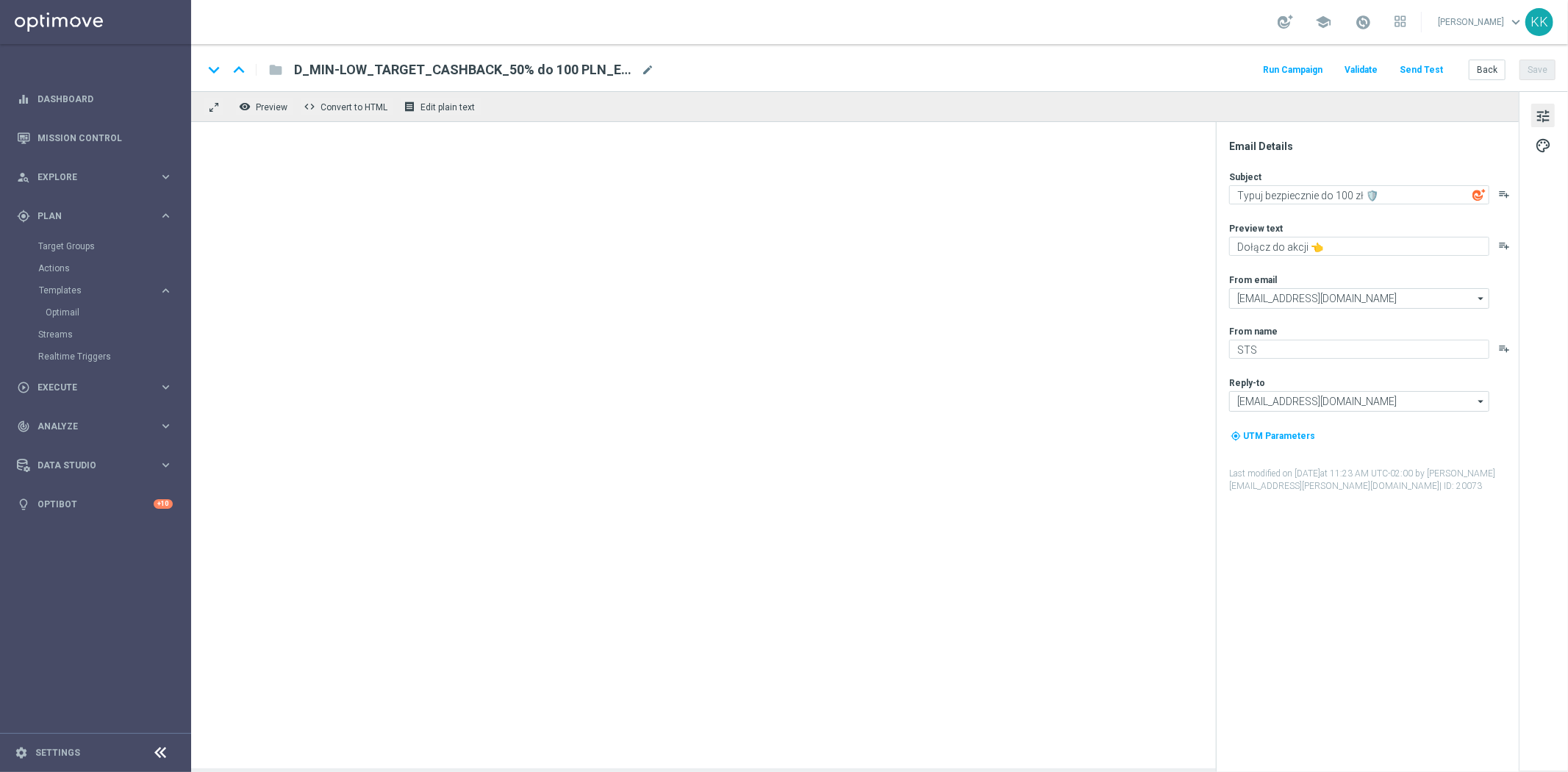
type textarea "Typuj bez ryzyka do 300 zł 🛡️"
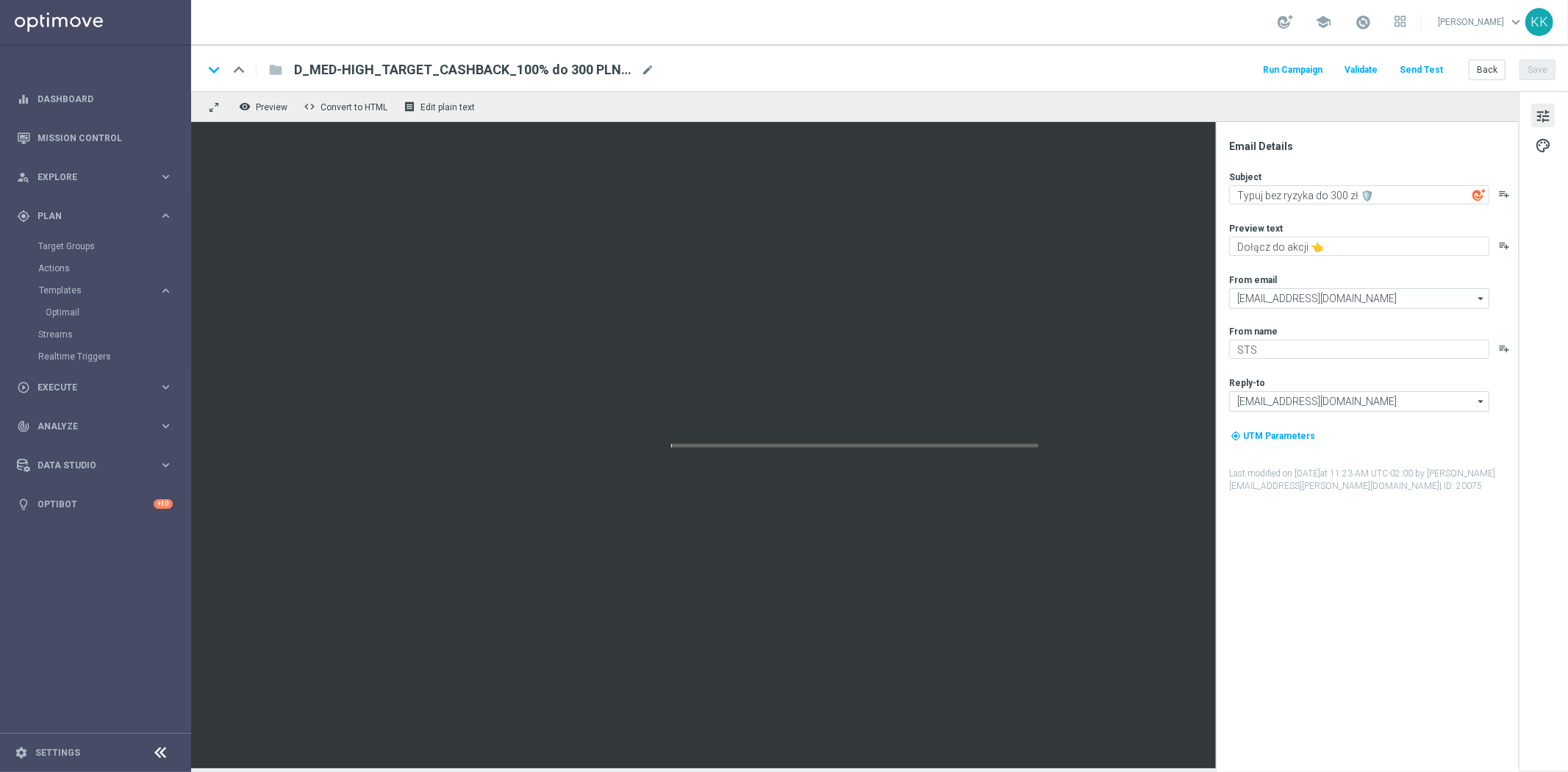
click at [1434, 60] on button "Send Test" at bounding box center [1421, 70] width 48 height 20
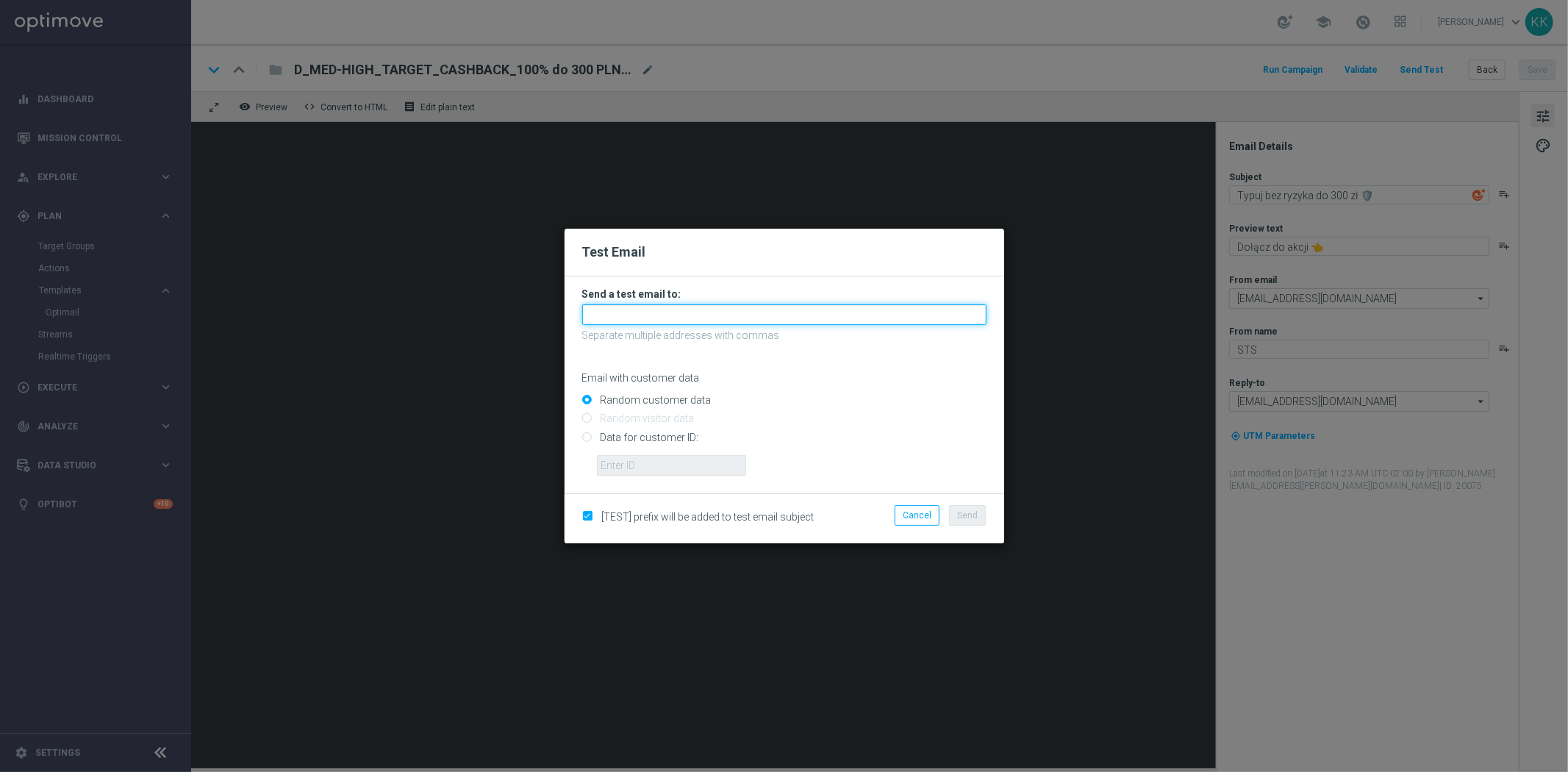
click at [631, 321] on input "text" at bounding box center [784, 314] width 405 height 21
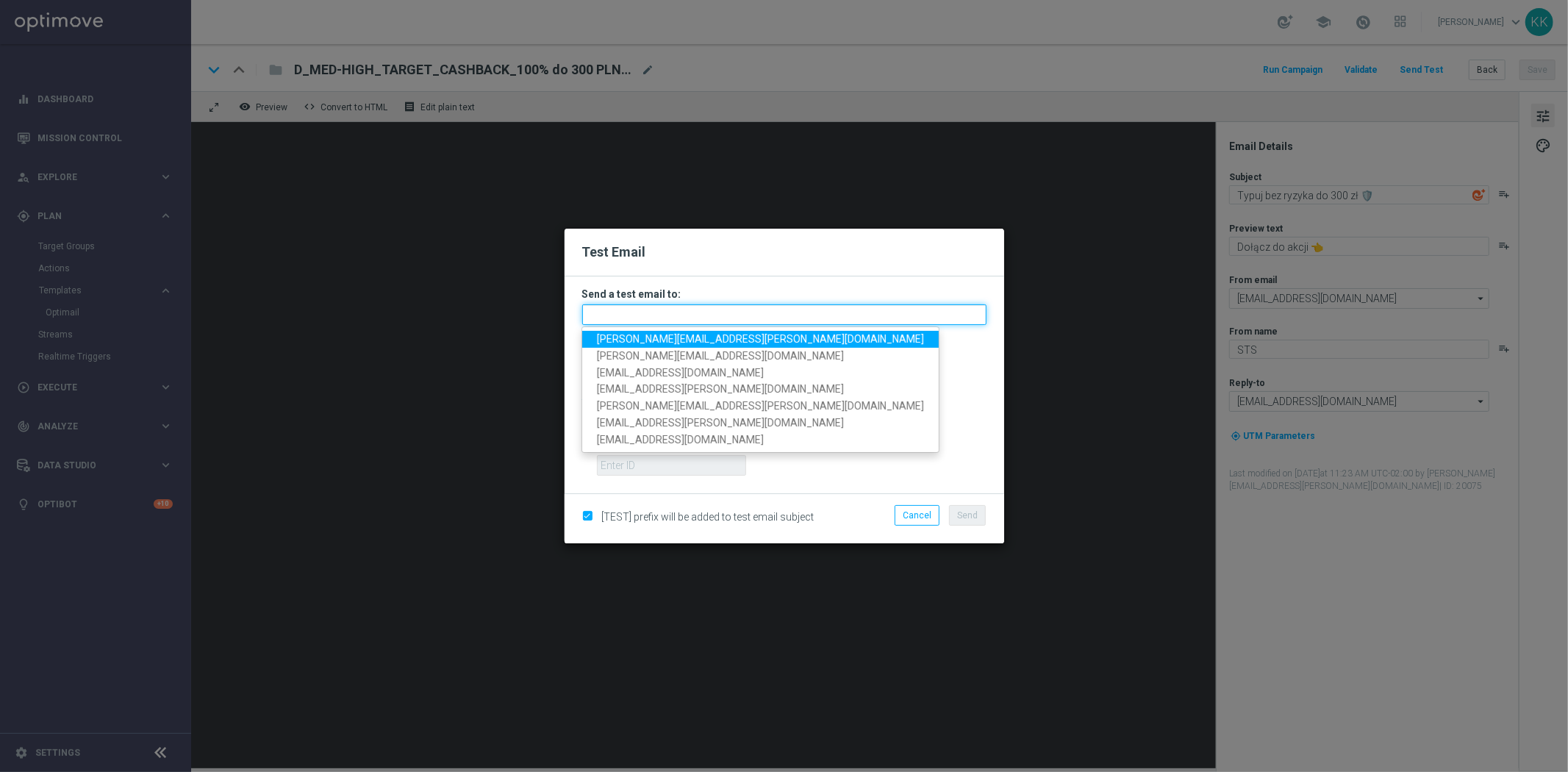
paste input "[PERSON_NAME][EMAIL_ADDRESS][PERSON_NAME][DOMAIN_NAME],[DOMAIN_NAME][EMAIL_ADDR…"
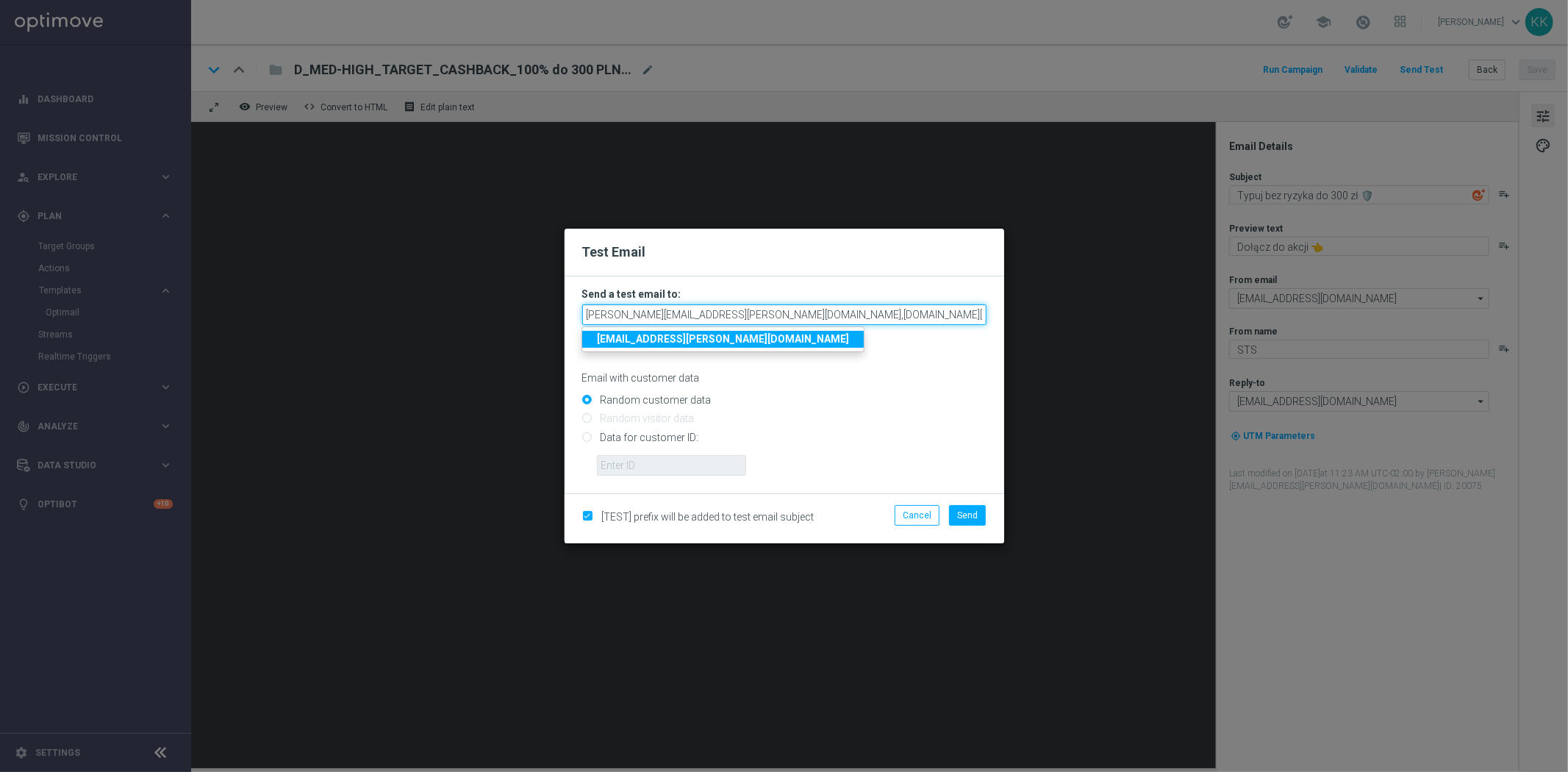
scroll to position [0, 290]
type input "[PERSON_NAME][EMAIL_ADDRESS][PERSON_NAME][DOMAIN_NAME],[DOMAIN_NAME][EMAIL_ADDR…"
click at [888, 368] on div "Email with customer data" at bounding box center [784, 364] width 405 height 39
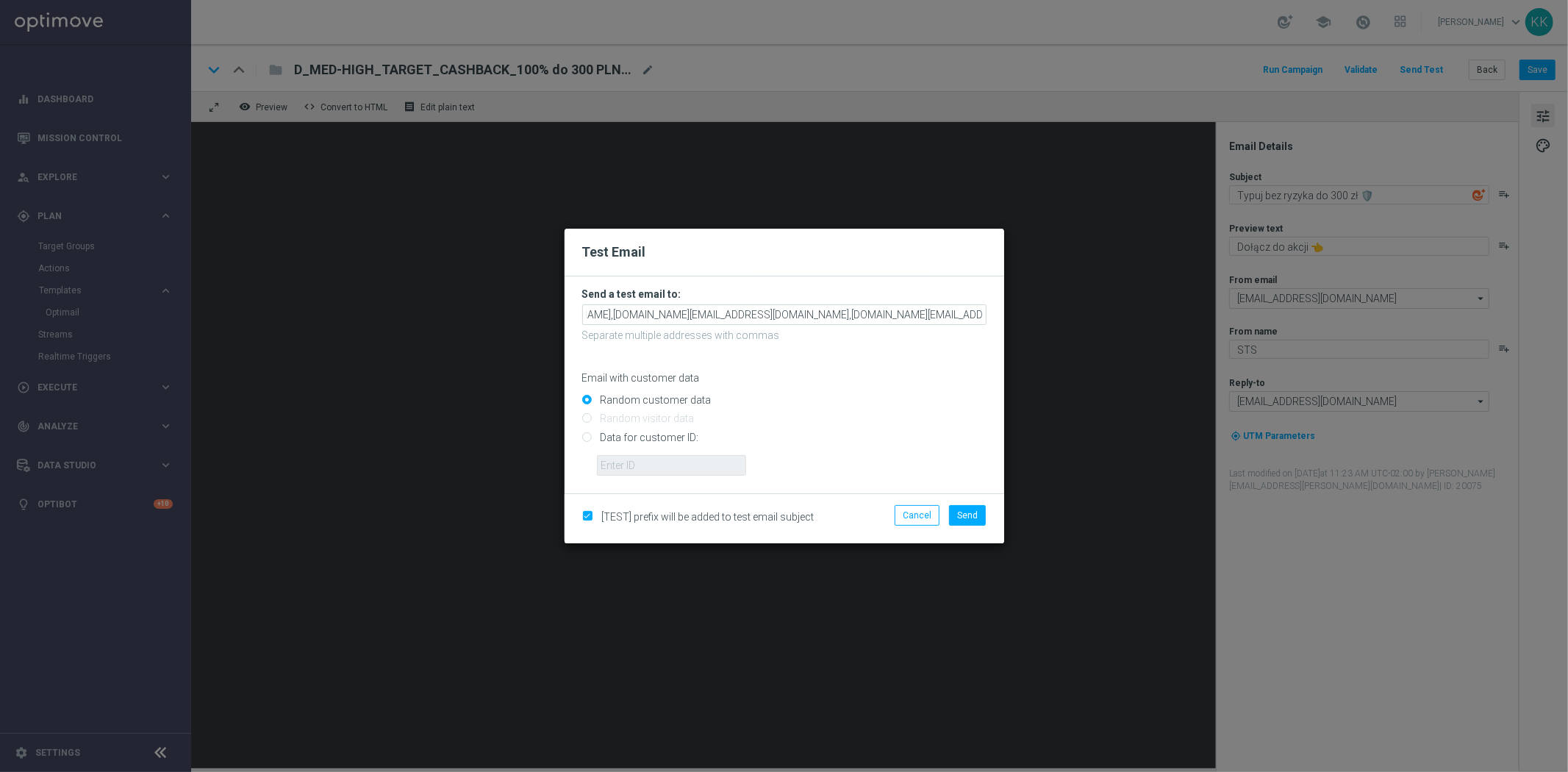
scroll to position [0, 0]
click at [975, 511] on span "Send" at bounding box center [967, 516] width 21 height 11
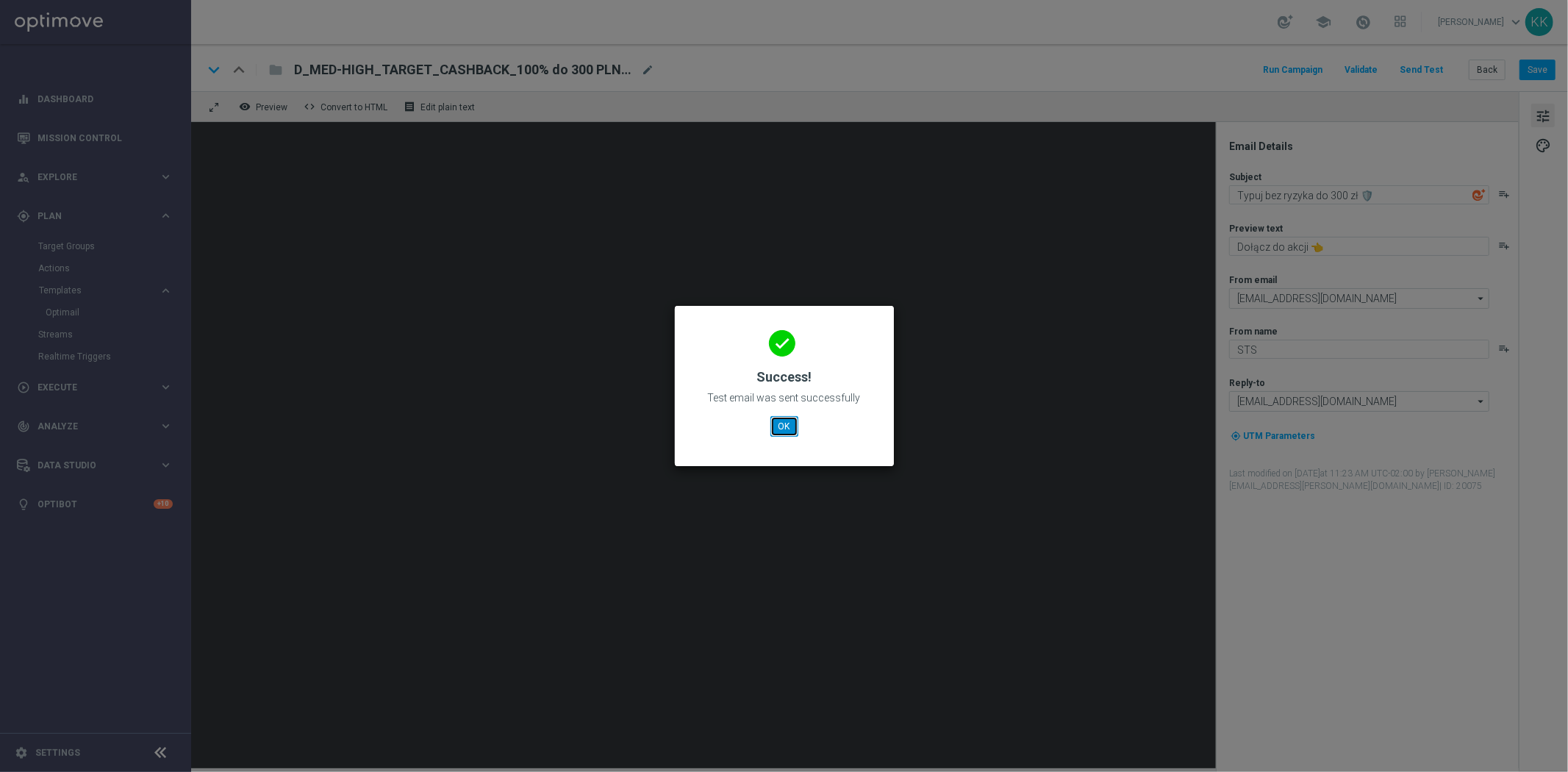
click at [782, 424] on button "OK" at bounding box center [784, 426] width 28 height 21
